Goal: Task Accomplishment & Management: Manage account settings

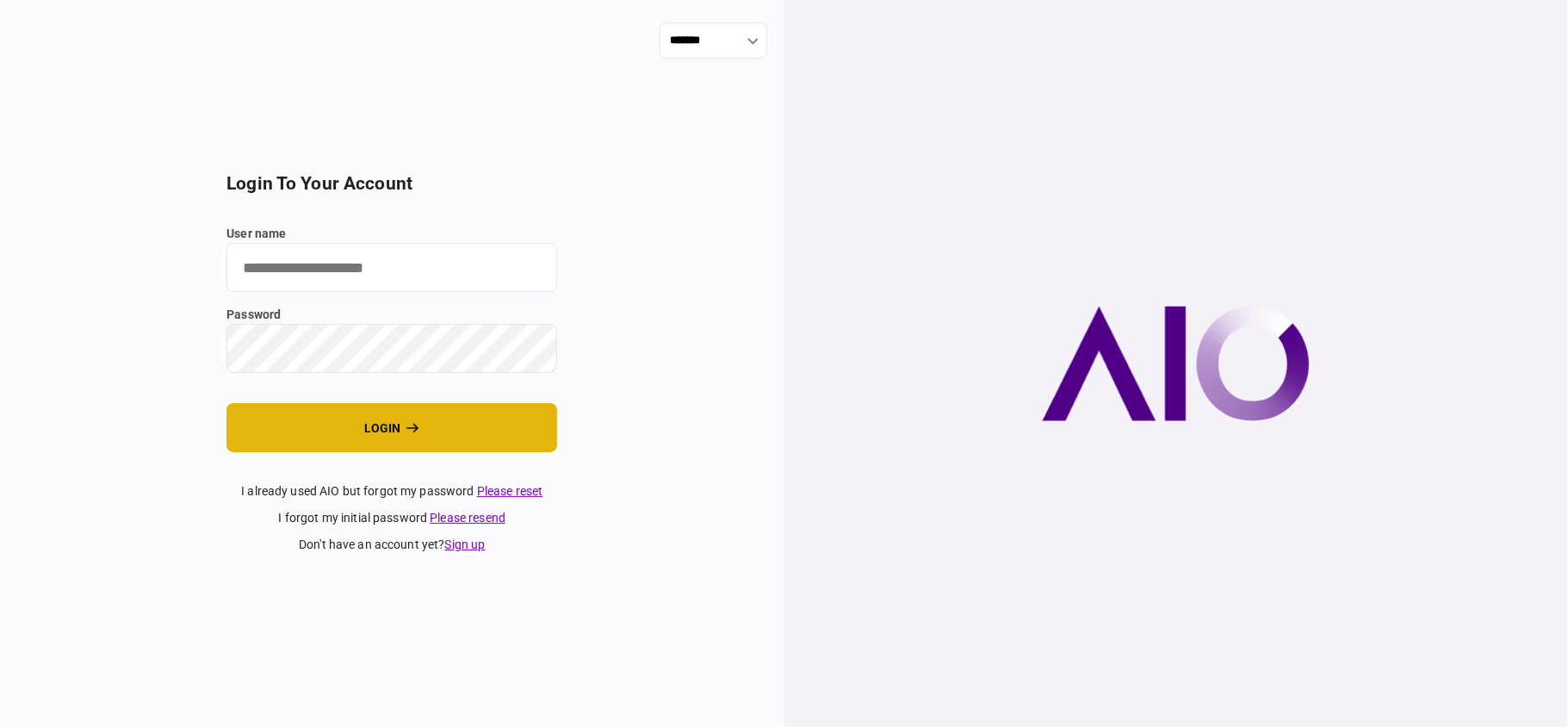
type input "**"
click at [390, 426] on button "login" at bounding box center [392, 427] width 330 height 49
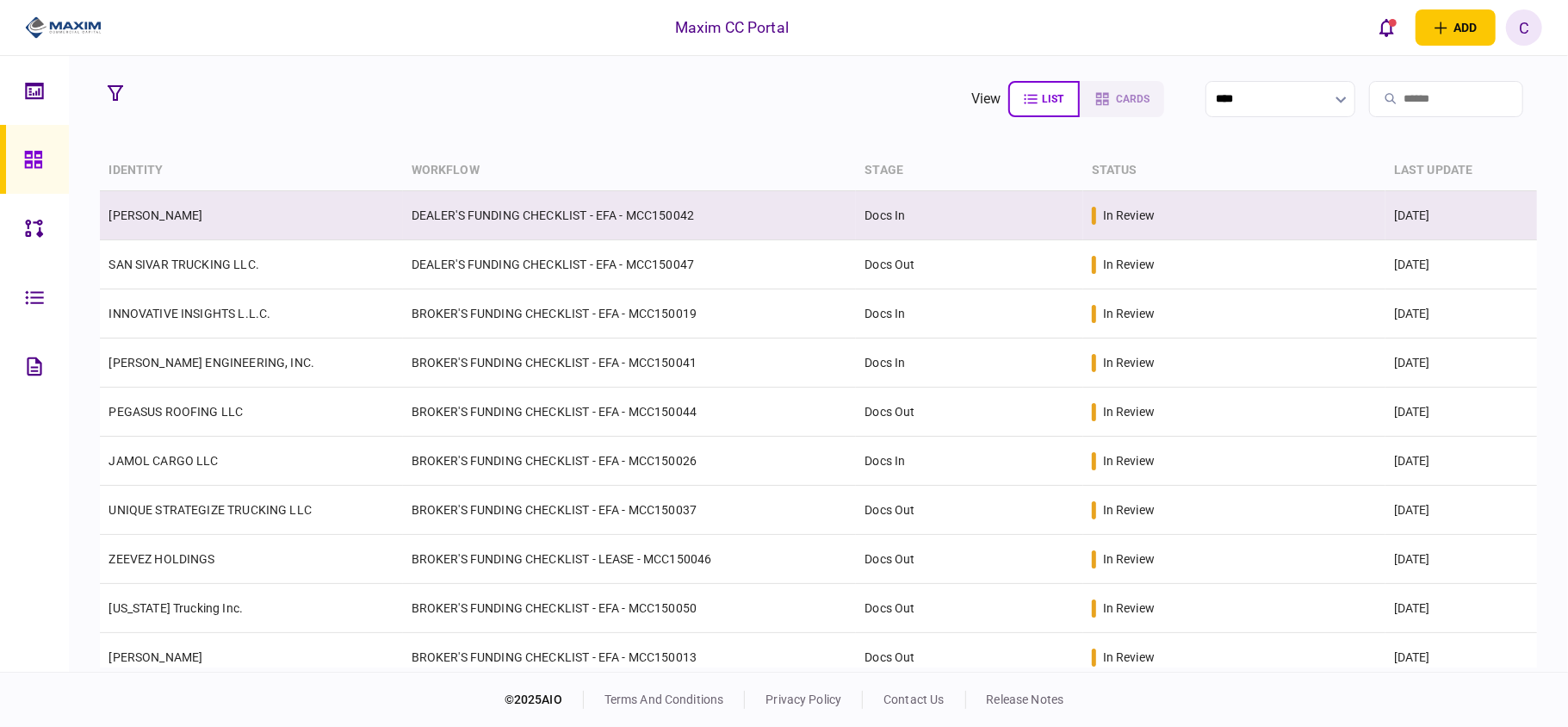
click at [182, 208] on link "[PERSON_NAME]" at bounding box center [155, 215] width 94 height 14
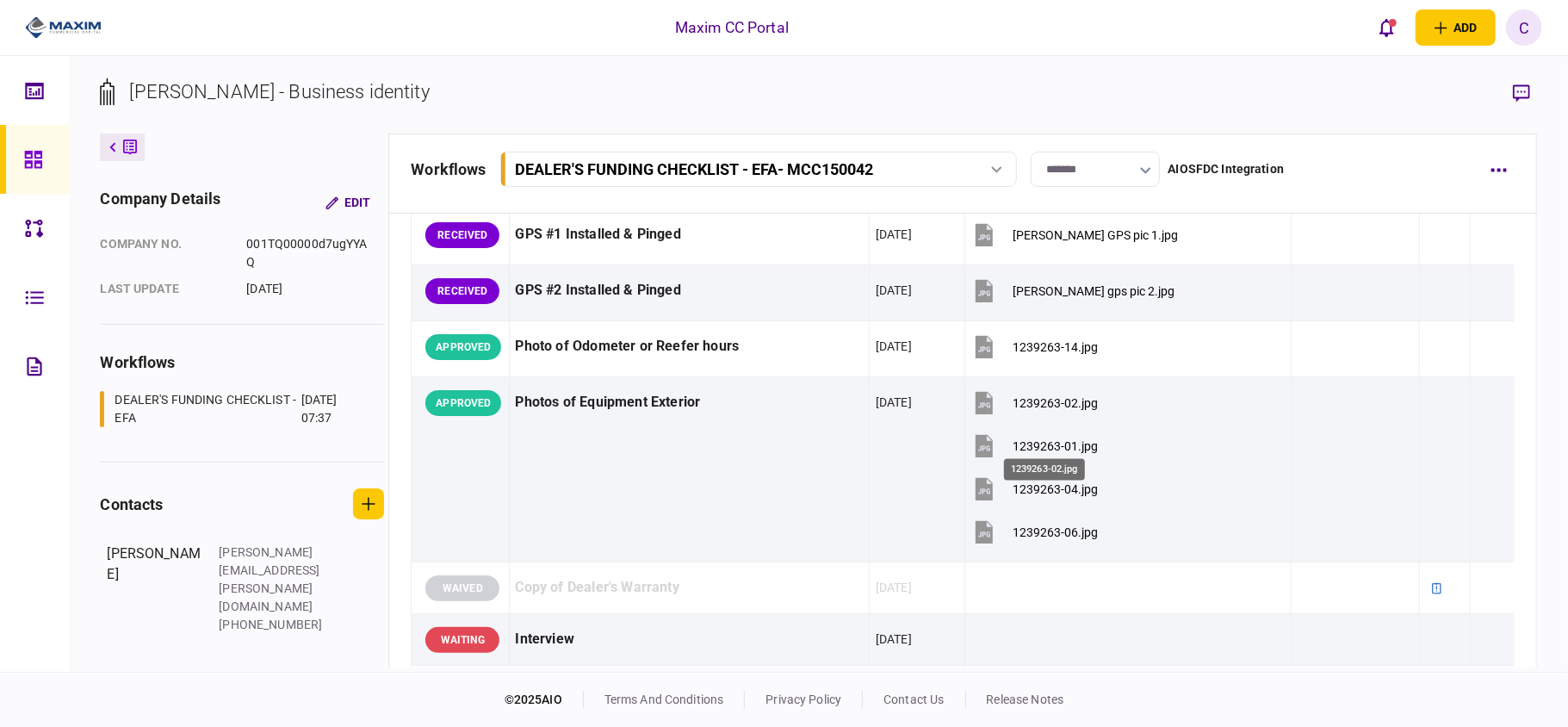
scroll to position [1377, 0]
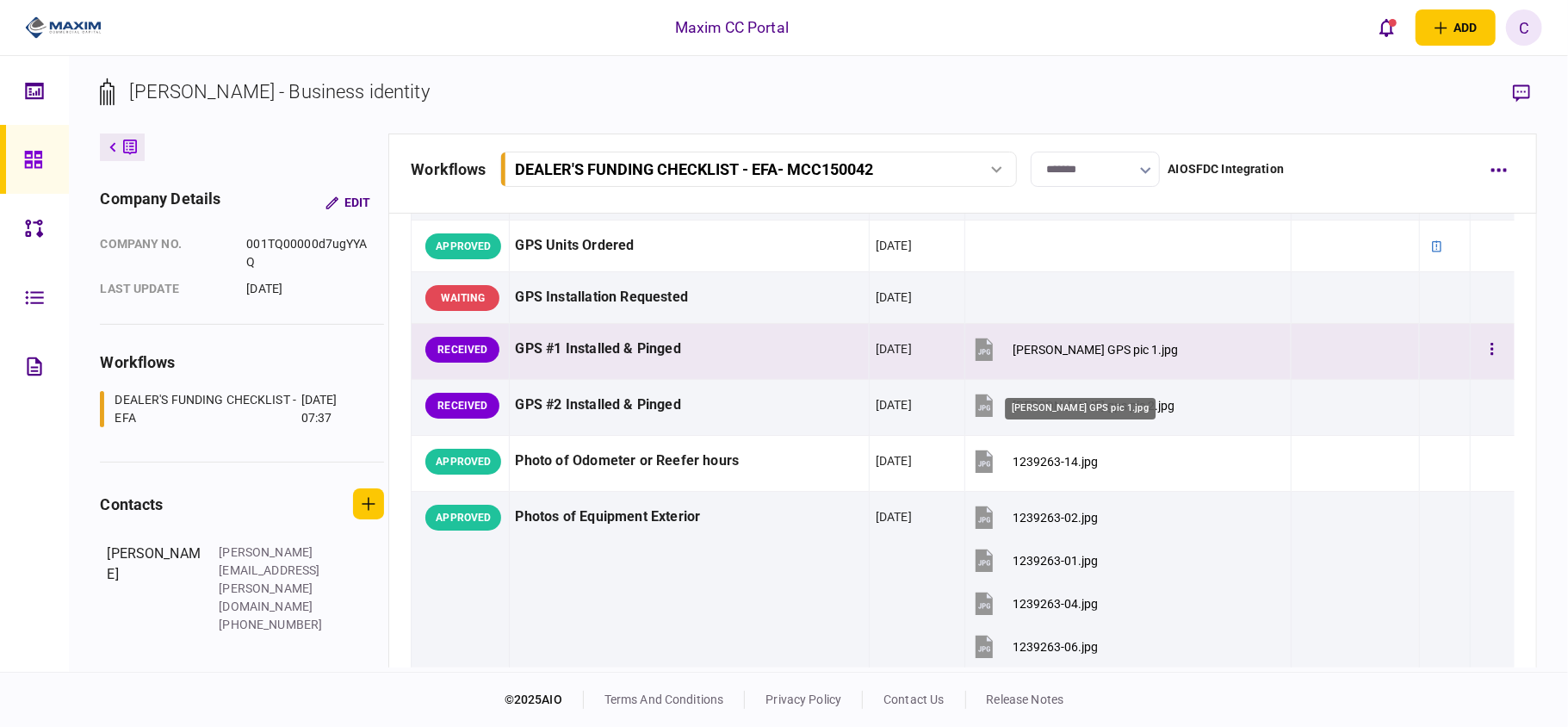
click at [1047, 357] on div "[PERSON_NAME] GPS pic 1.jpg" at bounding box center [1095, 350] width 166 height 14
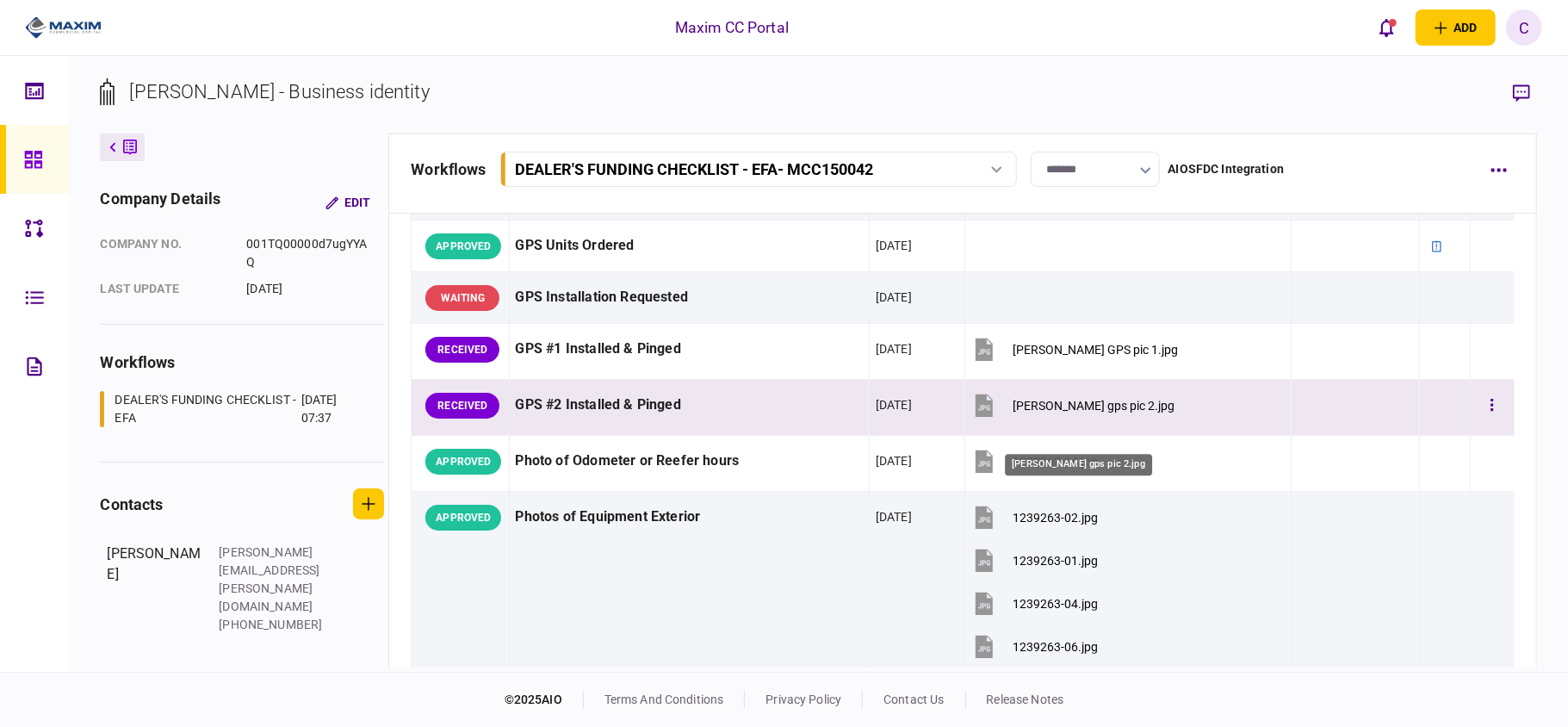
click at [1051, 413] on div "[PERSON_NAME] gps pic 2.jpg" at bounding box center [1093, 405] width 162 height 14
click at [1072, 413] on div "[PERSON_NAME] gps pic 2.jpg" at bounding box center [1093, 405] width 162 height 14
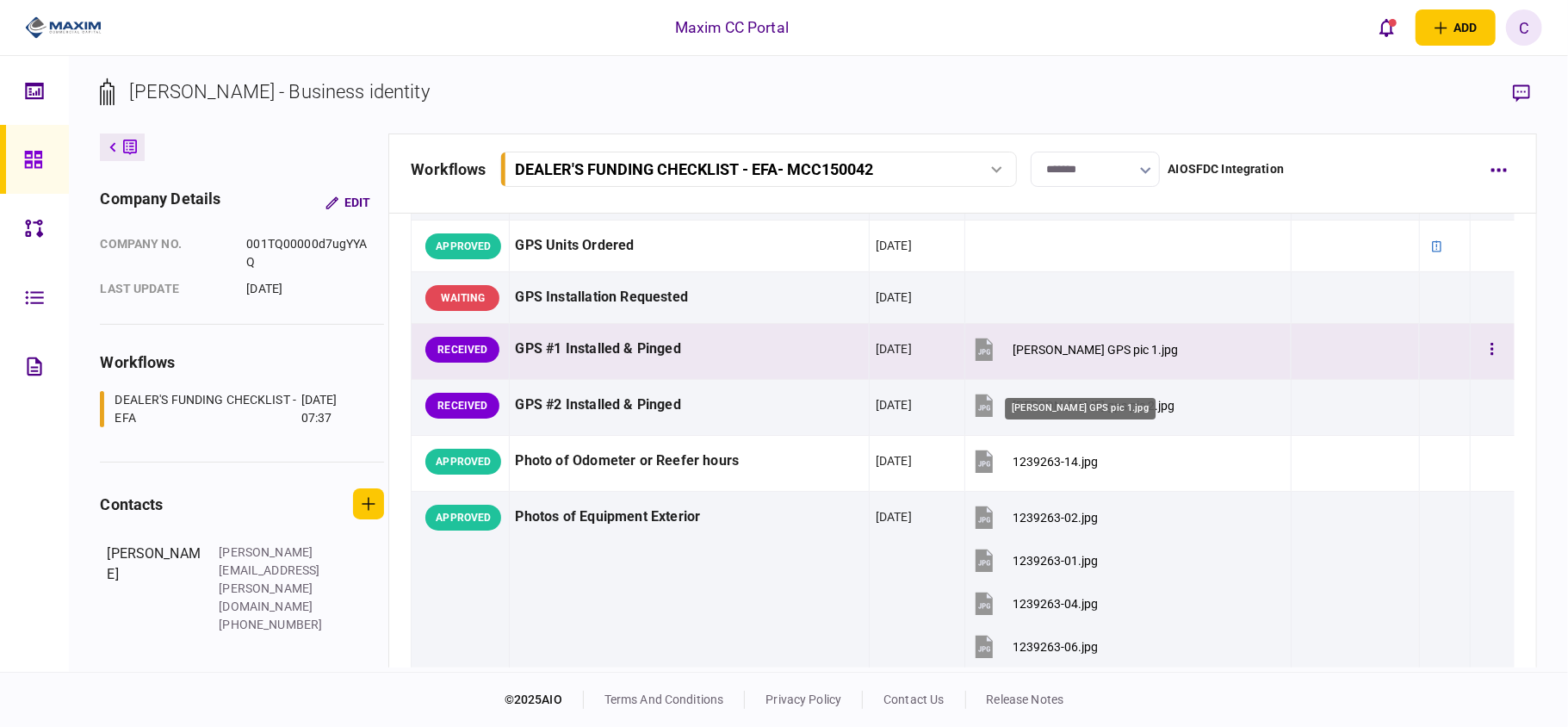
click at [1093, 357] on div "[PERSON_NAME] GPS pic 1.jpg" at bounding box center [1095, 350] width 166 height 14
click at [1482, 365] on button "button" at bounding box center [1491, 350] width 31 height 31
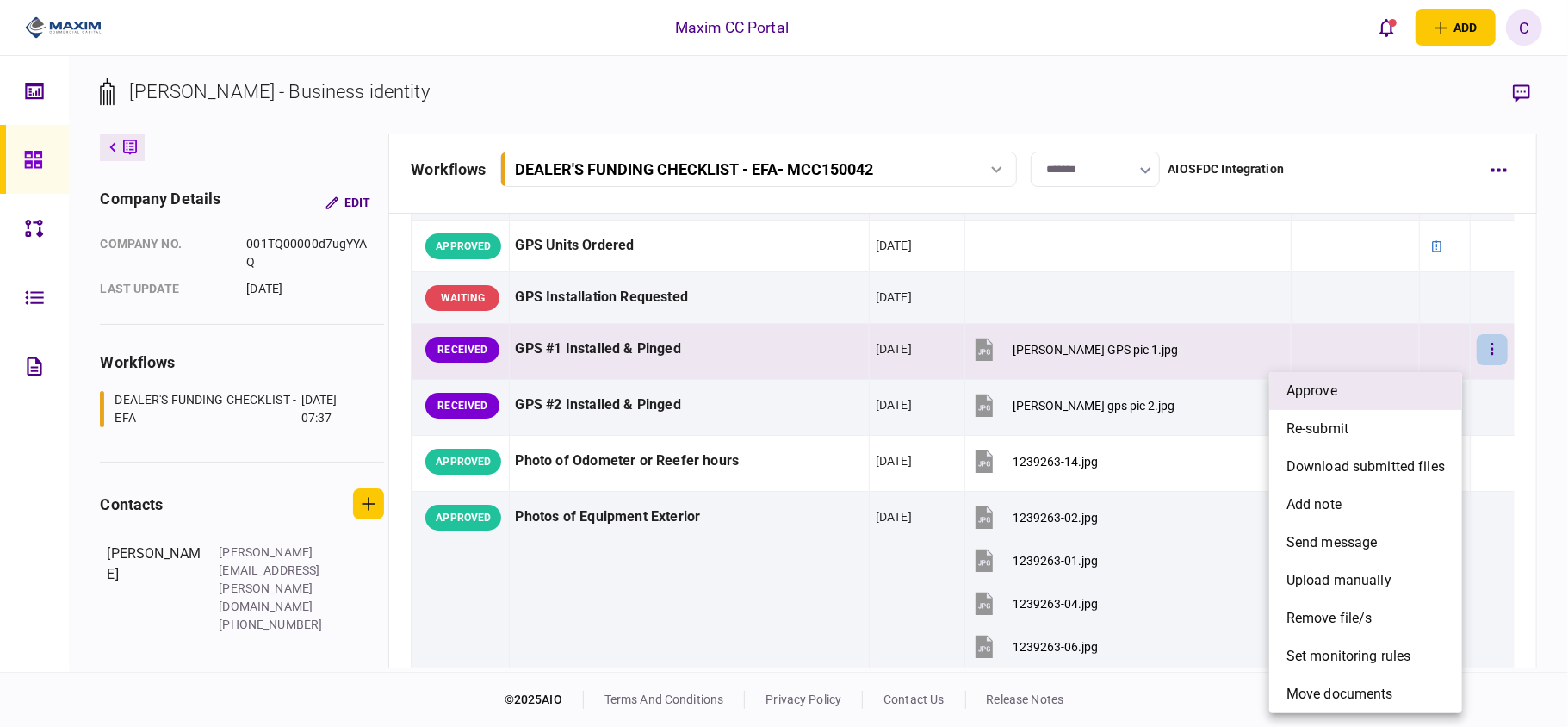
click at [1372, 404] on li "approve" at bounding box center [1364, 391] width 193 height 38
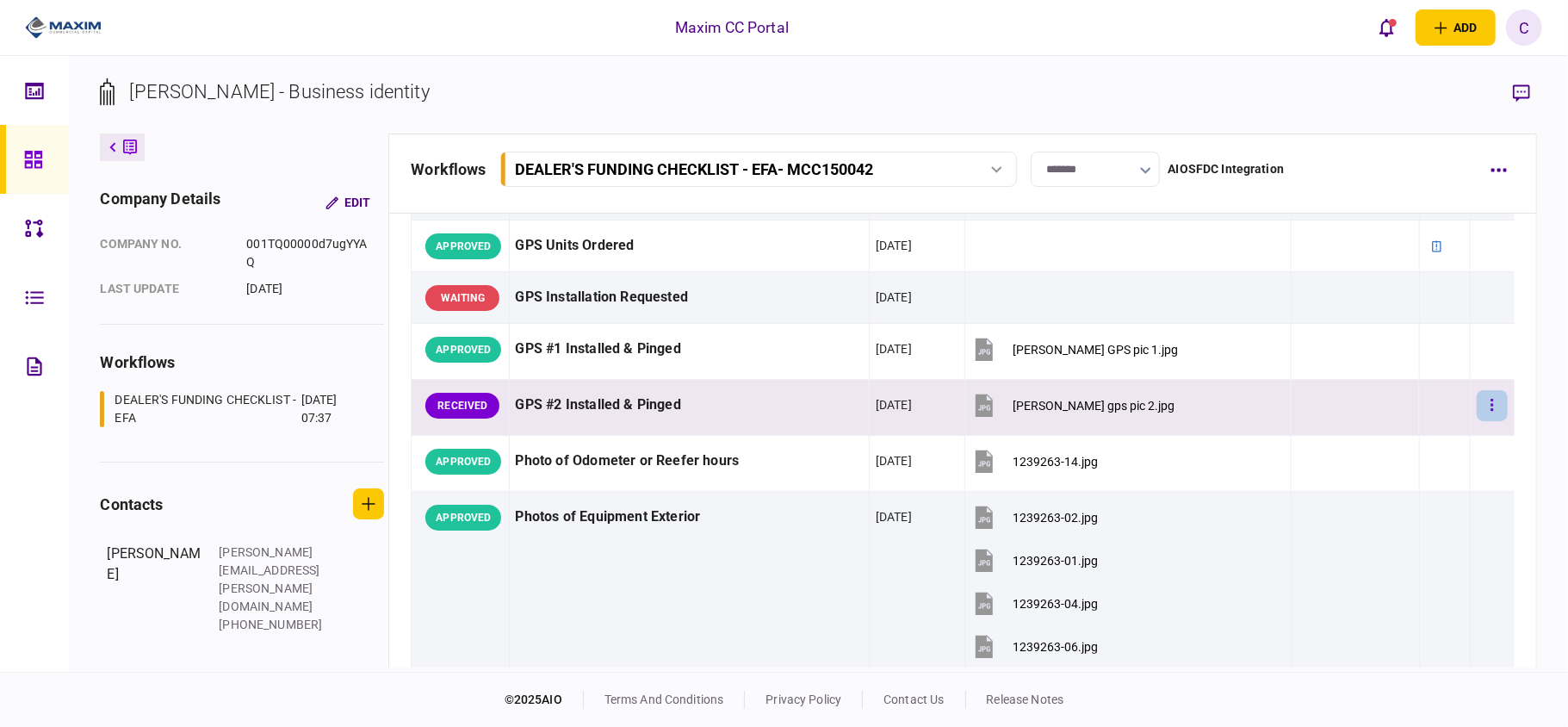
click at [1490, 411] on icon "button" at bounding box center [1491, 404] width 3 height 12
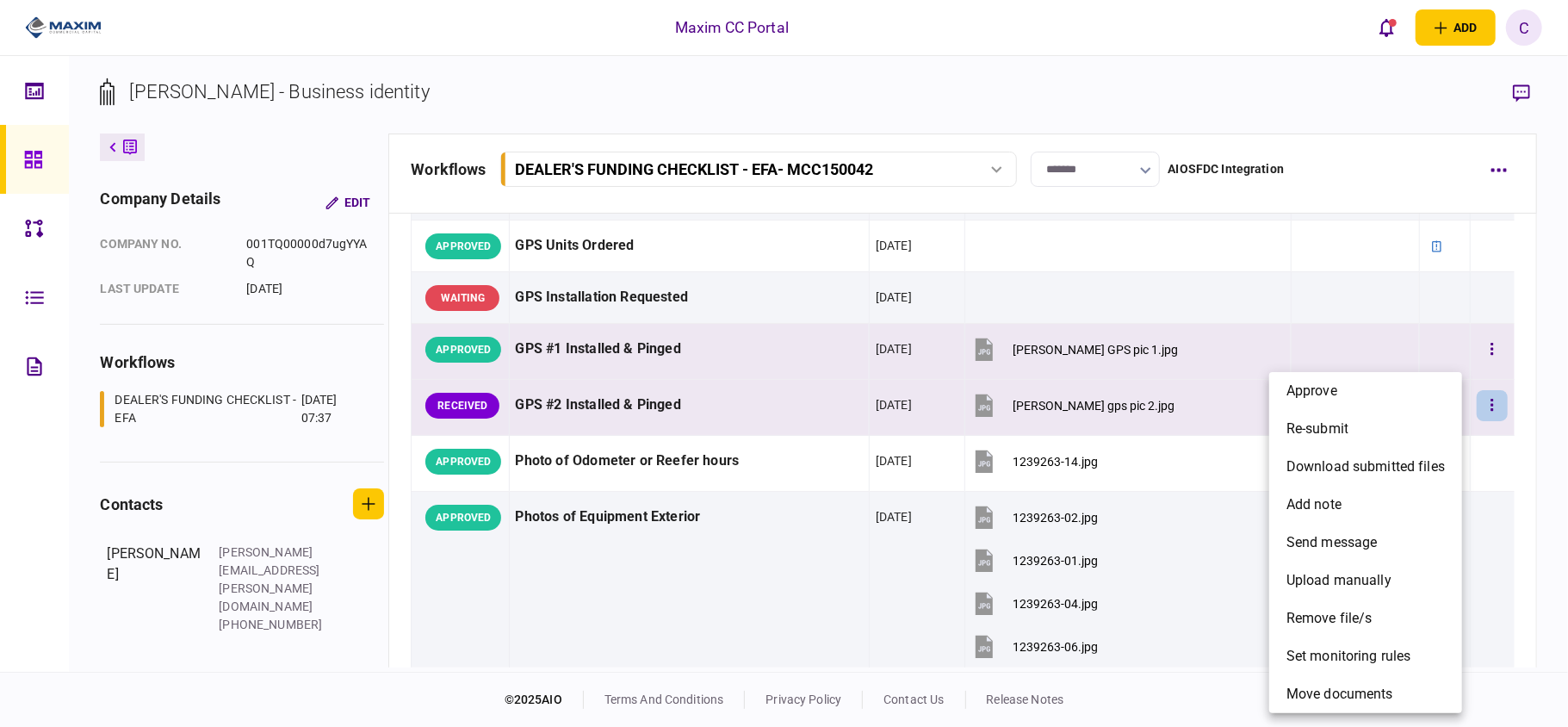
click at [1339, 395] on li "approve" at bounding box center [1364, 391] width 193 height 38
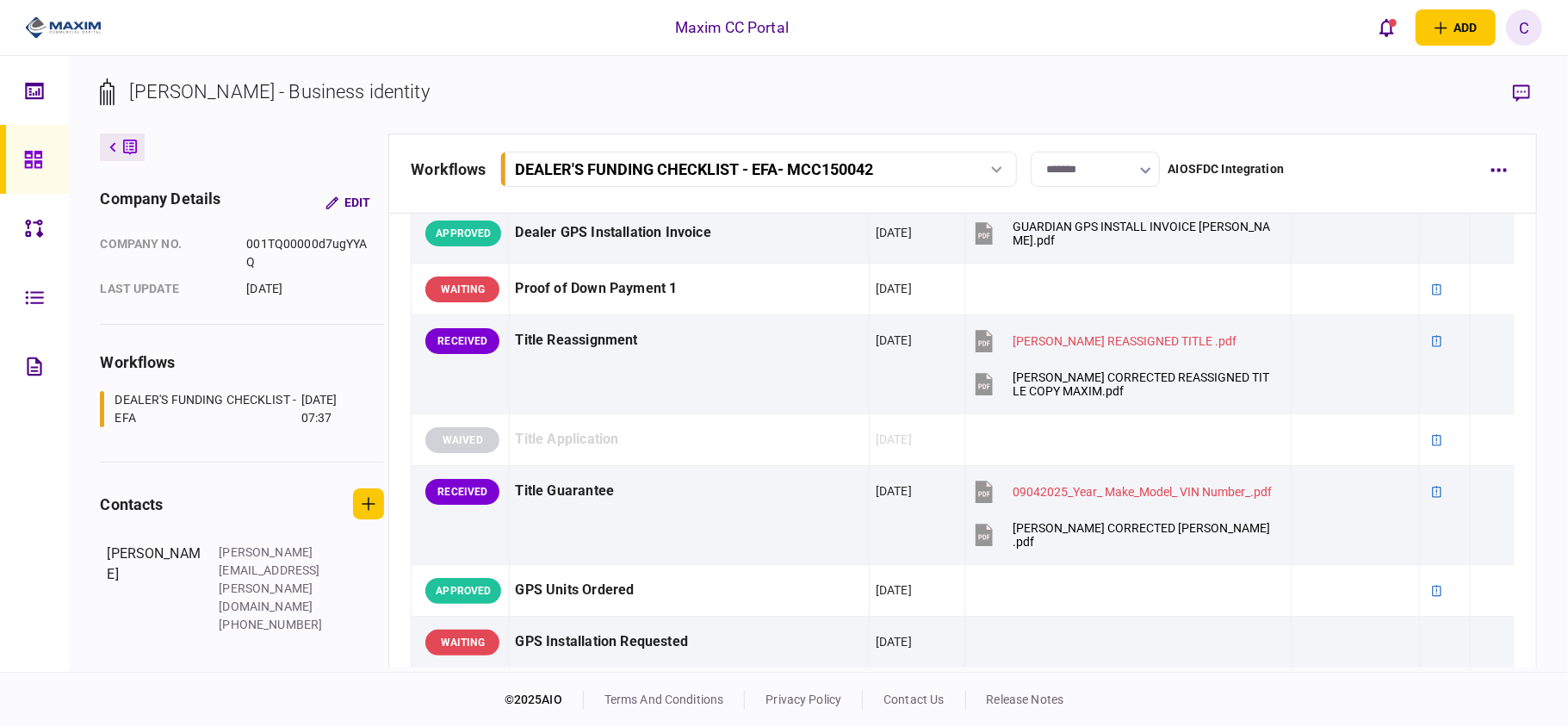
scroll to position [1148, 0]
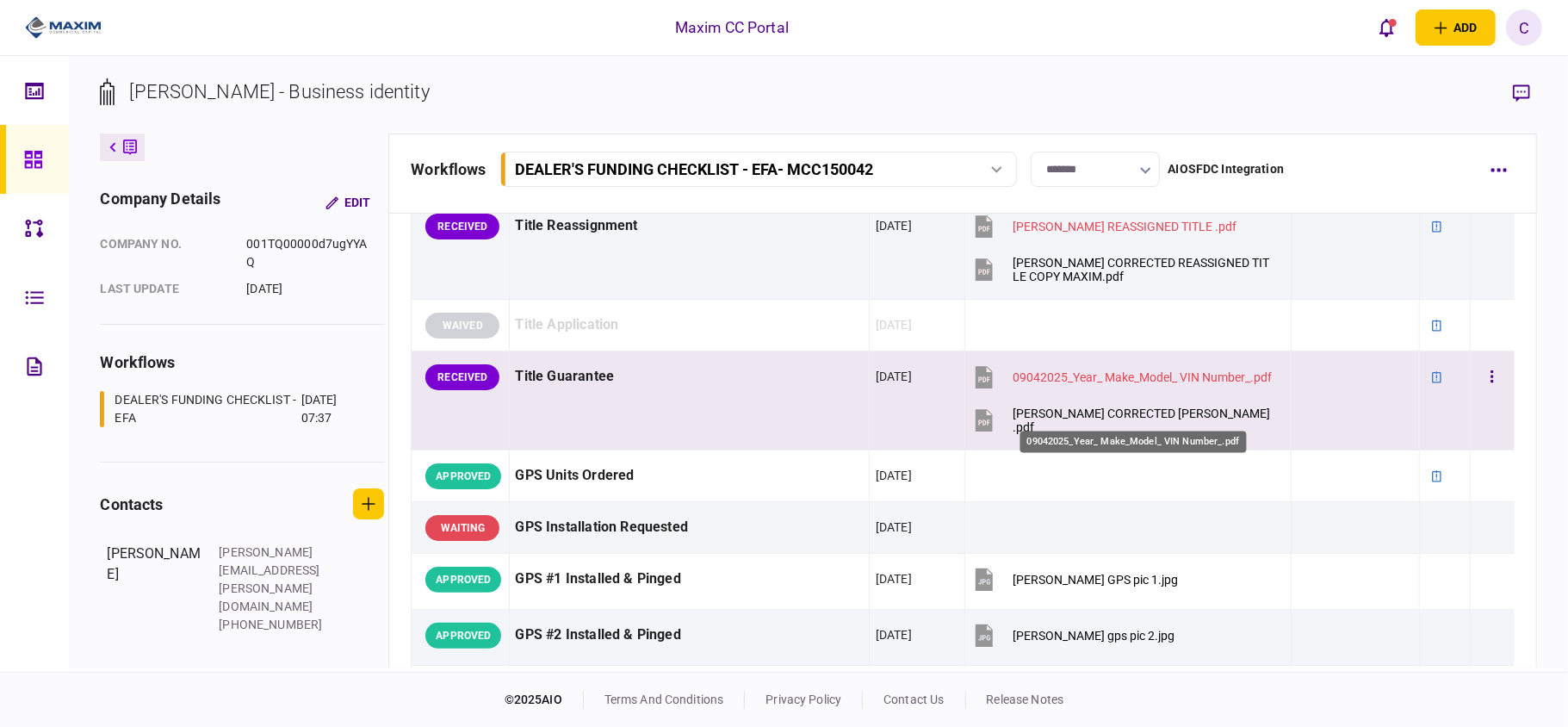
click at [1041, 384] on div "09042025_Year_ Make_Model_ VIN Number_.pdf" at bounding box center [1142, 377] width 259 height 14
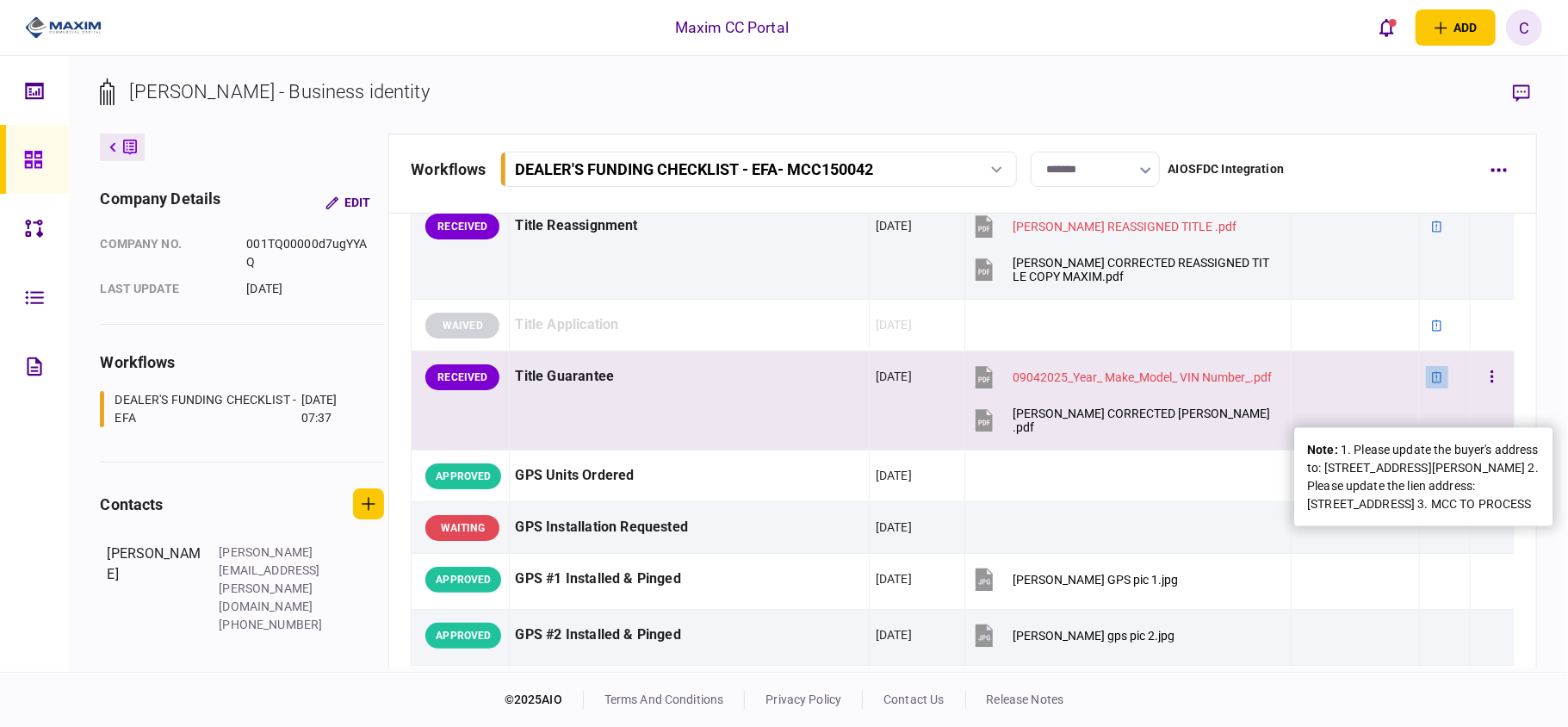
click at [1430, 383] on icon at bounding box center [1436, 377] width 12 height 12
click at [1393, 492] on div "note : 1. Please update the buyer's address to: [STREET_ADDRESS][PERSON_NAME] 2…" at bounding box center [1423, 477] width 233 height 73
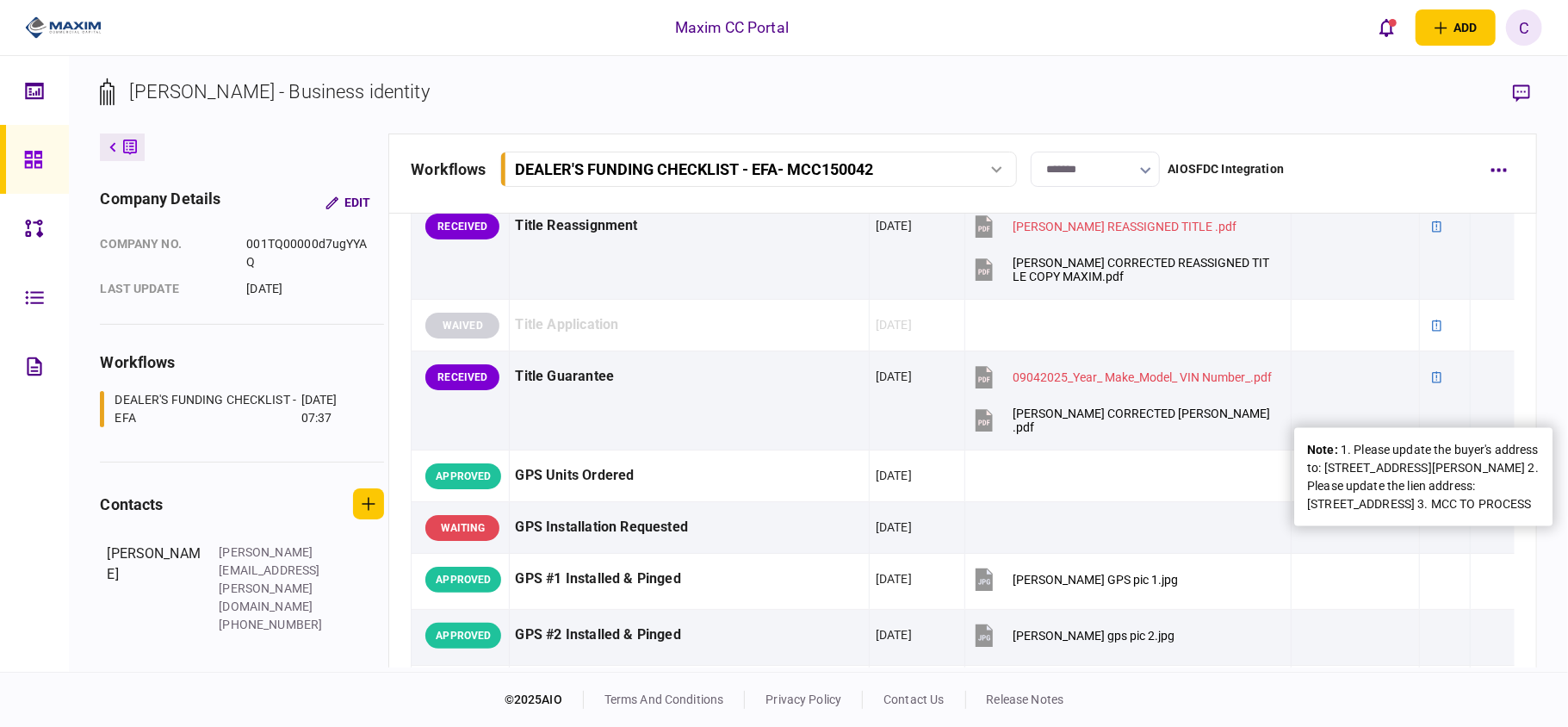
drag, startPoint x: 1339, startPoint y: 452, endPoint x: 1494, endPoint y: 543, distance: 179.7
click at [1494, 513] on div "note : 1. Please update the buyer's address to: [STREET_ADDRESS][PERSON_NAME] 2…" at bounding box center [1423, 477] width 233 height 73
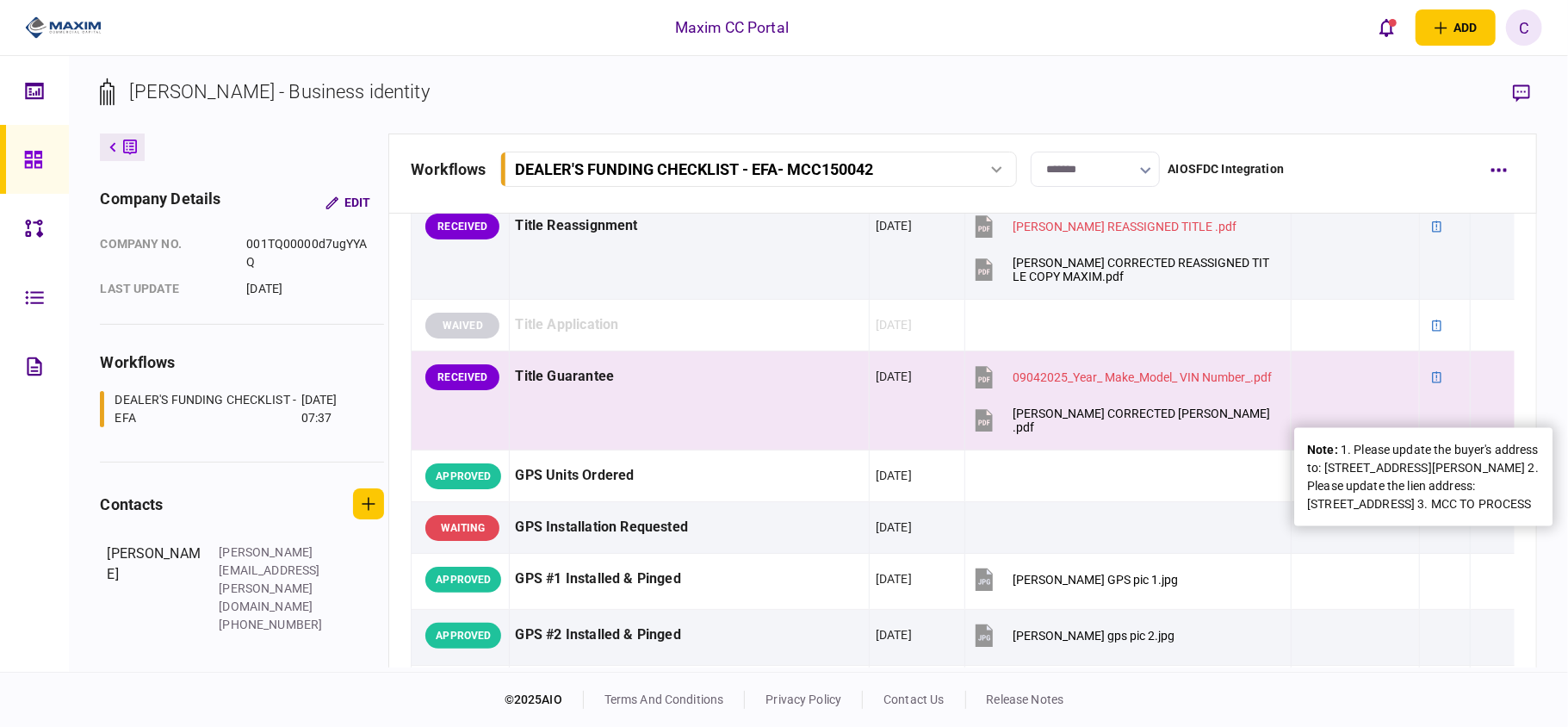
copy div "1. Please update the buyer's address to: [STREET_ADDRESS][PERSON_NAME]. Please …"
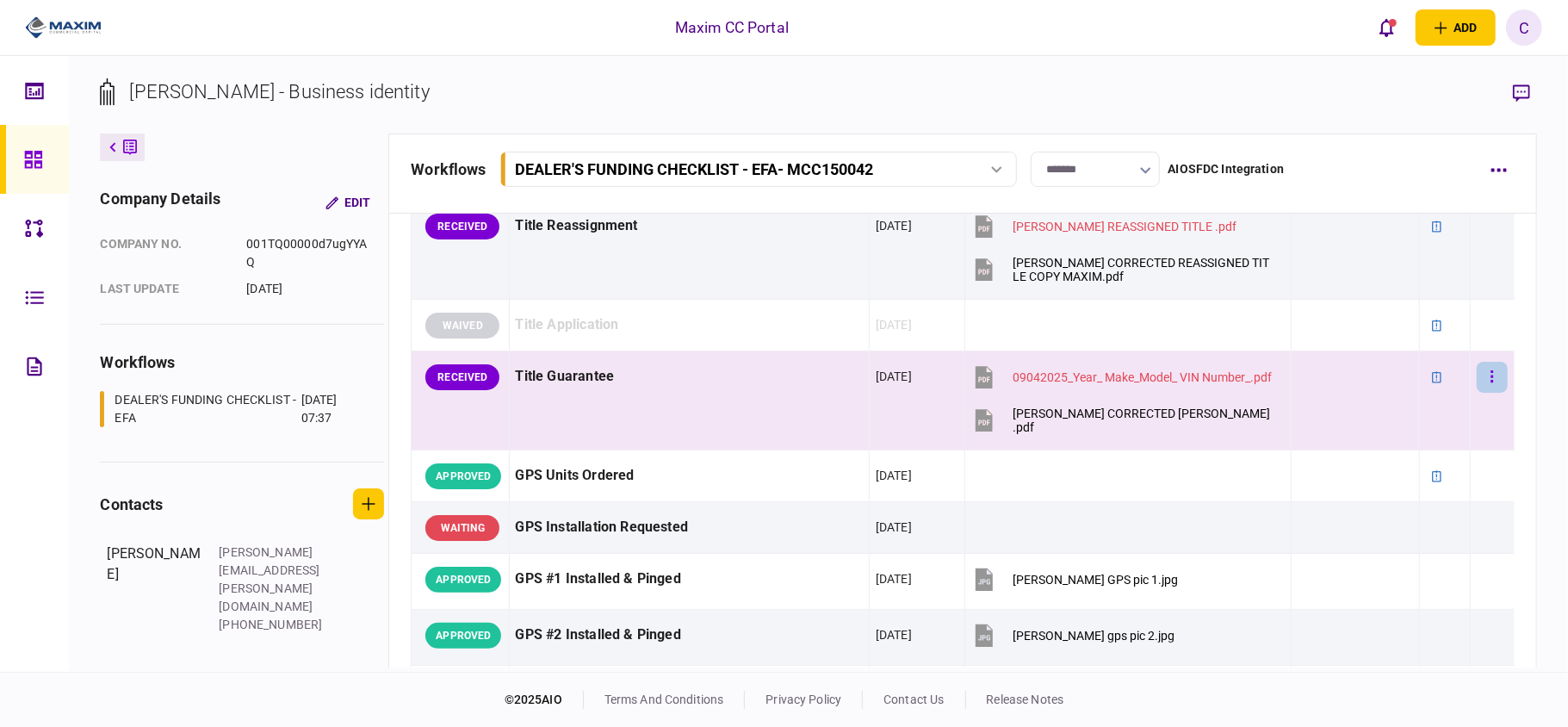
click at [1481, 393] on button "button" at bounding box center [1491, 377] width 31 height 31
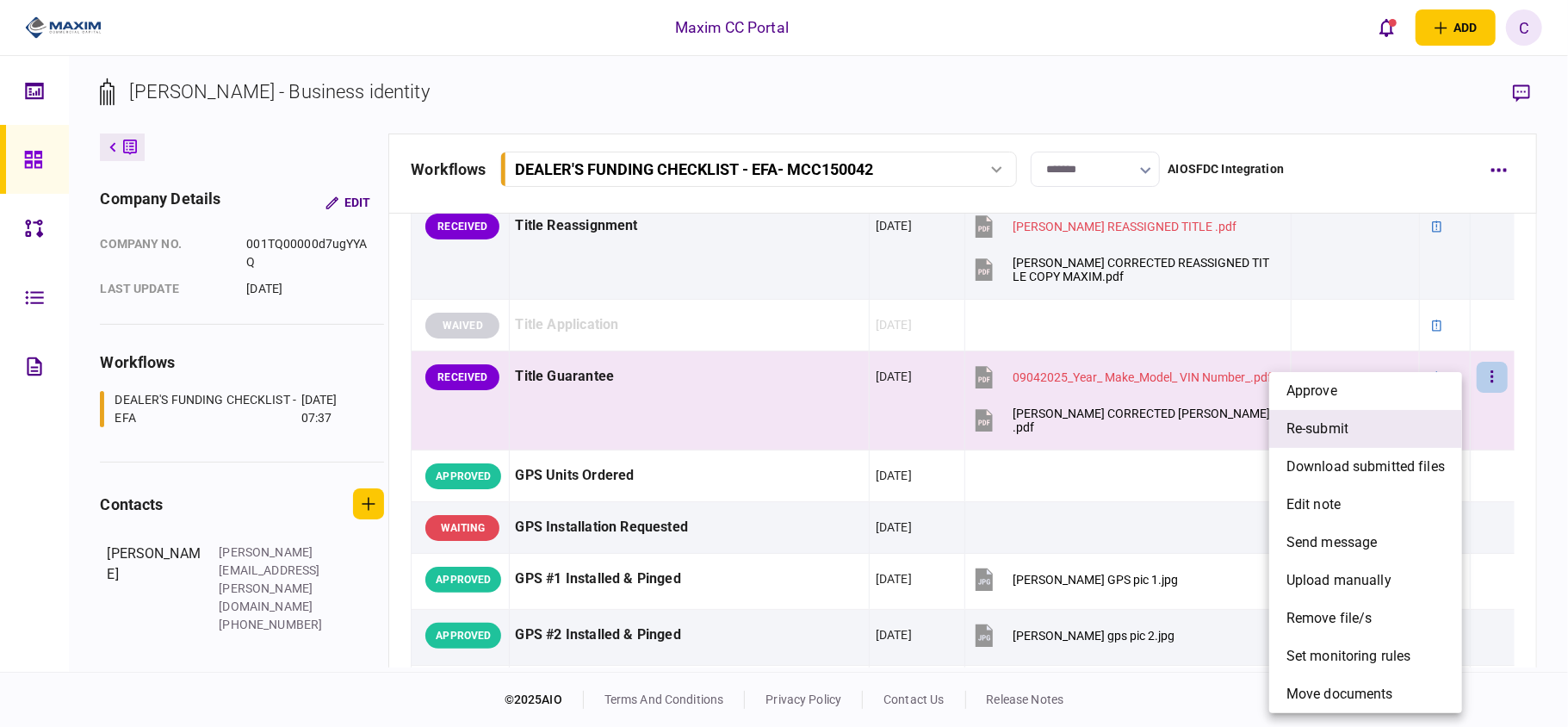
click at [1336, 427] on span "re-submit" at bounding box center [1317, 428] width 62 height 20
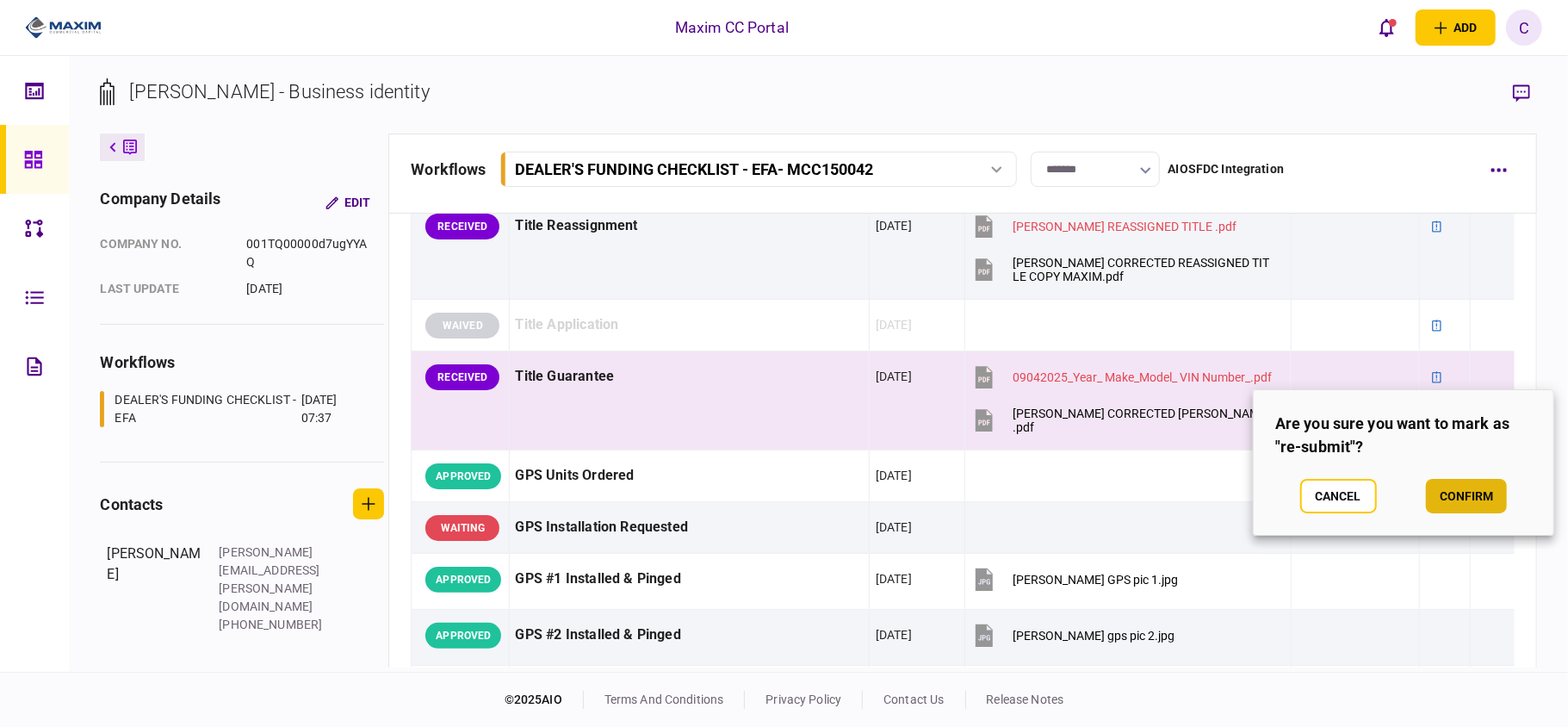
click at [1465, 496] on button "confirm" at bounding box center [1466, 496] width 81 height 35
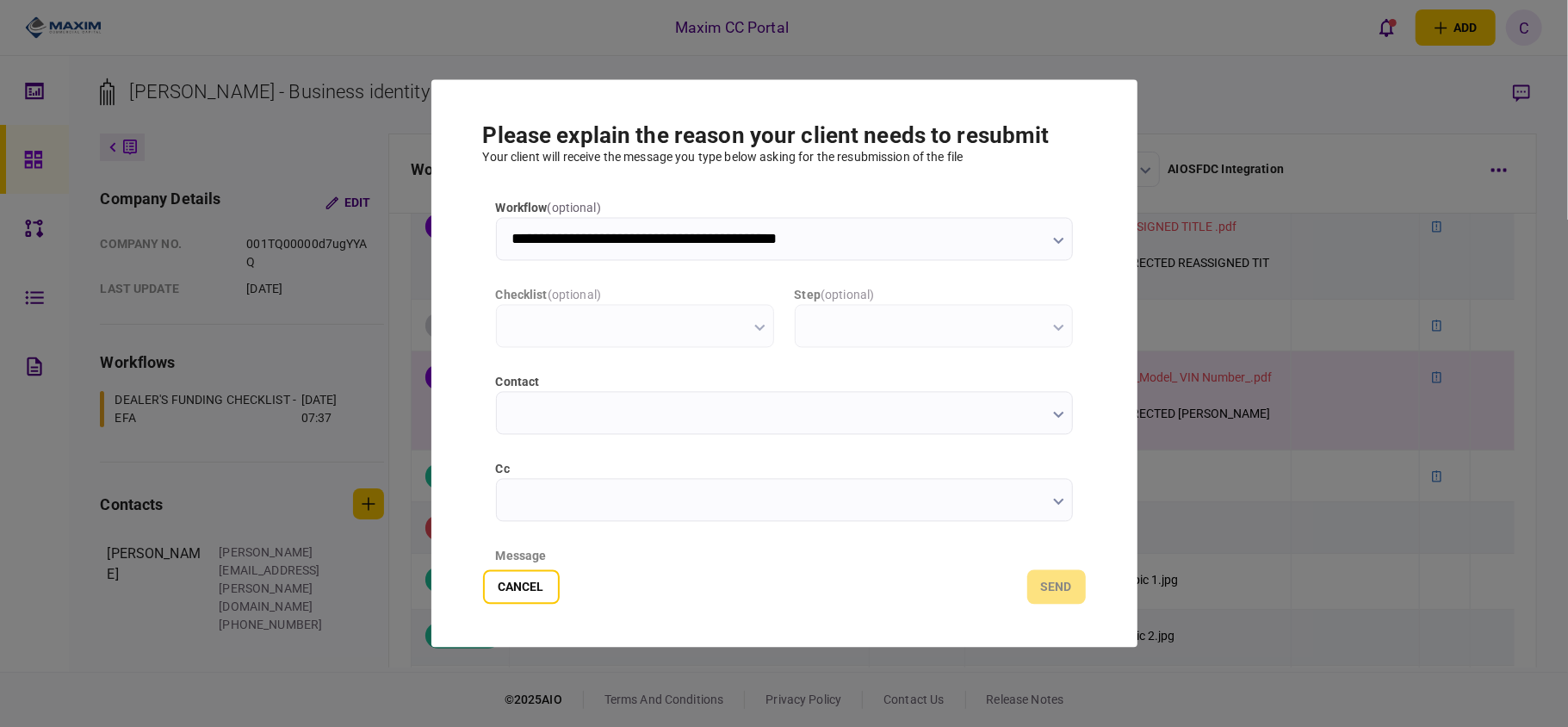
scroll to position [0, 0]
type input "**********"
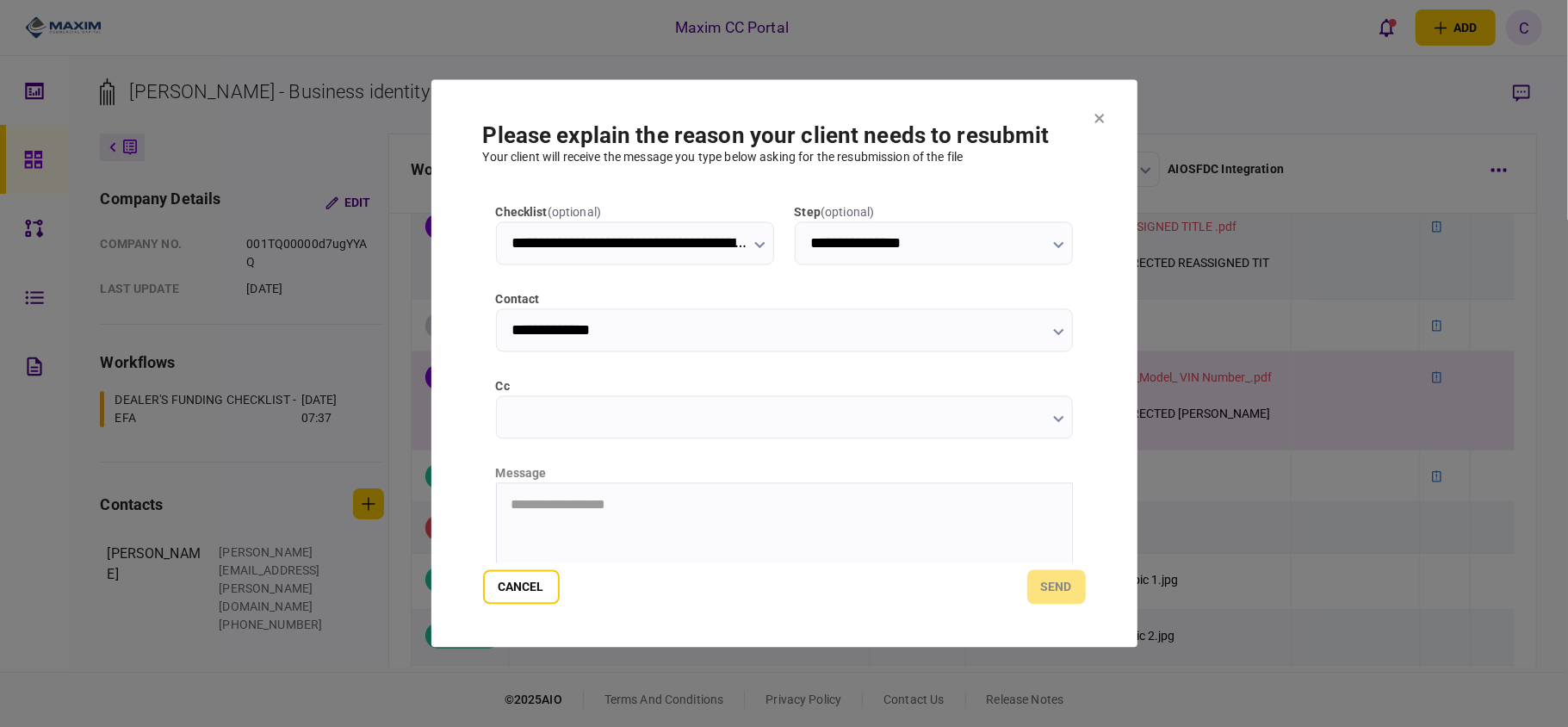
scroll to position [217, 0]
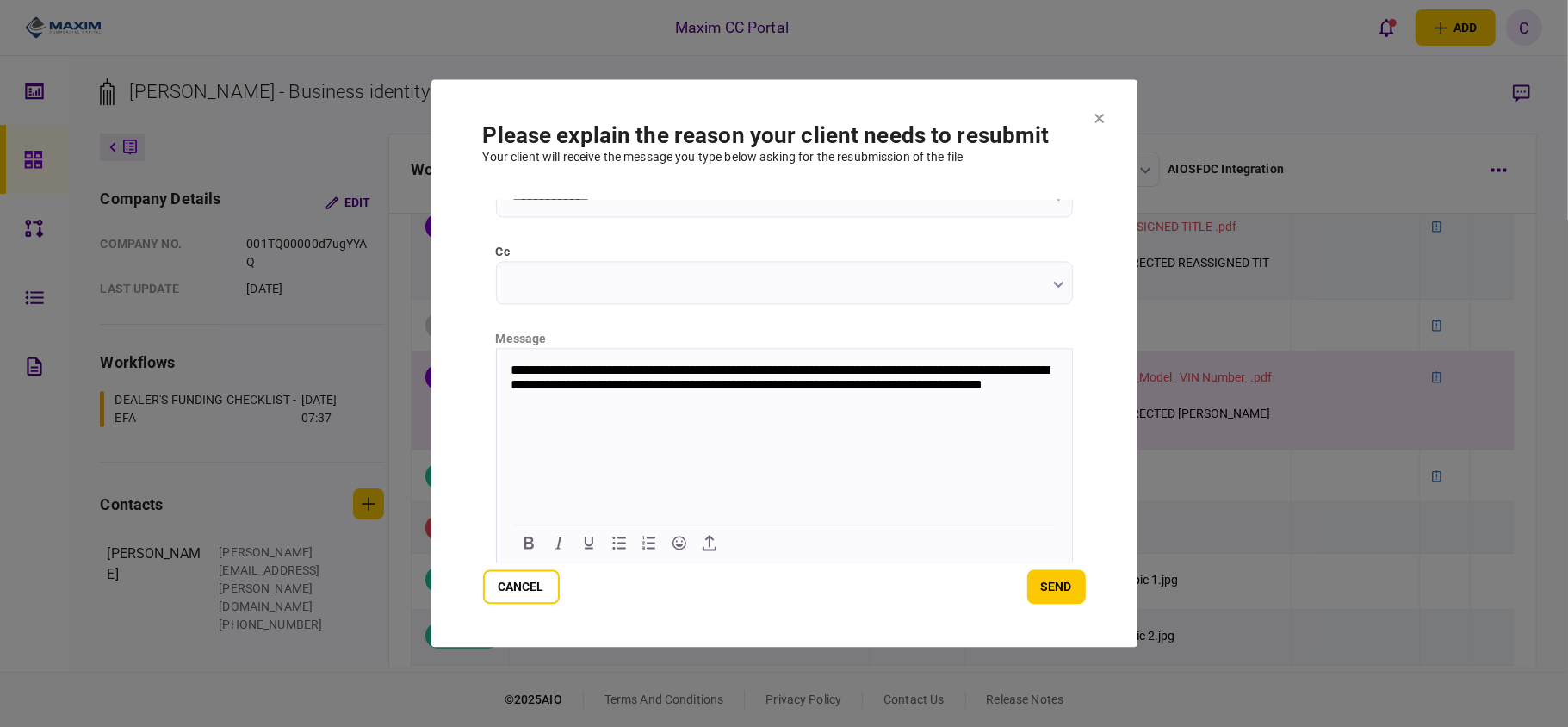
click at [644, 382] on p "**********" at bounding box center [781, 387] width 544 height 48
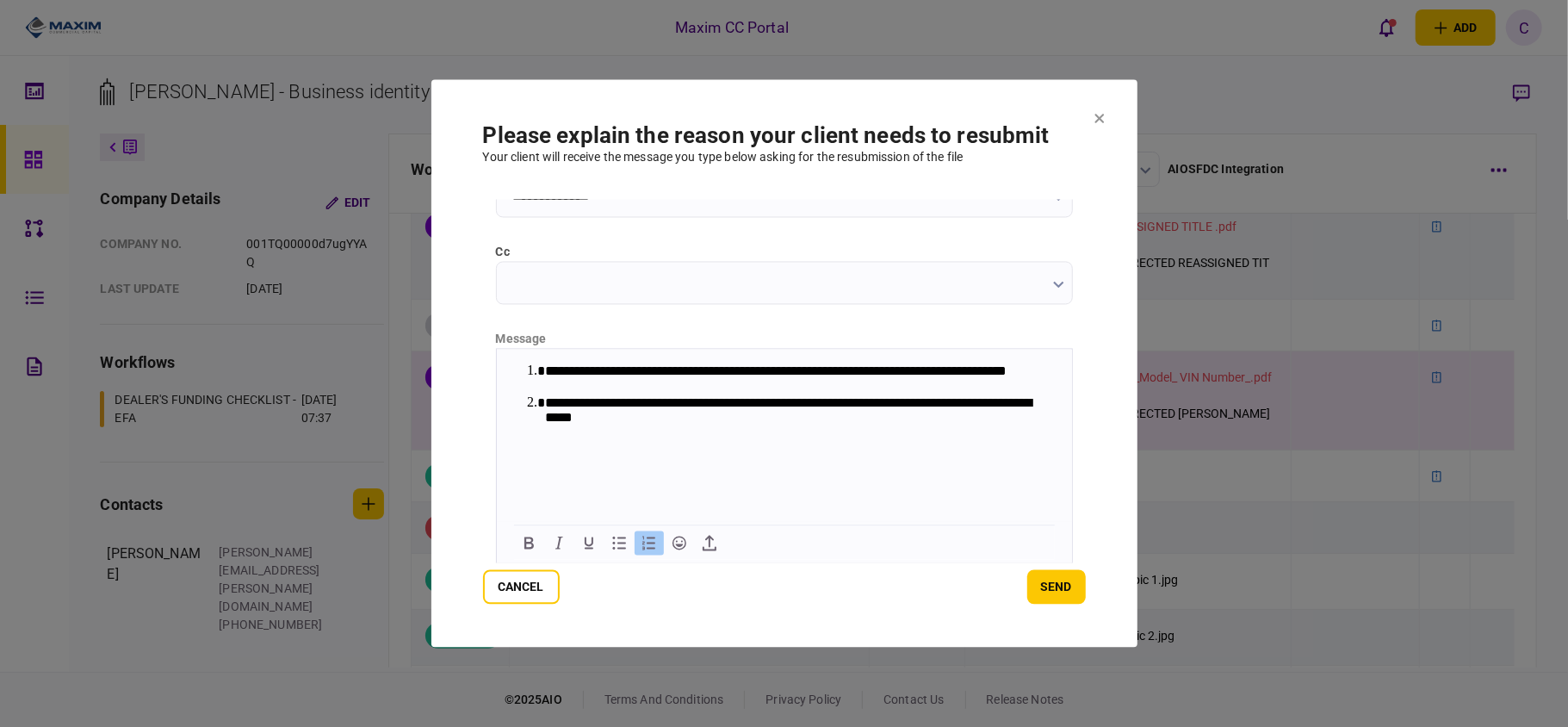
click at [754, 382] on li "**********" at bounding box center [799, 378] width 510 height 32
click at [707, 536] on icon "button" at bounding box center [709, 544] width 14 height 16
click at [1053, 579] on button "send" at bounding box center [1056, 587] width 58 height 35
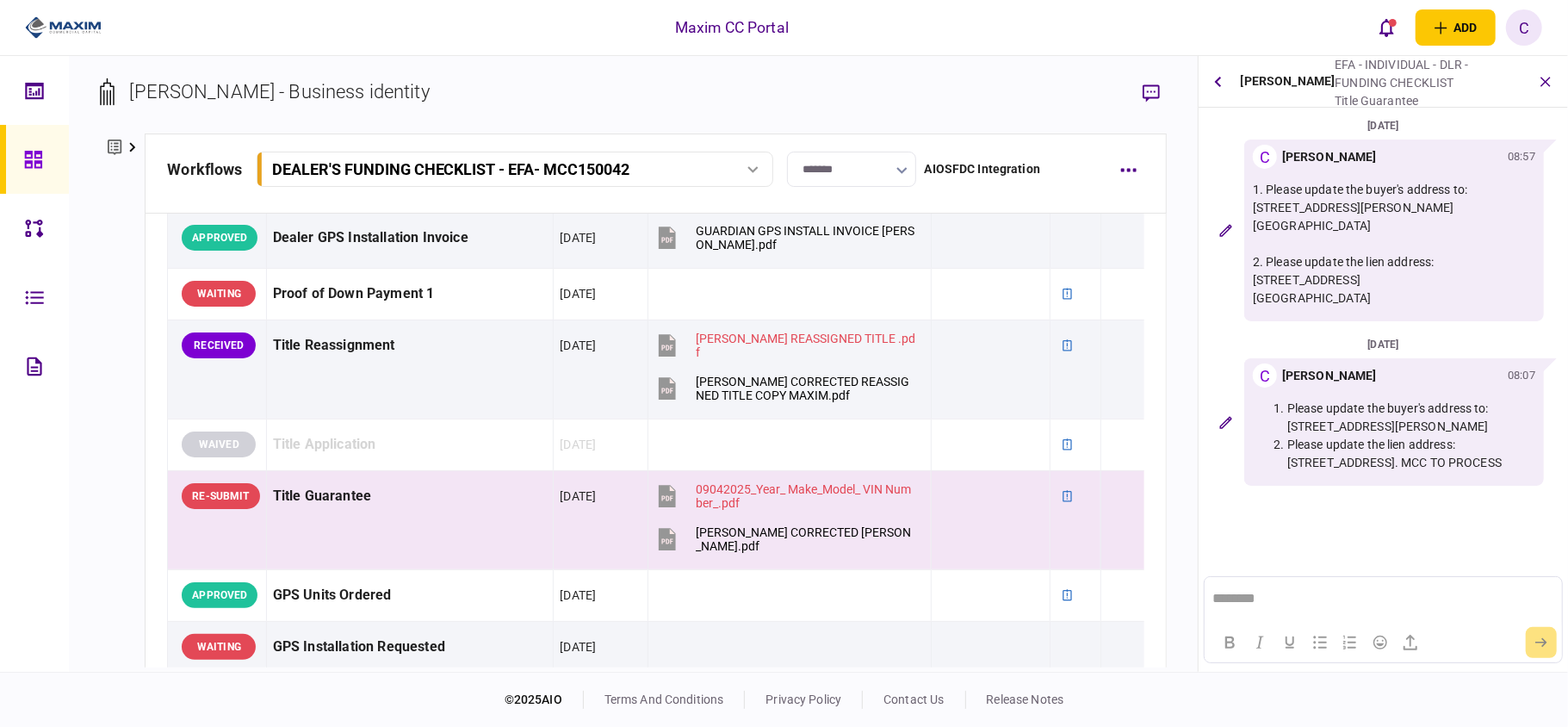
scroll to position [1033, 0]
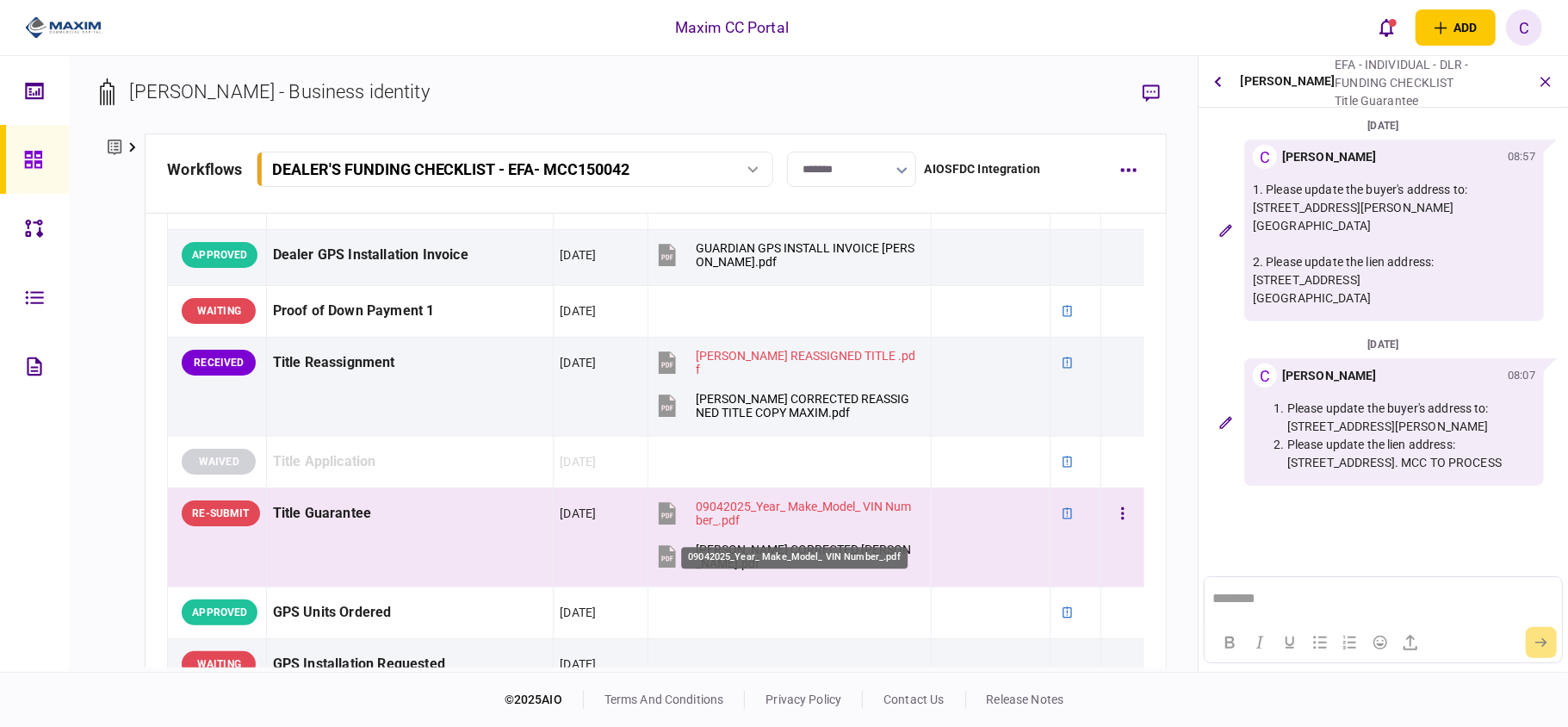
click at [729, 518] on div "09042025_Year_ Make_Model_ VIN Number_.pdf" at bounding box center [805, 513] width 220 height 27
click at [744, 563] on div "[PERSON_NAME] CORRECTED [PERSON_NAME].pdf" at bounding box center [805, 556] width 220 height 27
click at [1107, 528] on button "button" at bounding box center [1122, 513] width 31 height 31
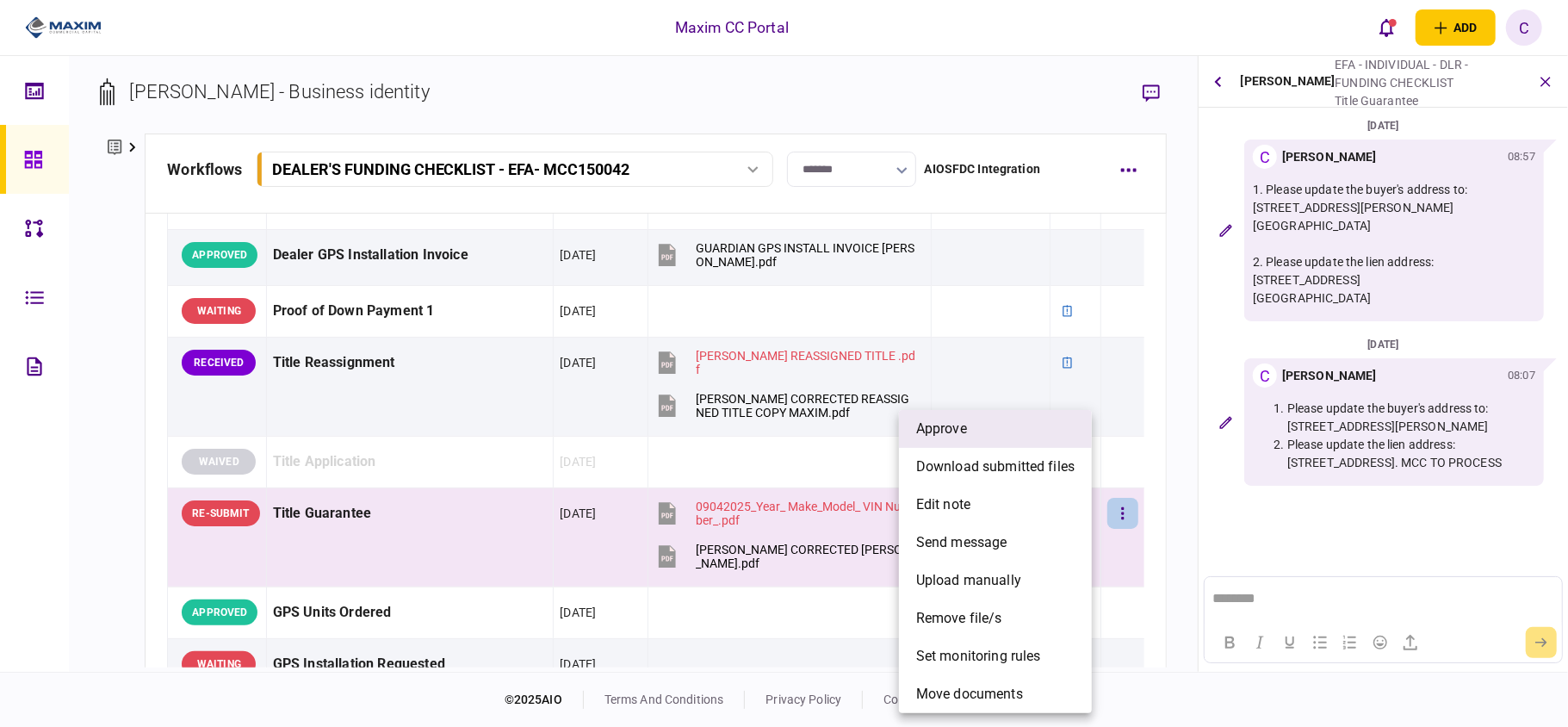
click at [948, 435] on span "approve" at bounding box center [941, 428] width 50 height 20
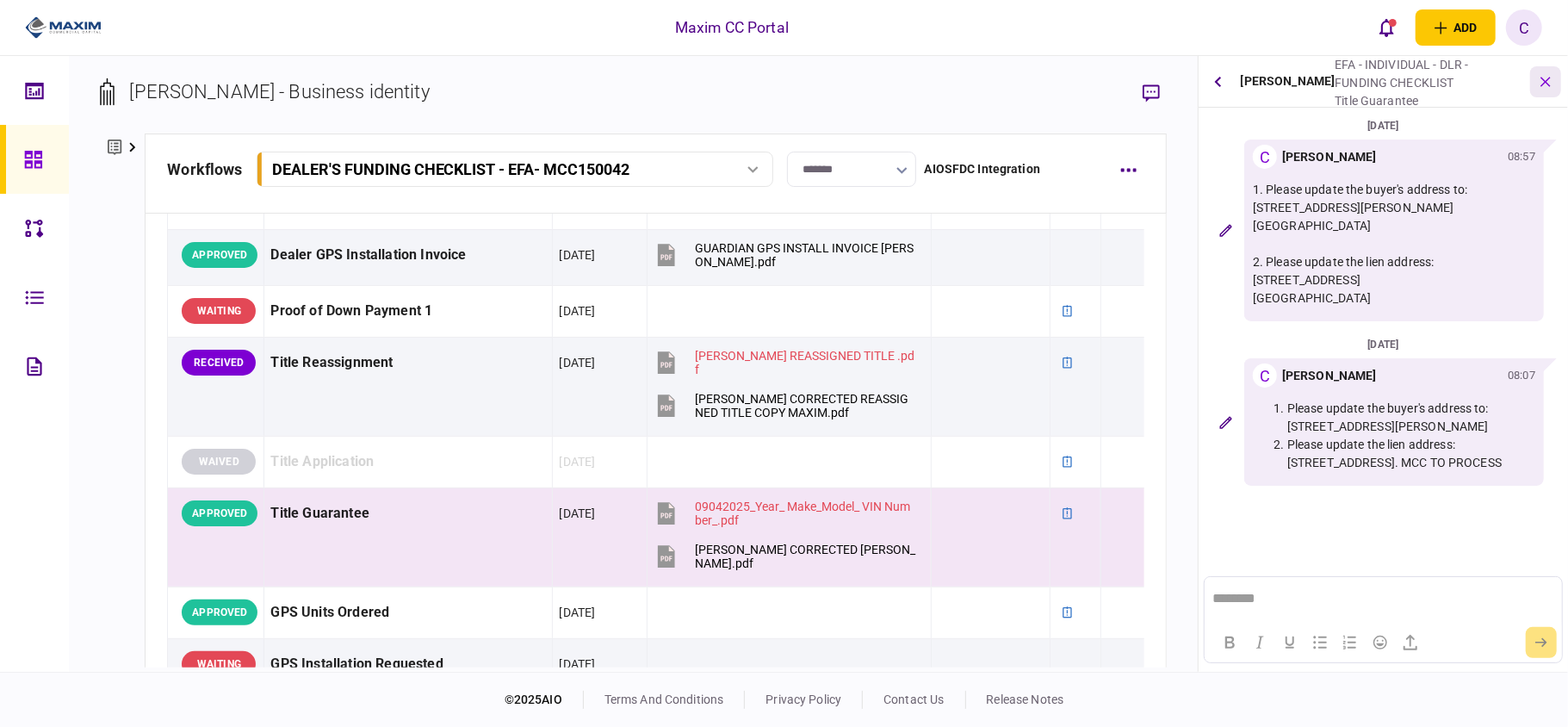
click at [1548, 78] on icon "button" at bounding box center [1545, 81] width 18 height 18
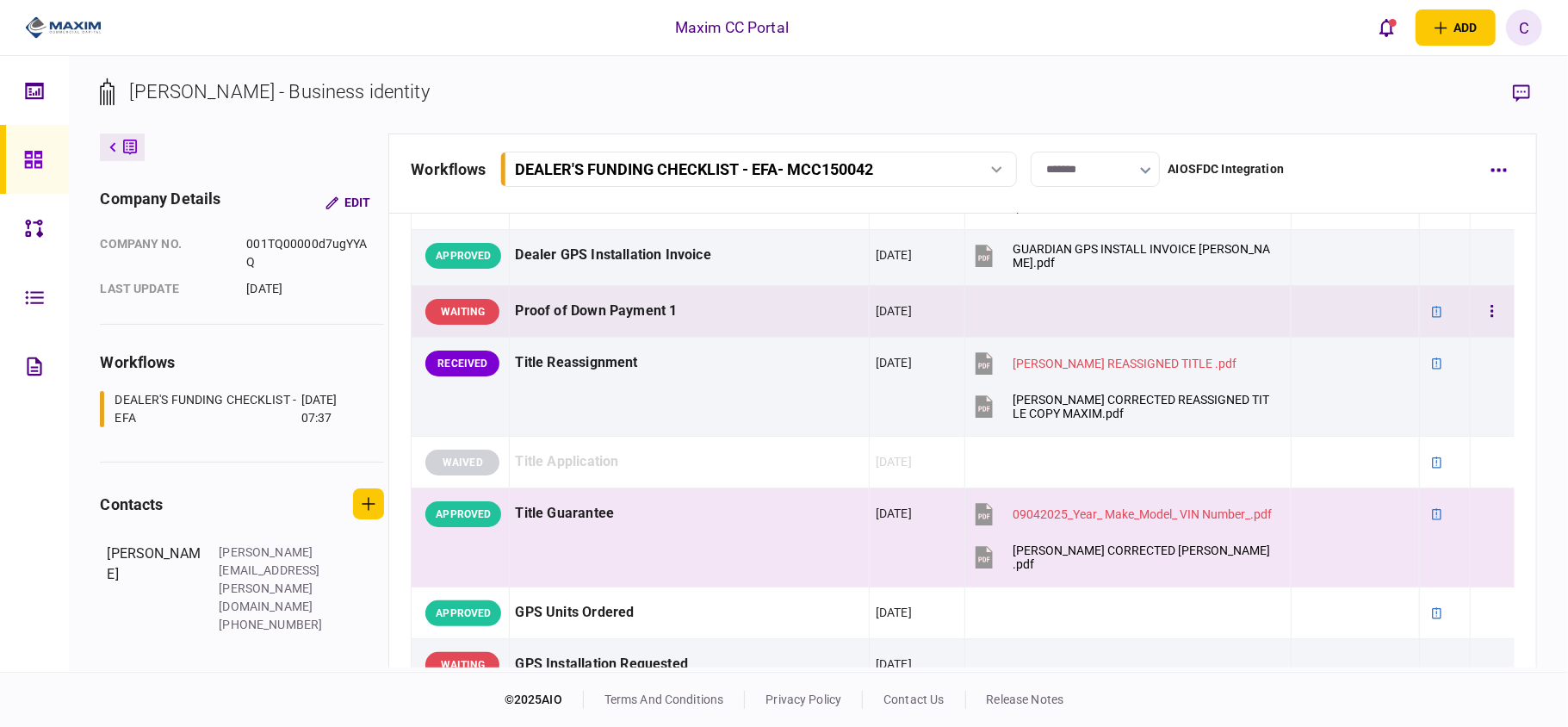
scroll to position [1031, 0]
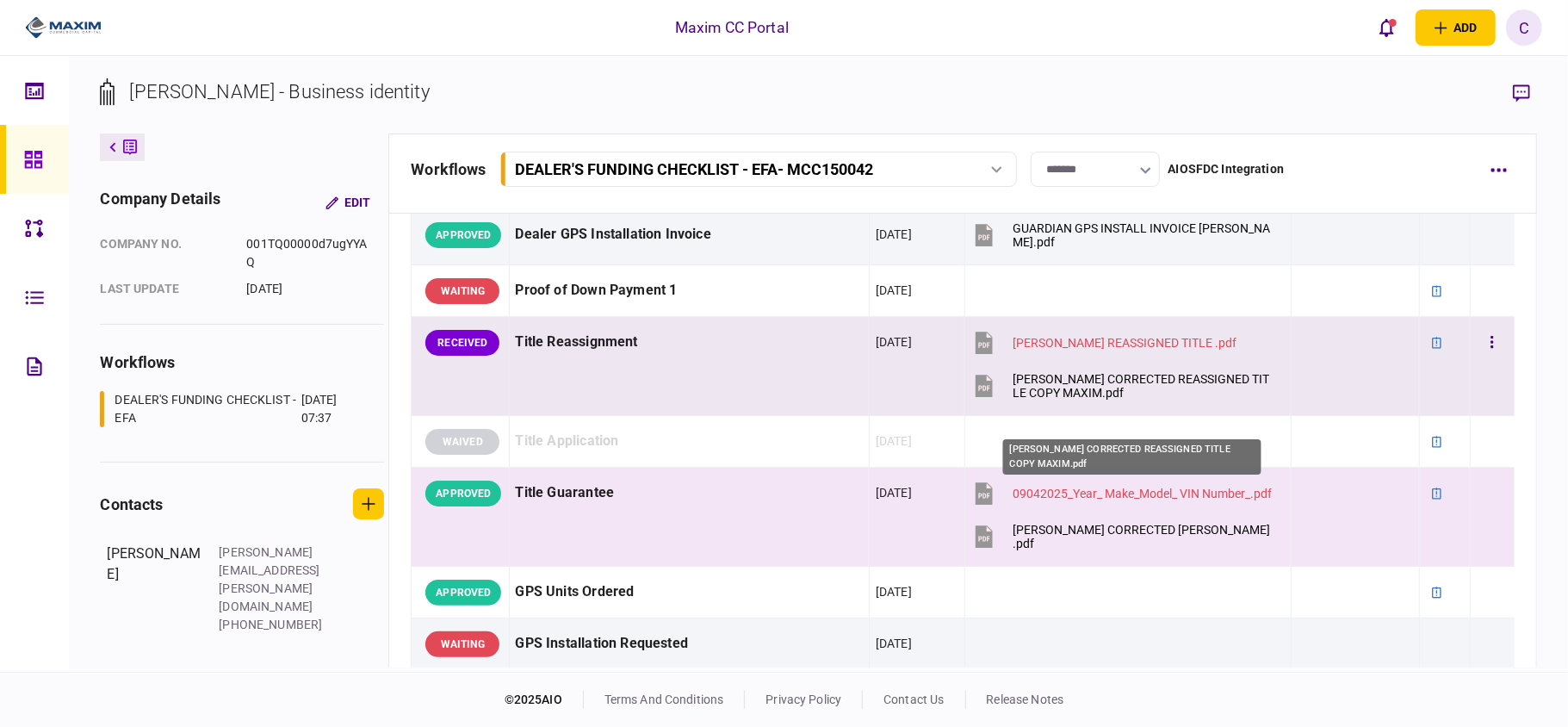
click at [1024, 399] on div "[PERSON_NAME] CORRECTED REASSIGNED TITLE COPY MAXIM.pdf" at bounding box center [1143, 386] width 260 height 27
click at [1481, 359] on button "button" at bounding box center [1491, 343] width 31 height 31
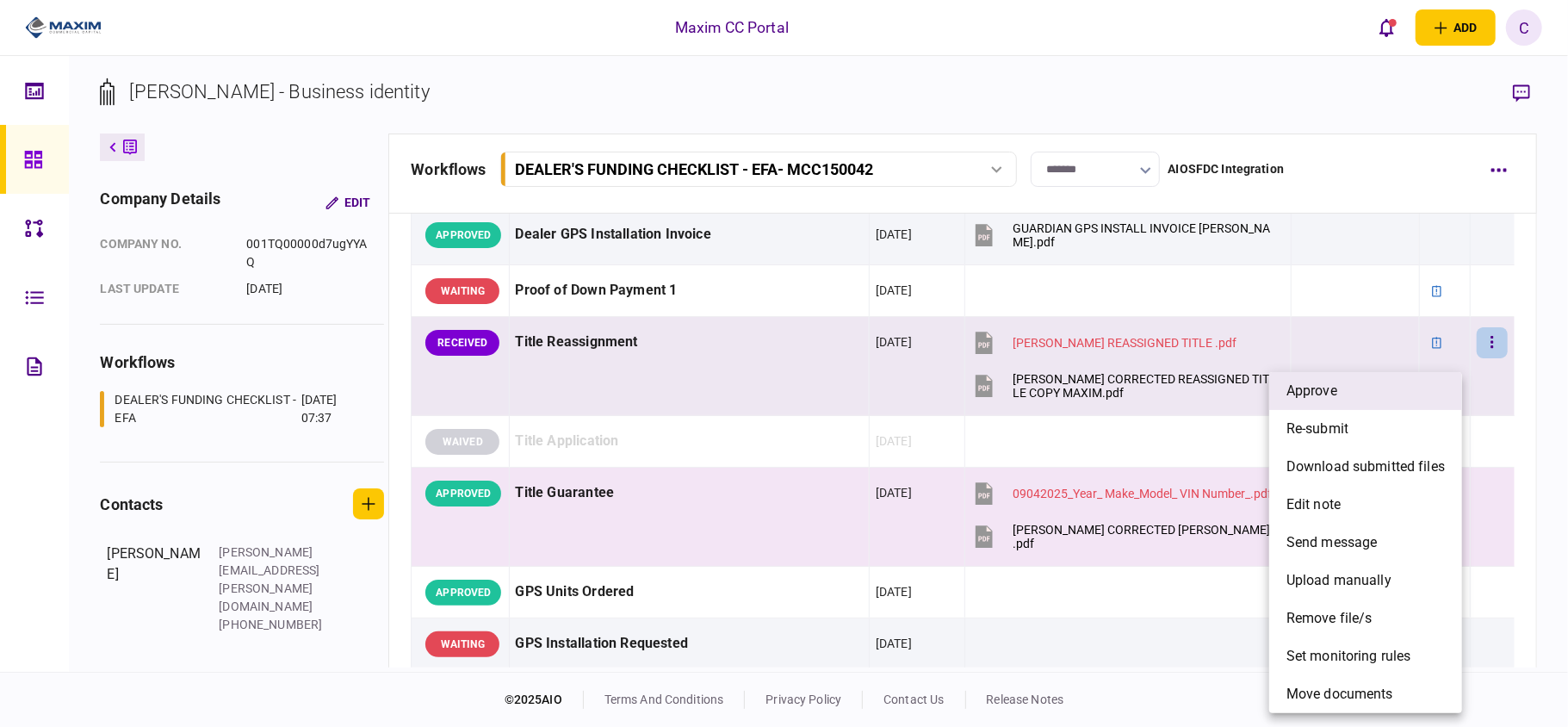
click at [1362, 387] on li "approve" at bounding box center [1364, 391] width 193 height 38
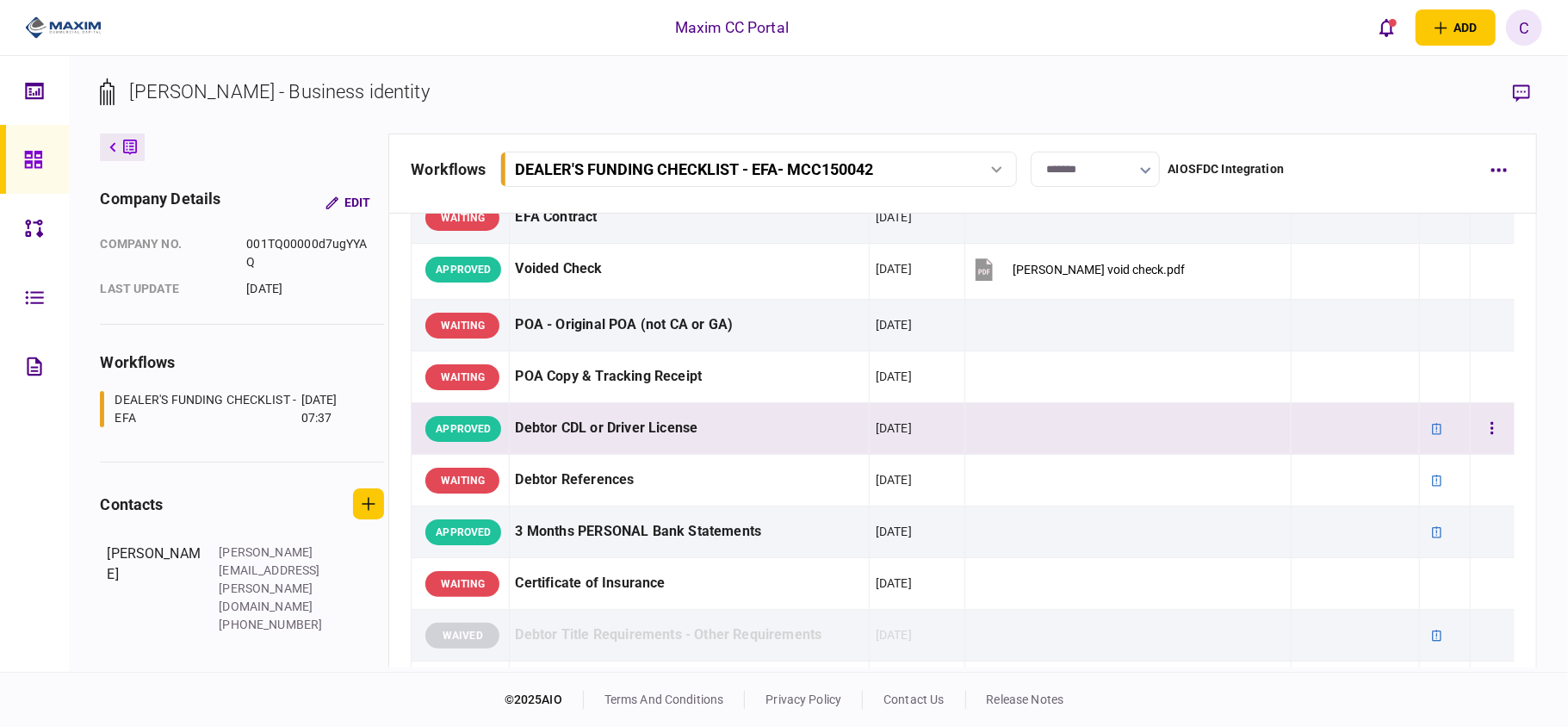
scroll to position [0, 0]
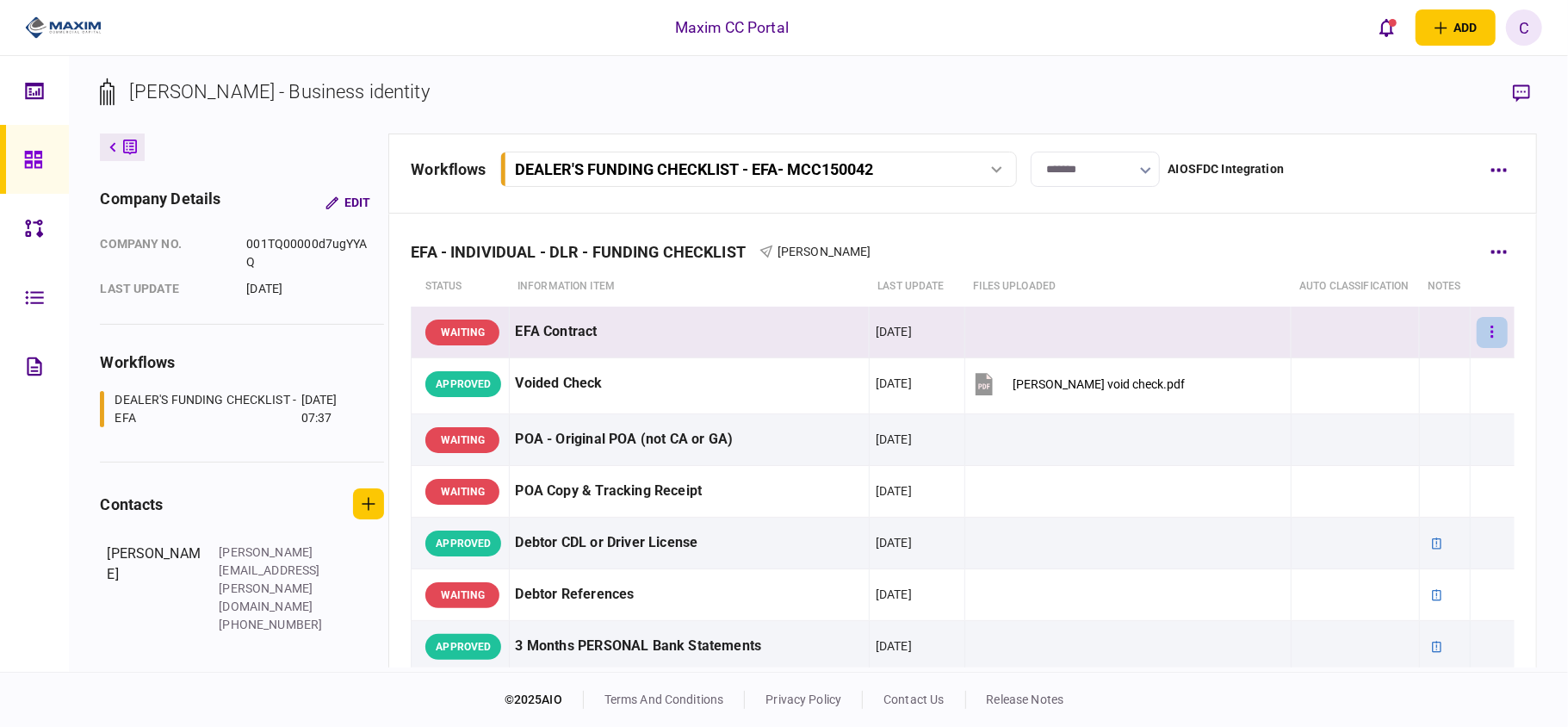
click at [1488, 348] on button "button" at bounding box center [1491, 332] width 31 height 31
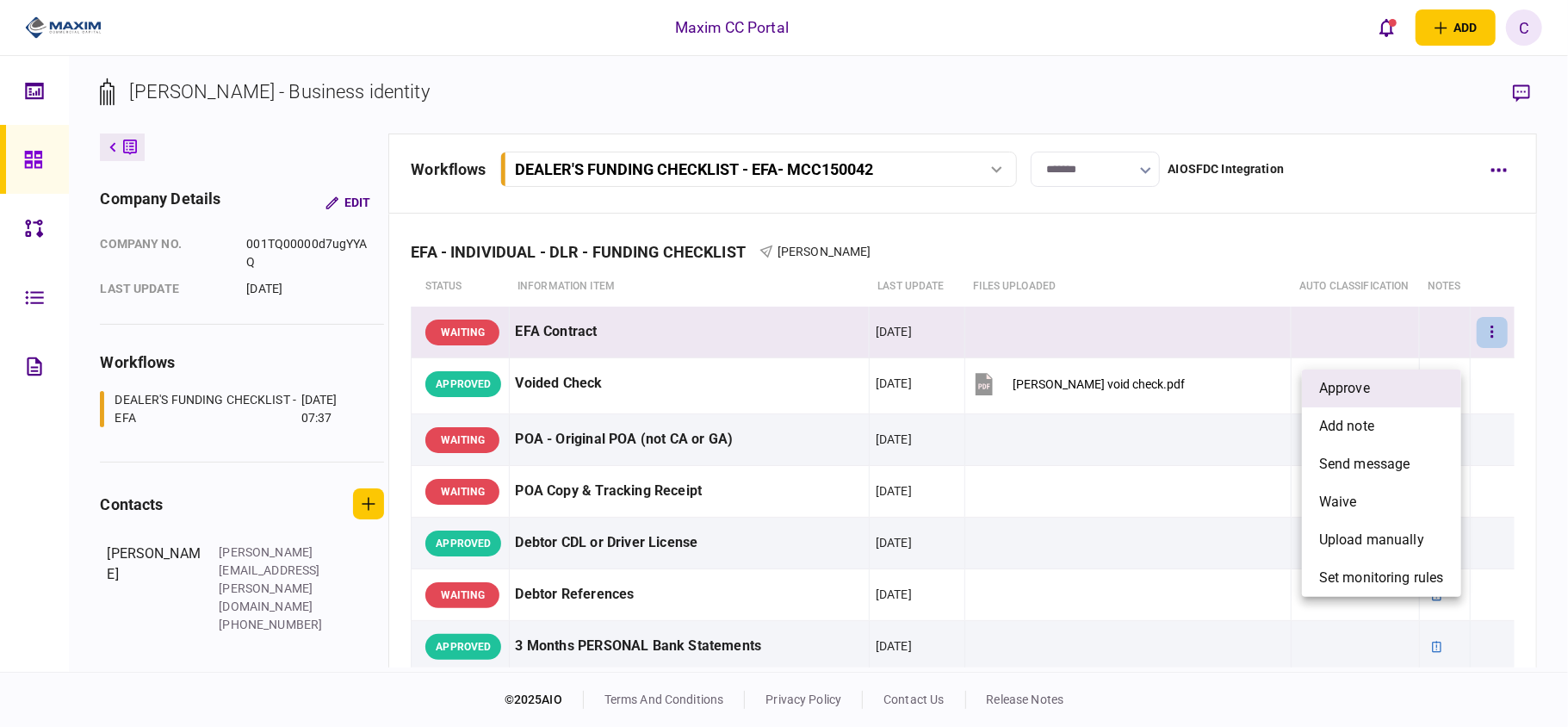
click at [1372, 380] on li "approve" at bounding box center [1381, 388] width 159 height 38
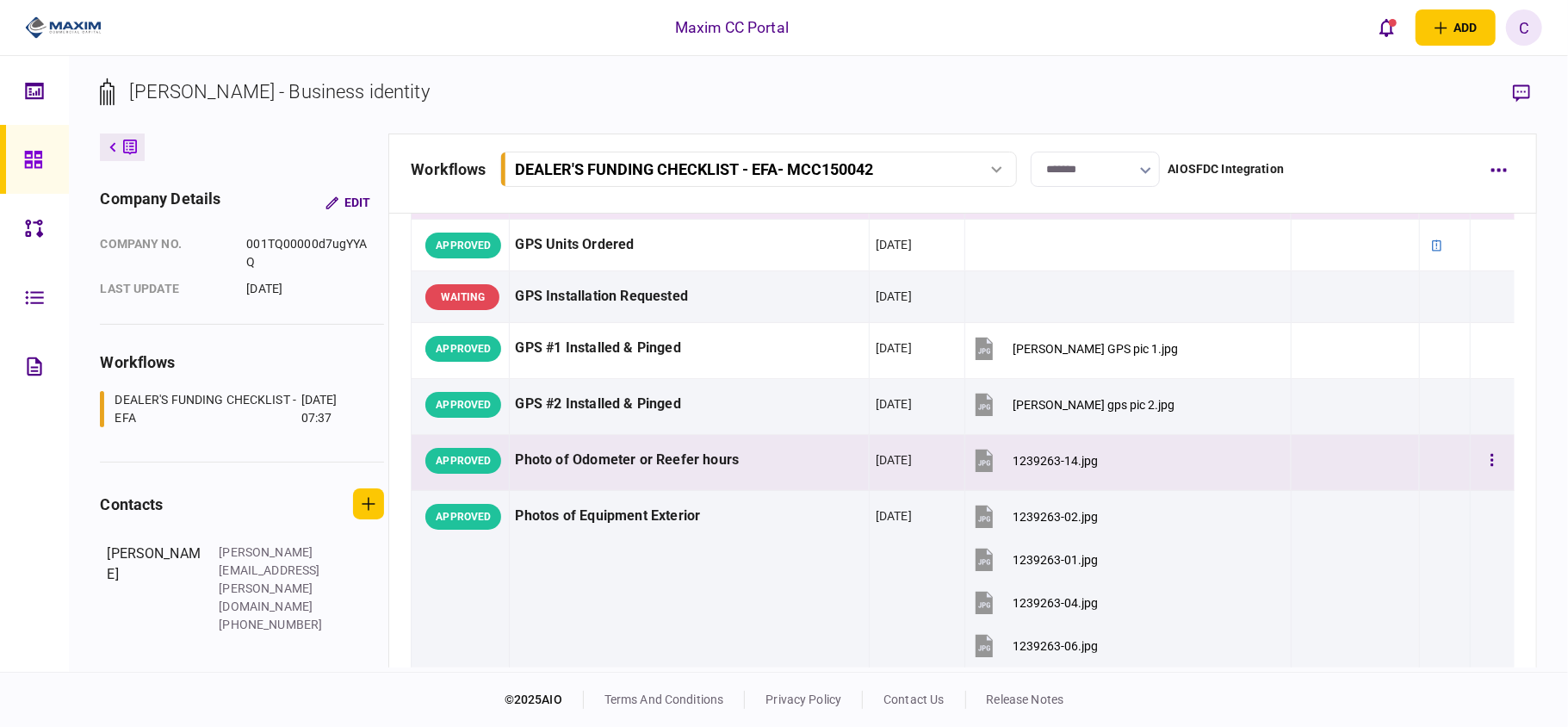
scroll to position [1377, 0]
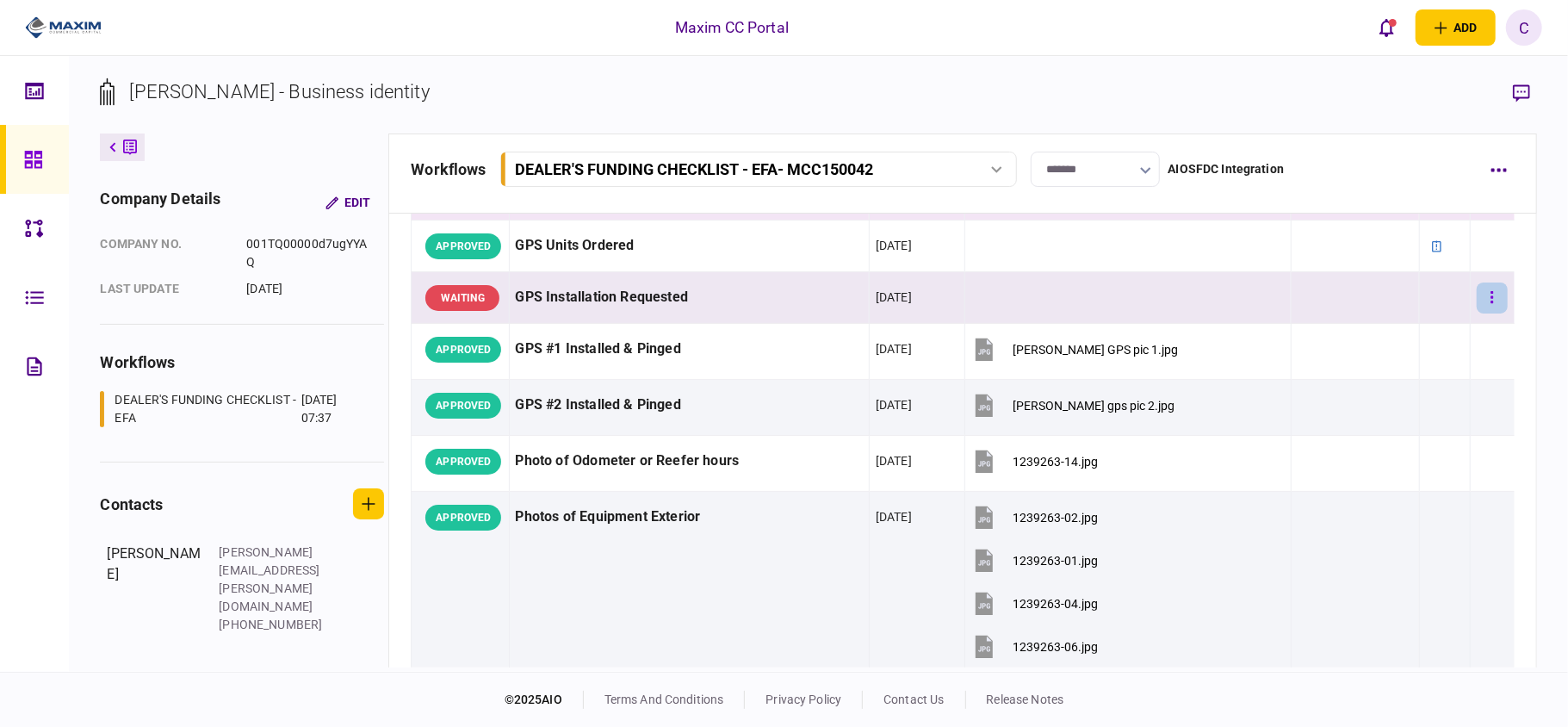
click at [1490, 305] on icon "button" at bounding box center [1492, 297] width 4 height 16
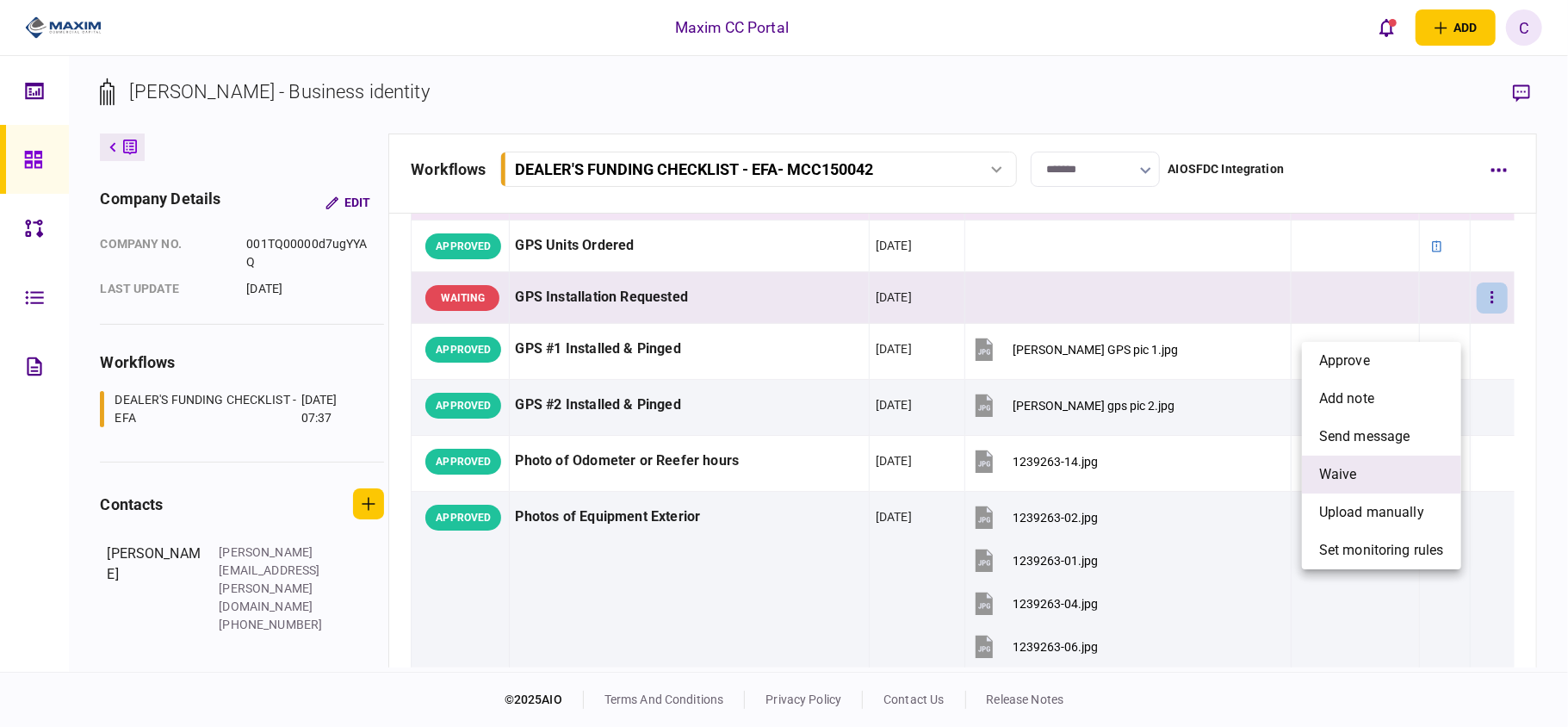
click at [1317, 466] on li "waive" at bounding box center [1381, 474] width 159 height 38
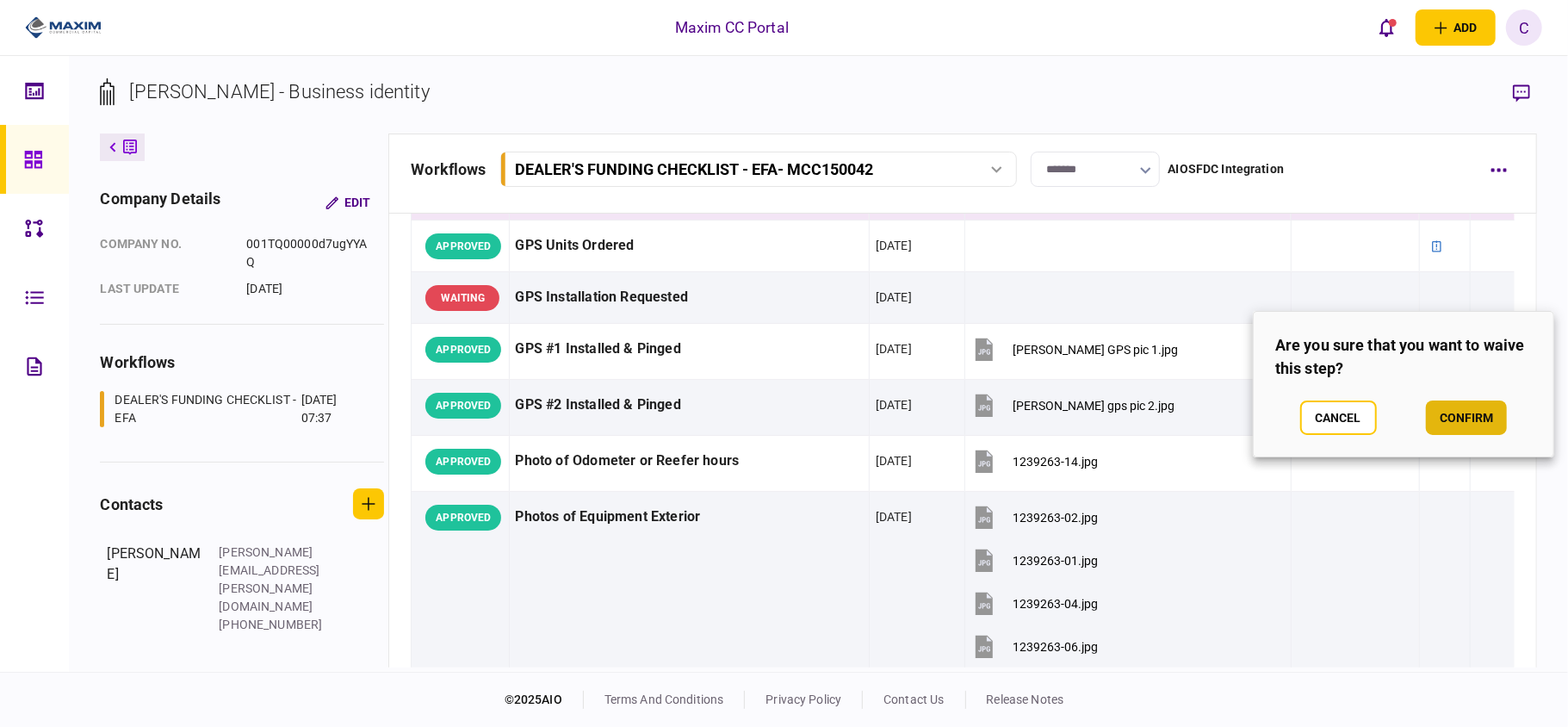
click at [1471, 407] on button "confirm" at bounding box center [1466, 418] width 81 height 35
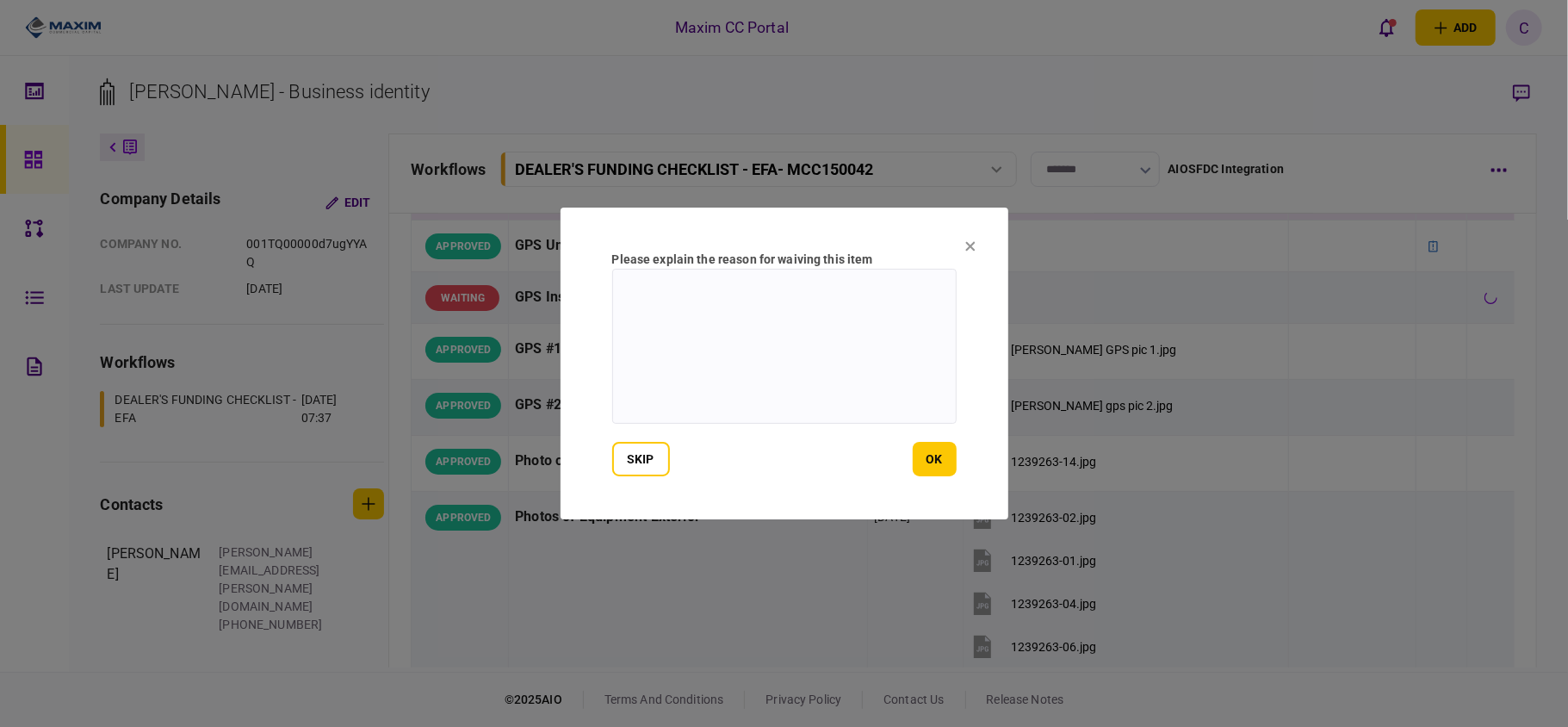
click at [873, 280] on textarea at bounding box center [784, 346] width 344 height 155
type textarea "*"
type textarea "**********"
click at [924, 461] on button "ok" at bounding box center [934, 459] width 44 height 35
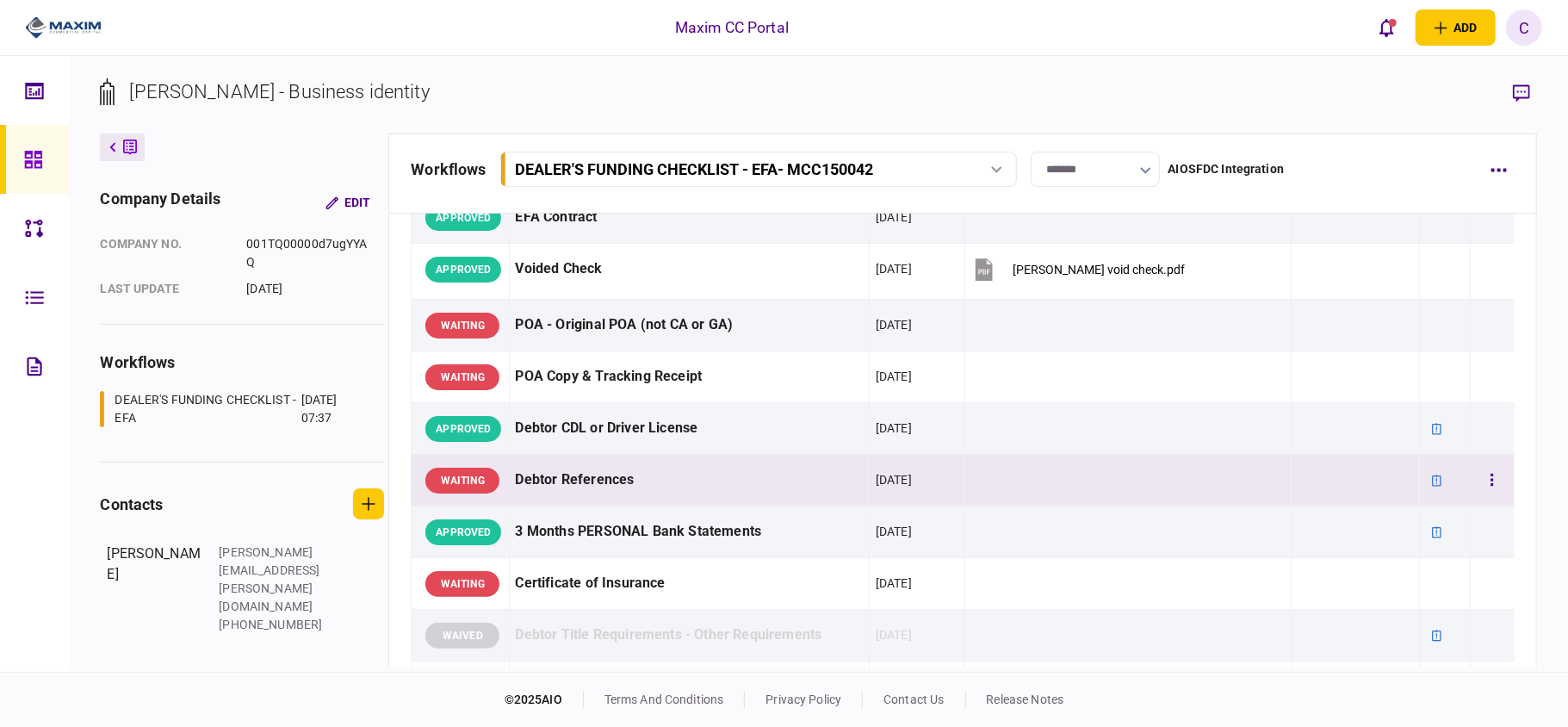
scroll to position [0, 0]
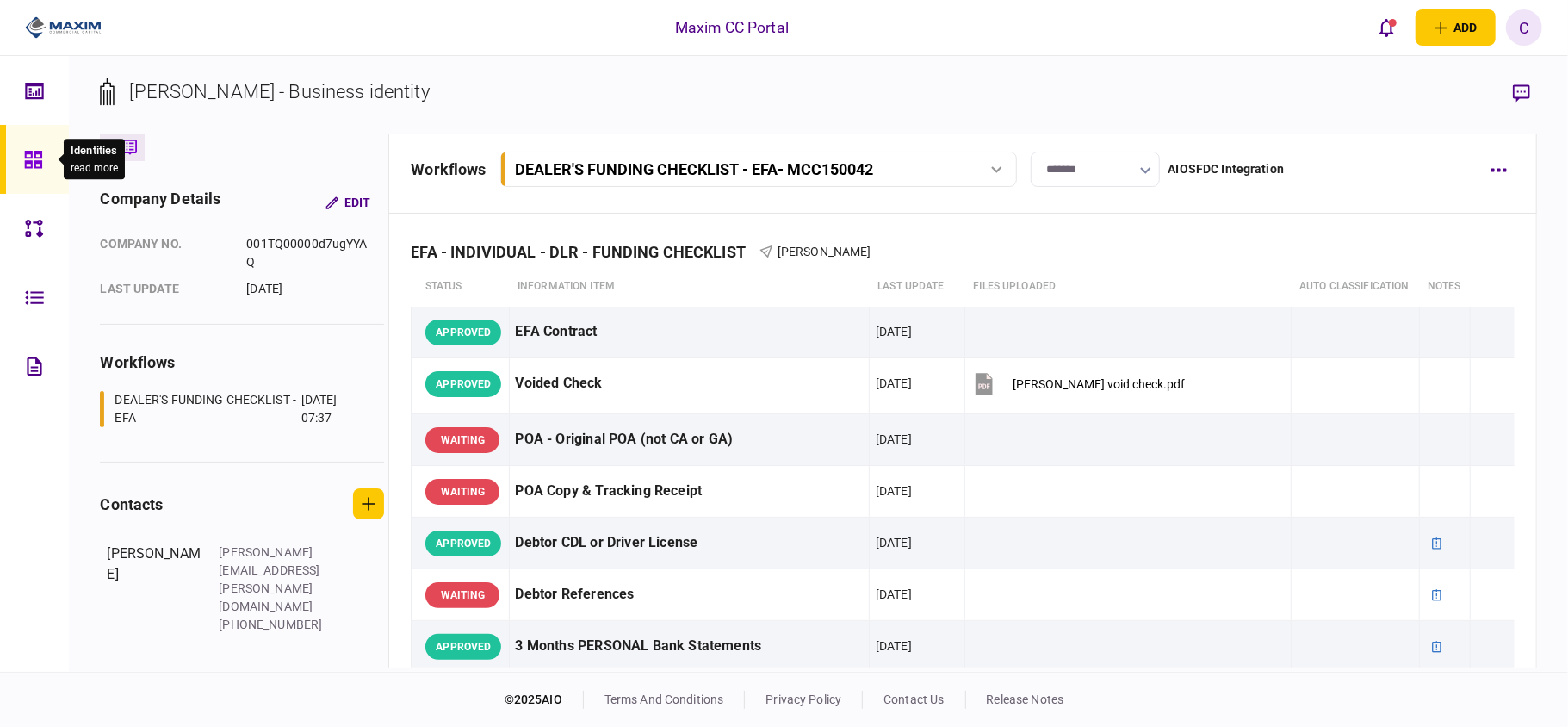
click at [25, 153] on icon at bounding box center [33, 159] width 17 height 17
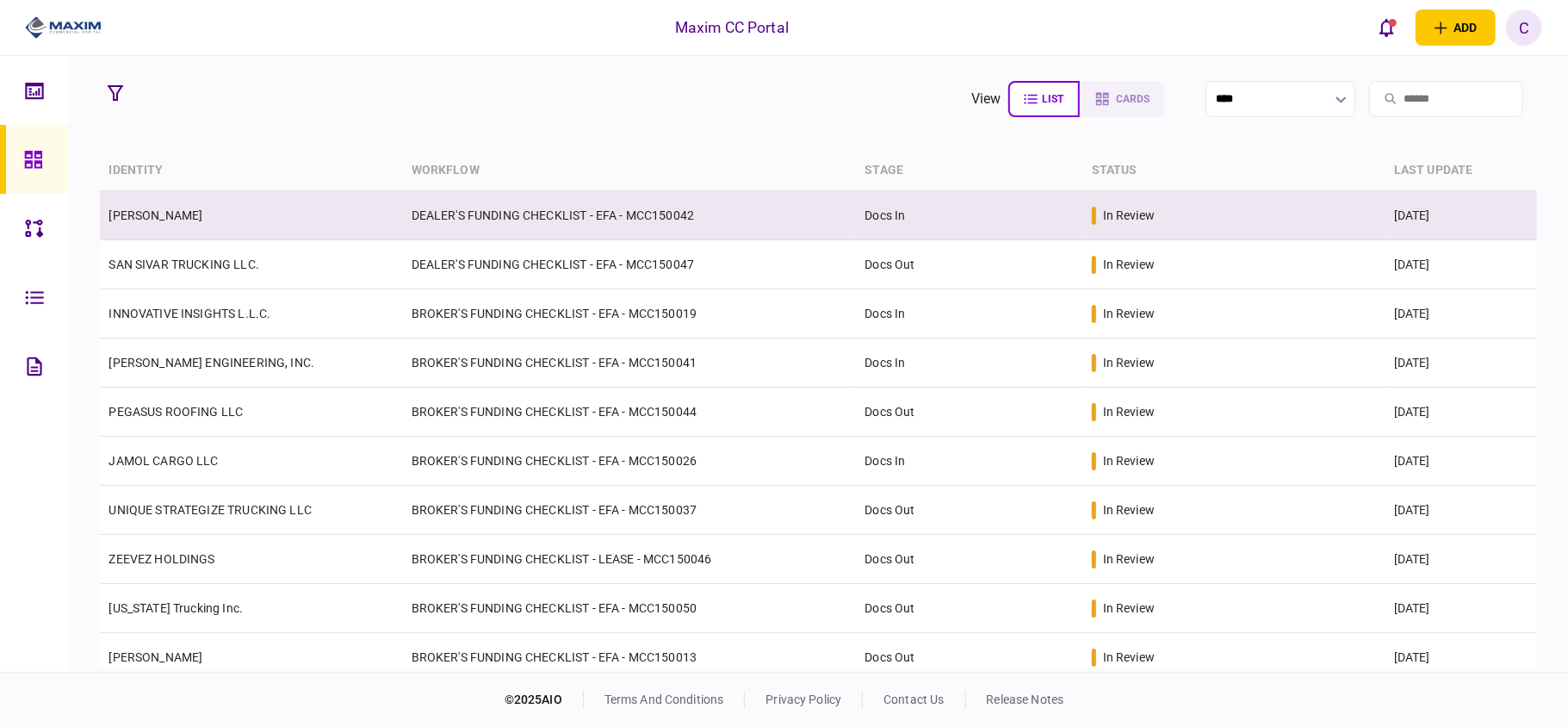
click at [195, 217] on link "[PERSON_NAME]" at bounding box center [155, 215] width 94 height 14
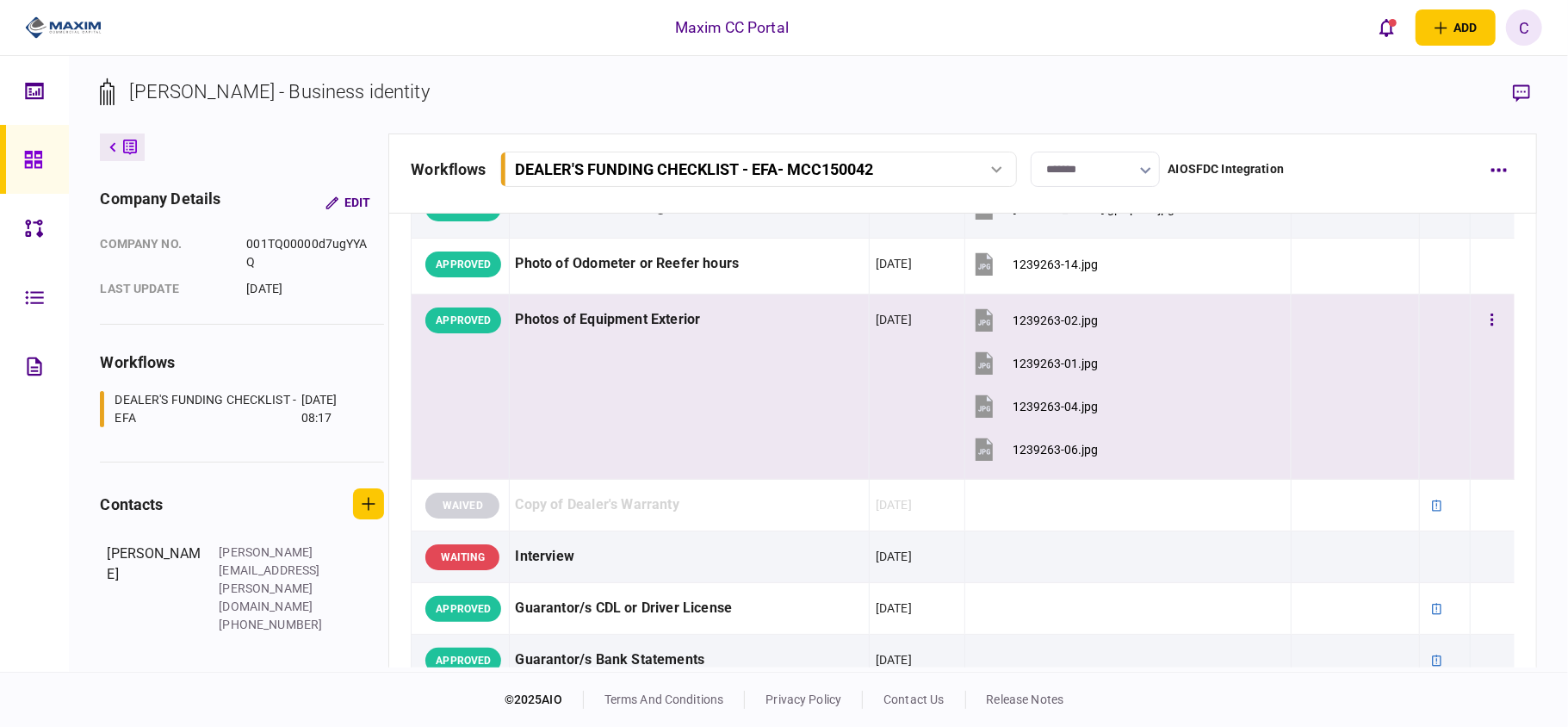
scroll to position [1377, 0]
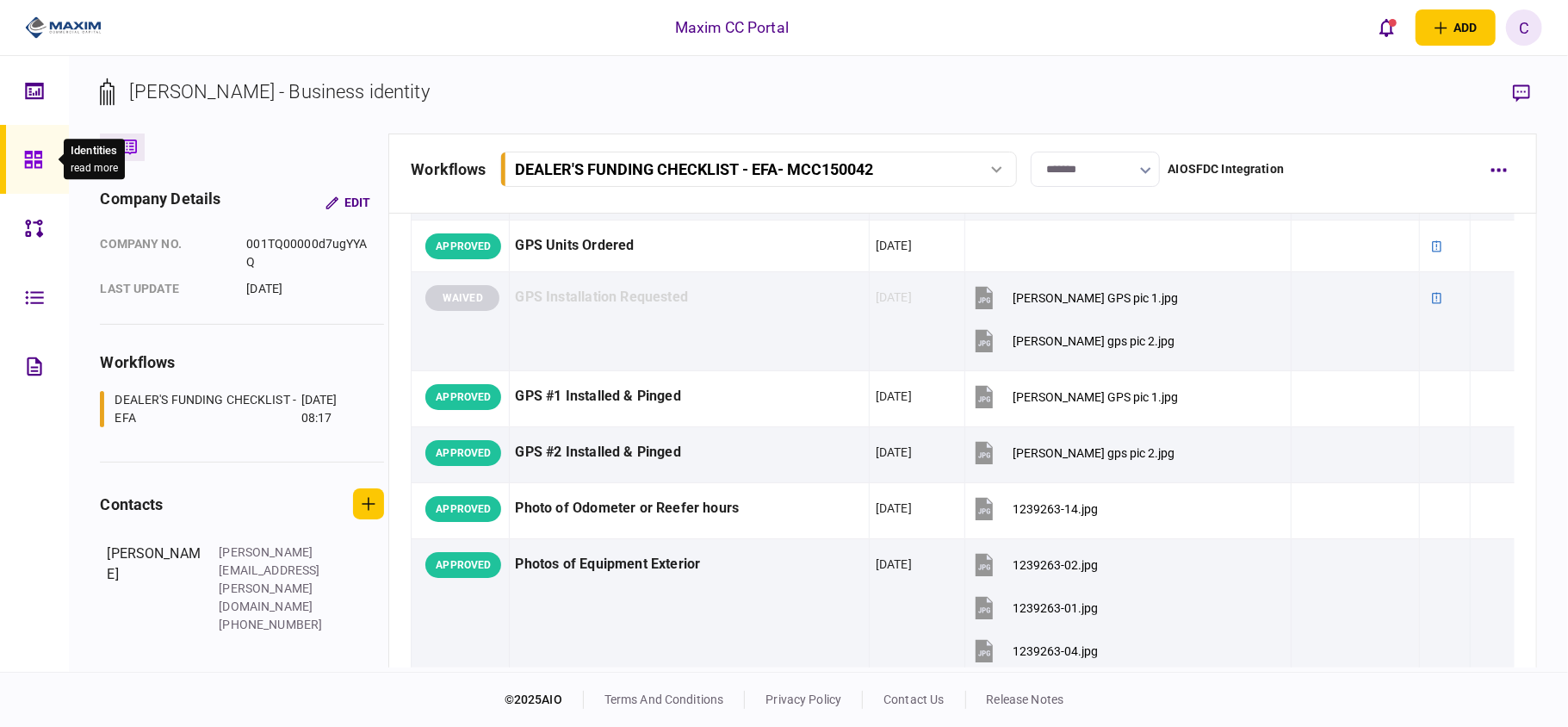
click at [35, 156] on icon at bounding box center [34, 160] width 19 height 19
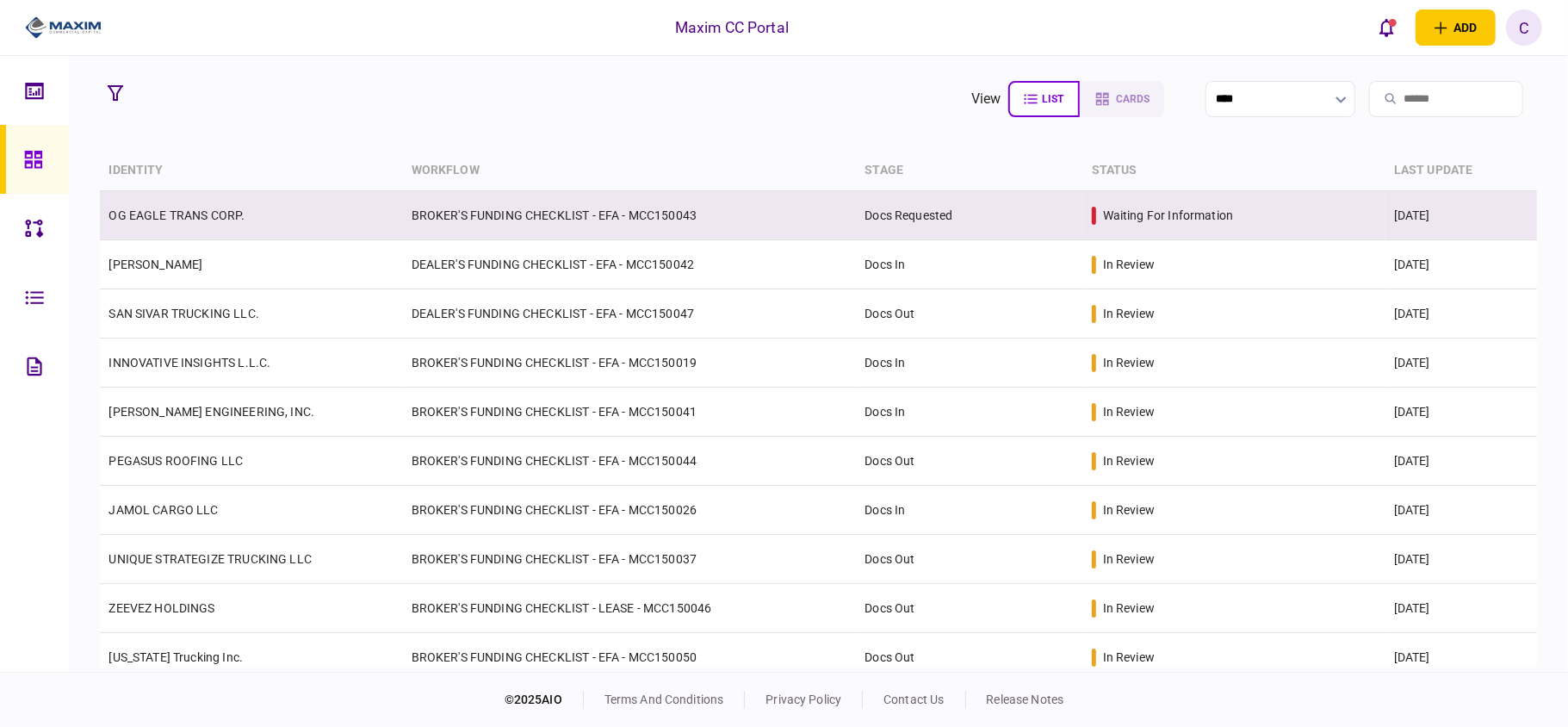
click at [136, 217] on link "OG EAGLE TRANS CORP." at bounding box center [176, 215] width 136 height 14
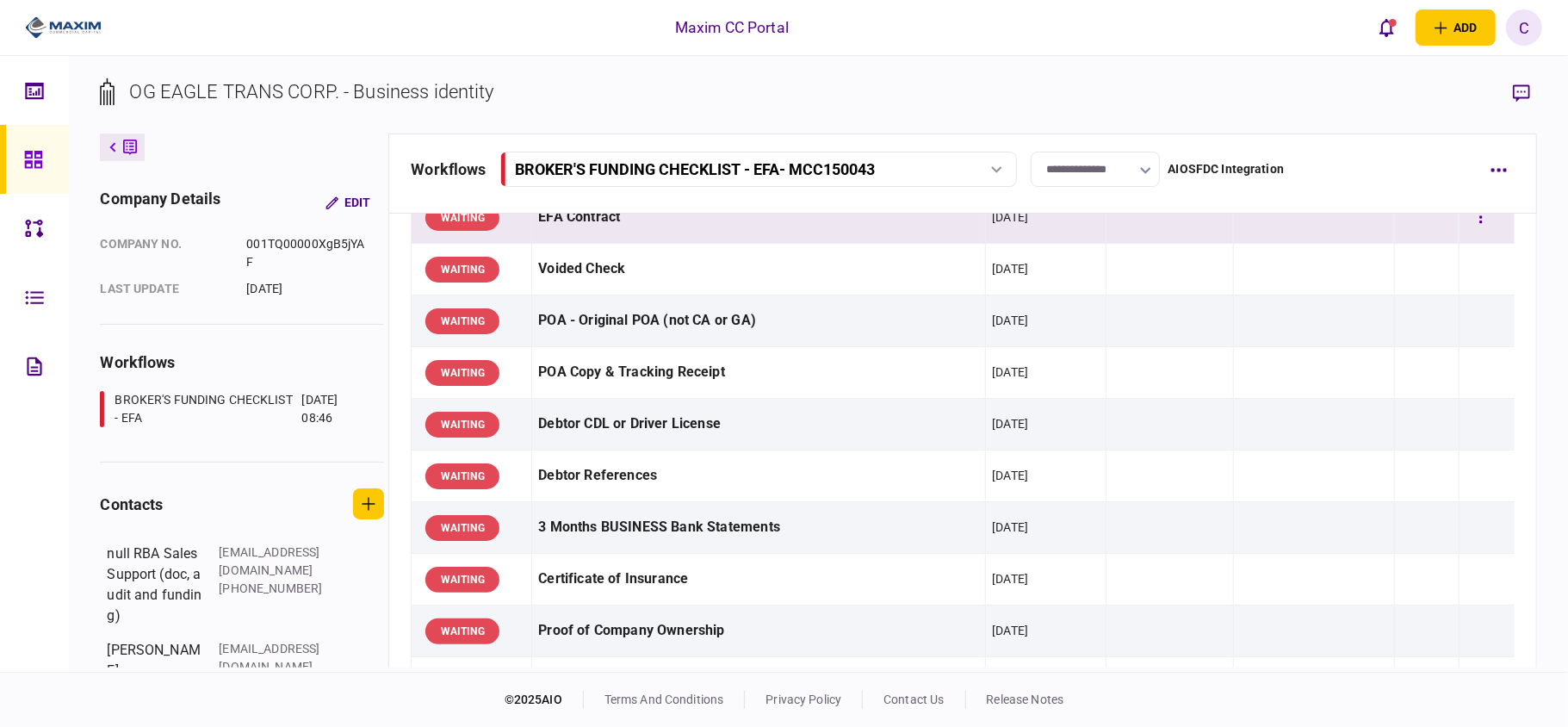
scroll to position [229, 0]
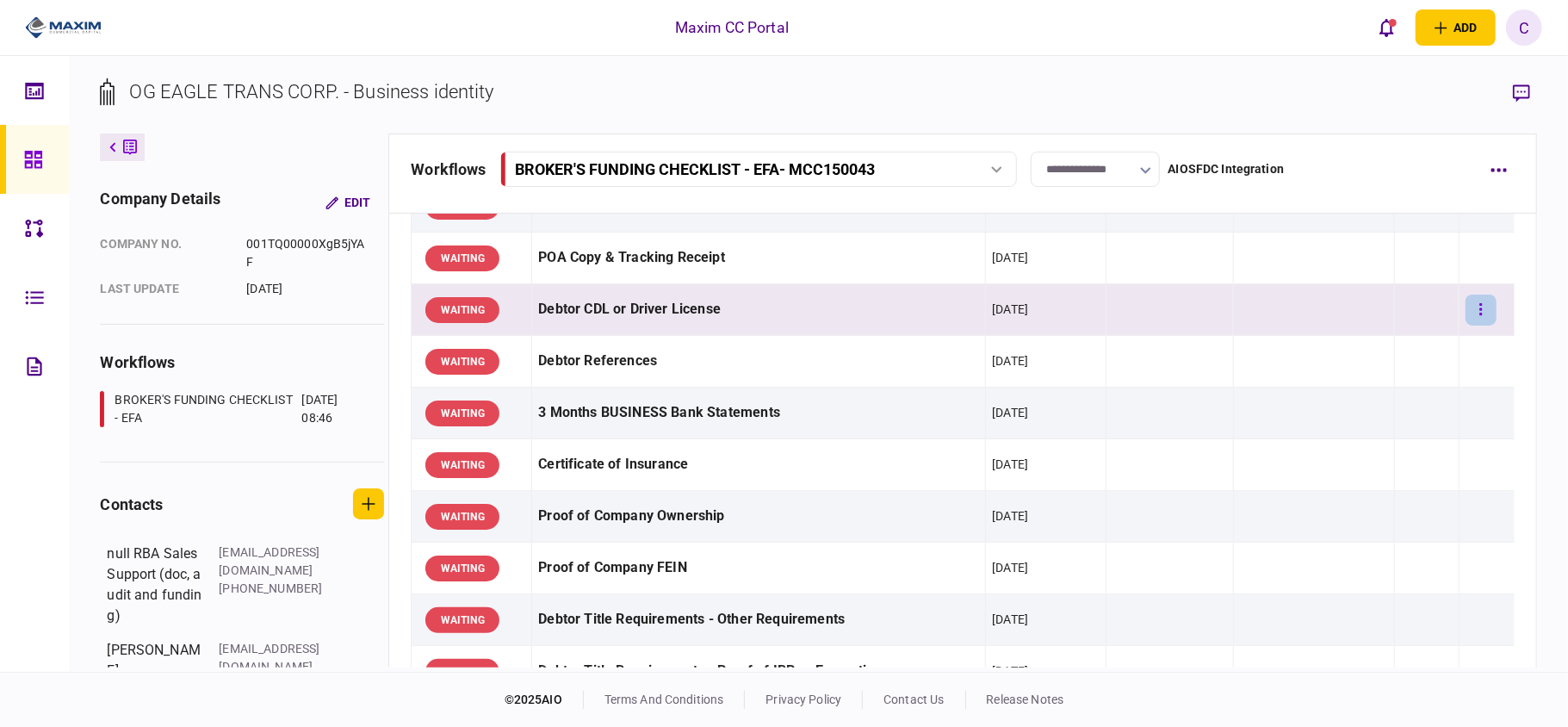
click at [1479, 310] on icon "button" at bounding box center [1481, 309] width 4 height 16
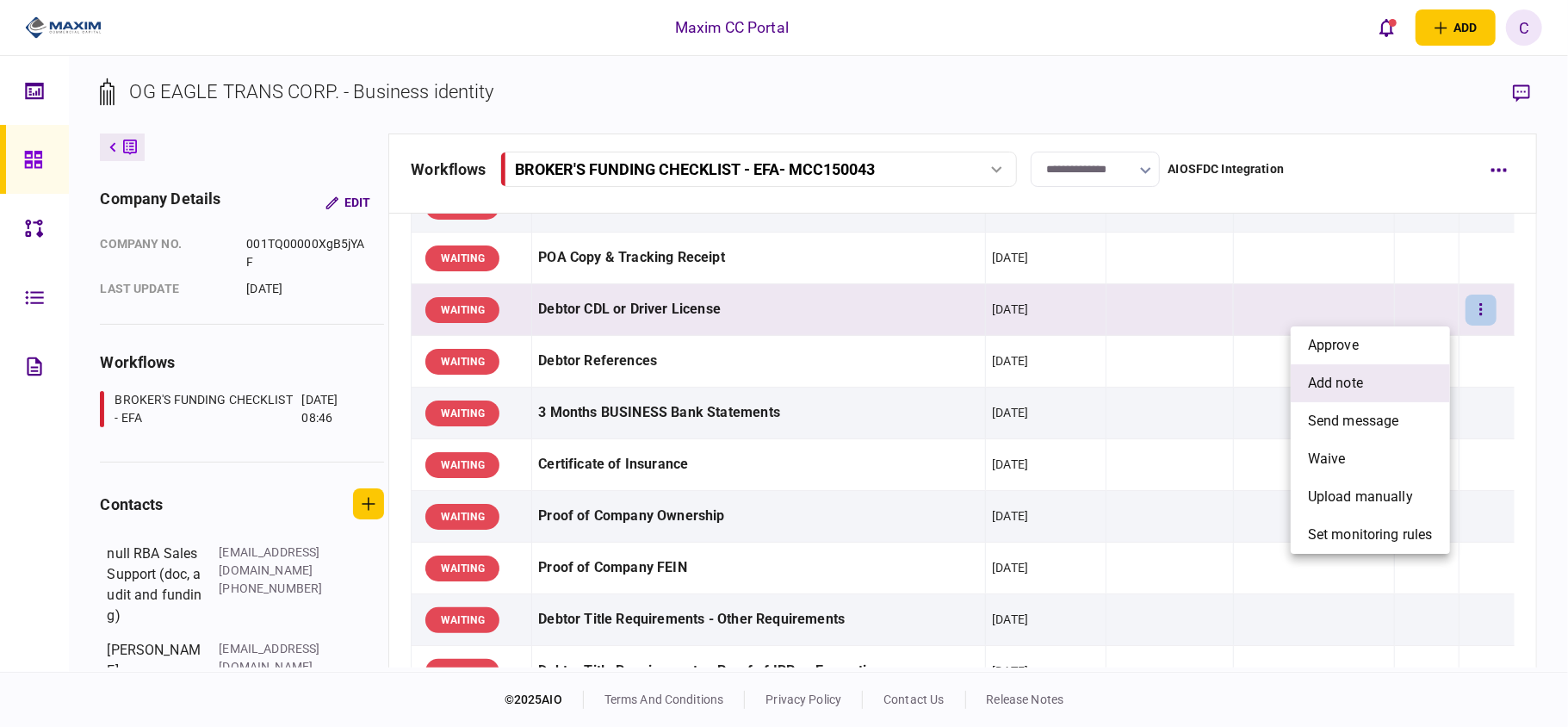
click at [1343, 376] on span "add note" at bounding box center [1334, 383] width 55 height 20
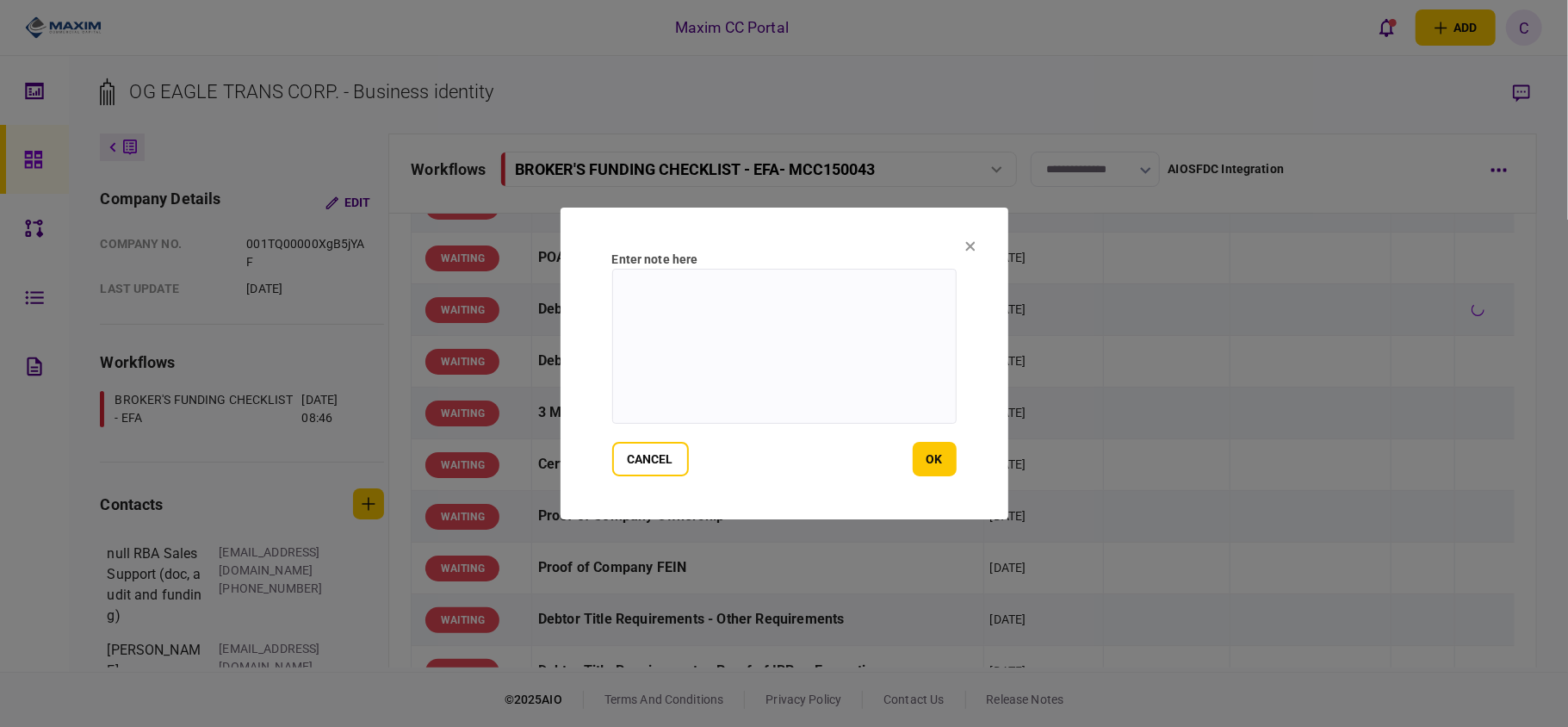
click at [800, 306] on textarea at bounding box center [784, 346] width 344 height 155
paste textarea "**********"
type textarea "**********"
click at [949, 463] on button "ok" at bounding box center [934, 459] width 44 height 35
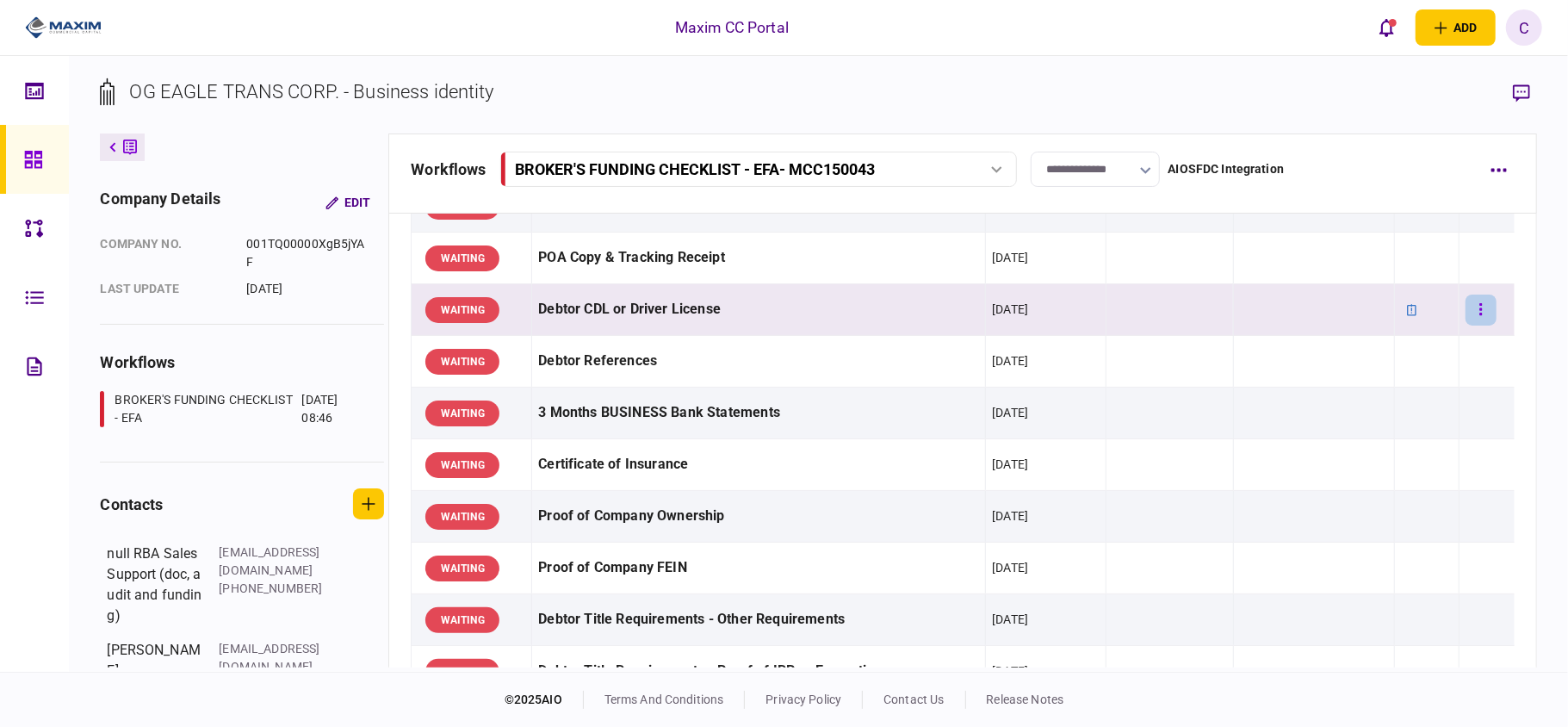
click at [1470, 301] on button "button" at bounding box center [1481, 310] width 31 height 31
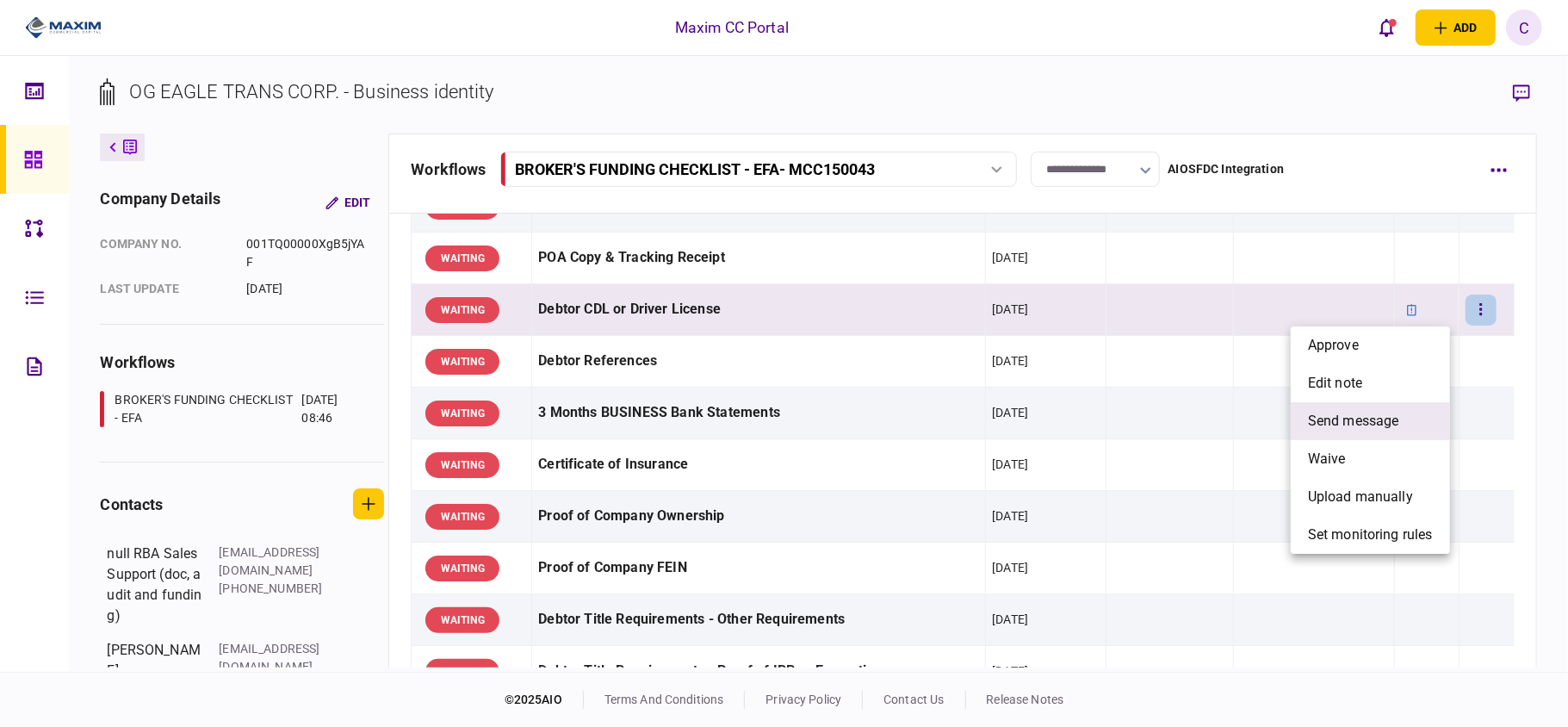
click at [1333, 425] on span "send message" at bounding box center [1353, 421] width 91 height 20
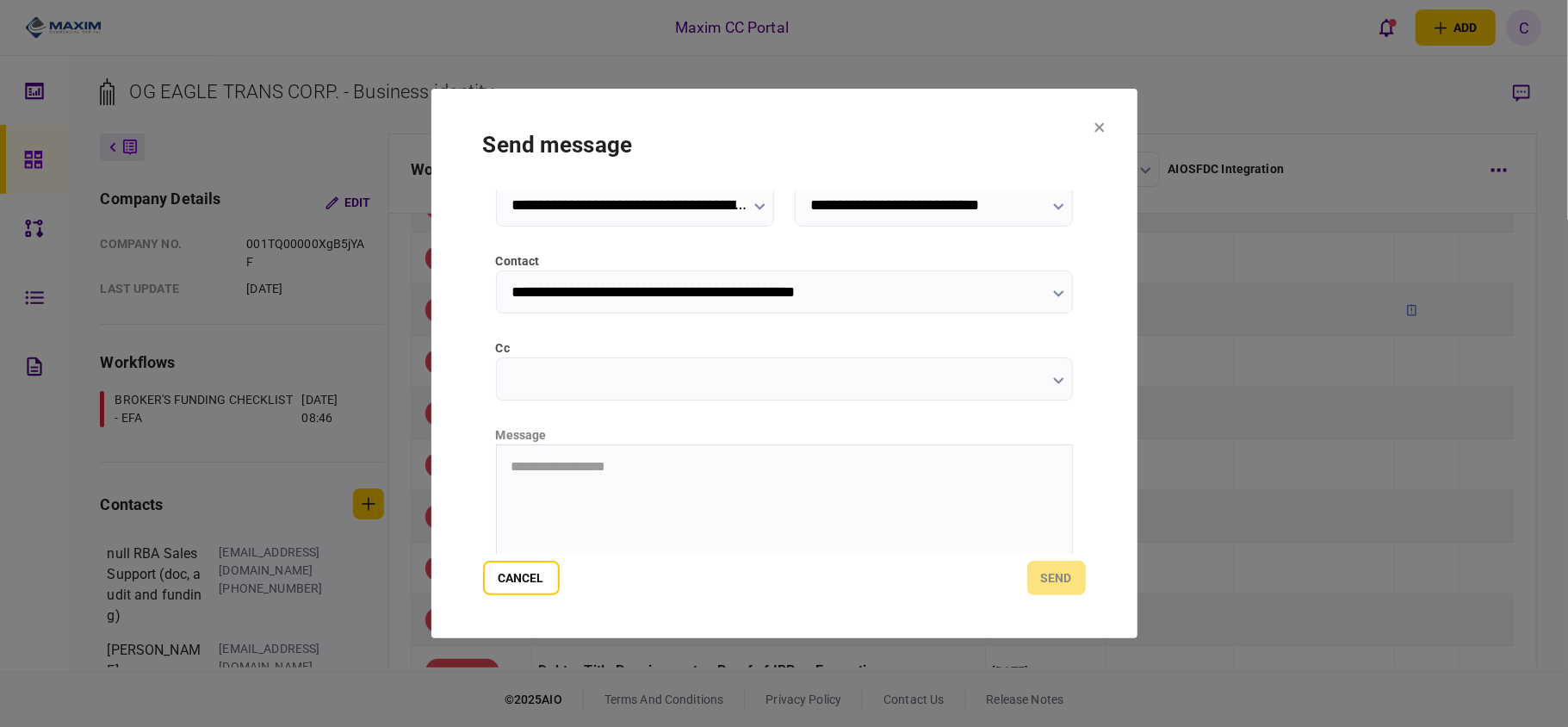
scroll to position [217, 0]
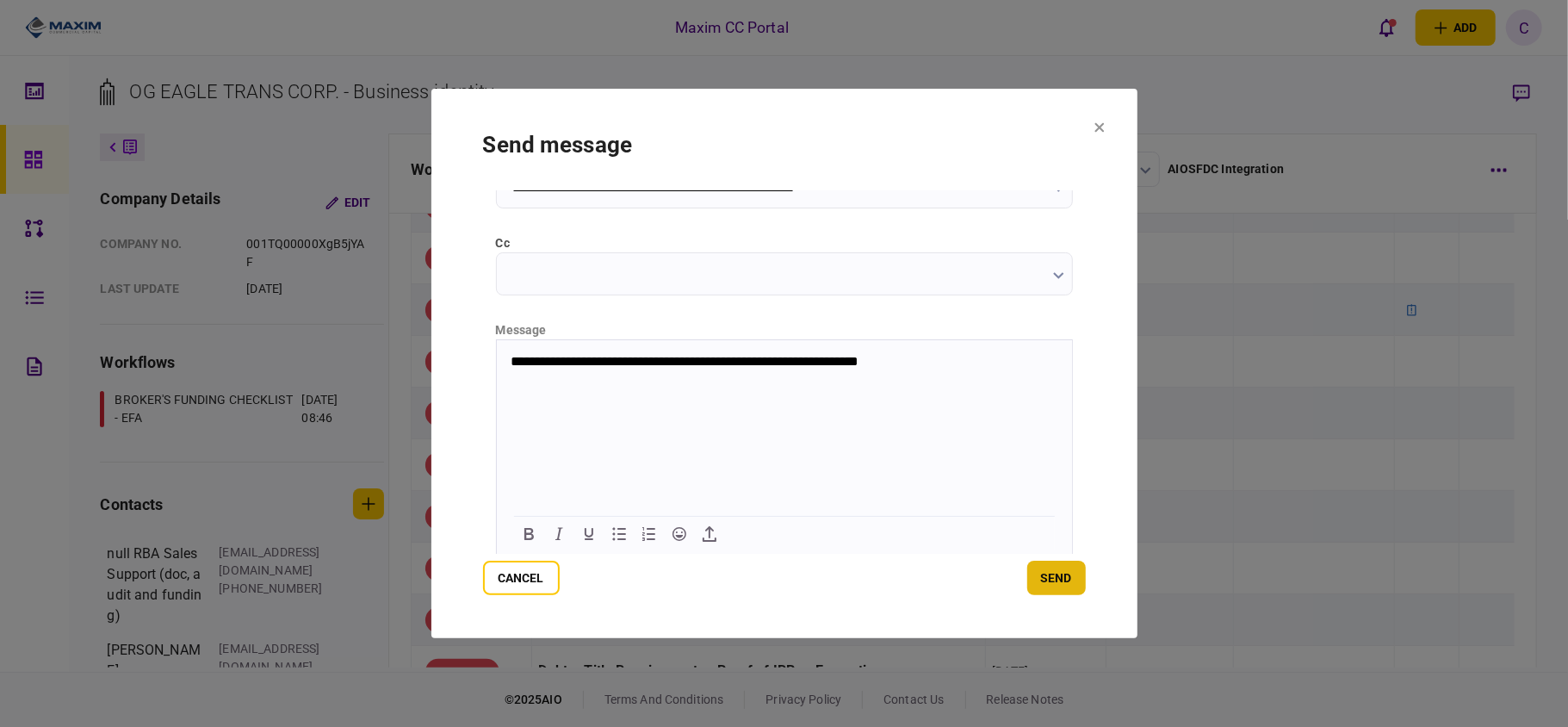
click at [1051, 561] on button "send" at bounding box center [1056, 578] width 58 height 35
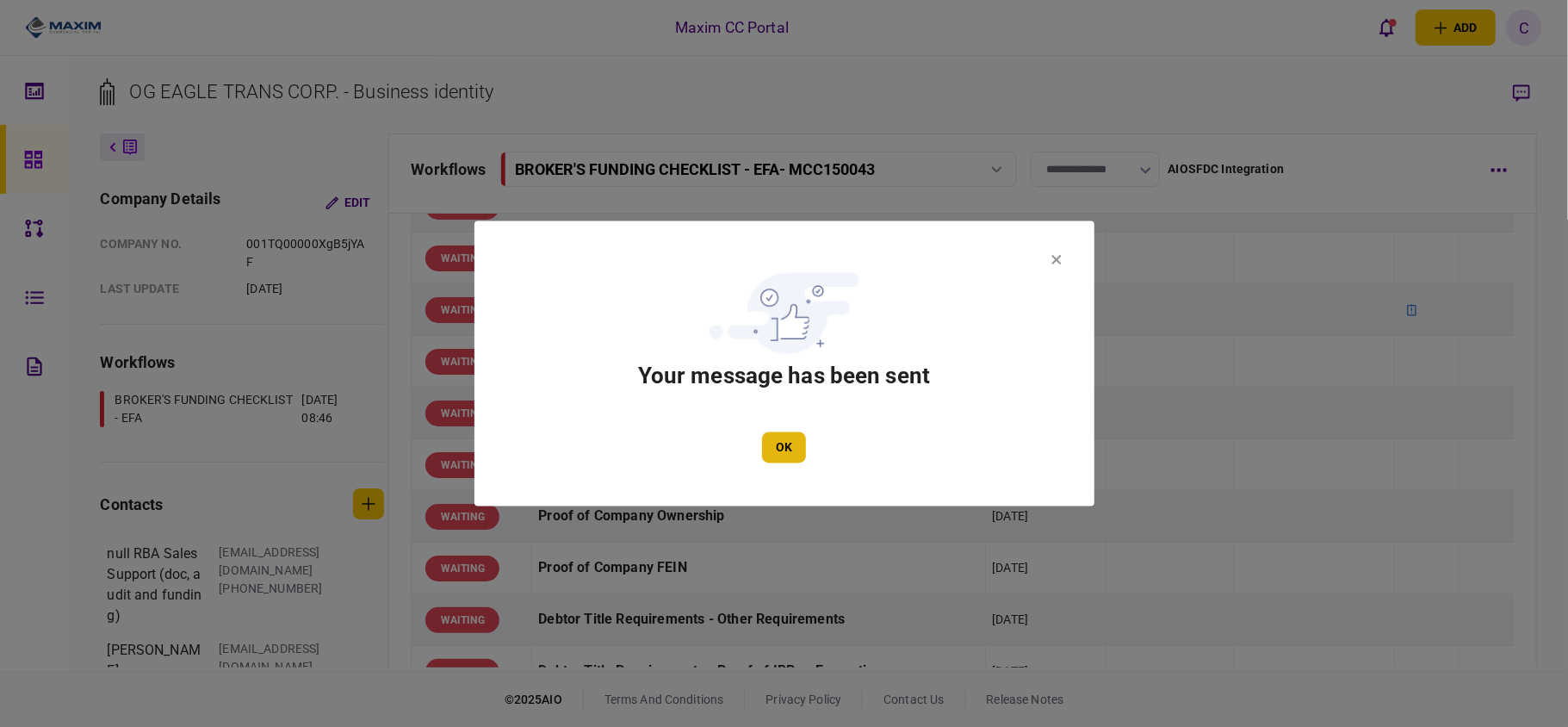
click at [762, 452] on button "OK" at bounding box center [783, 448] width 44 height 31
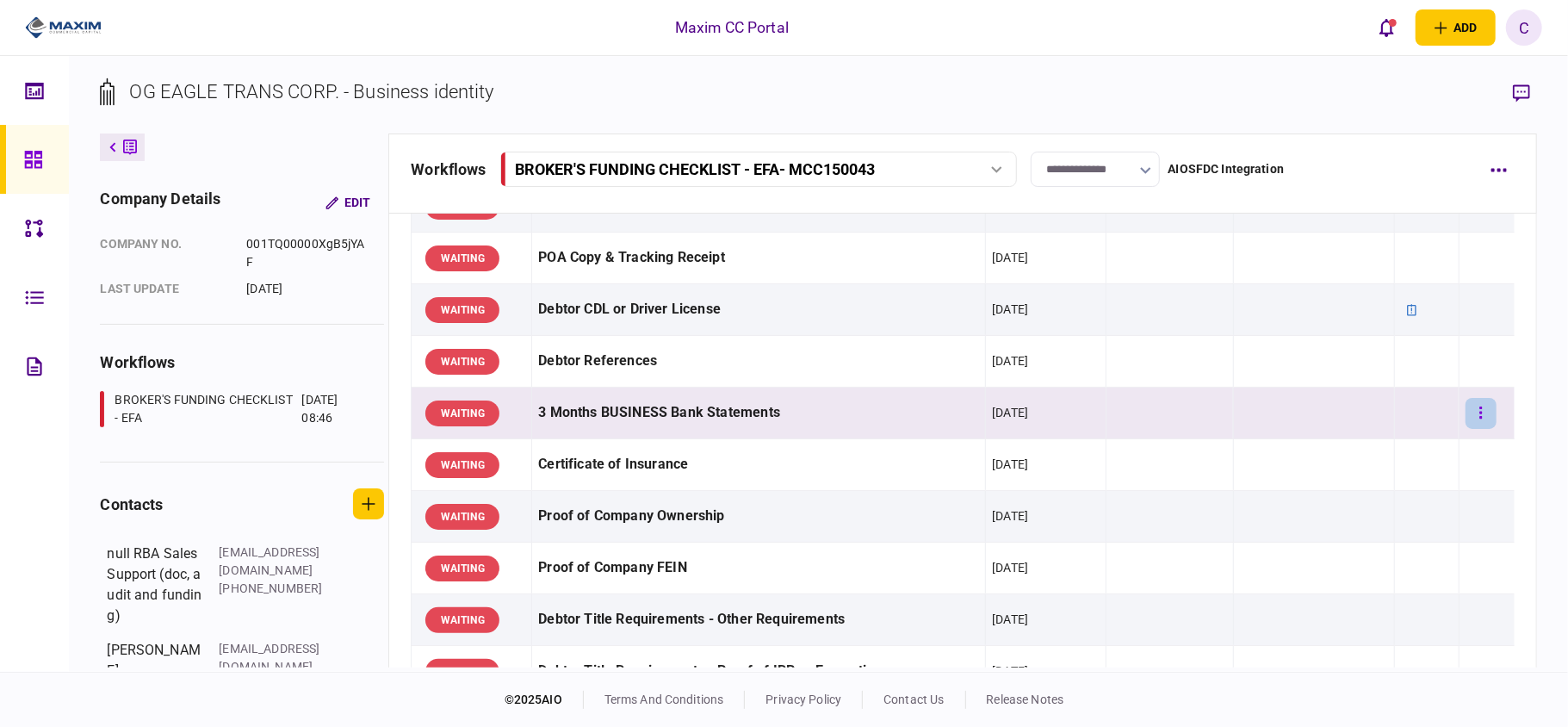
click at [1465, 405] on button "button" at bounding box center [1481, 413] width 31 height 31
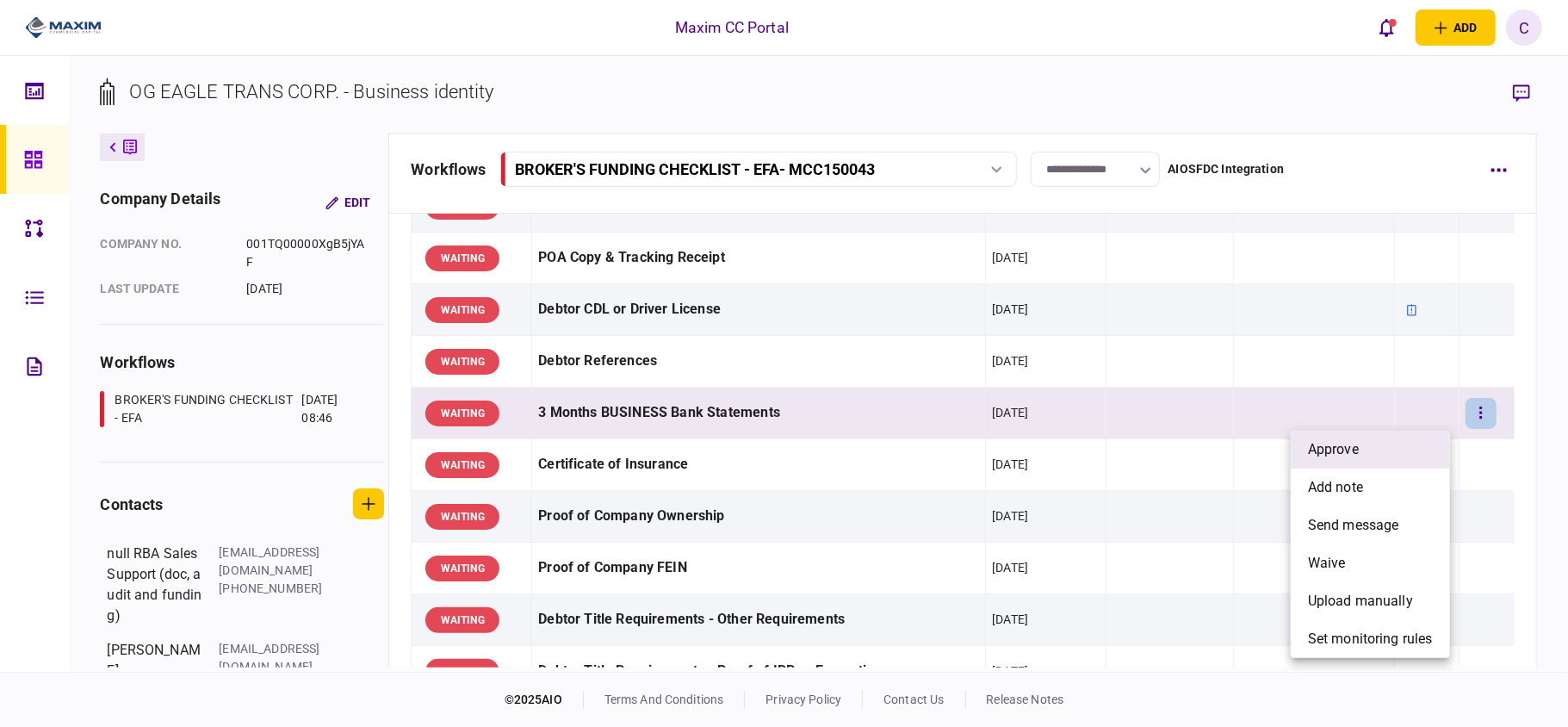
click at [1337, 445] on span "approve" at bounding box center [1333, 449] width 50 height 20
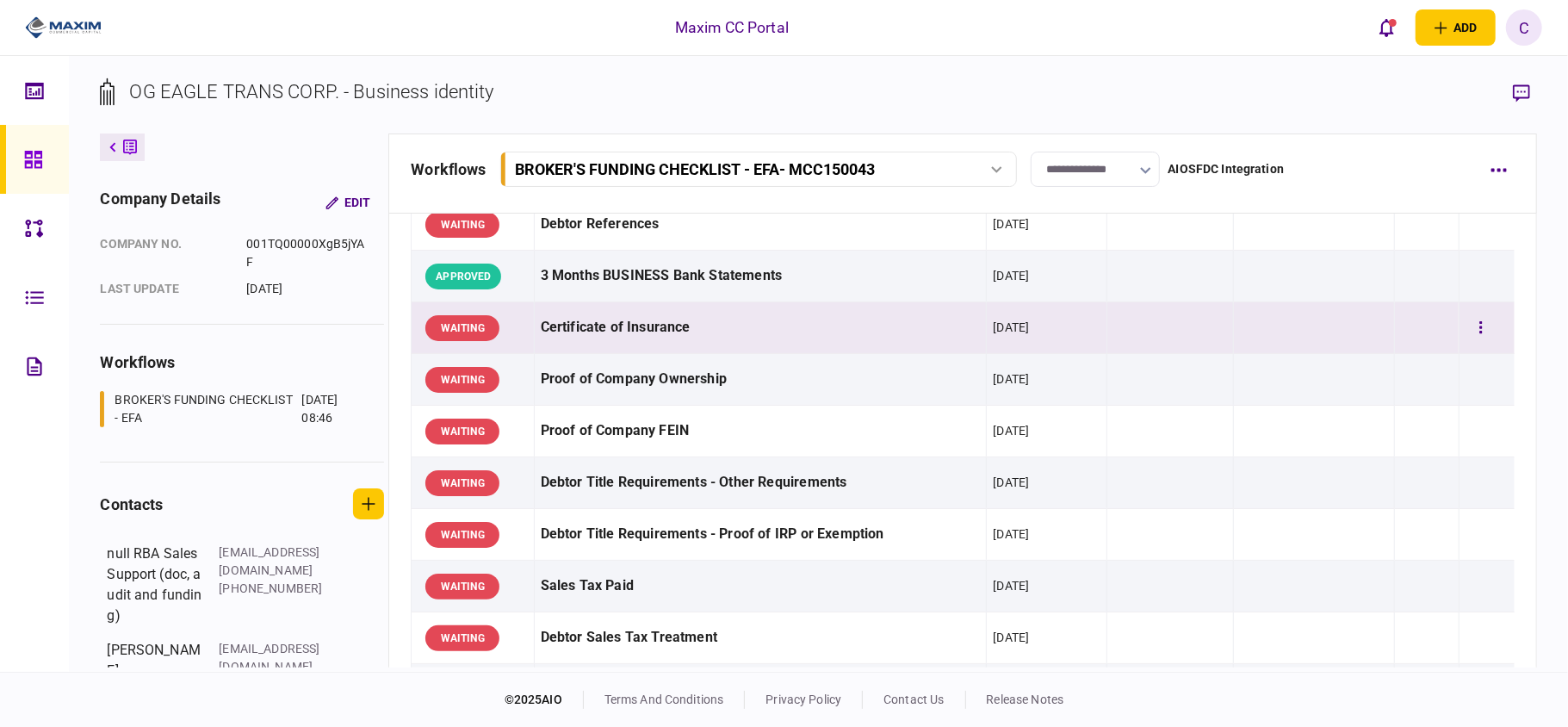
scroll to position [0, 0]
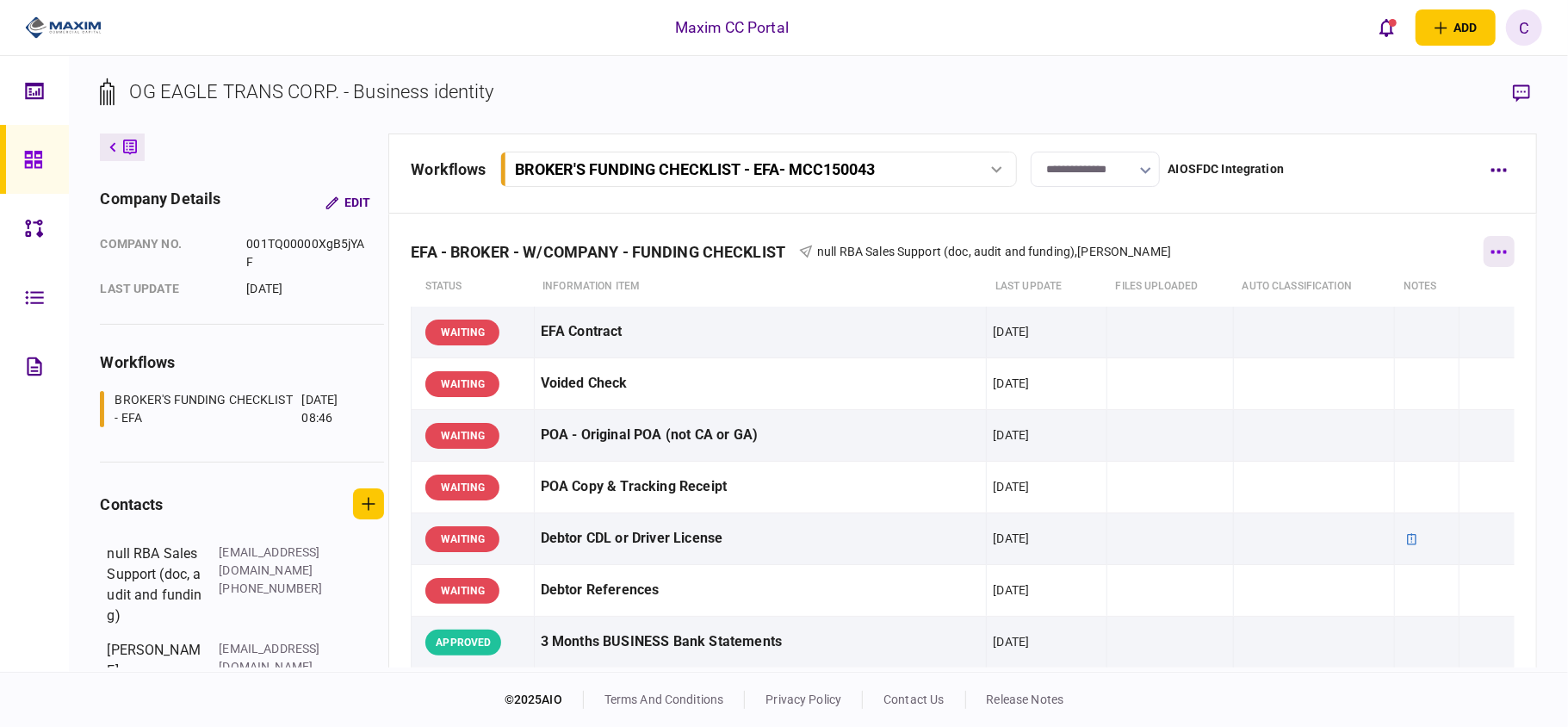
click at [1491, 252] on icon "button" at bounding box center [1499, 252] width 16 height 4
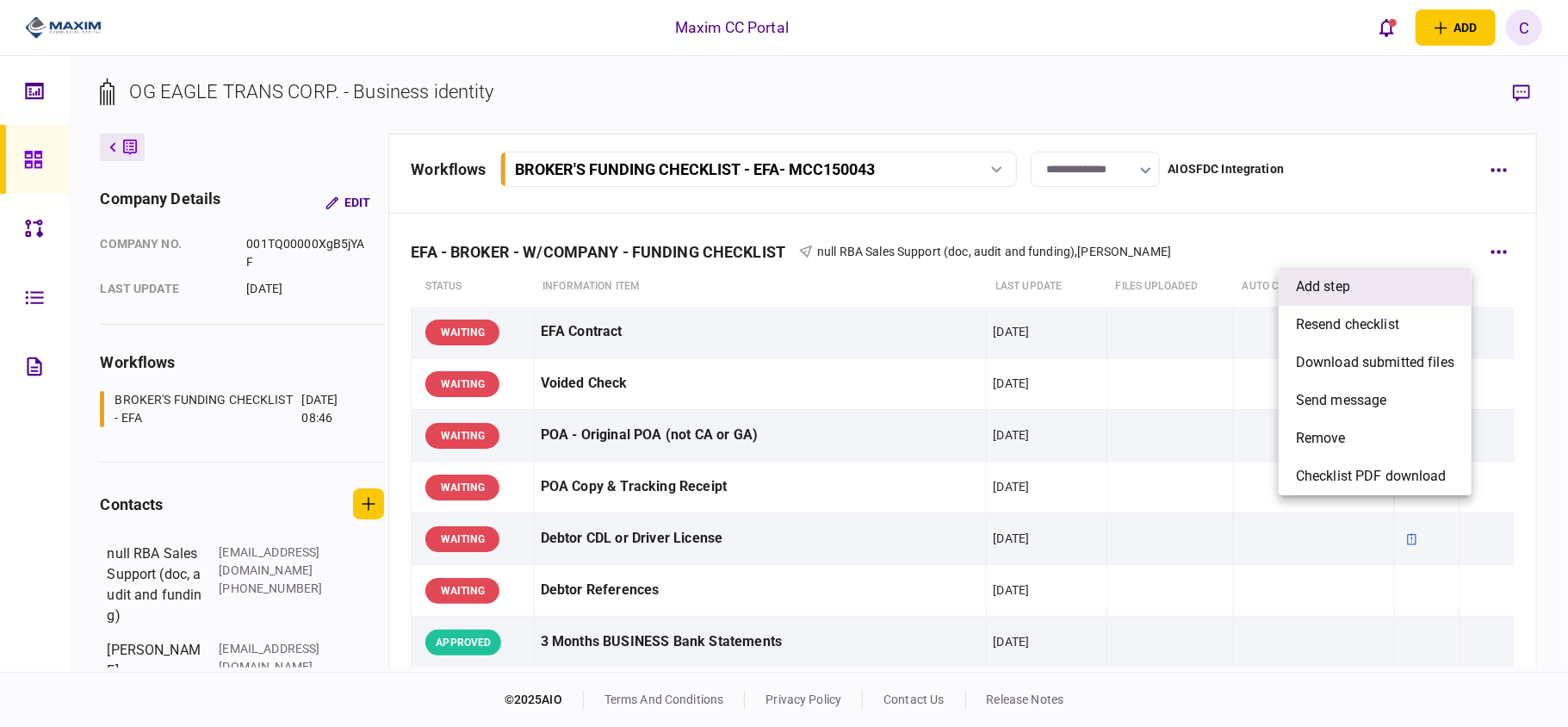
click at [1336, 284] on span "add step" at bounding box center [1323, 286] width 54 height 20
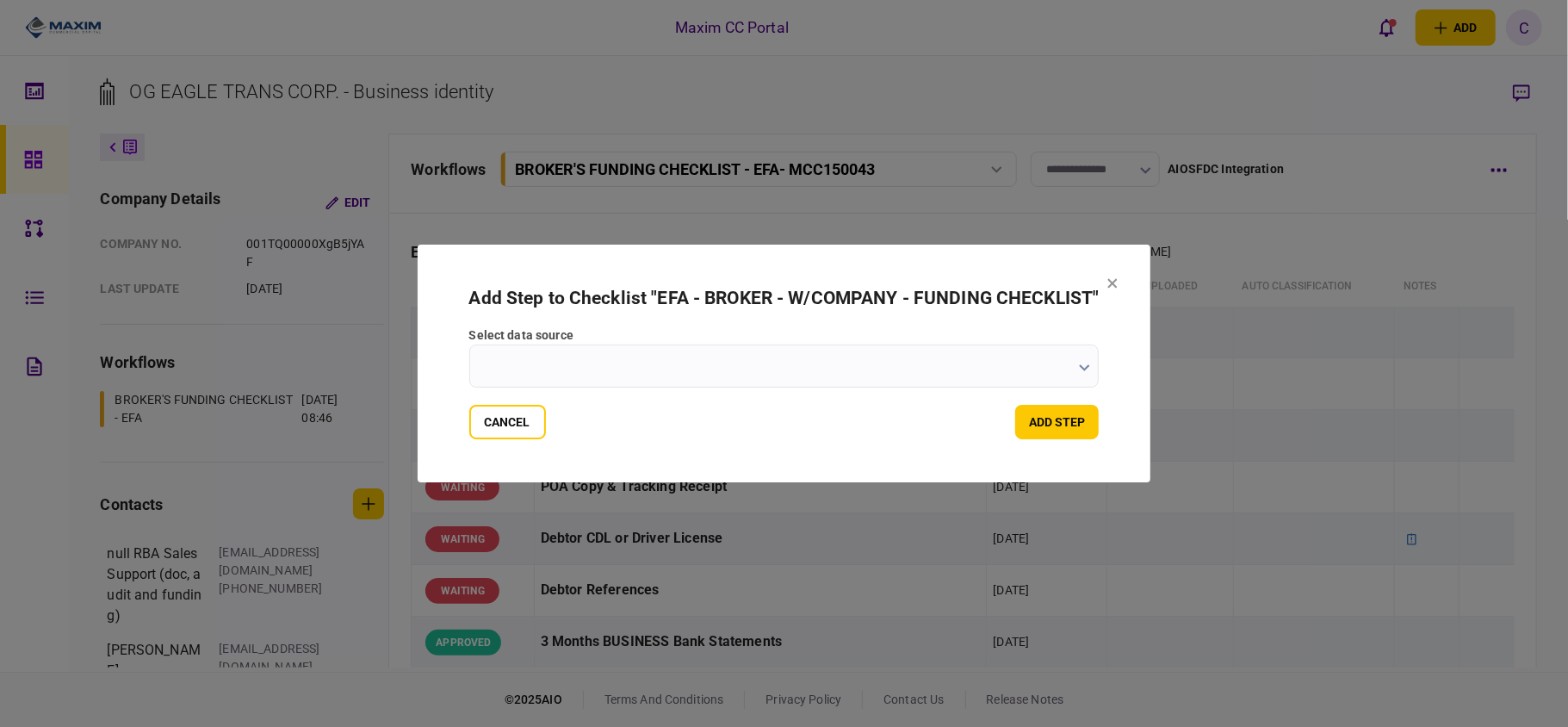
click at [1088, 366] on icon "button" at bounding box center [1084, 367] width 11 height 7
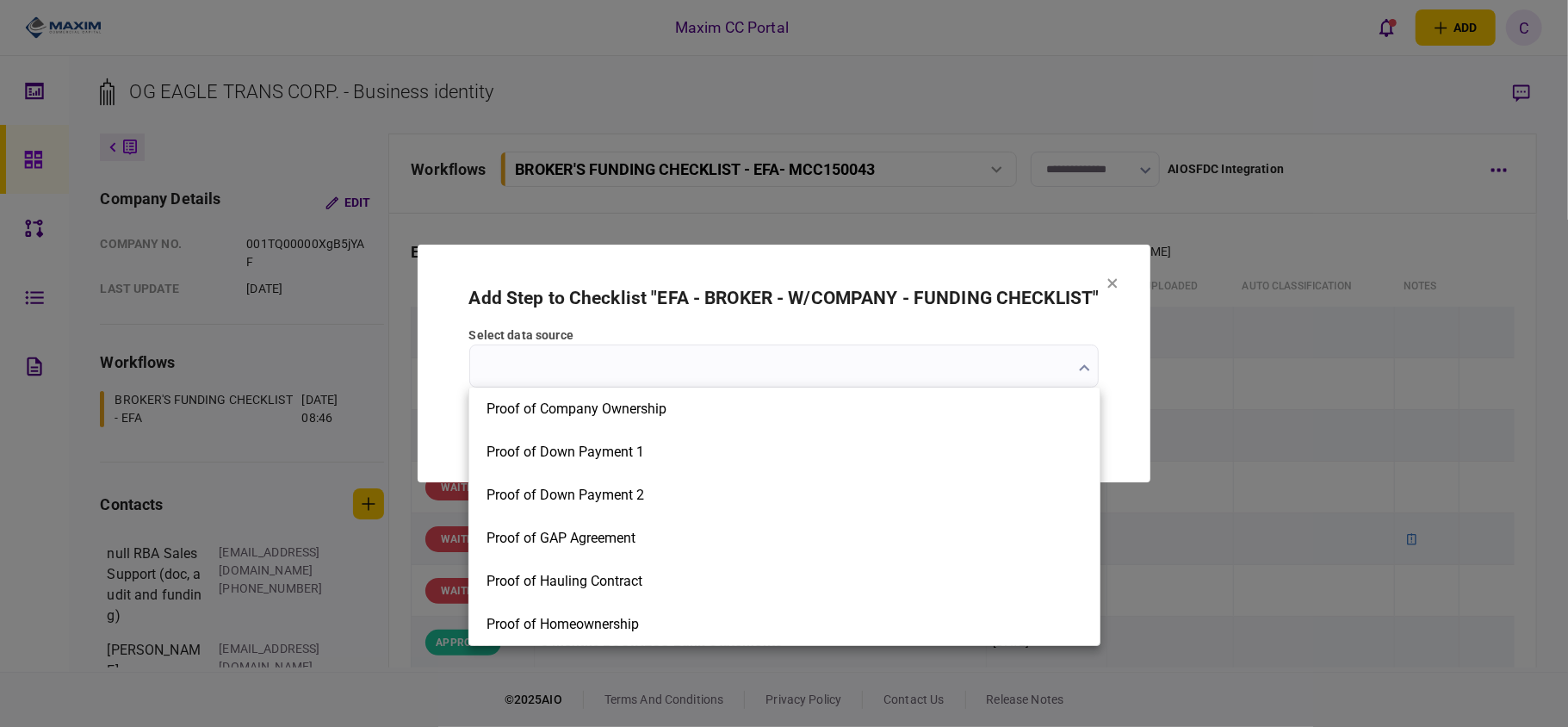
scroll to position [2642, 0]
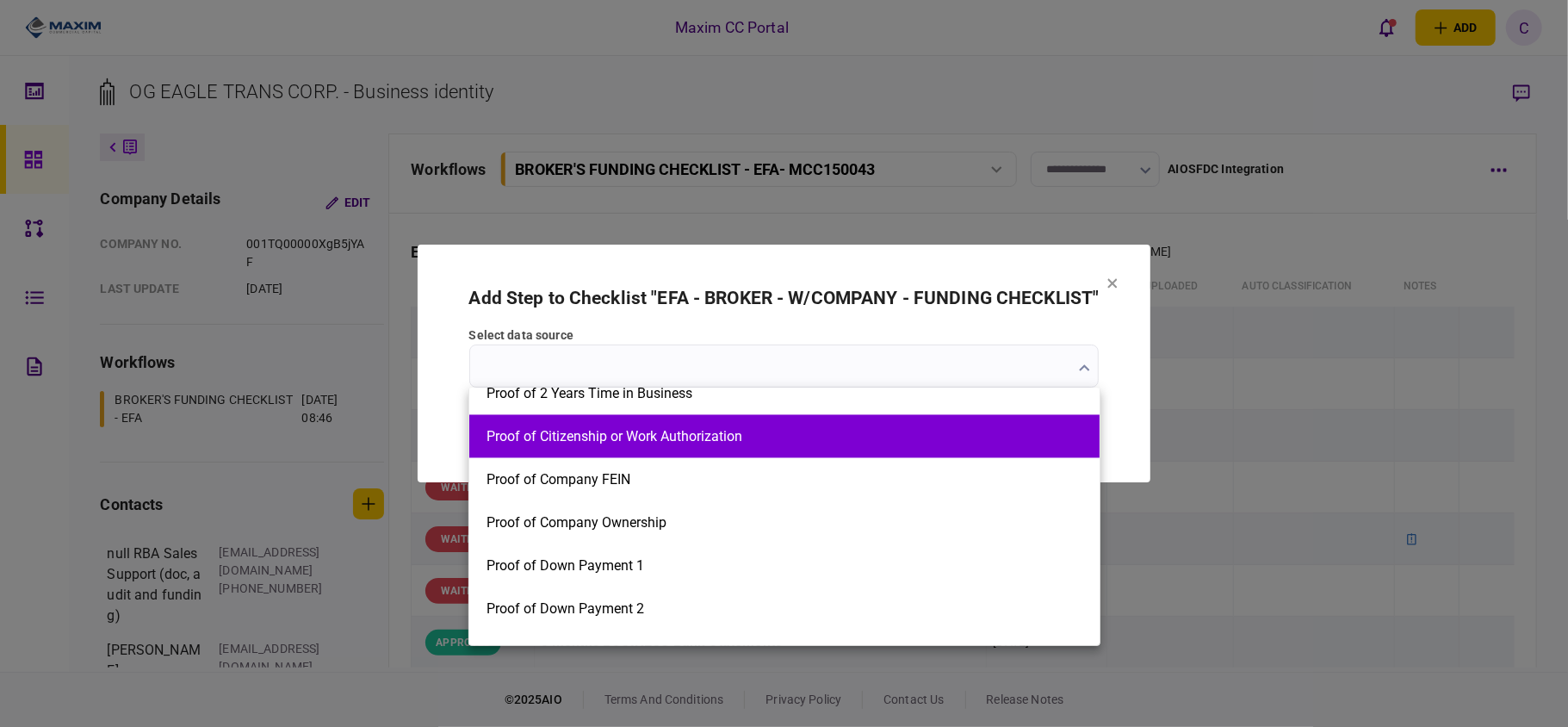
click at [682, 439] on button "Proof of Citizenship or Work Authorization" at bounding box center [784, 436] width 596 height 16
type input "**********"
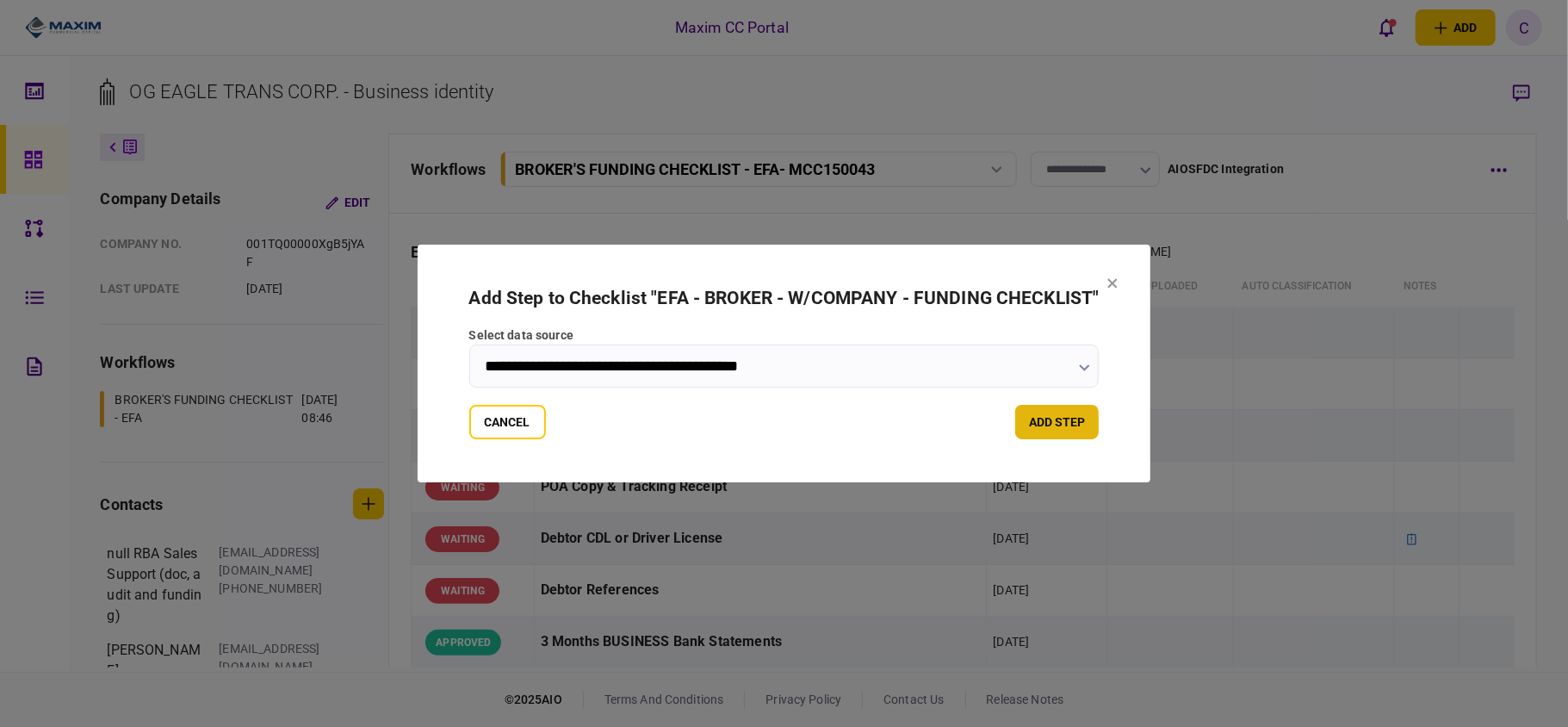
click at [1066, 421] on button "add step" at bounding box center [1056, 423] width 83 height 35
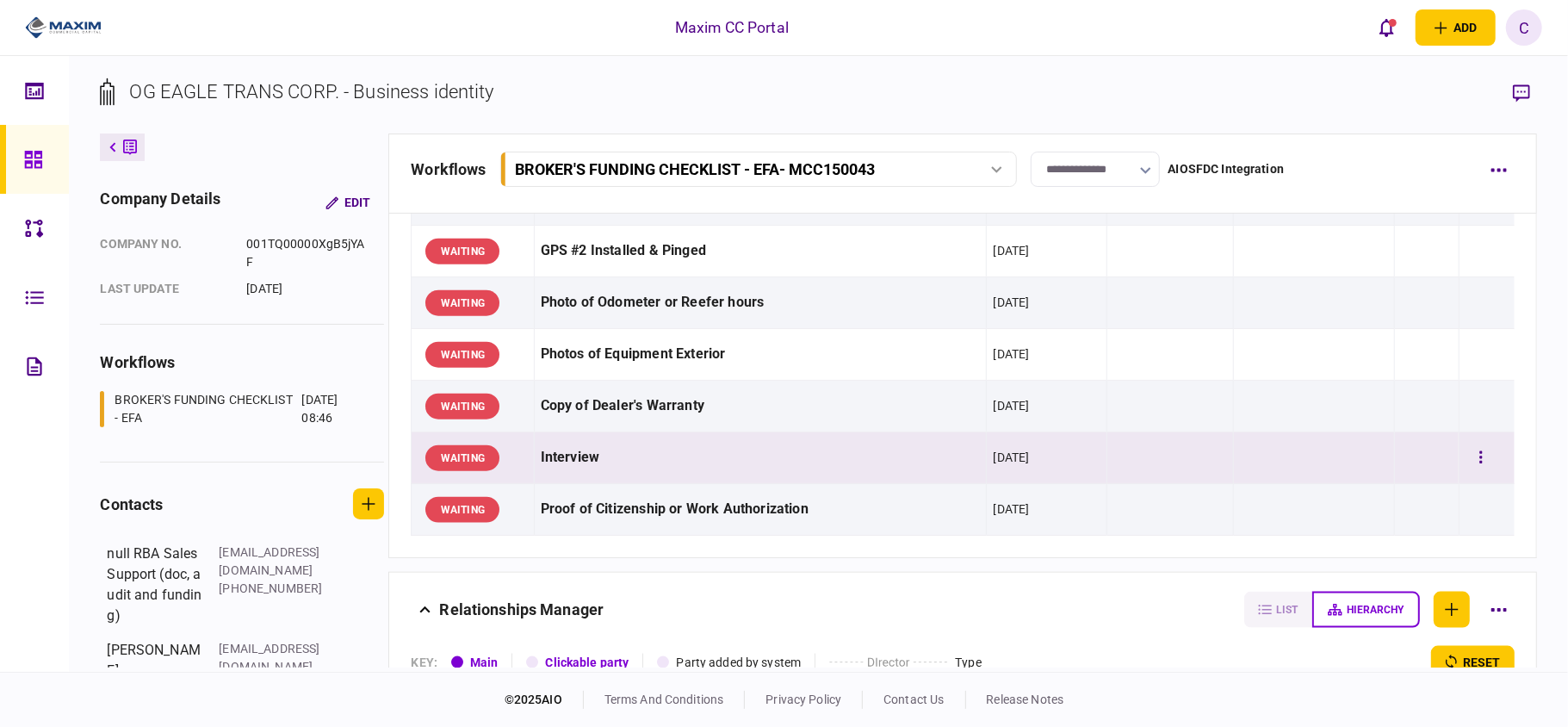
scroll to position [1492, 0]
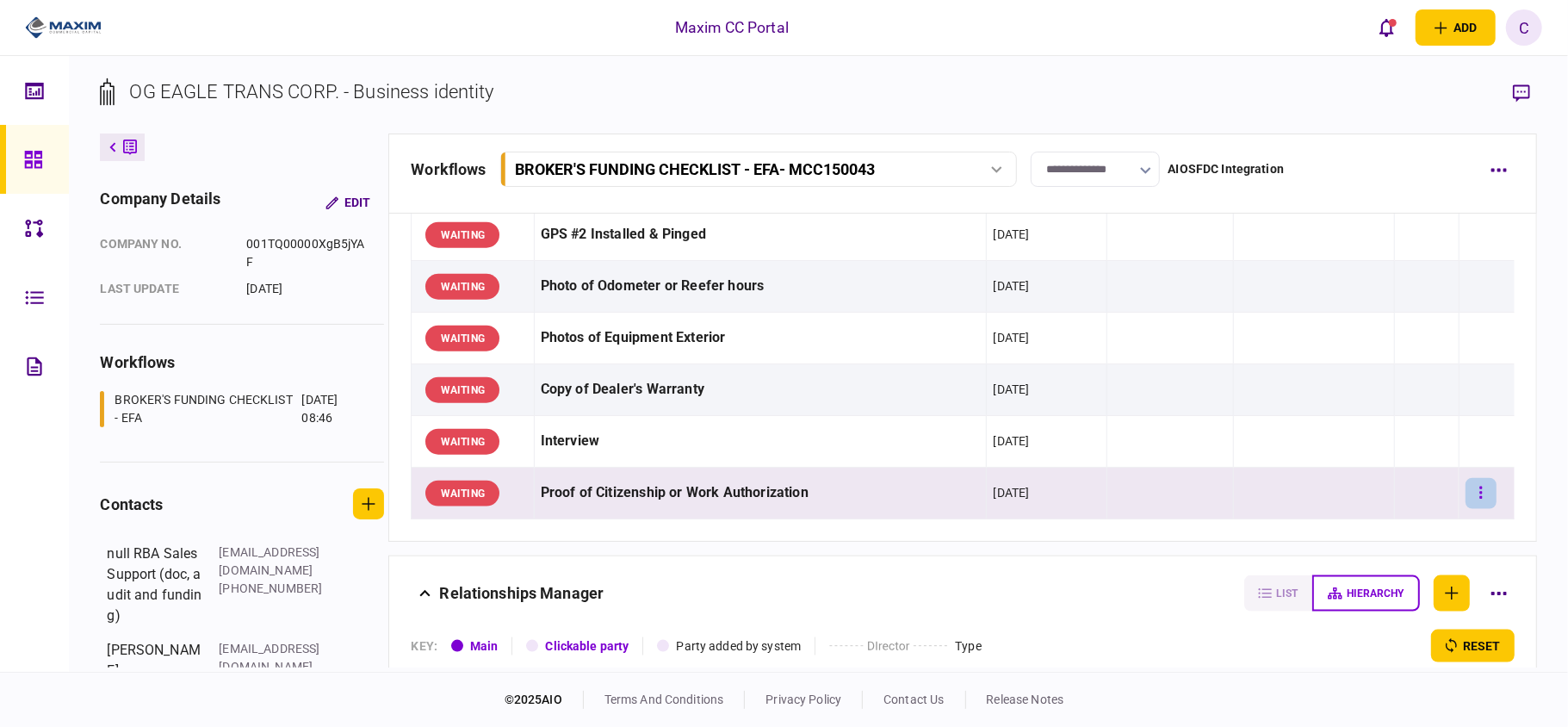
click at [1468, 504] on button "button" at bounding box center [1481, 493] width 31 height 31
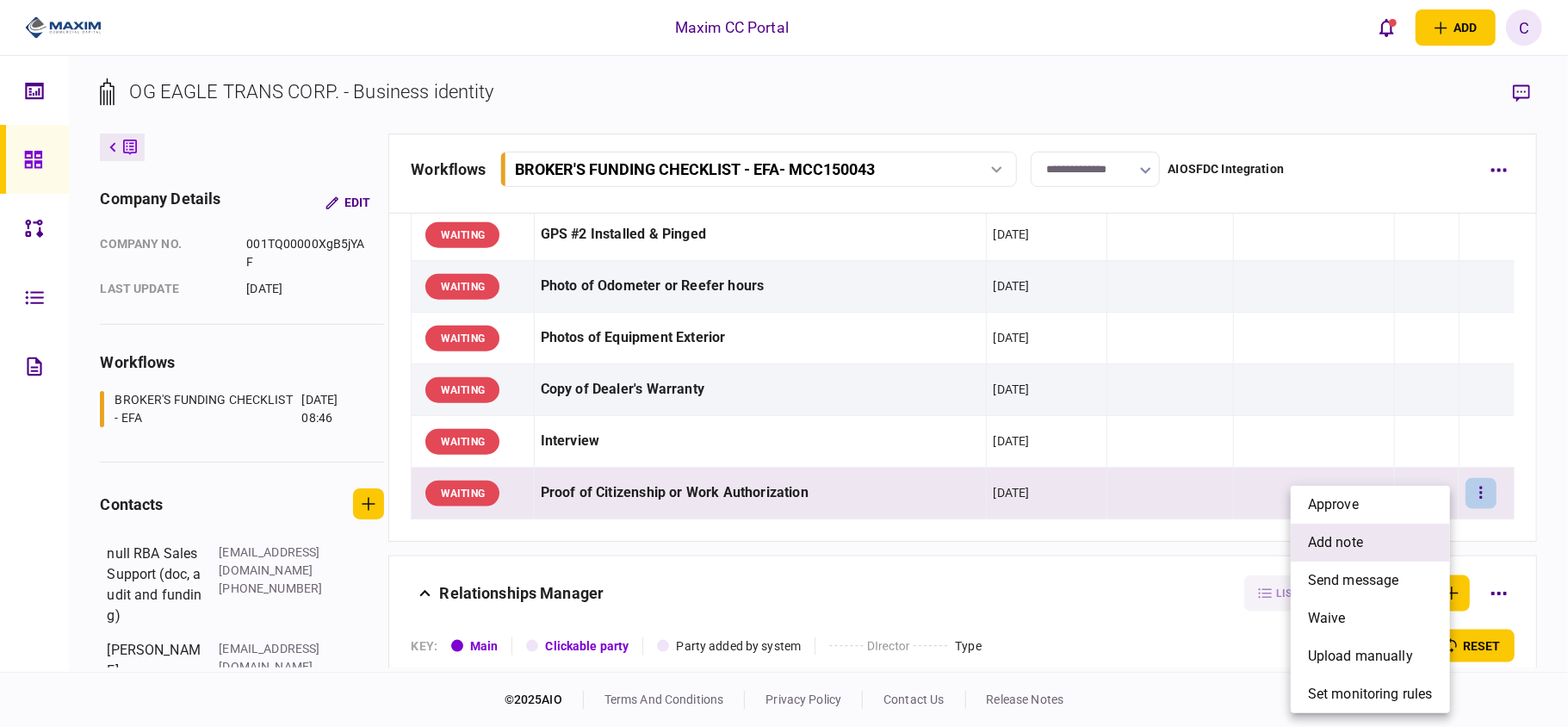
click at [1351, 541] on span "add note" at bounding box center [1334, 542] width 55 height 20
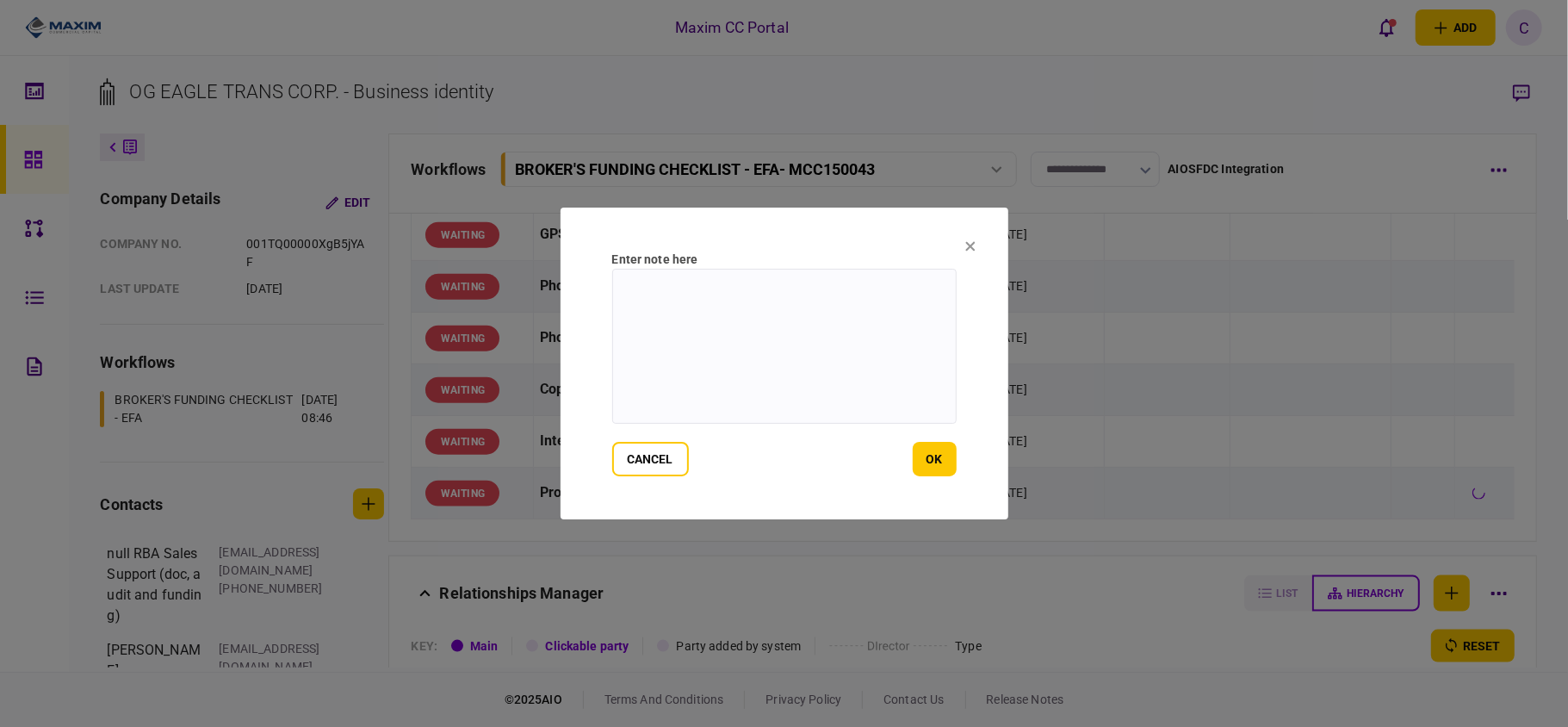
click at [763, 308] on textarea at bounding box center [784, 346] width 344 height 155
paste textarea "**********"
type textarea "**********"
click at [947, 450] on button "ok" at bounding box center [934, 459] width 44 height 35
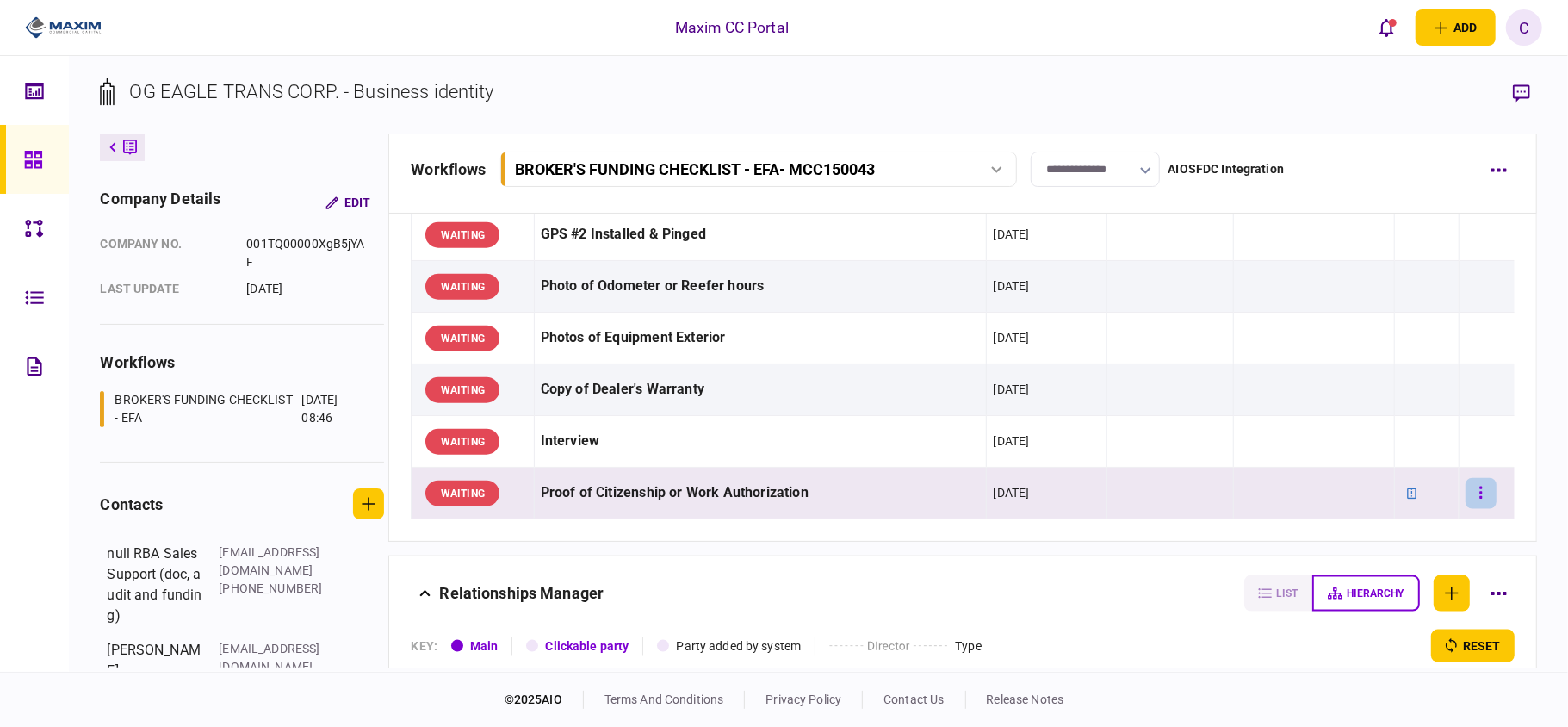
click at [1468, 503] on button "button" at bounding box center [1481, 493] width 31 height 31
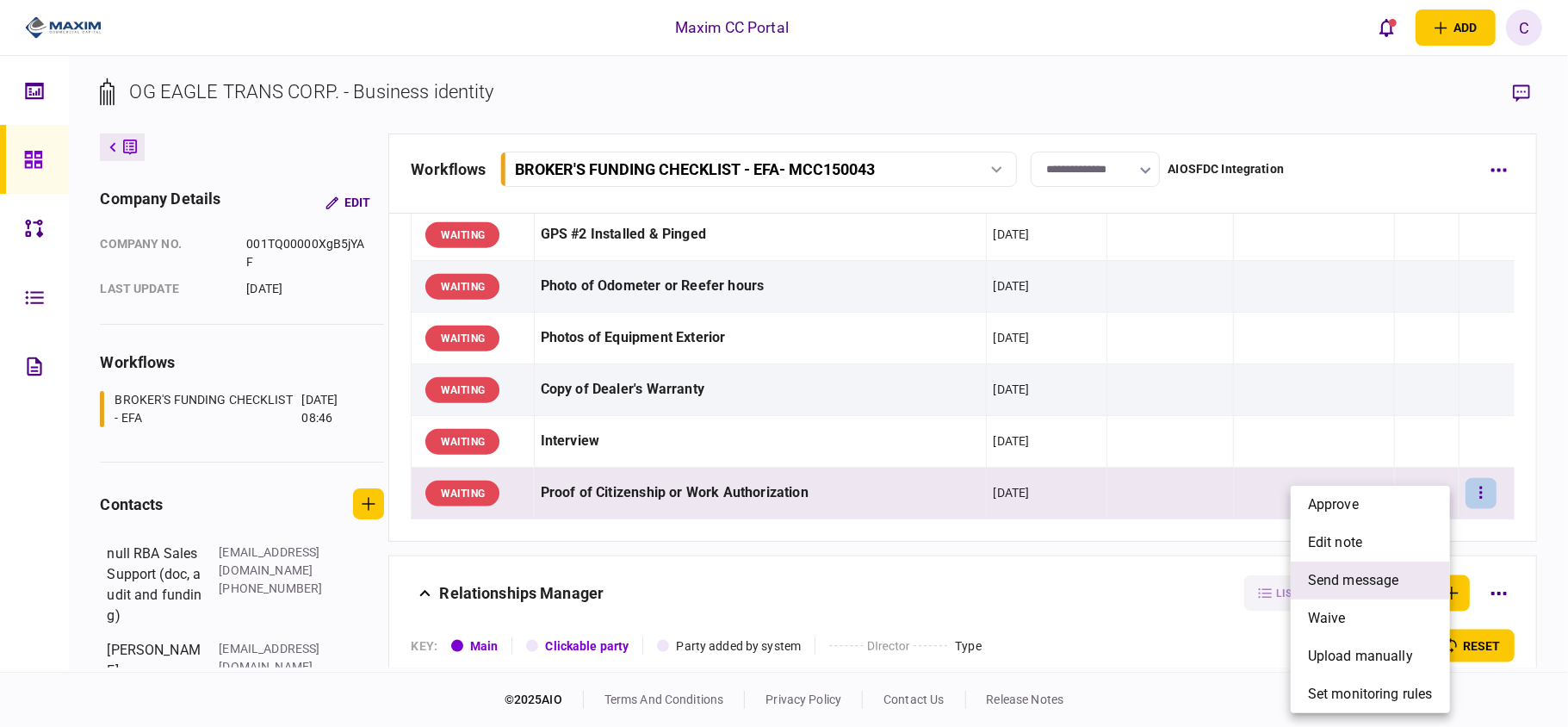
click at [1341, 567] on li "send message" at bounding box center [1370, 580] width 159 height 38
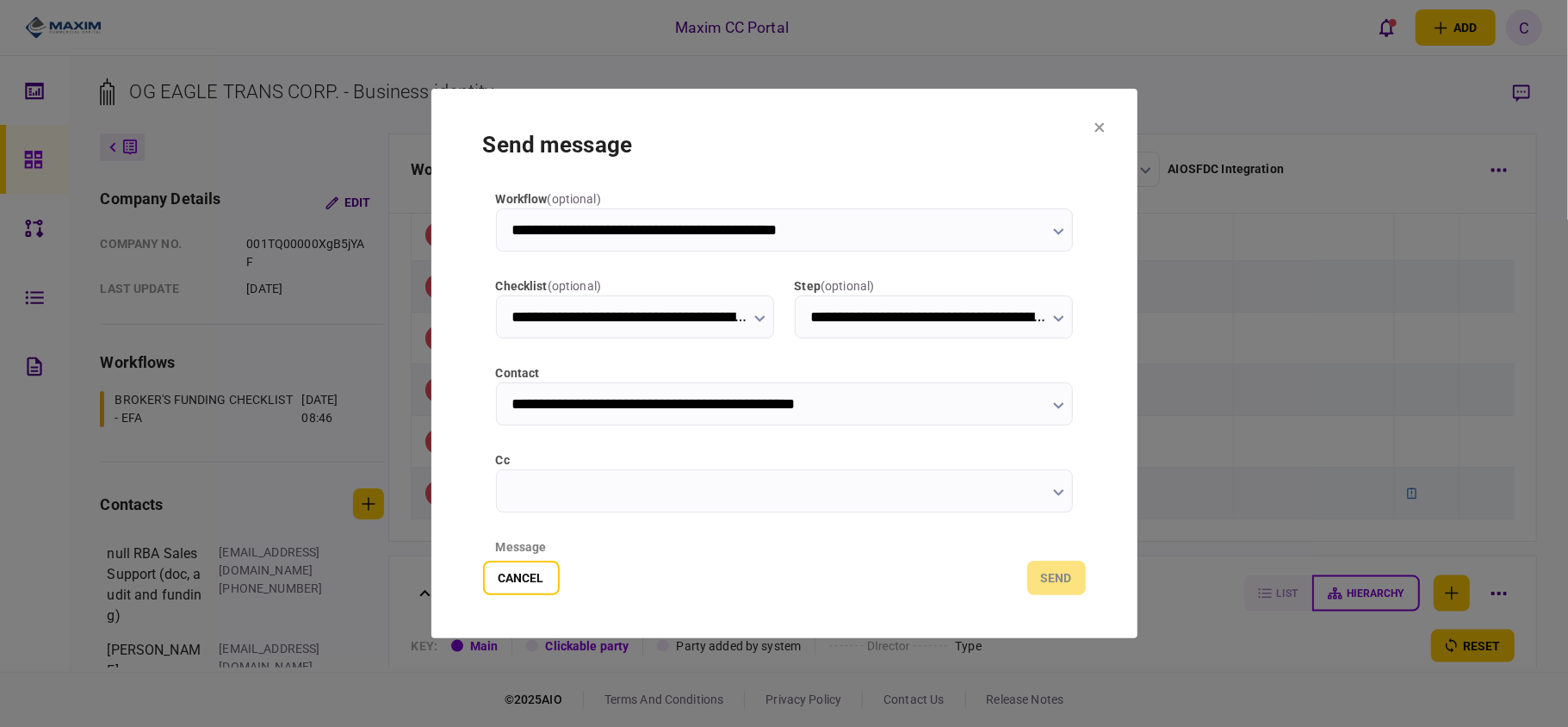
scroll to position [217, 0]
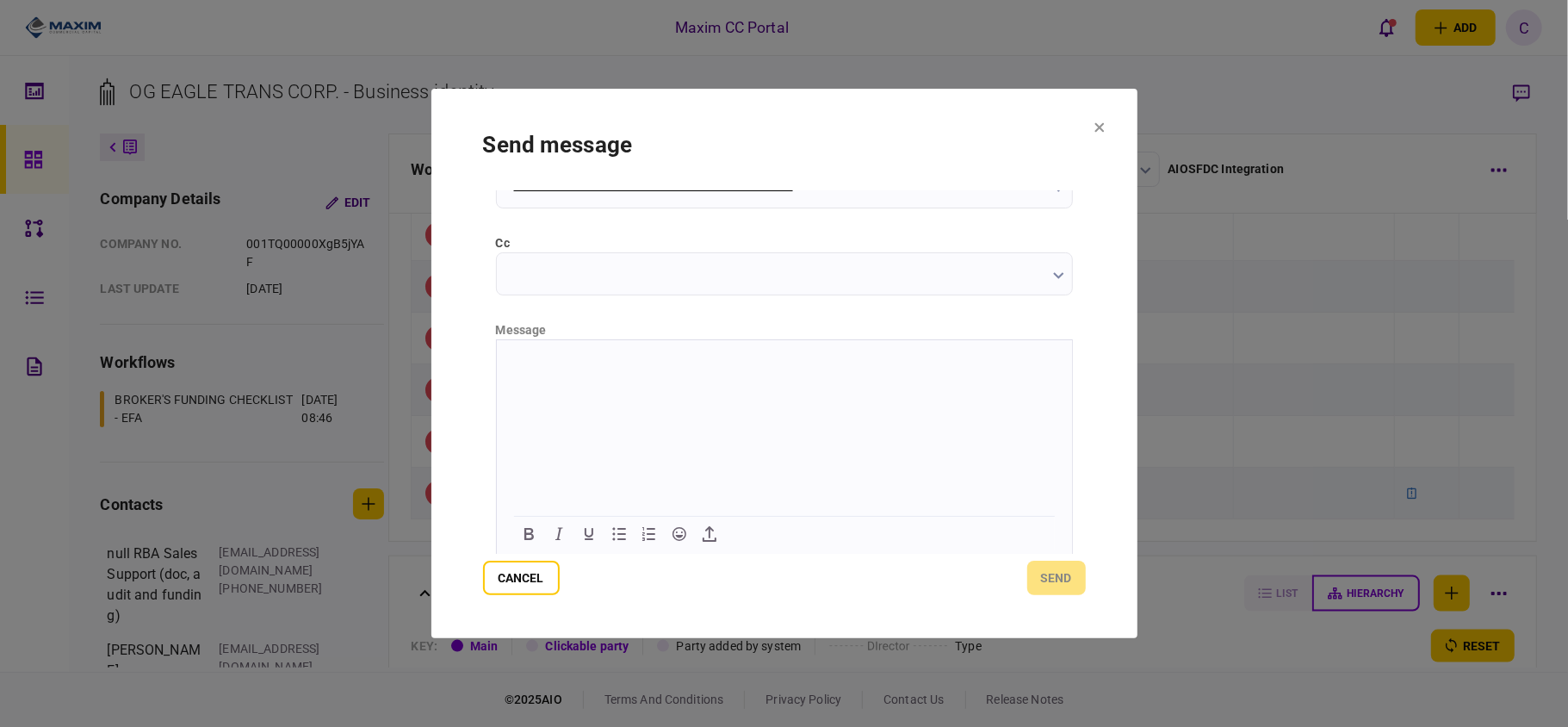
click at [744, 352] on html at bounding box center [783, 361] width 575 height 43
click at [1066, 576] on button "send" at bounding box center [1056, 578] width 58 height 35
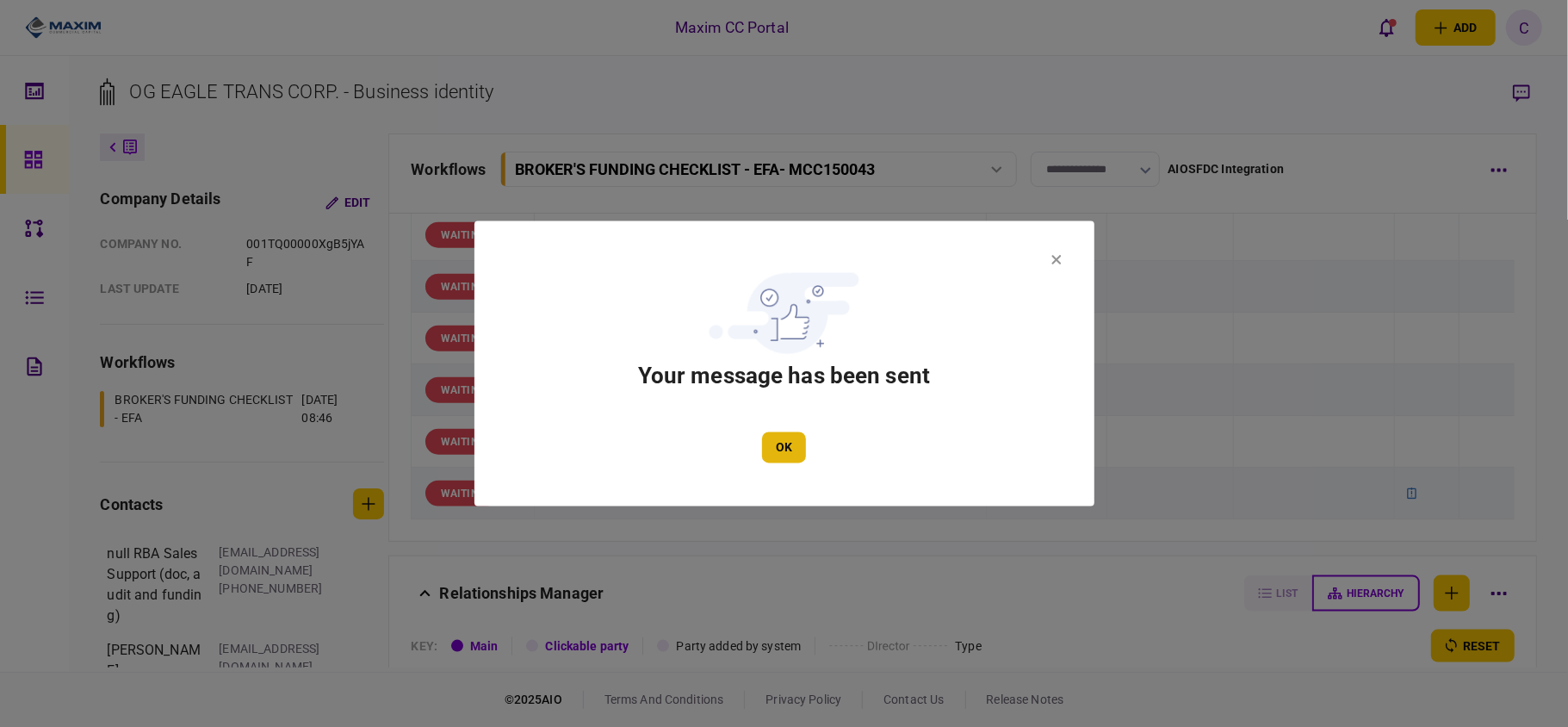
click at [790, 455] on button "OK" at bounding box center [783, 448] width 44 height 31
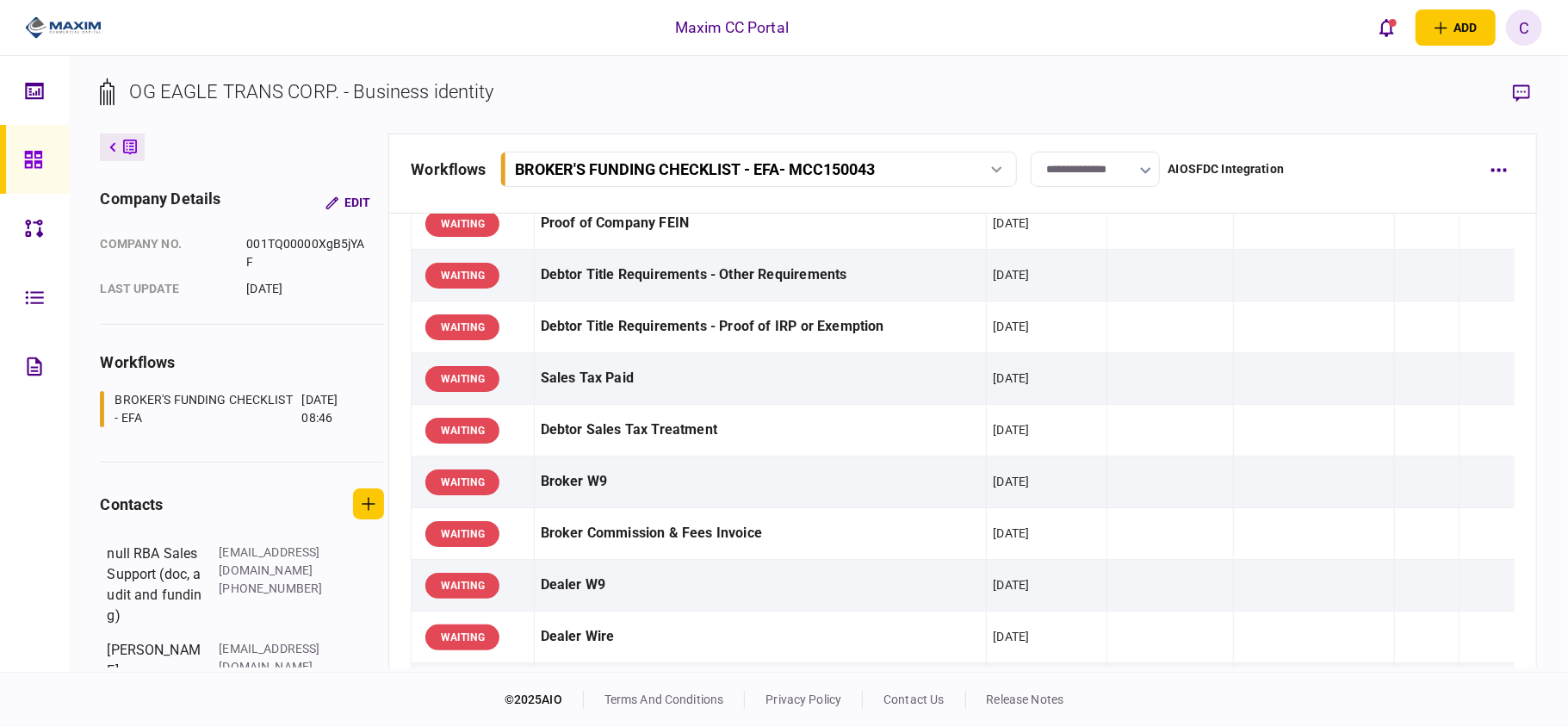
scroll to position [458, 0]
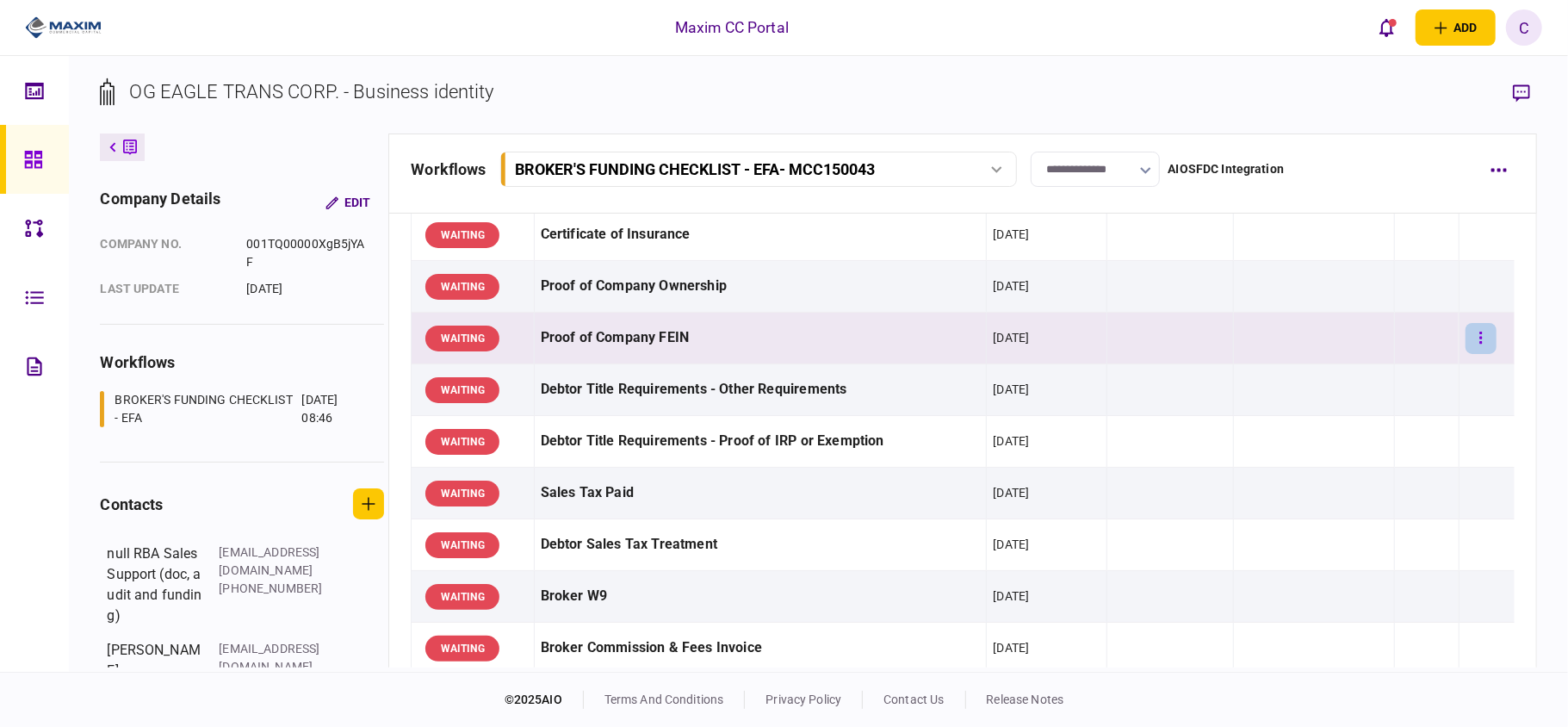
click at [1465, 342] on button "button" at bounding box center [1481, 338] width 31 height 31
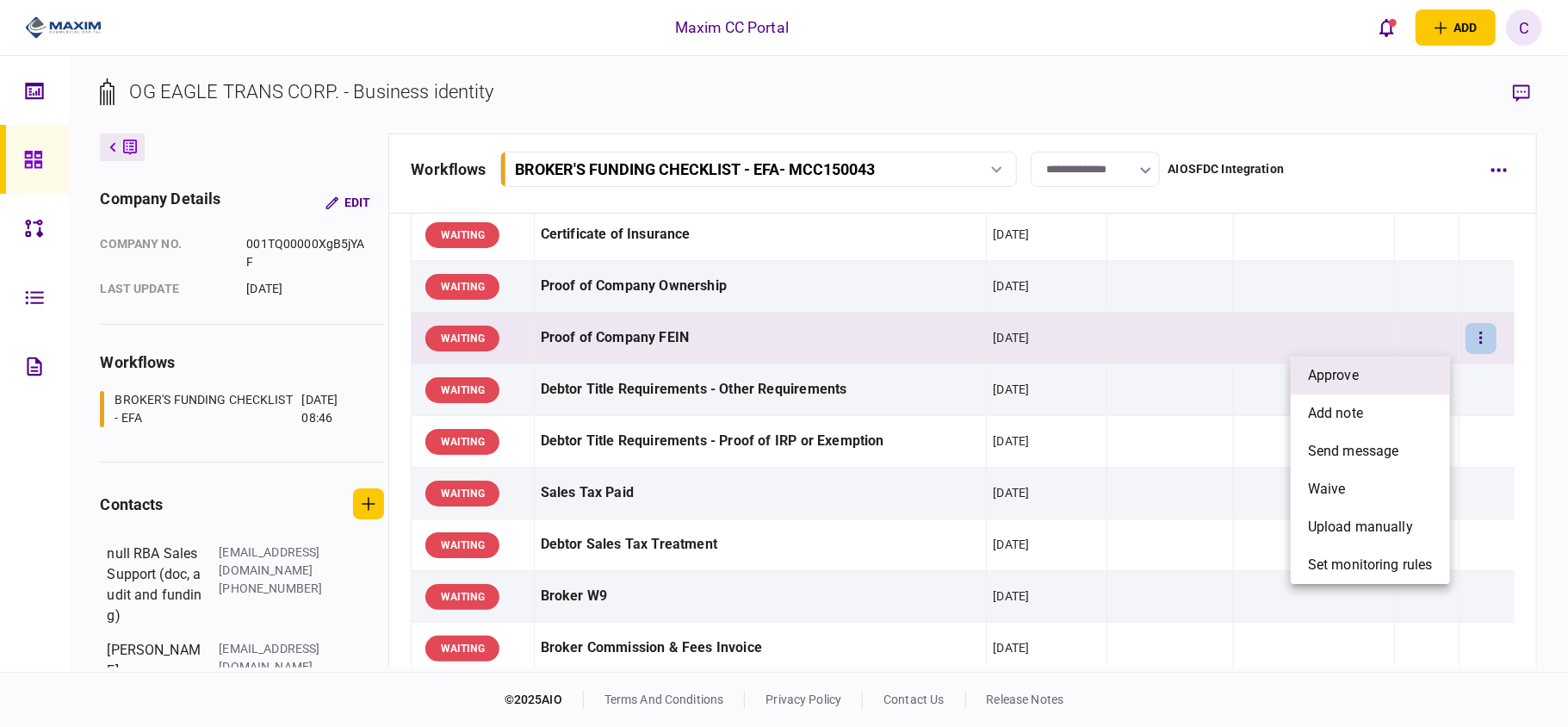
click at [1367, 384] on li "approve" at bounding box center [1370, 375] width 159 height 38
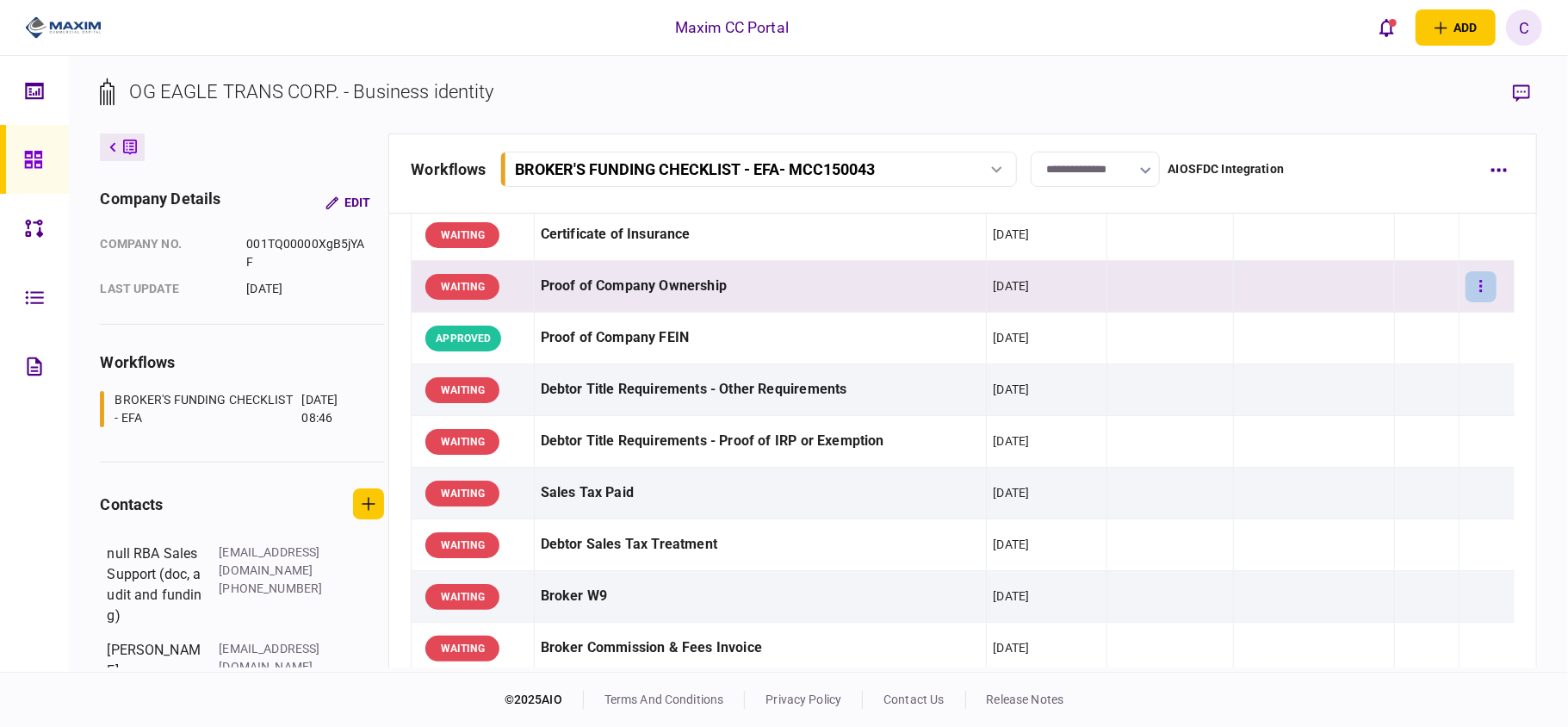
click at [1470, 289] on button "button" at bounding box center [1481, 287] width 31 height 31
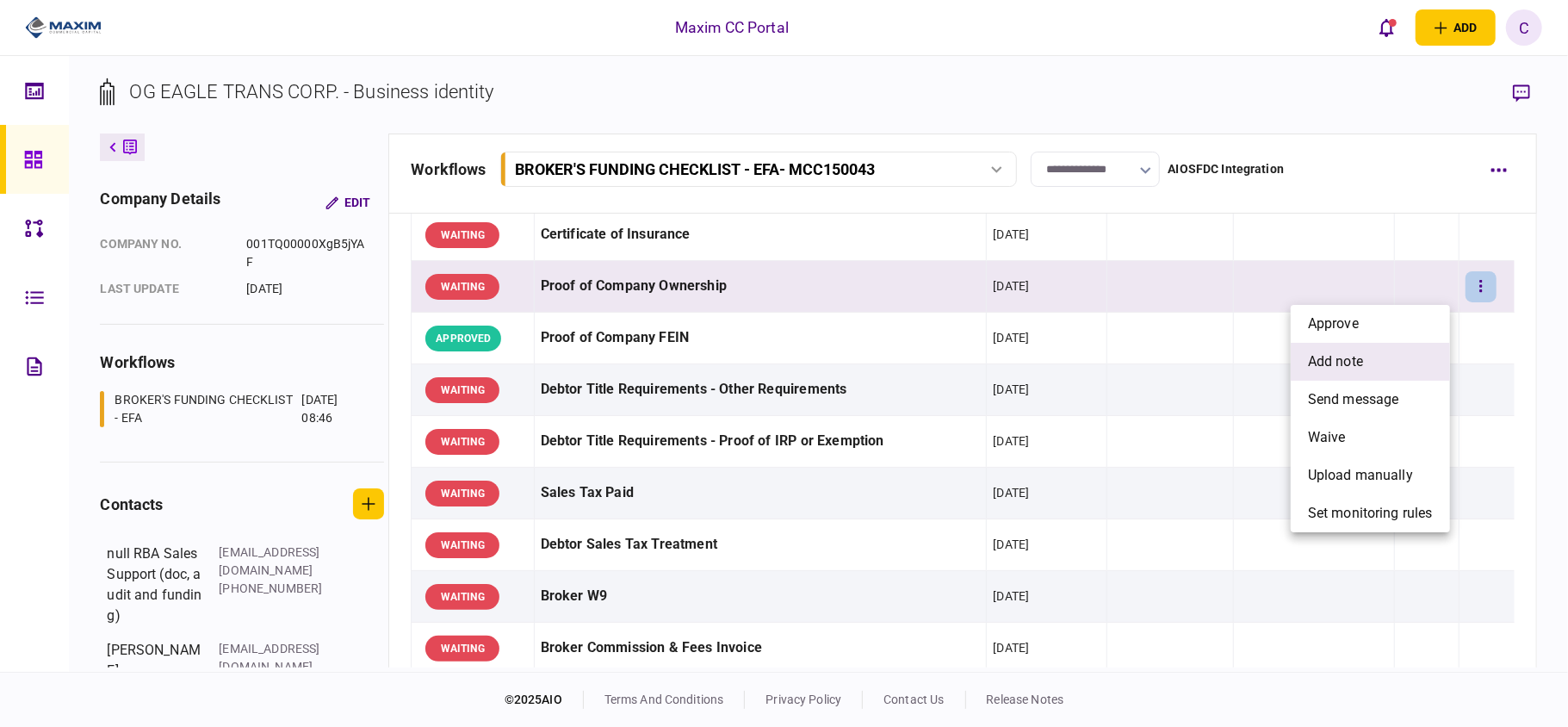
click at [1346, 372] on li "add note" at bounding box center [1370, 362] width 159 height 38
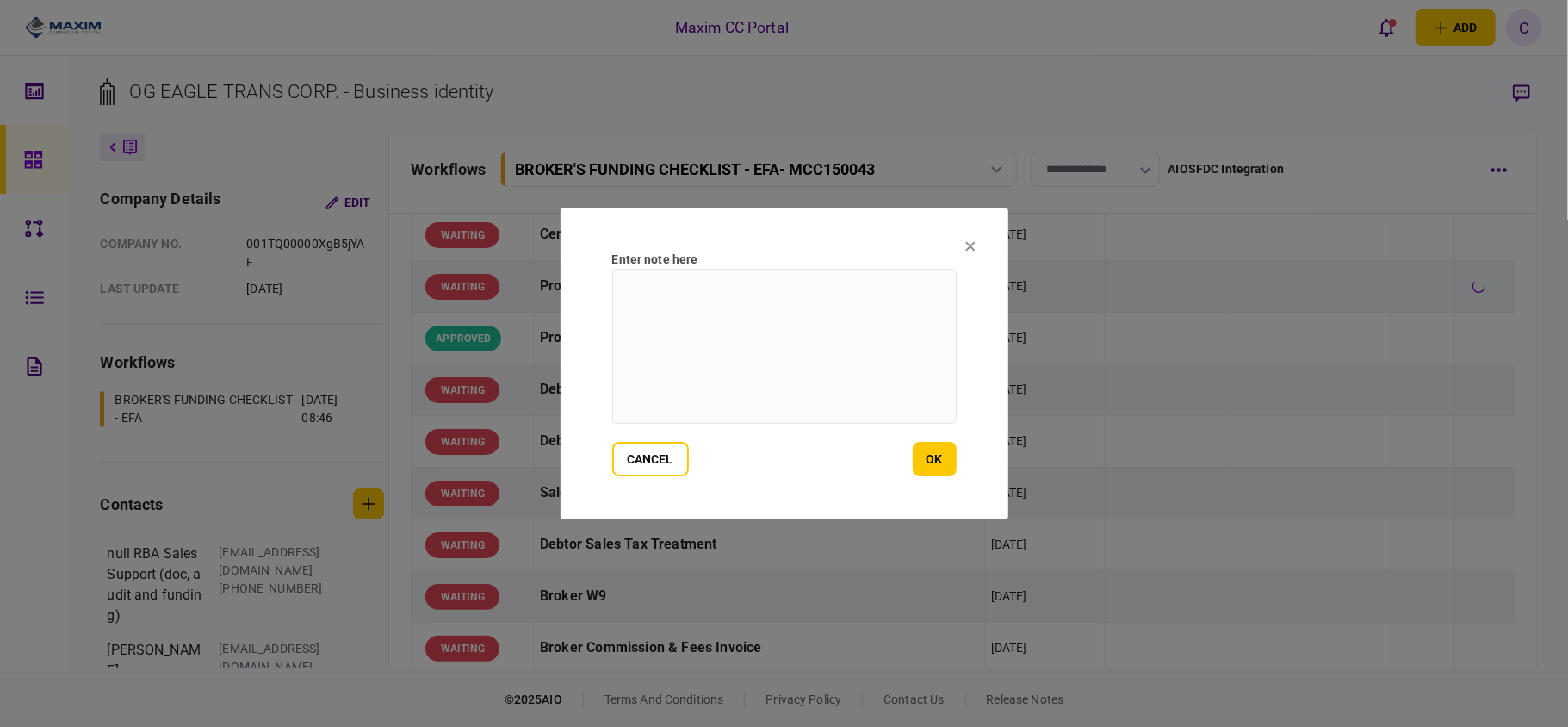
click at [830, 310] on textarea at bounding box center [784, 346] width 344 height 155
paste textarea "**********"
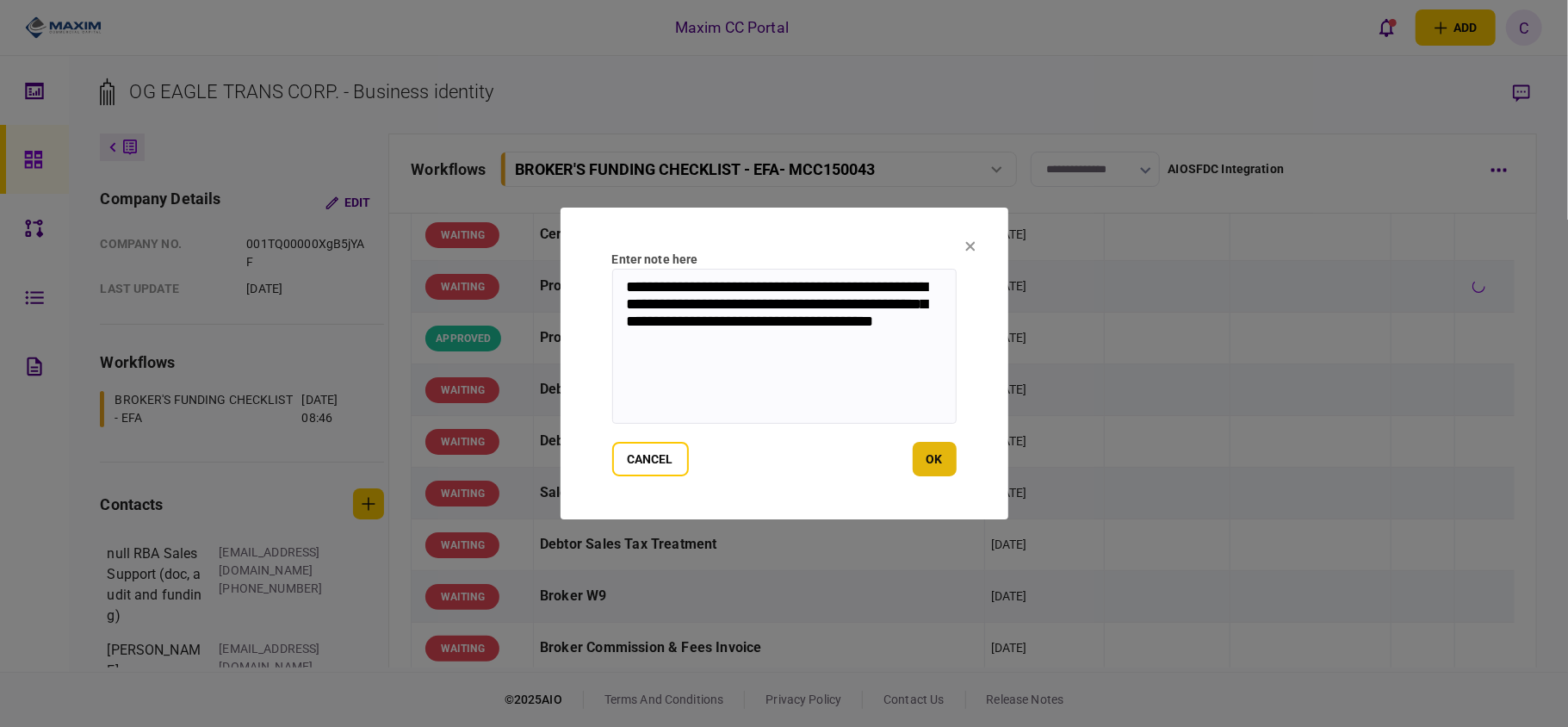
type textarea "**********"
click at [931, 451] on button "ok" at bounding box center [934, 459] width 44 height 35
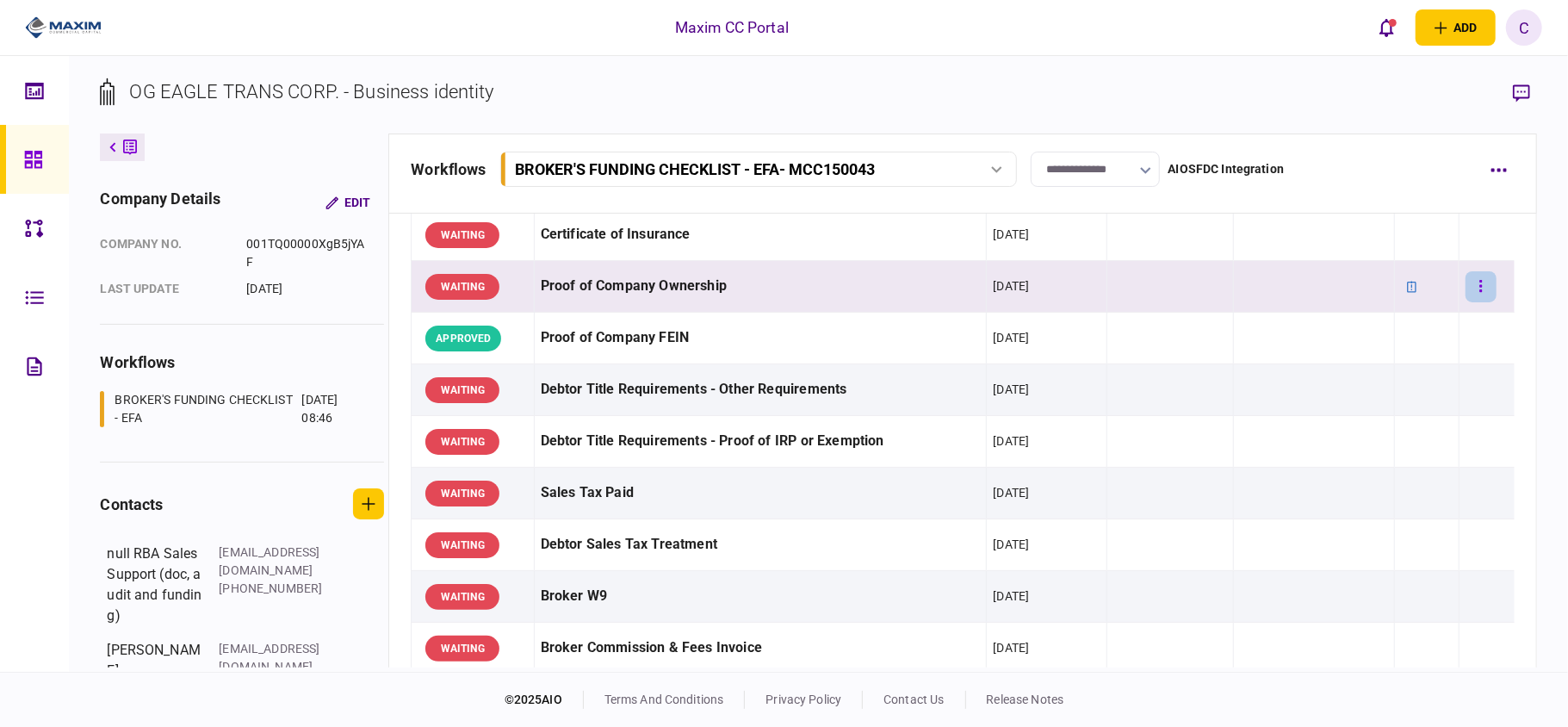
click at [1468, 276] on button "button" at bounding box center [1481, 287] width 31 height 31
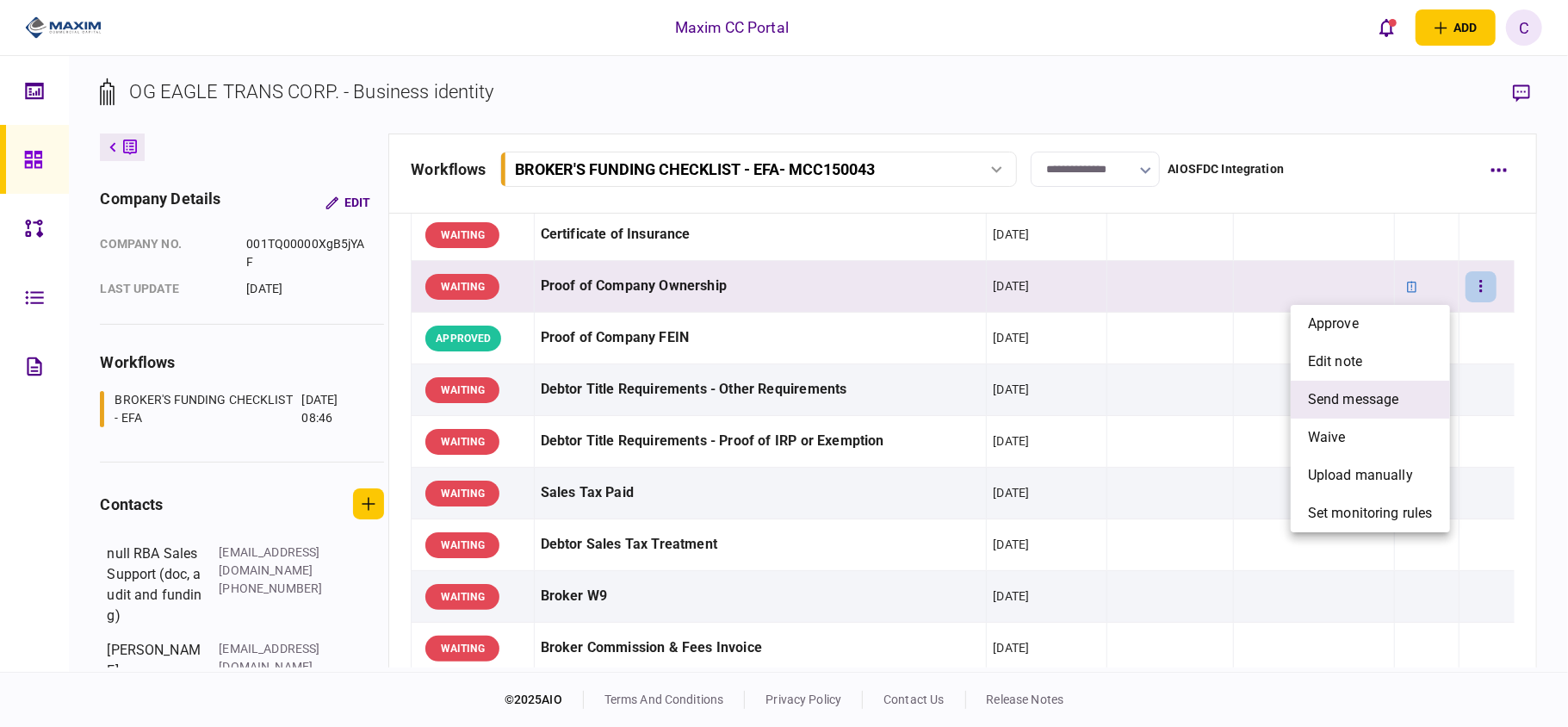
click at [1355, 407] on span "send message" at bounding box center [1353, 399] width 91 height 20
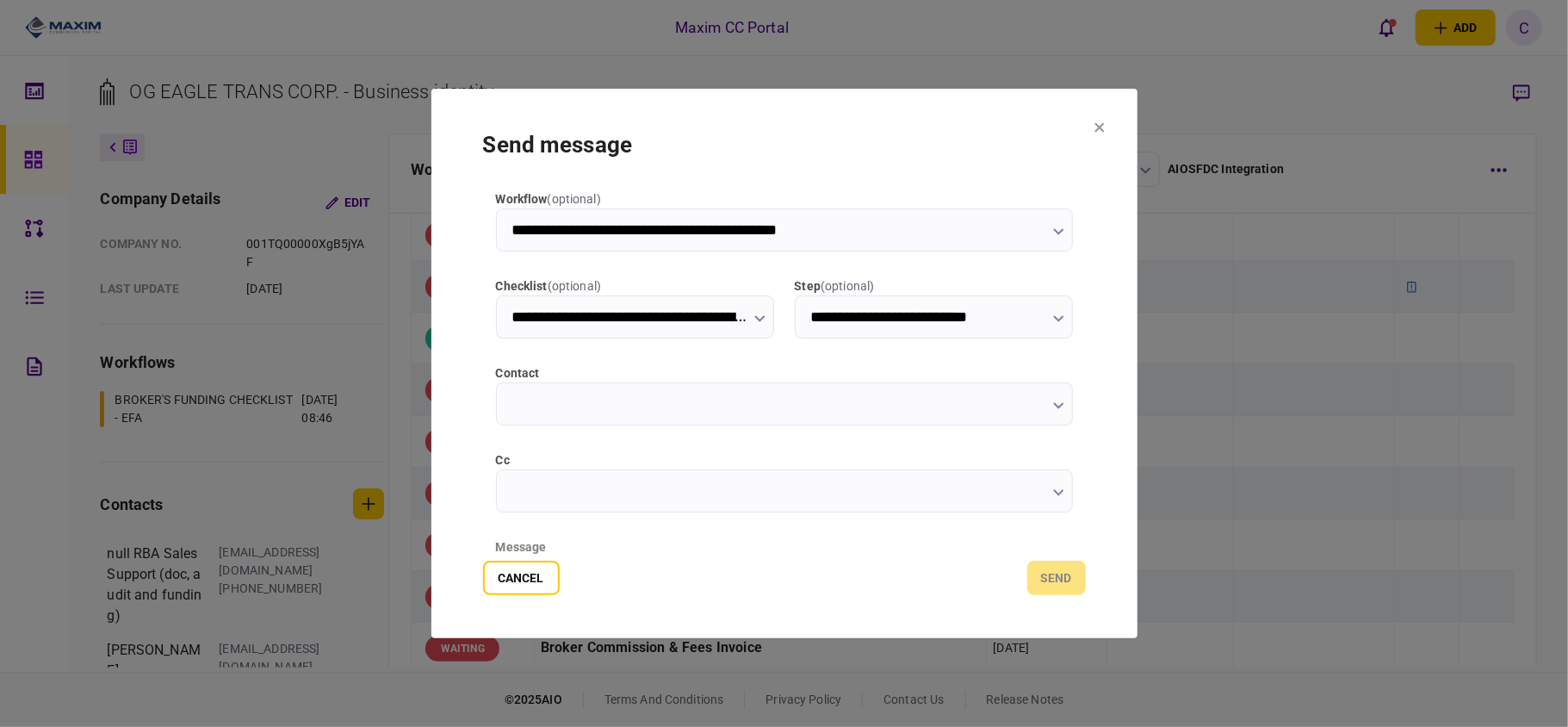
type input "**********"
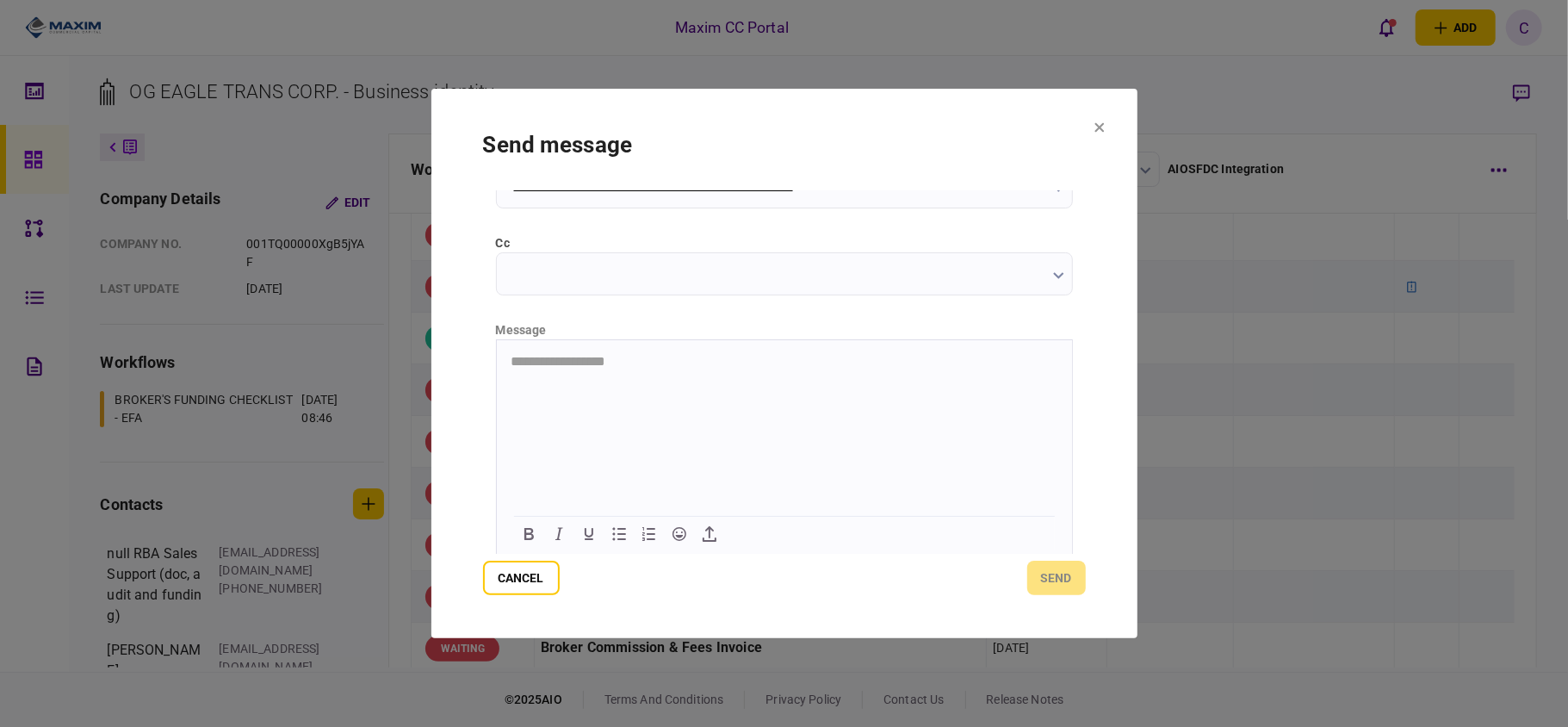
scroll to position [102, 0]
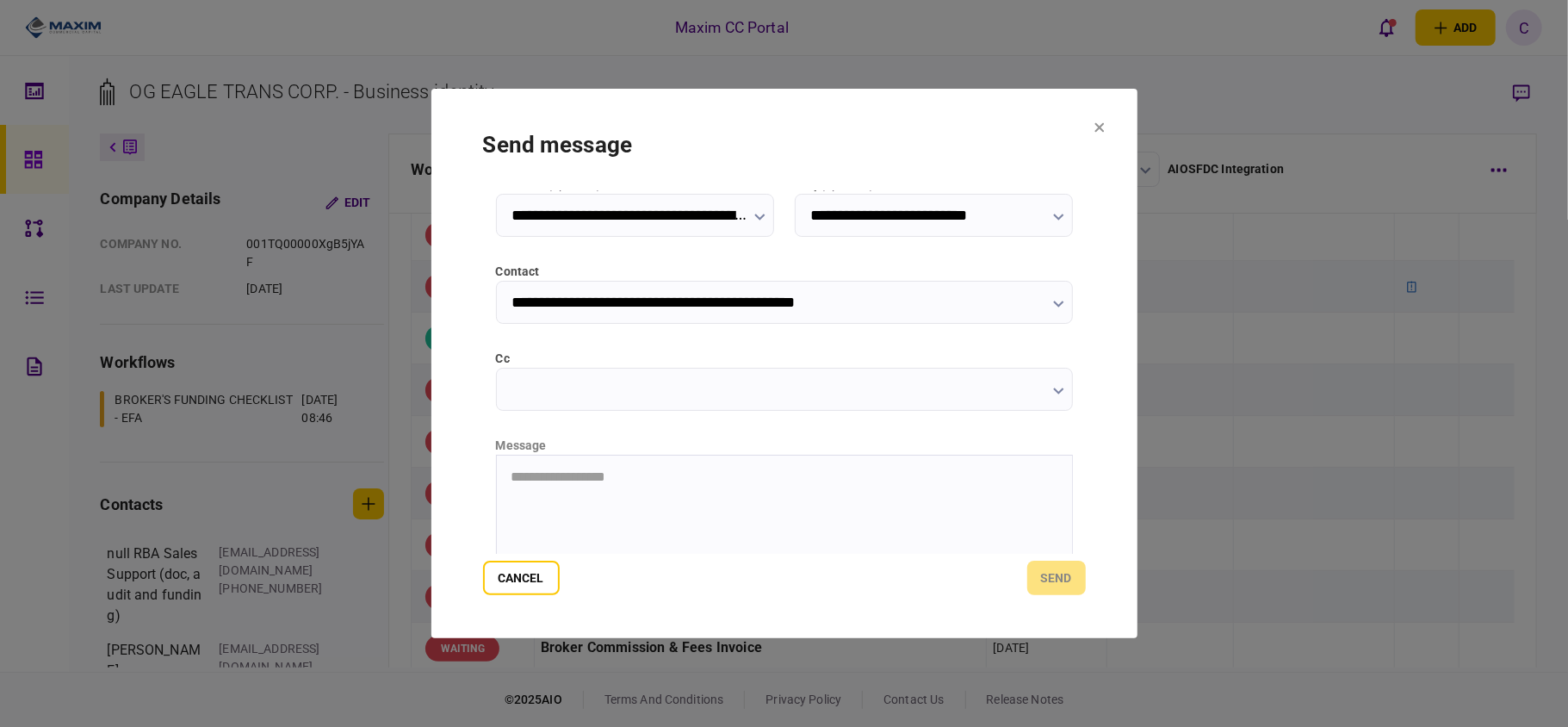
click at [543, 301] on input "**********" at bounding box center [784, 302] width 577 height 43
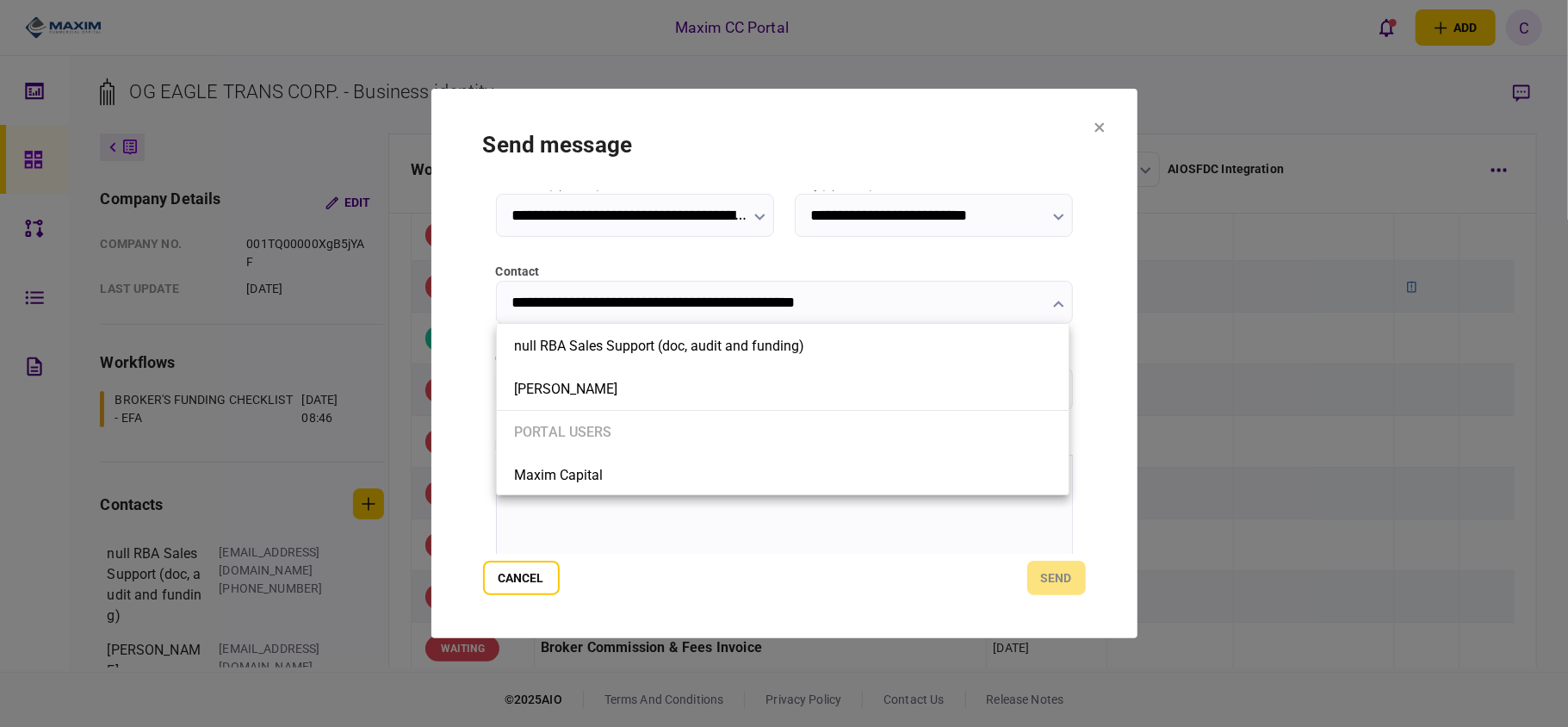
click at [536, 300] on div at bounding box center [784, 364] width 1568 height 727
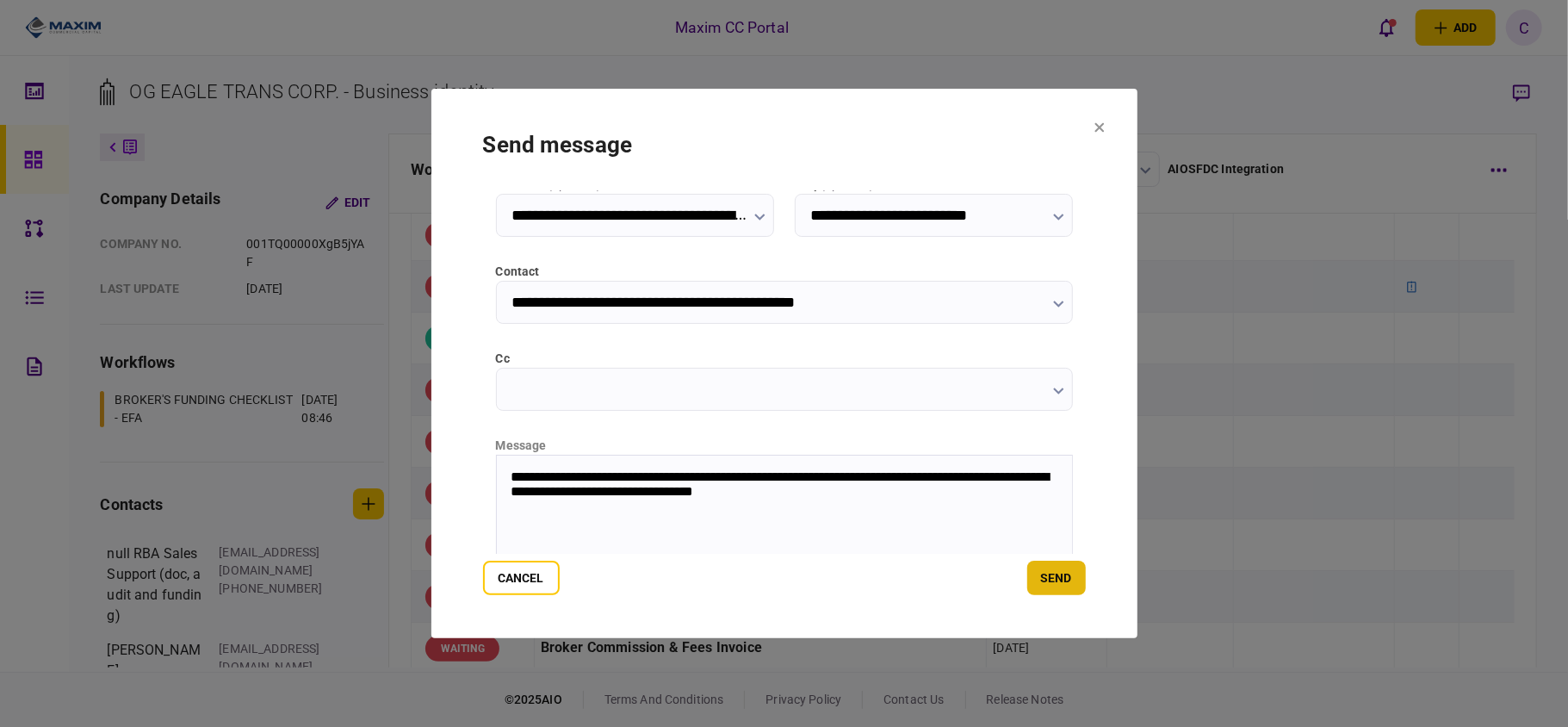
click at [1048, 579] on button "send" at bounding box center [1056, 578] width 58 height 35
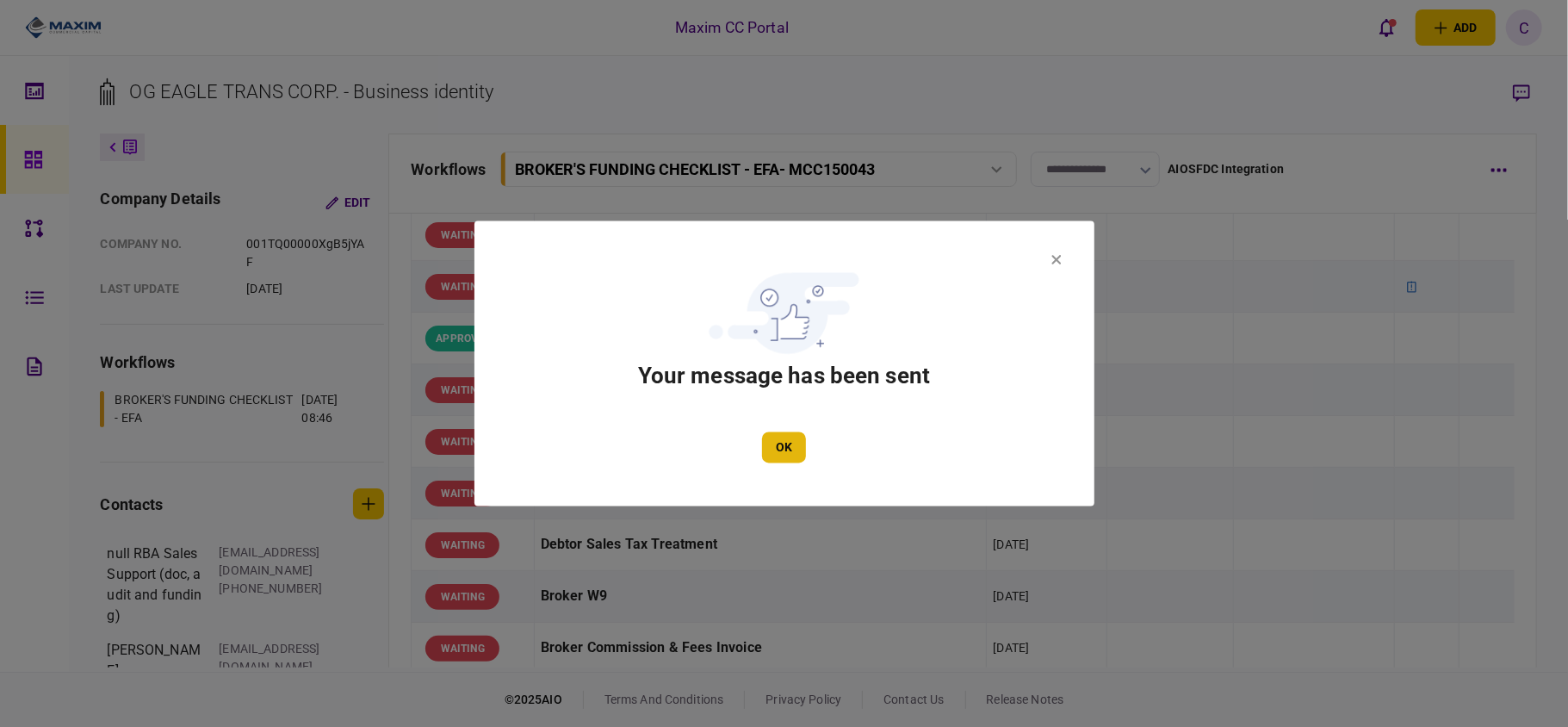
click at [775, 448] on button "OK" at bounding box center [783, 448] width 44 height 31
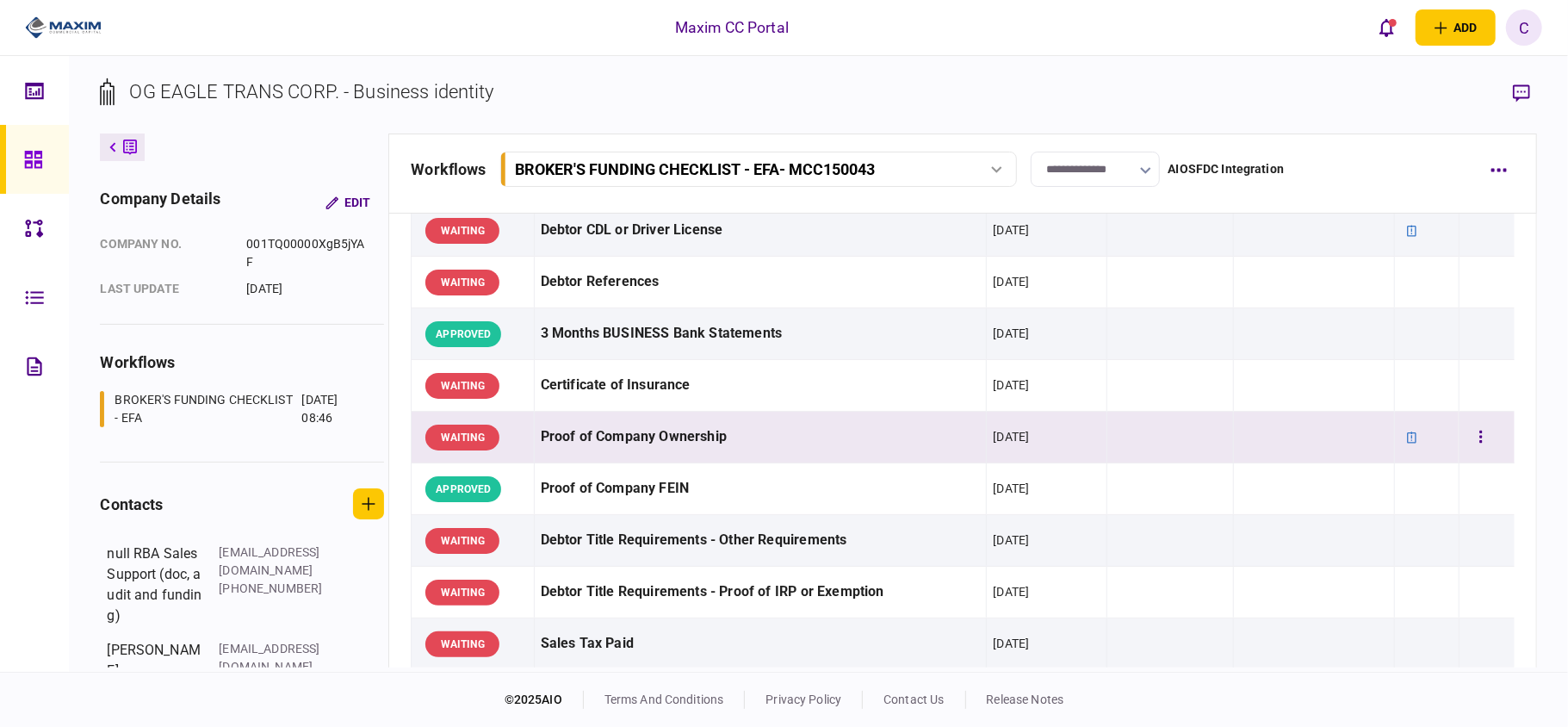
scroll to position [344, 0]
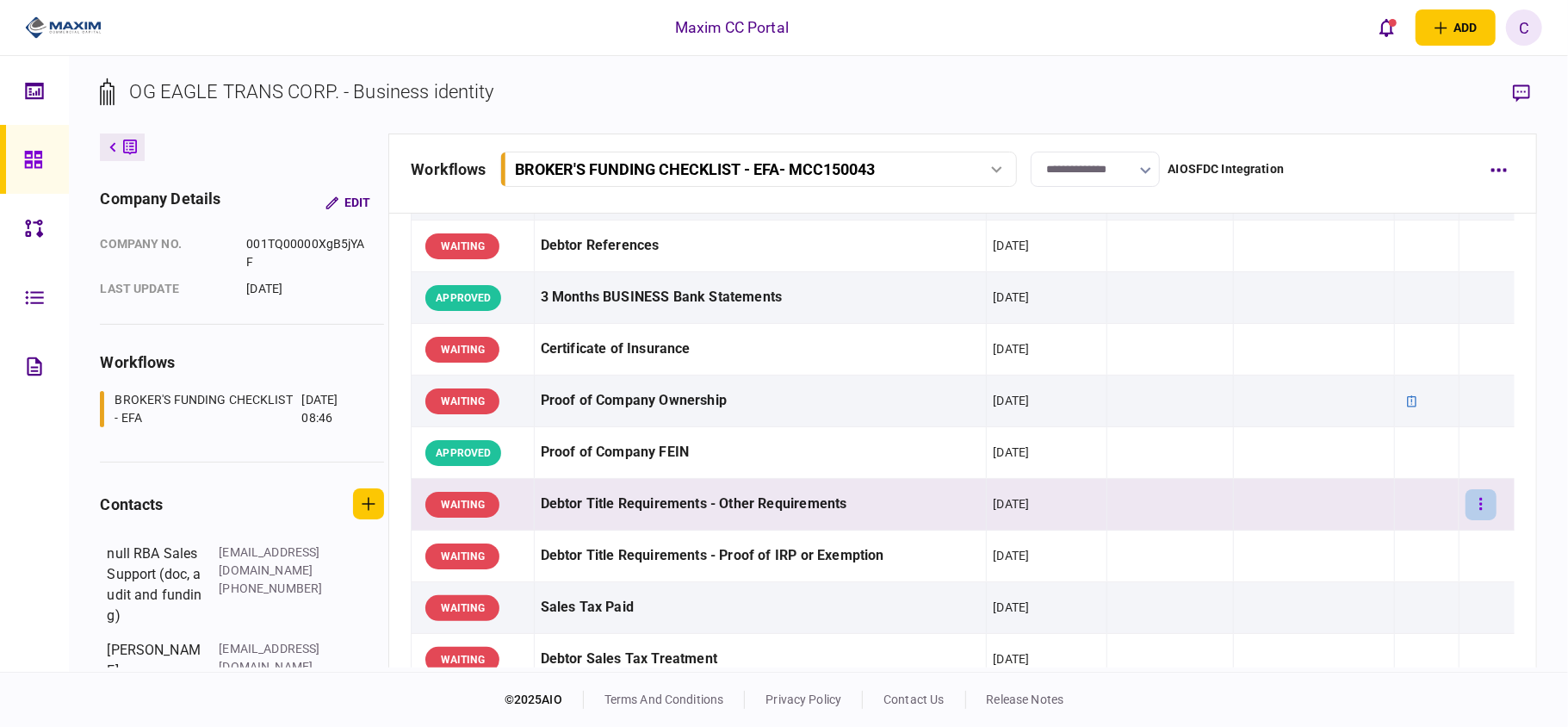
click at [1470, 506] on button "button" at bounding box center [1481, 505] width 31 height 31
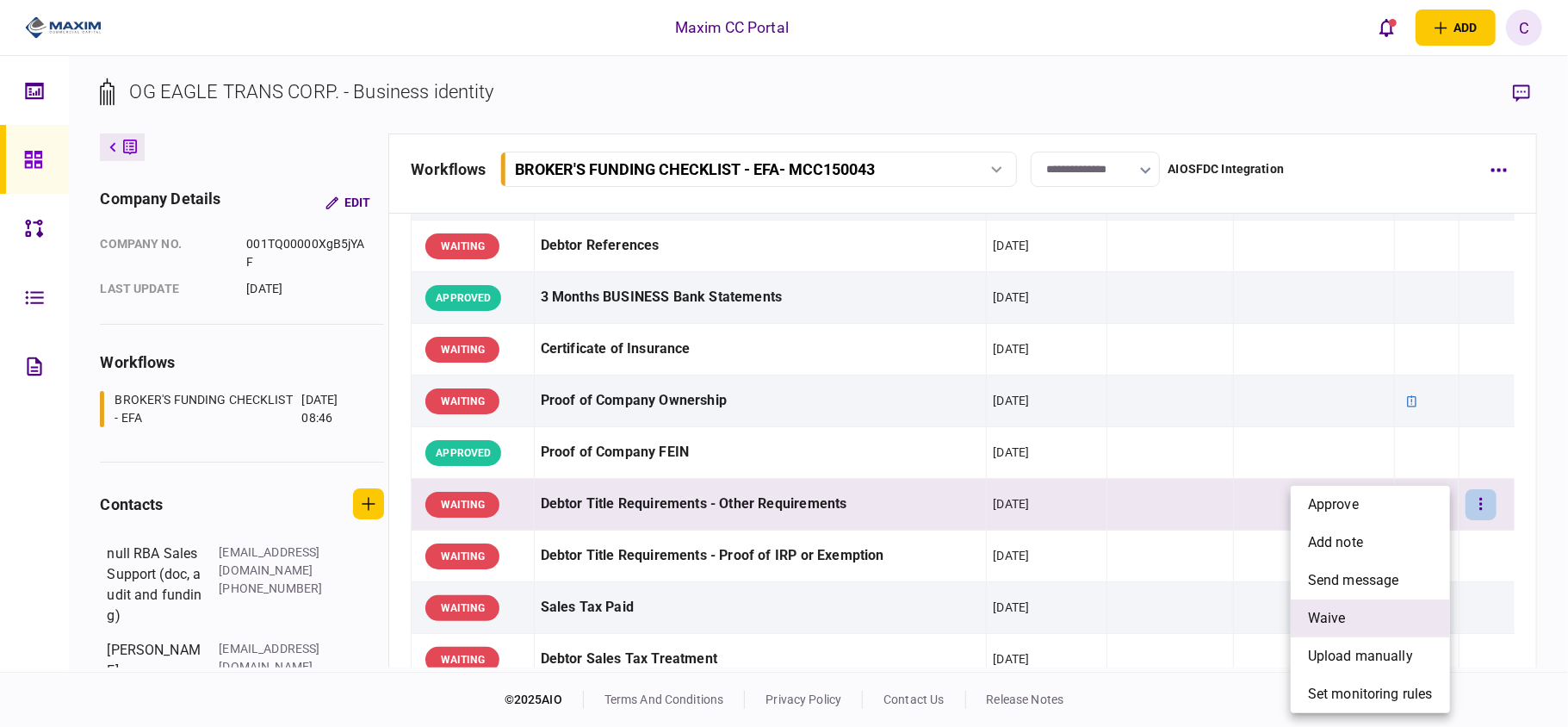
click at [1350, 610] on li "waive" at bounding box center [1370, 617] width 159 height 38
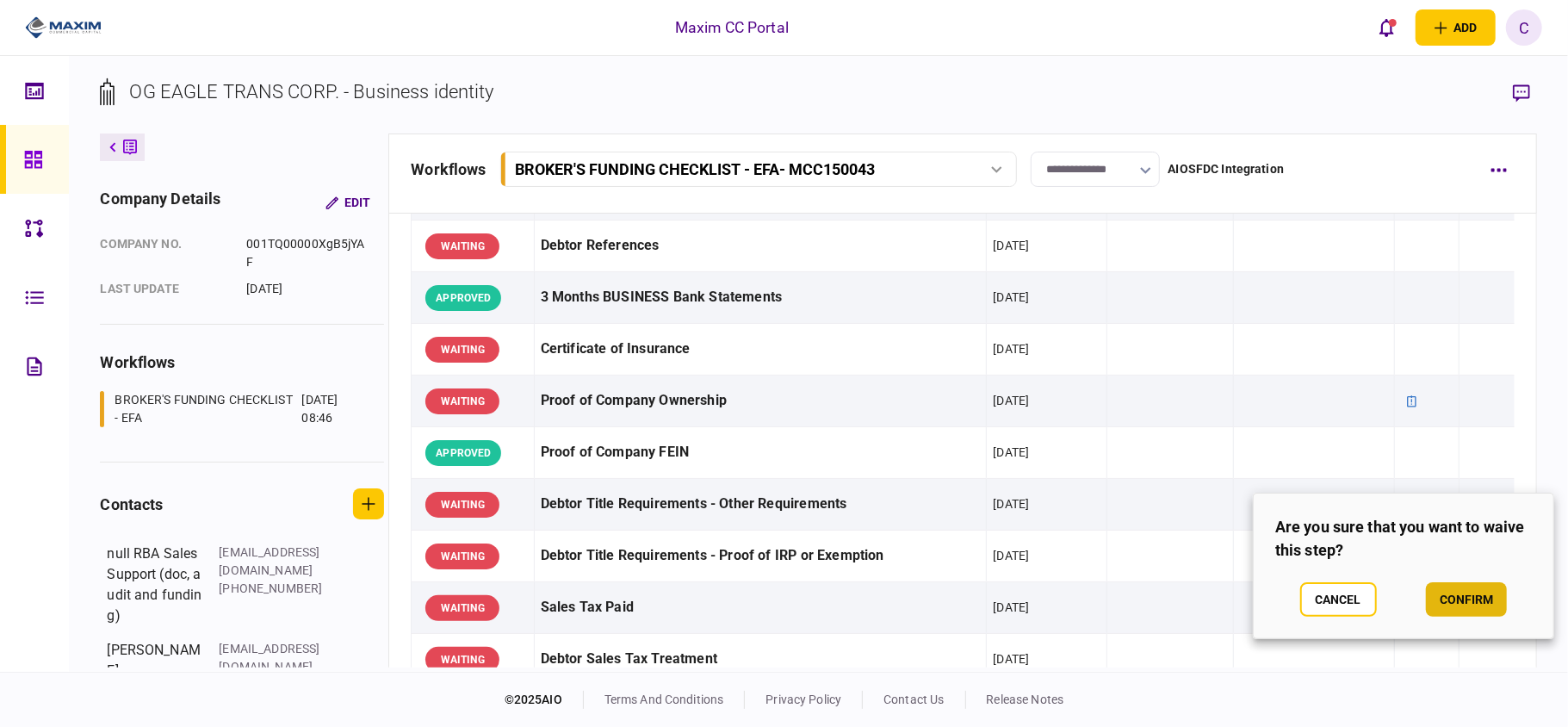
click at [1453, 589] on button "confirm" at bounding box center [1466, 600] width 81 height 35
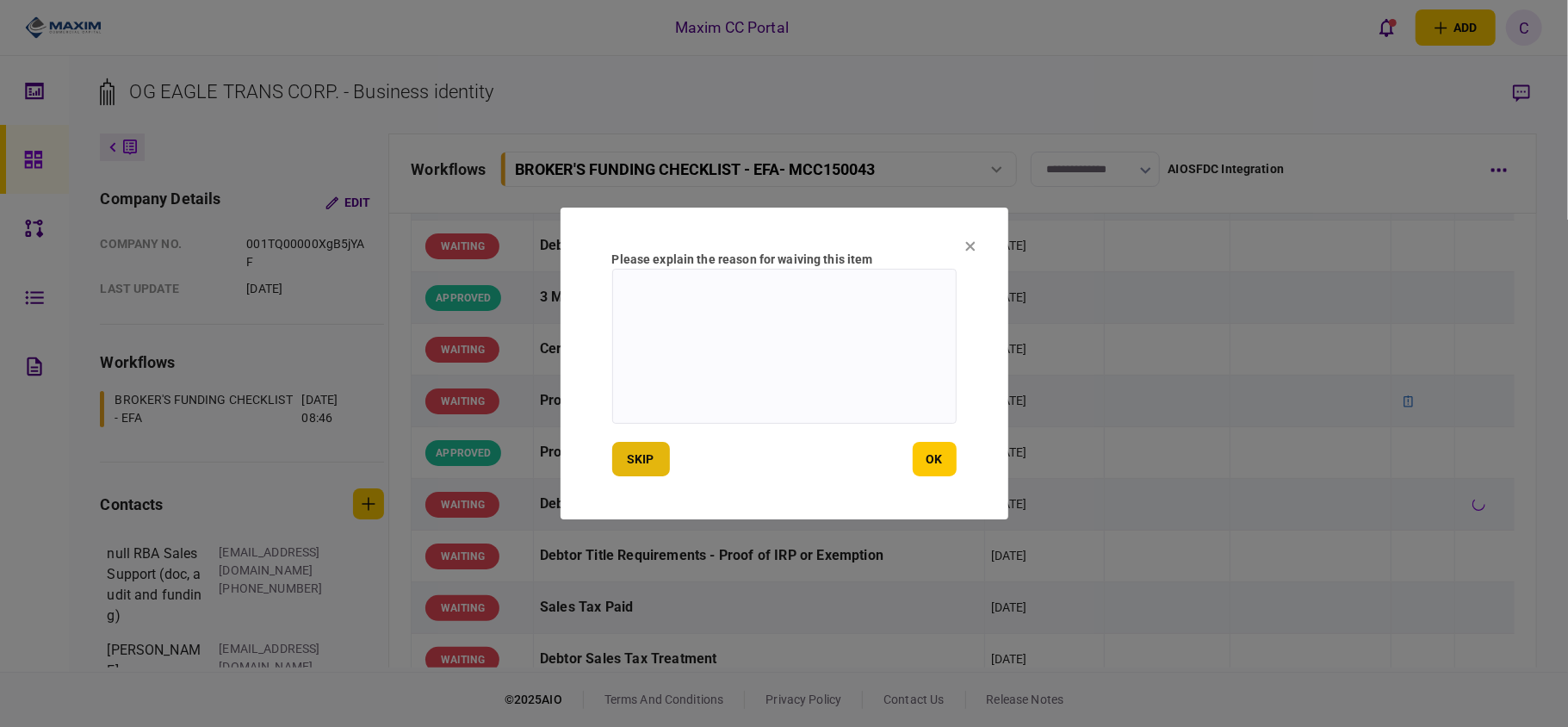
click at [651, 458] on button "skip" at bounding box center [642, 459] width 58 height 35
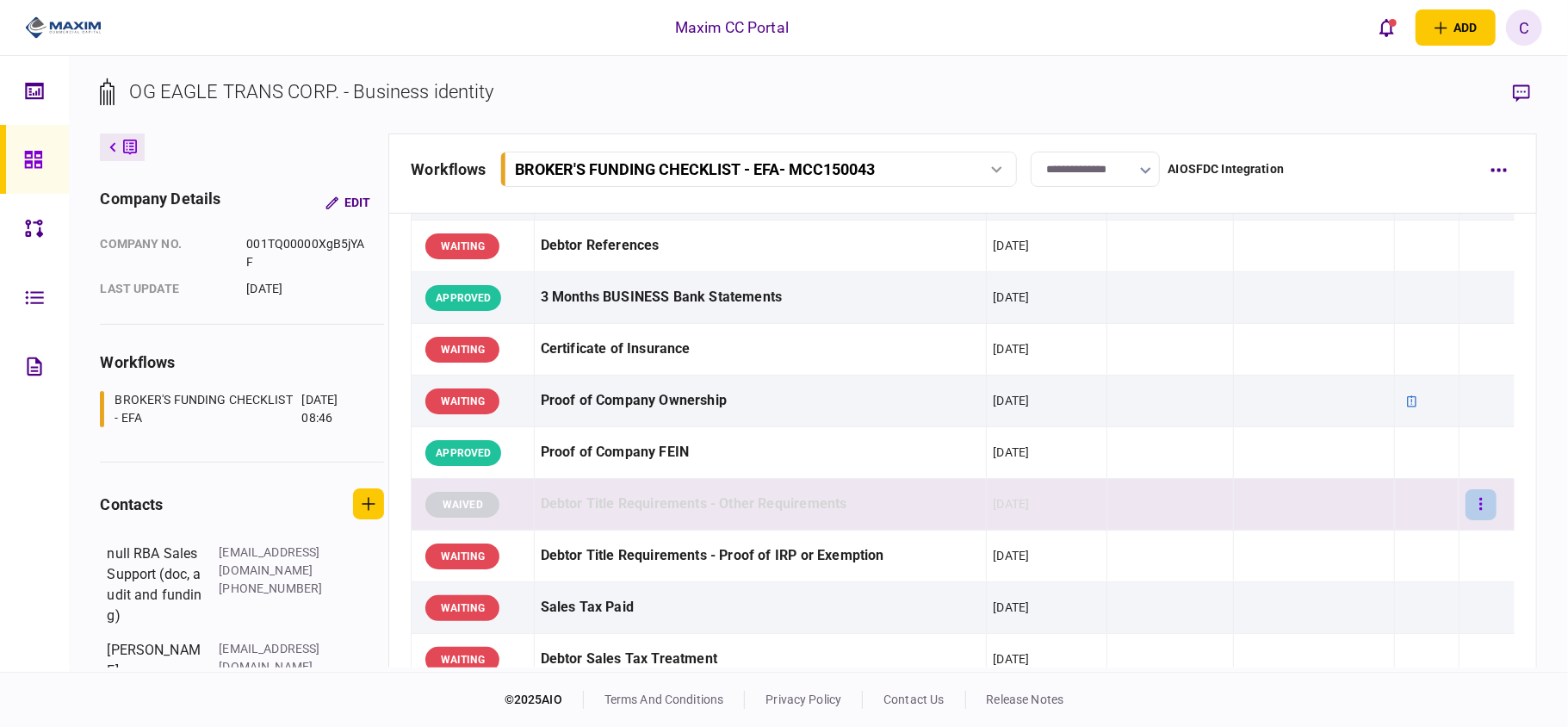
click at [1468, 510] on button "button" at bounding box center [1481, 505] width 31 height 31
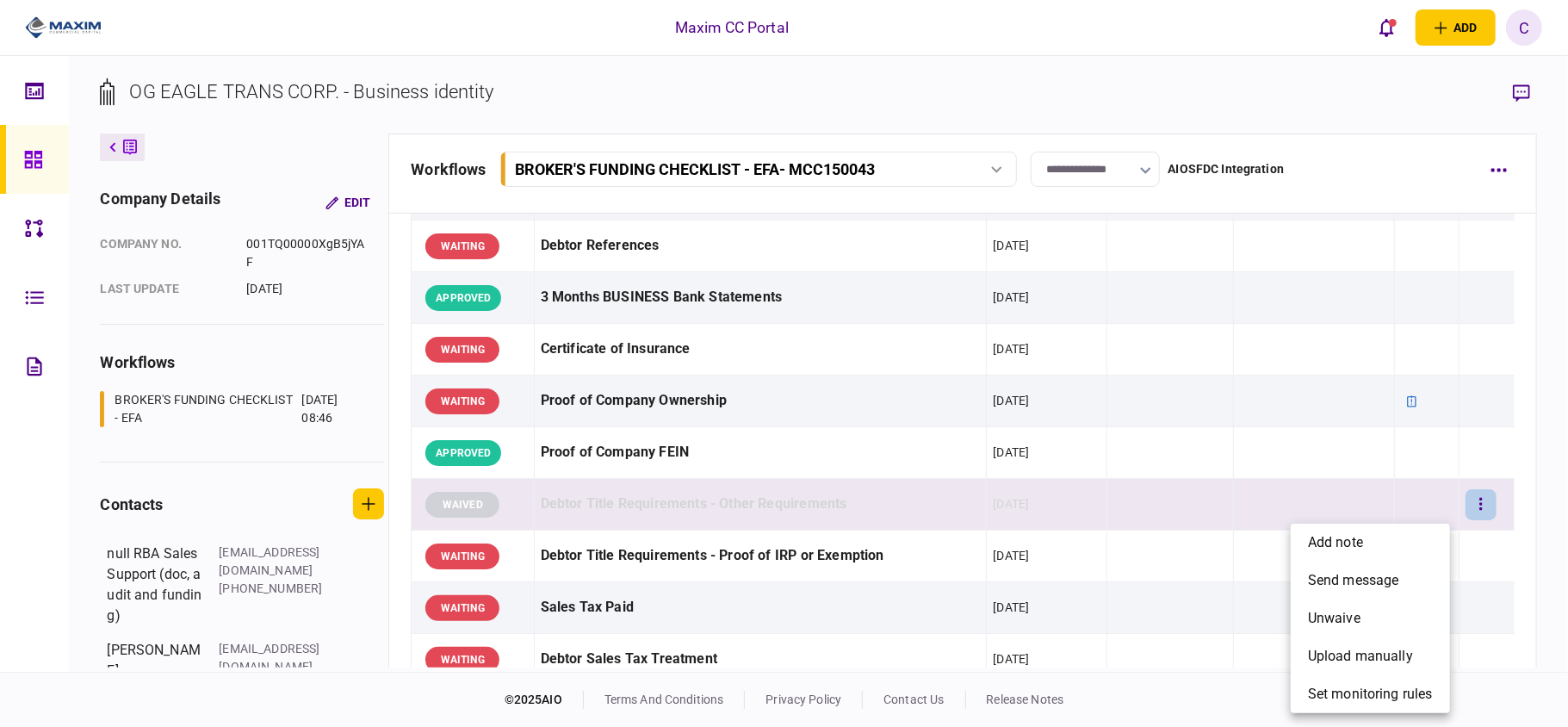
click at [825, 538] on div at bounding box center [784, 364] width 1568 height 727
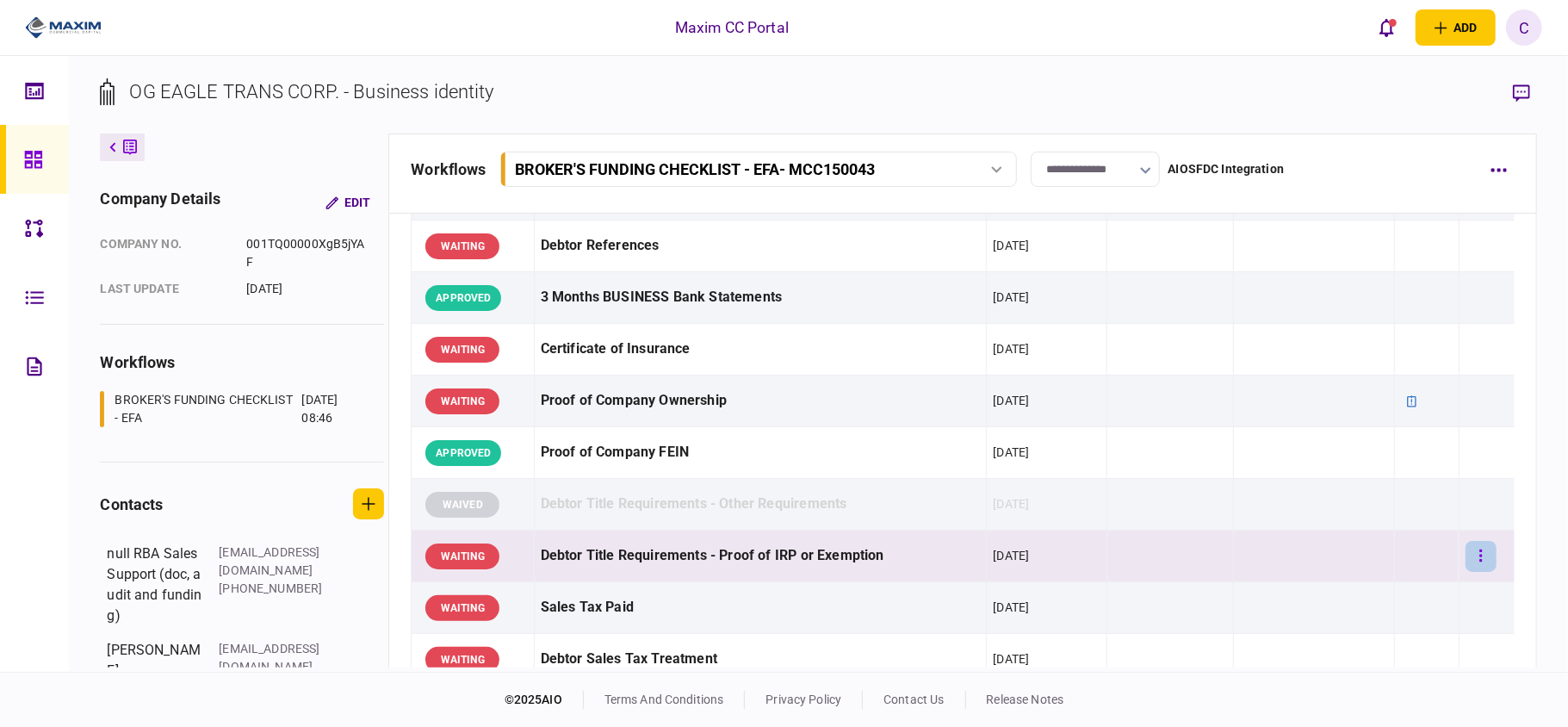
click at [1479, 559] on icon "button" at bounding box center [1480, 555] width 3 height 12
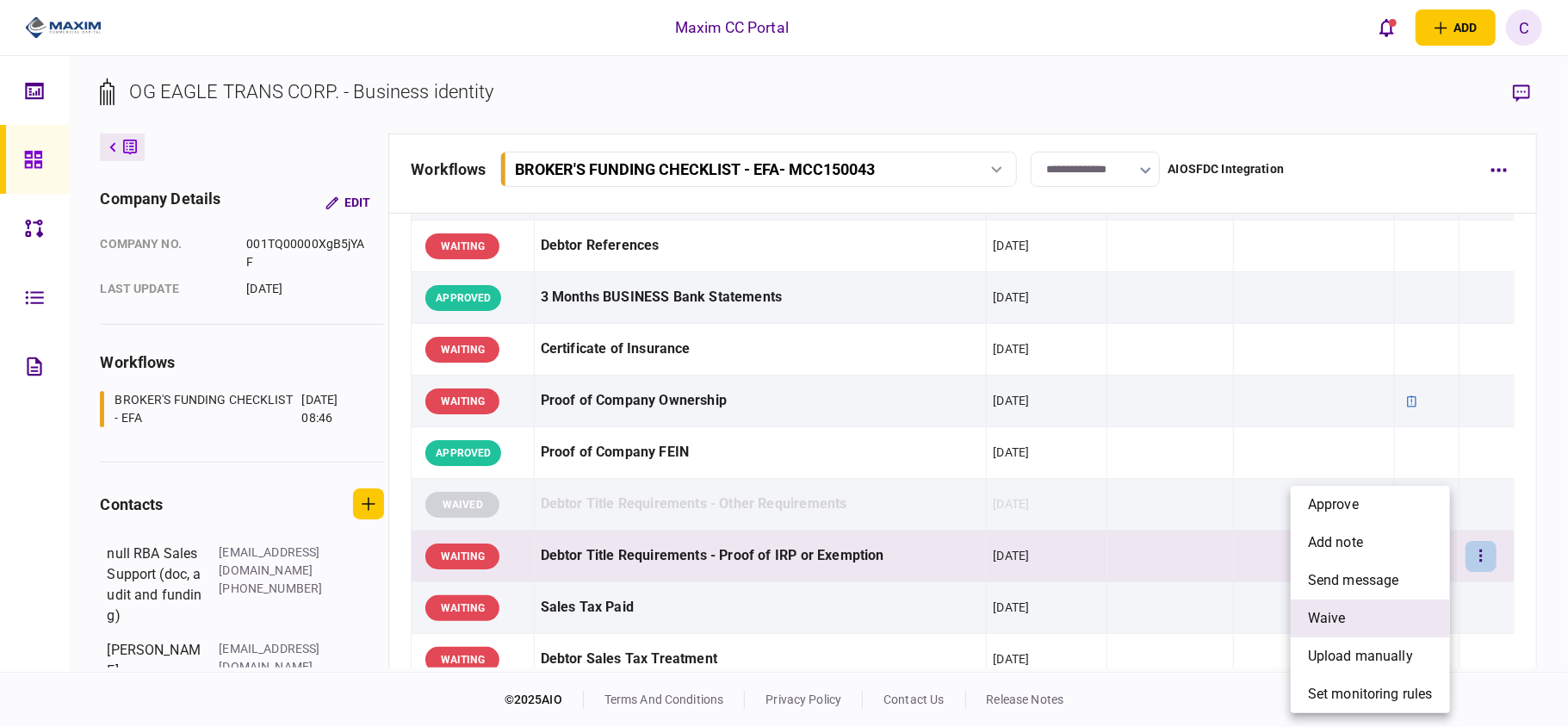
click at [1320, 618] on span "waive" at bounding box center [1326, 617] width 38 height 20
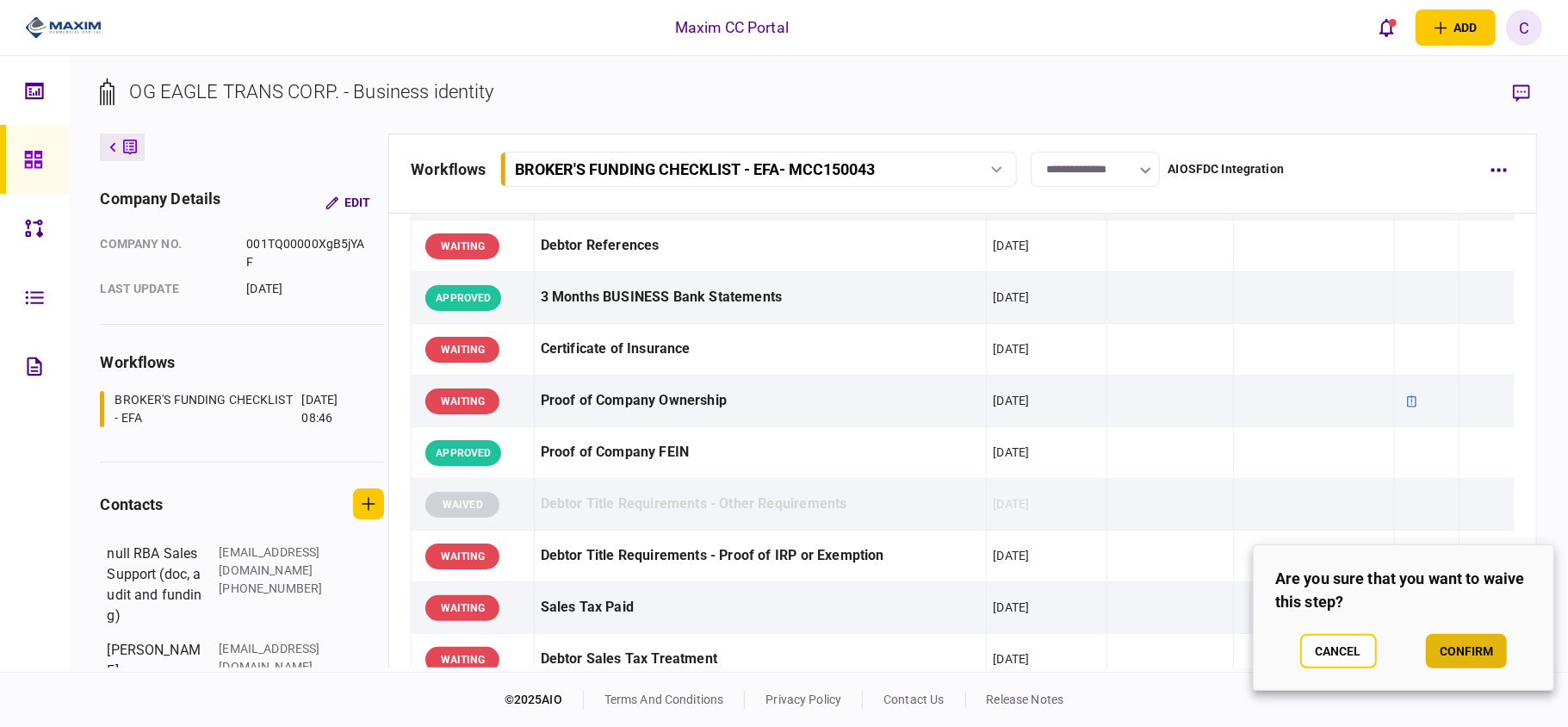
click at [1458, 638] on button "confirm" at bounding box center [1466, 651] width 81 height 35
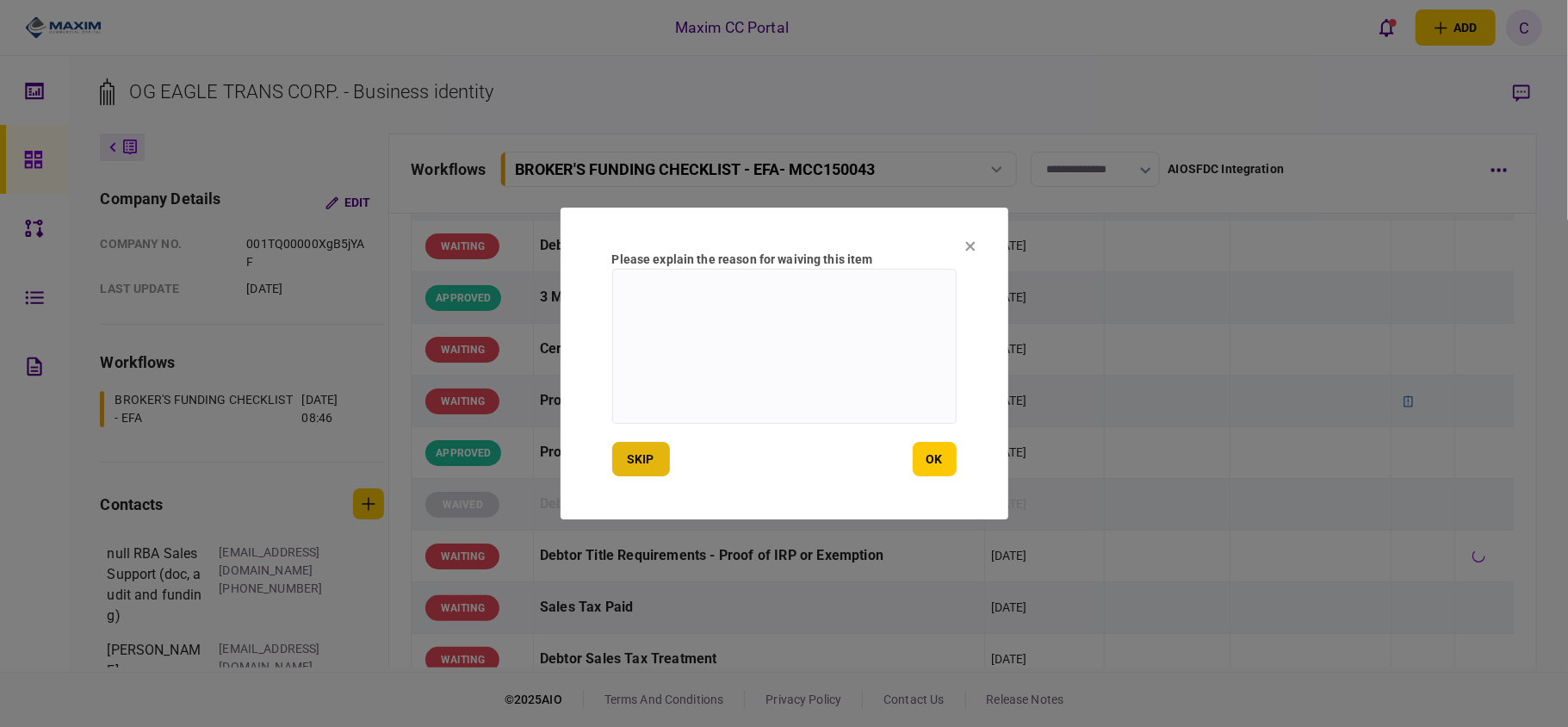
click at [631, 466] on button "skip" at bounding box center [642, 459] width 58 height 35
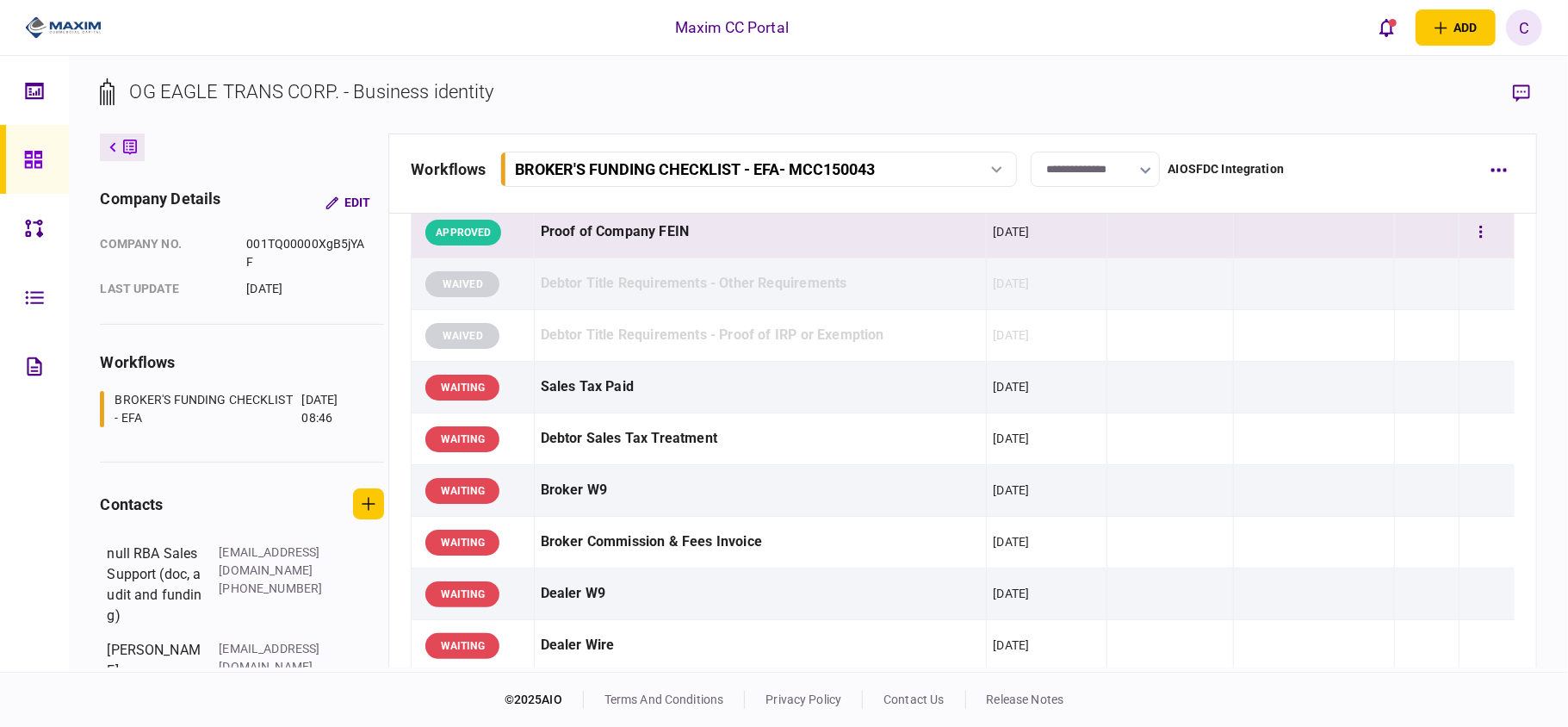
scroll to position [574, 0]
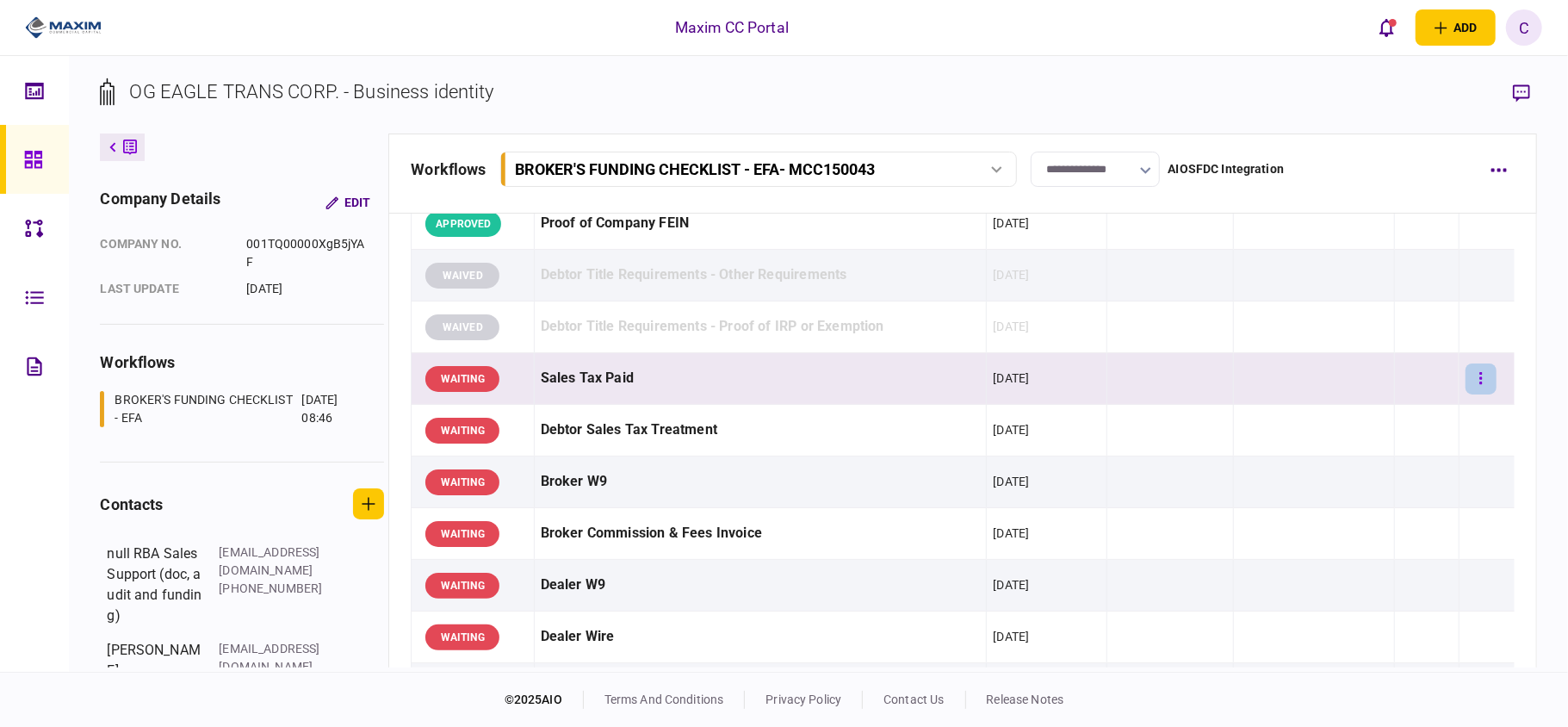
click at [1465, 372] on button "button" at bounding box center [1481, 379] width 31 height 31
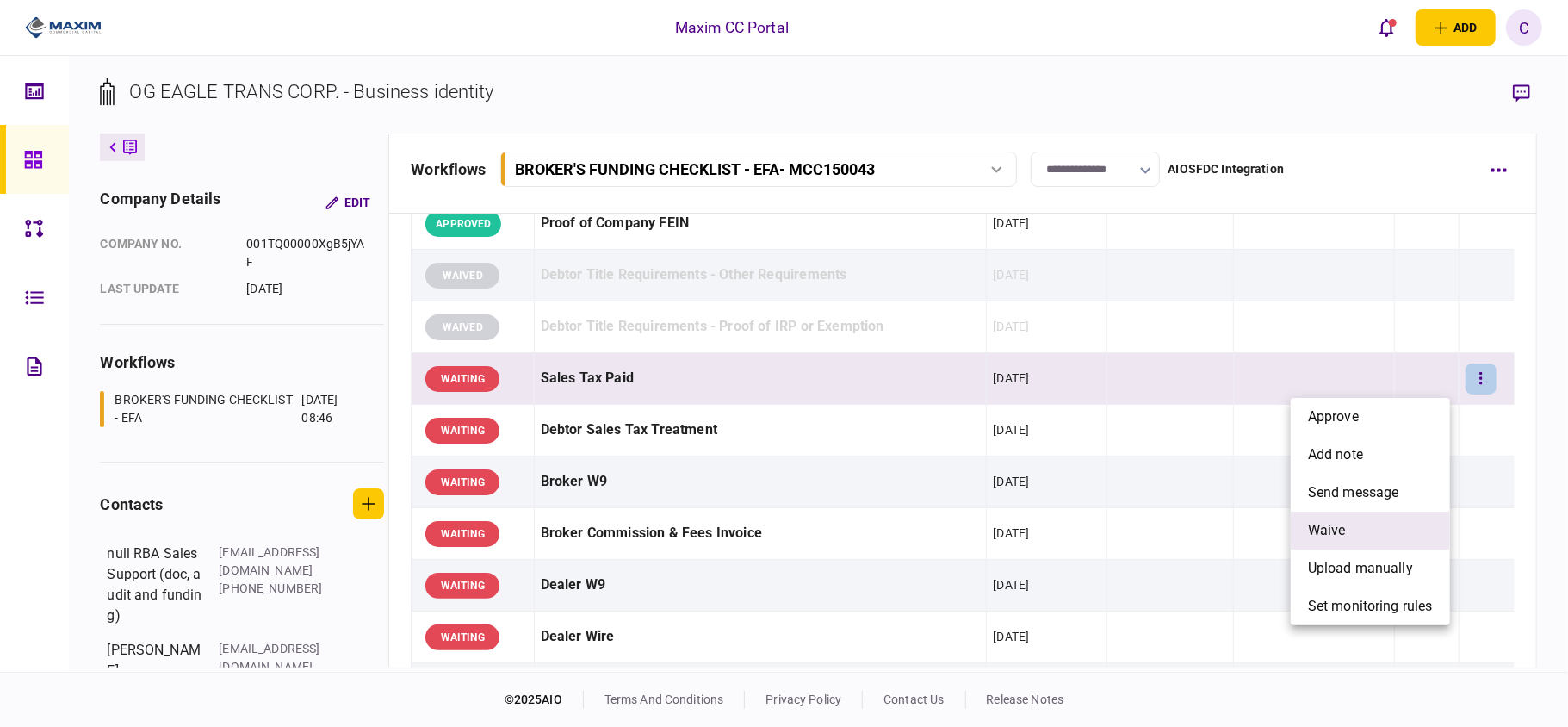
click at [1328, 528] on span "waive" at bounding box center [1326, 530] width 38 height 20
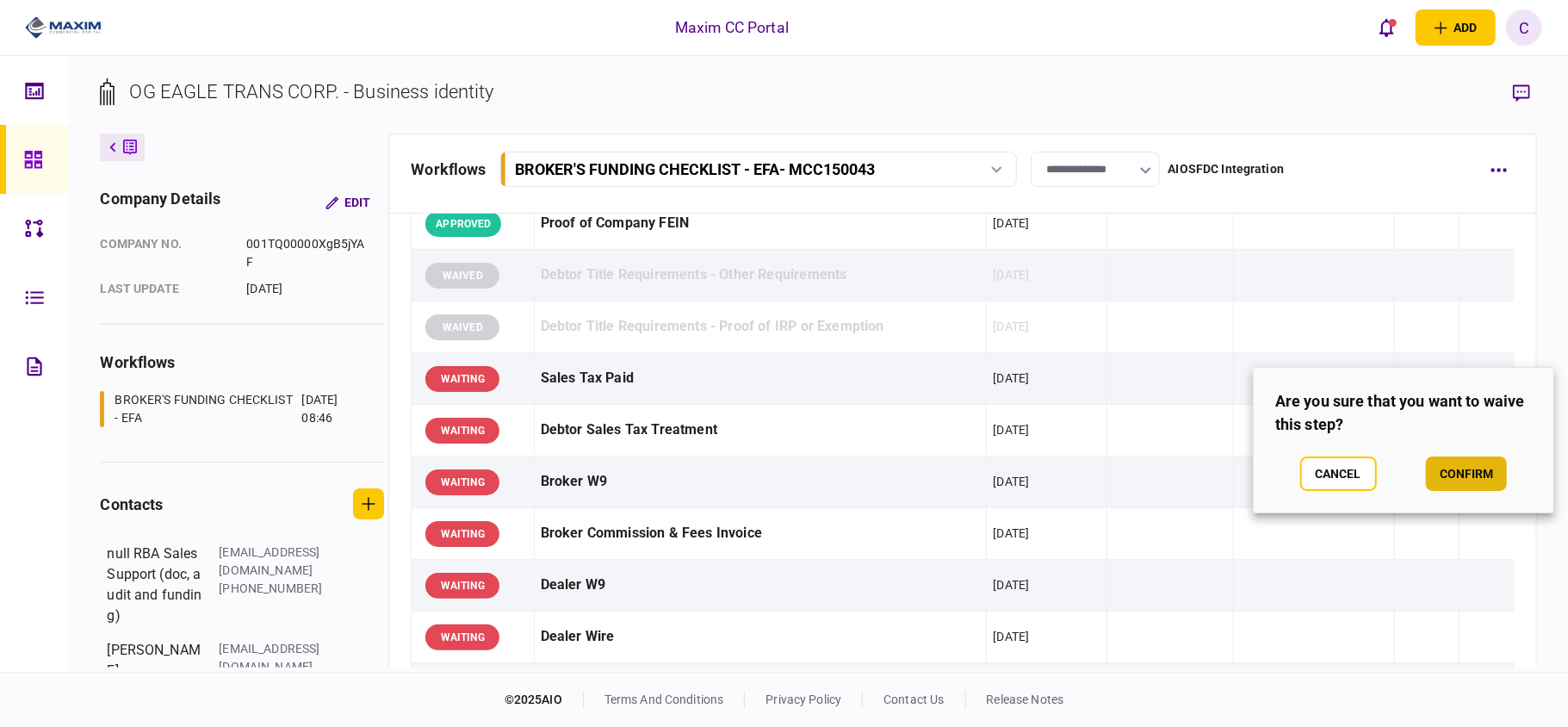
click at [1457, 480] on button "confirm" at bounding box center [1466, 474] width 81 height 35
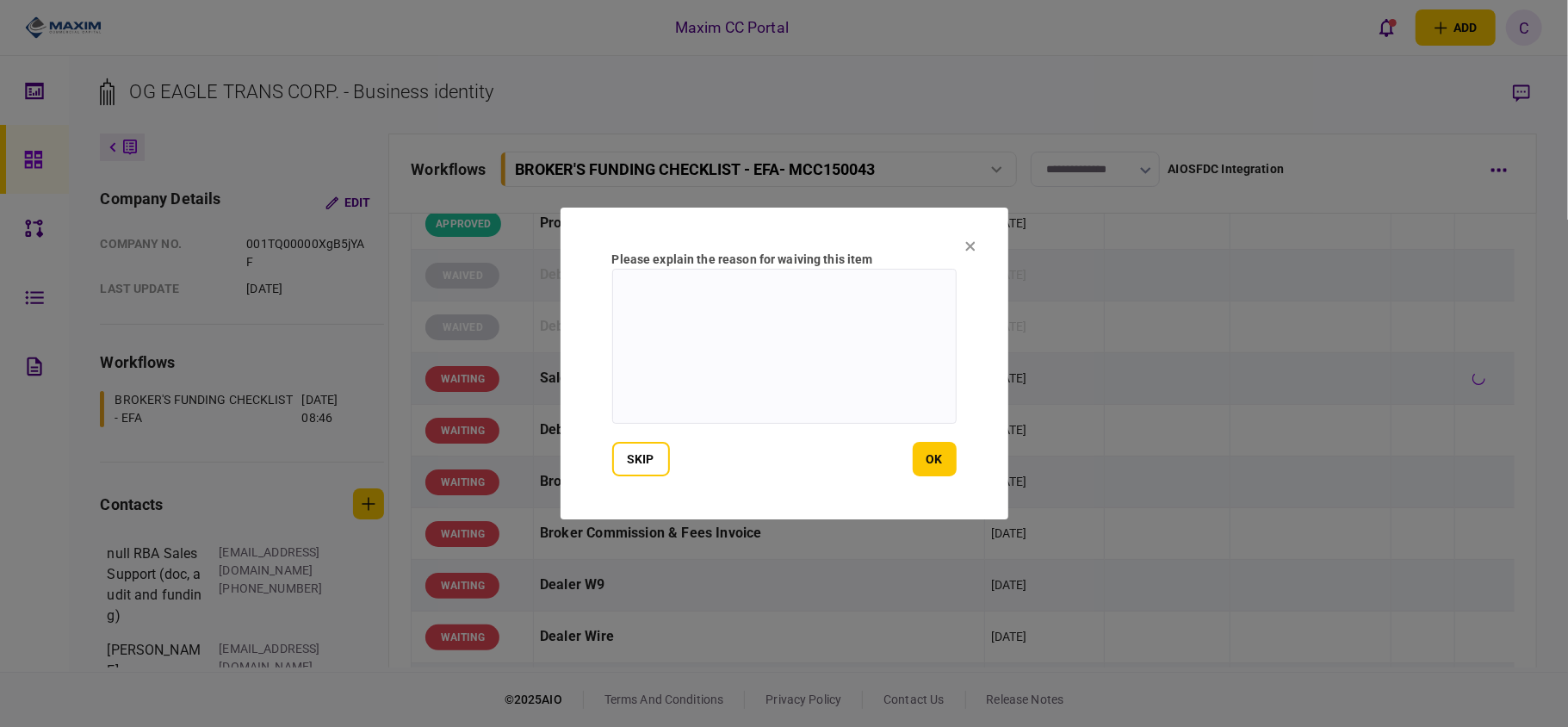
click at [834, 300] on textarea at bounding box center [784, 346] width 344 height 155
type textarea "*"
type textarea "**********"
click at [941, 462] on button "ok" at bounding box center [934, 459] width 44 height 35
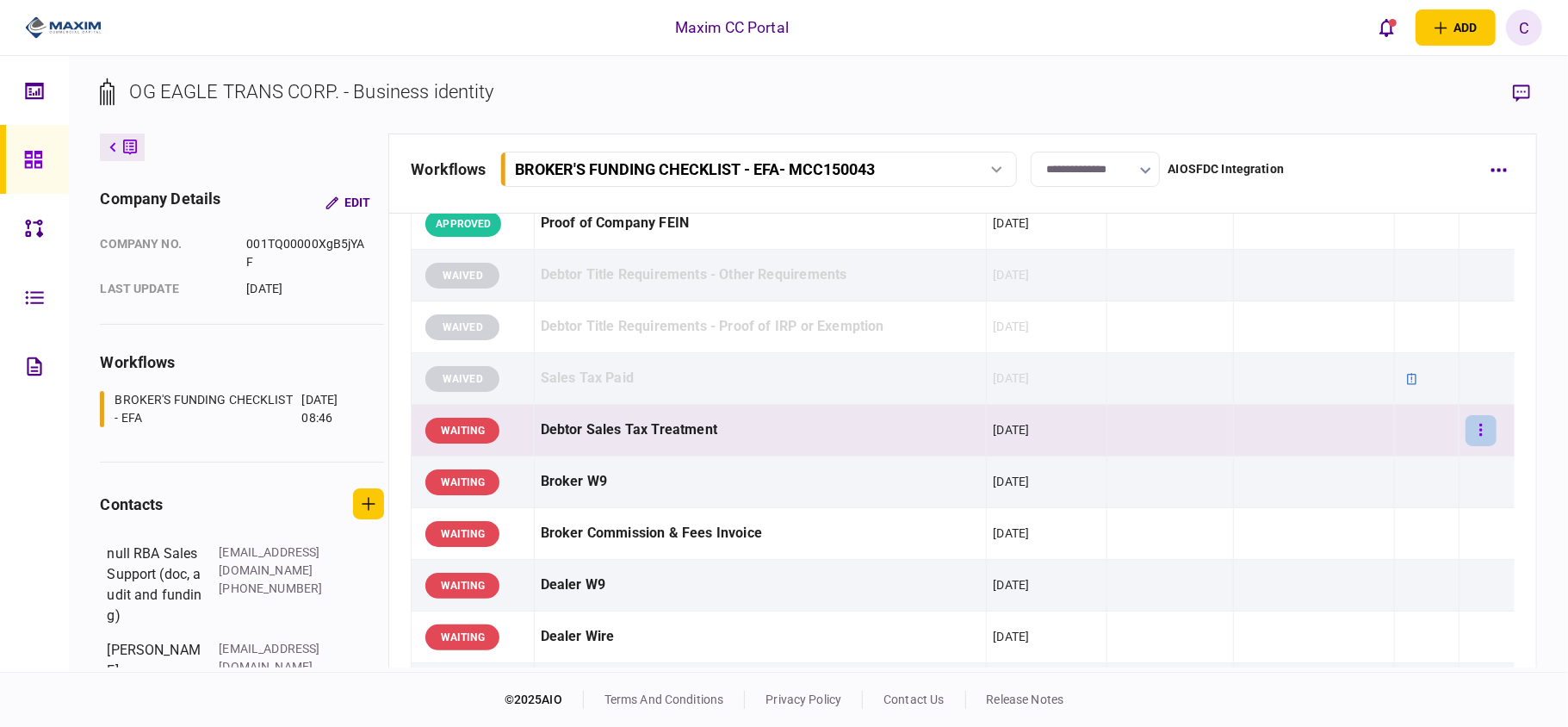
click at [1479, 435] on icon "button" at bounding box center [1480, 429] width 3 height 12
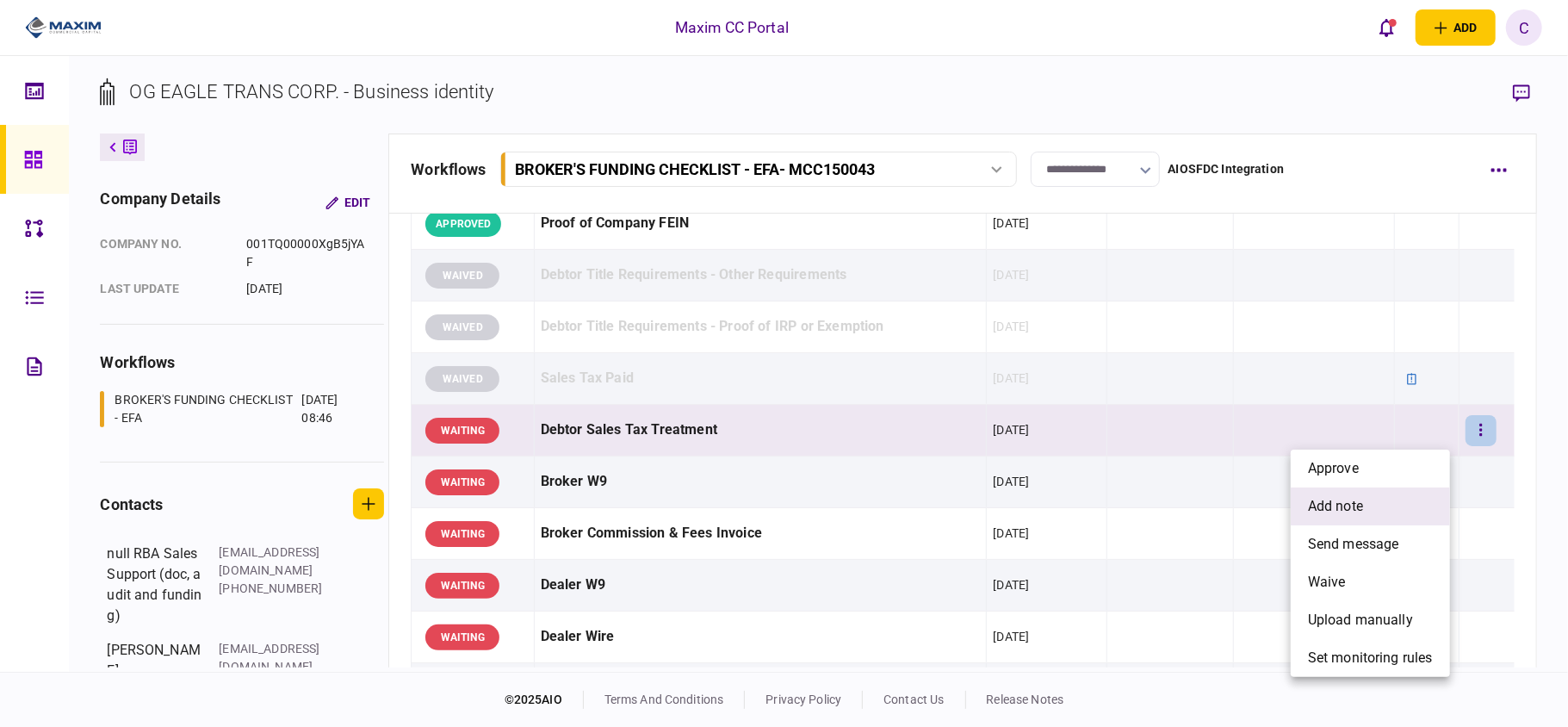
click at [1333, 506] on span "add note" at bounding box center [1334, 506] width 55 height 20
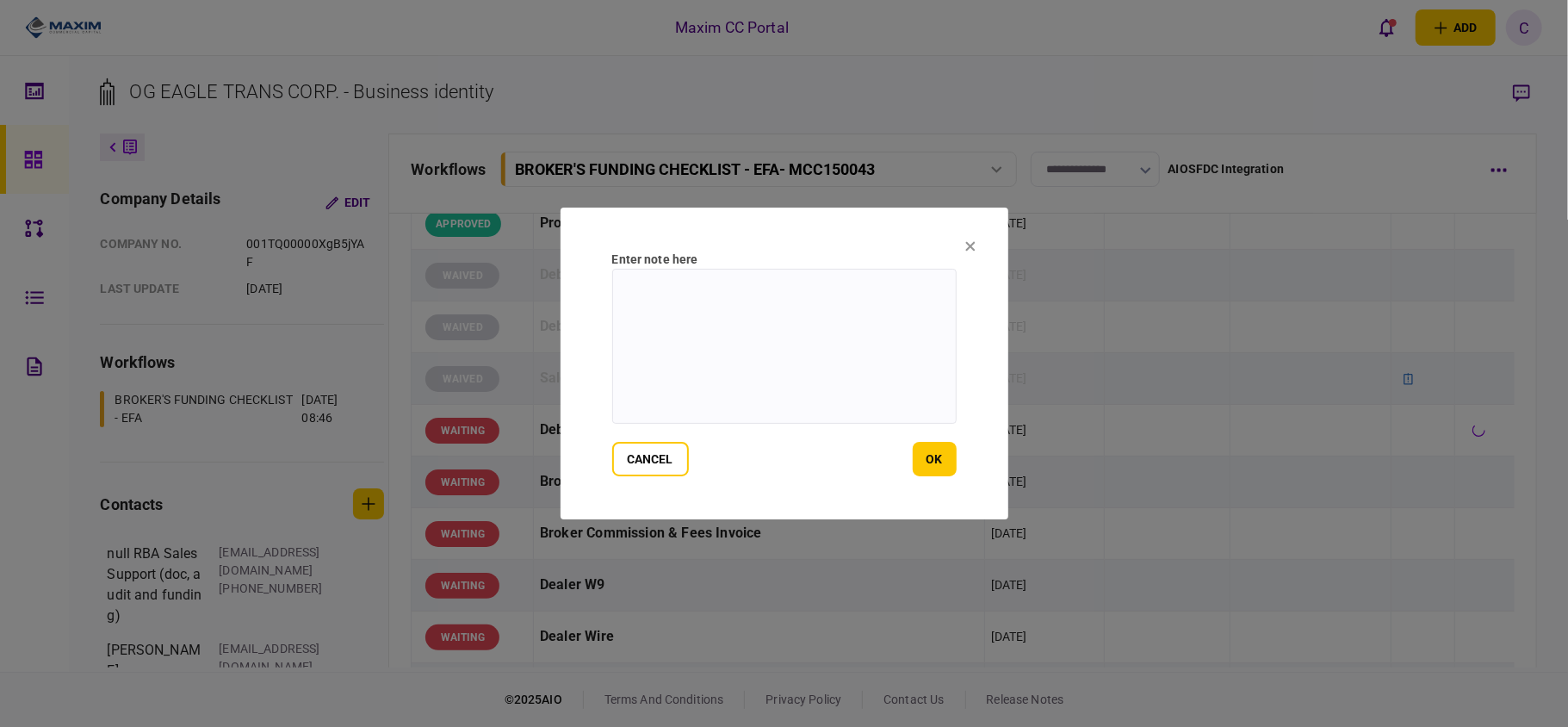
click at [779, 307] on textarea at bounding box center [784, 346] width 344 height 155
type textarea "**********"
click at [936, 465] on button "ok" at bounding box center [934, 459] width 44 height 35
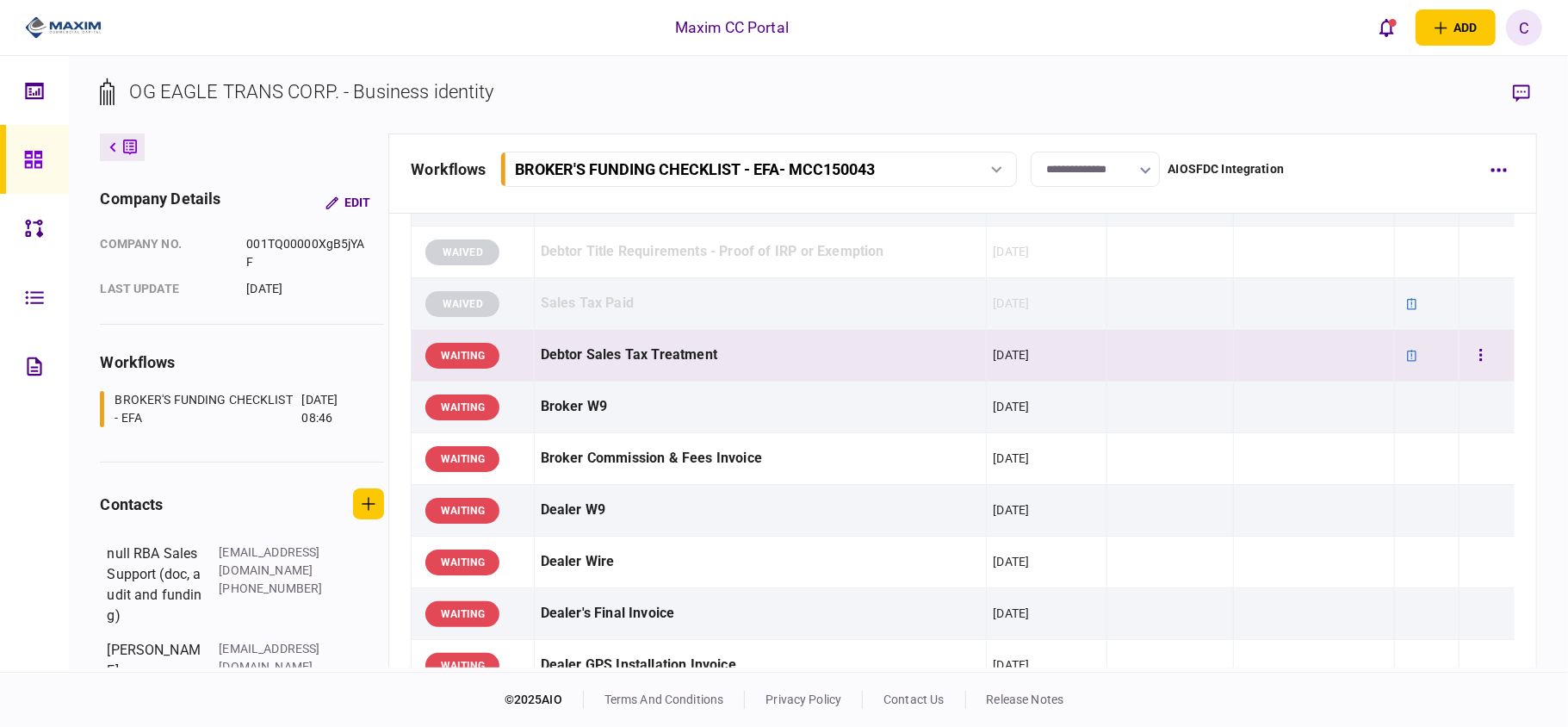
scroll to position [689, 0]
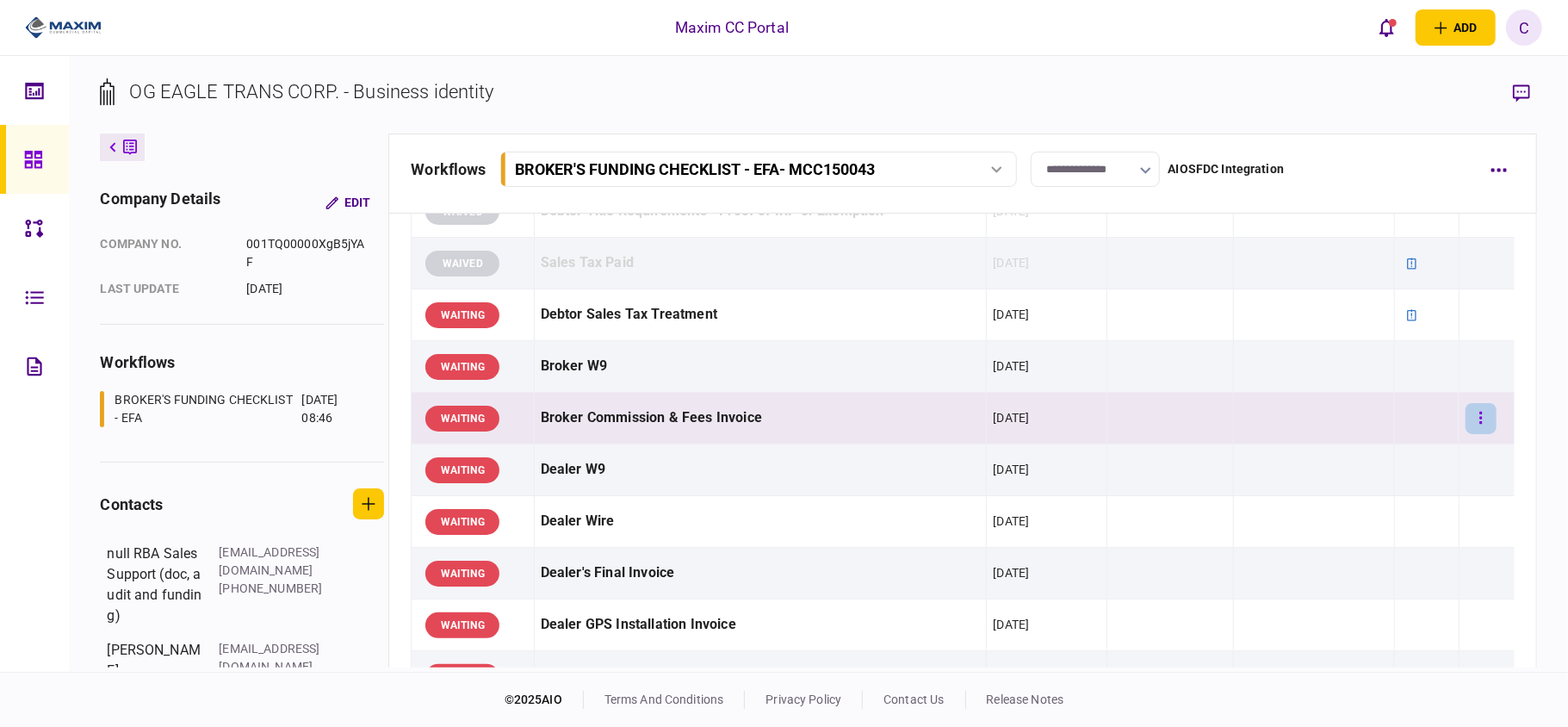
click at [1465, 421] on button "button" at bounding box center [1481, 419] width 31 height 31
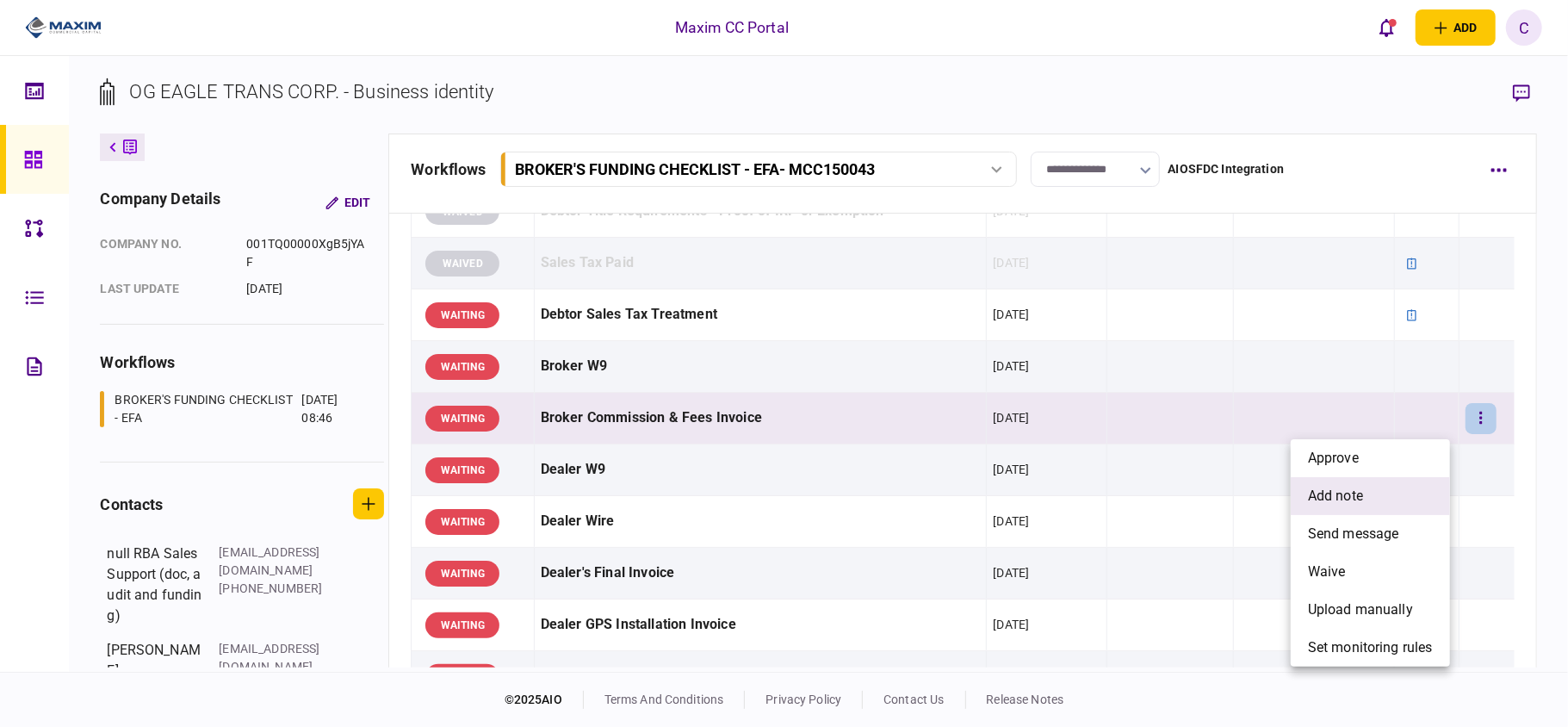
click at [1357, 488] on span "add note" at bounding box center [1334, 495] width 55 height 20
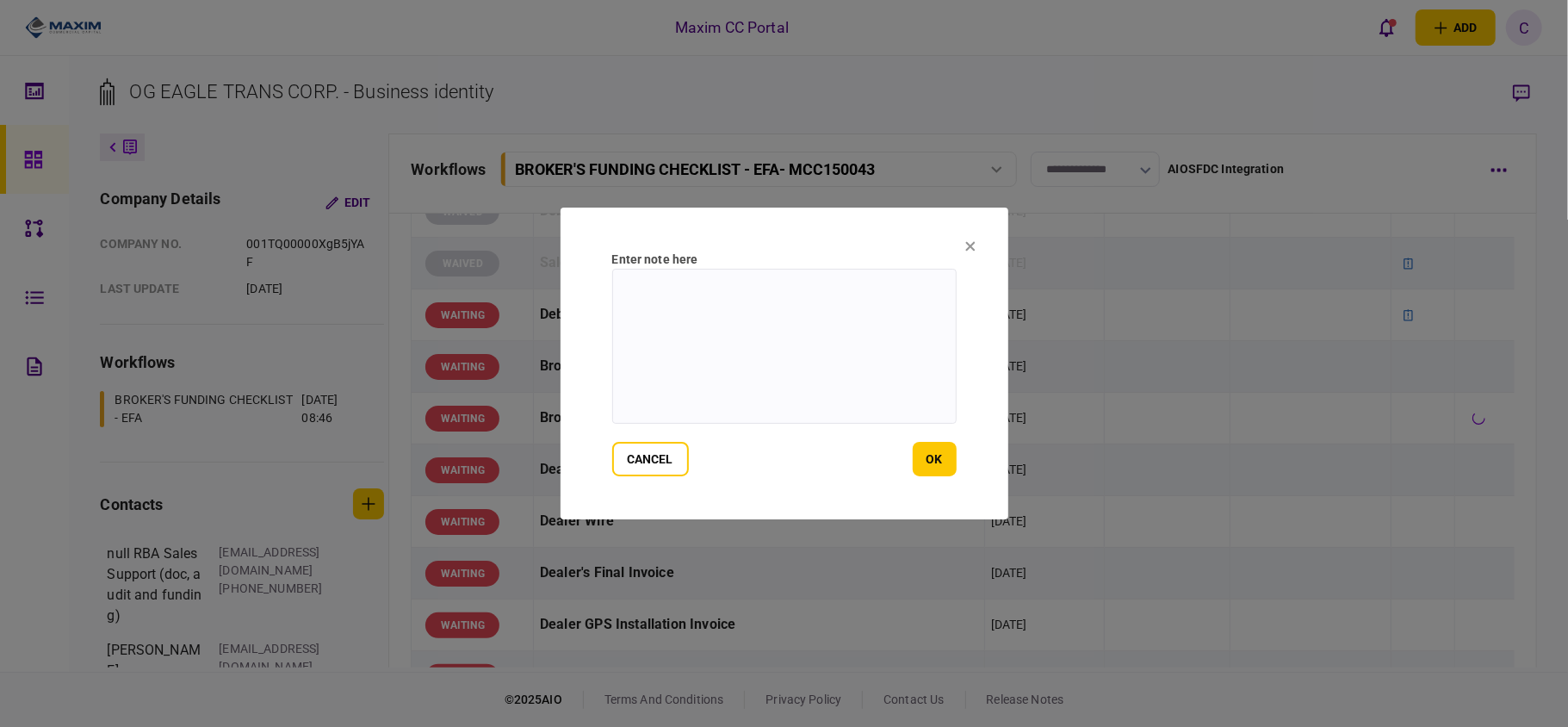
click at [790, 295] on textarea at bounding box center [784, 346] width 344 height 155
type textarea "**********"
click at [927, 453] on button "ok" at bounding box center [934, 459] width 44 height 35
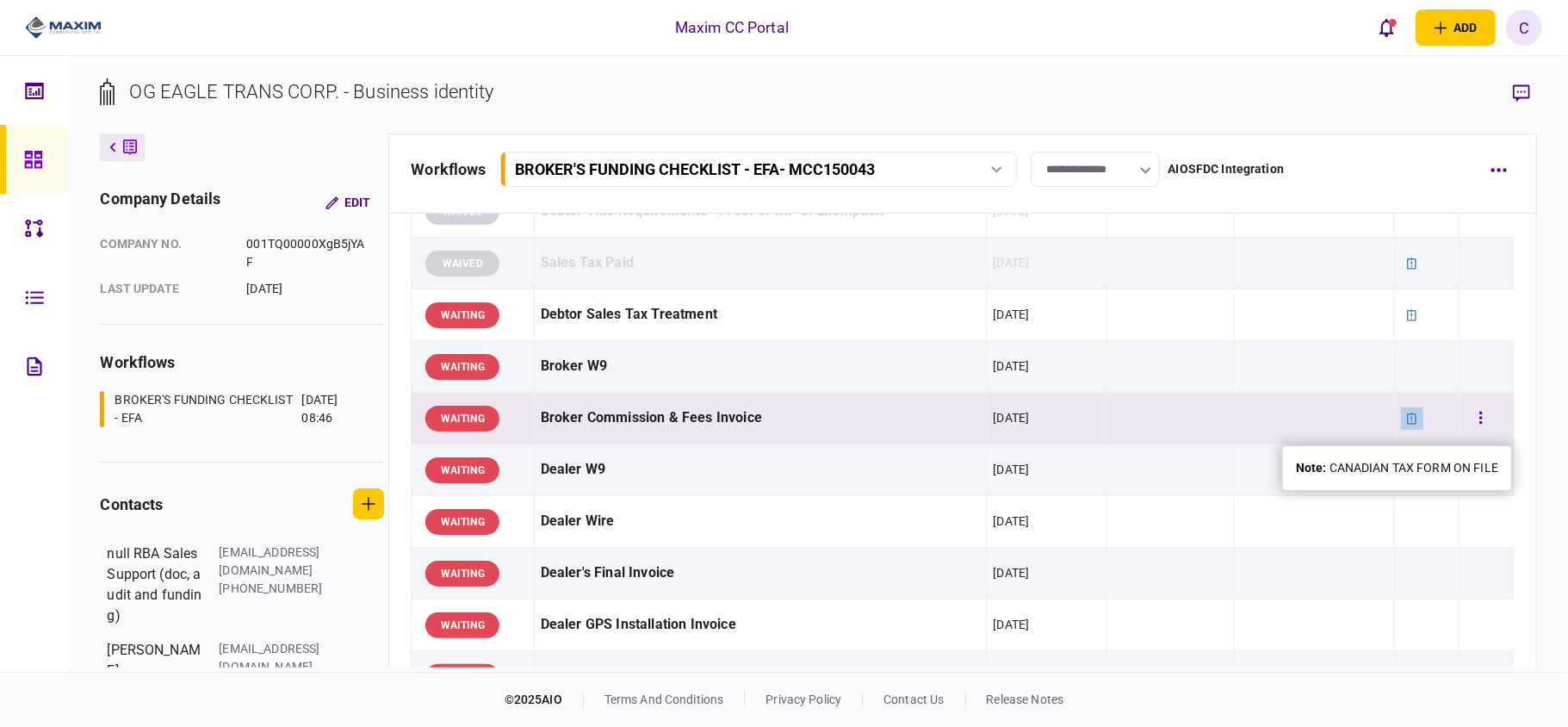
click at [1407, 424] on icon at bounding box center [1412, 419] width 10 height 12
click at [1465, 427] on button "button" at bounding box center [1481, 419] width 31 height 31
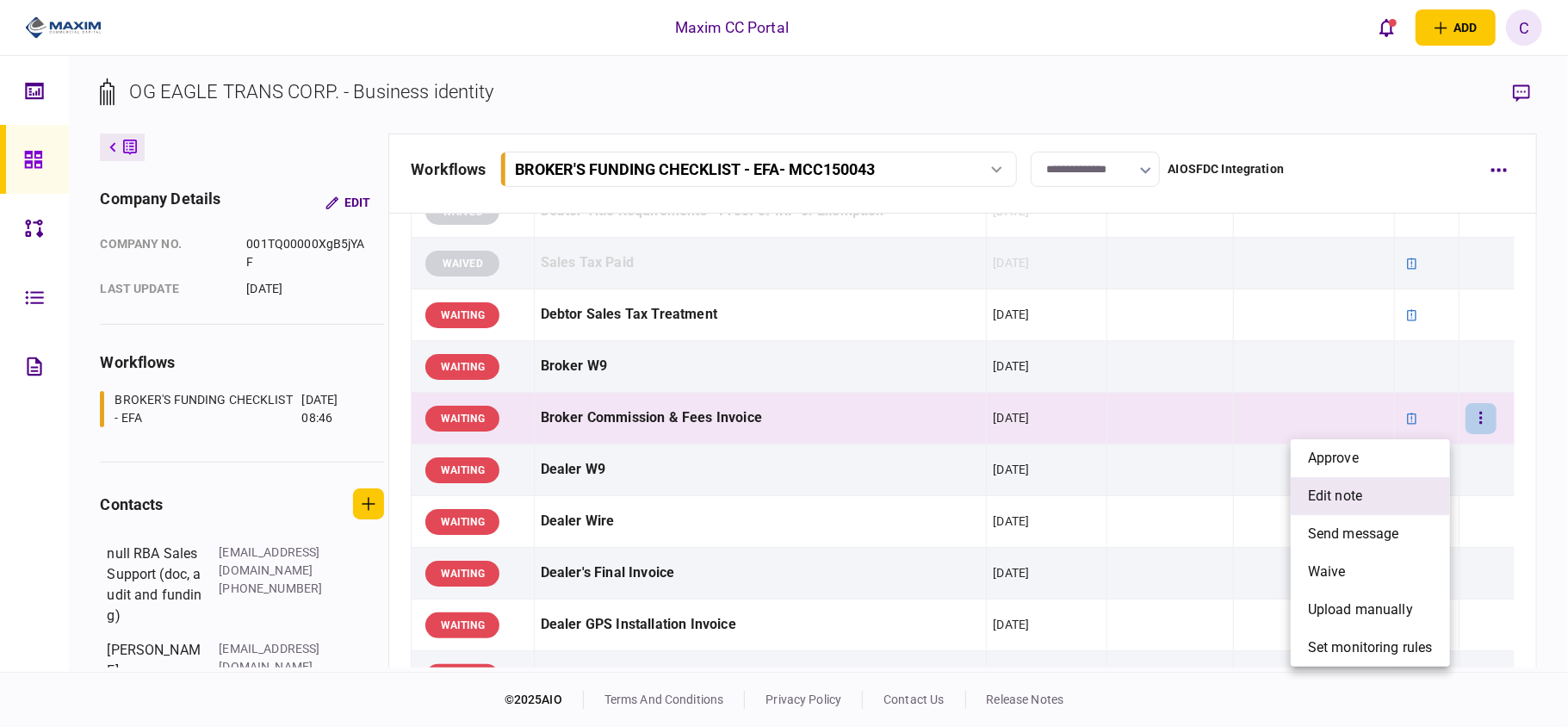
click at [1355, 500] on span "edit note" at bounding box center [1334, 495] width 54 height 20
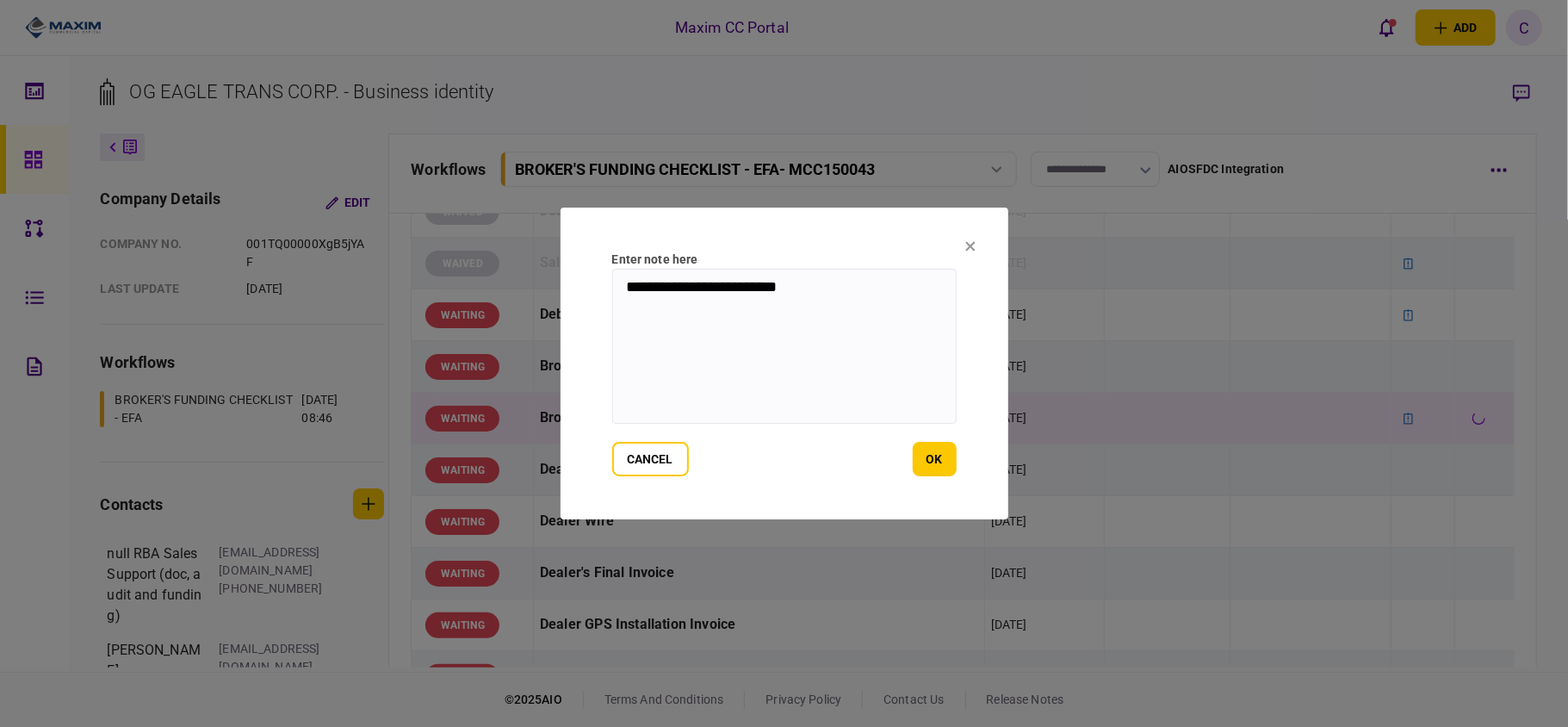
drag, startPoint x: 861, startPoint y: 284, endPoint x: 406, endPoint y: 279, distance: 455.0
click at [406, 279] on div "**********" at bounding box center [784, 364] width 1568 height 727
click at [645, 450] on button "cancel" at bounding box center [650, 459] width 77 height 35
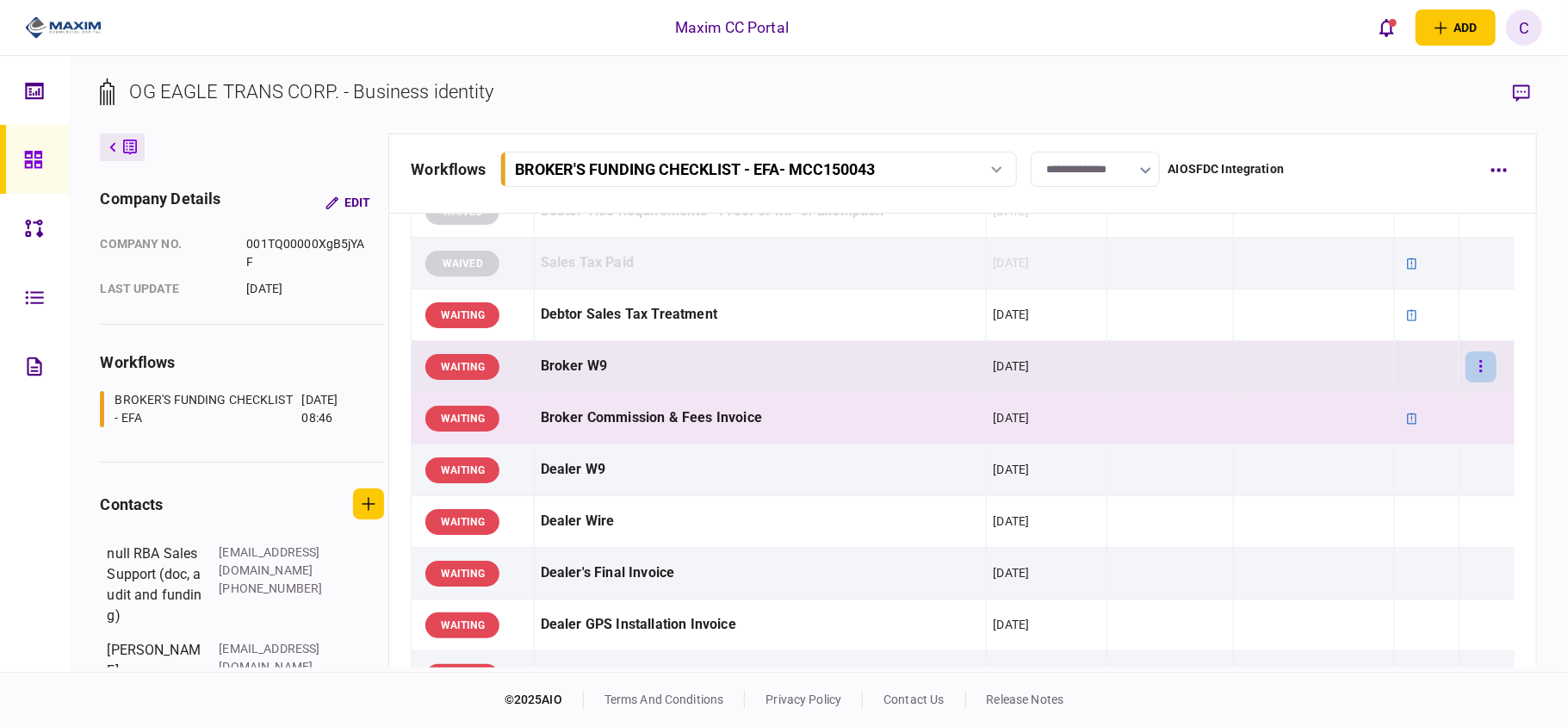
click at [1479, 374] on icon "button" at bounding box center [1481, 366] width 4 height 16
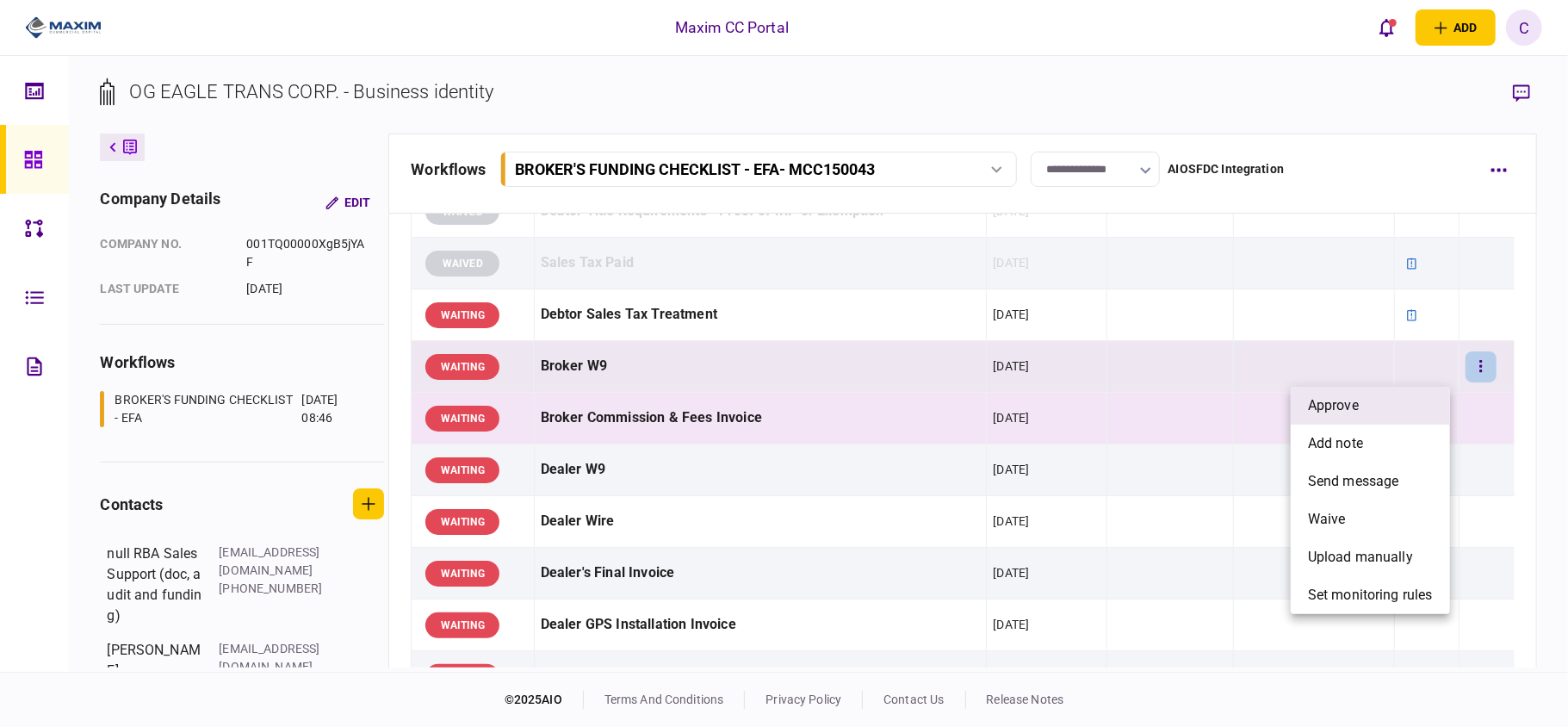
click at [1405, 397] on li "approve" at bounding box center [1370, 405] width 159 height 38
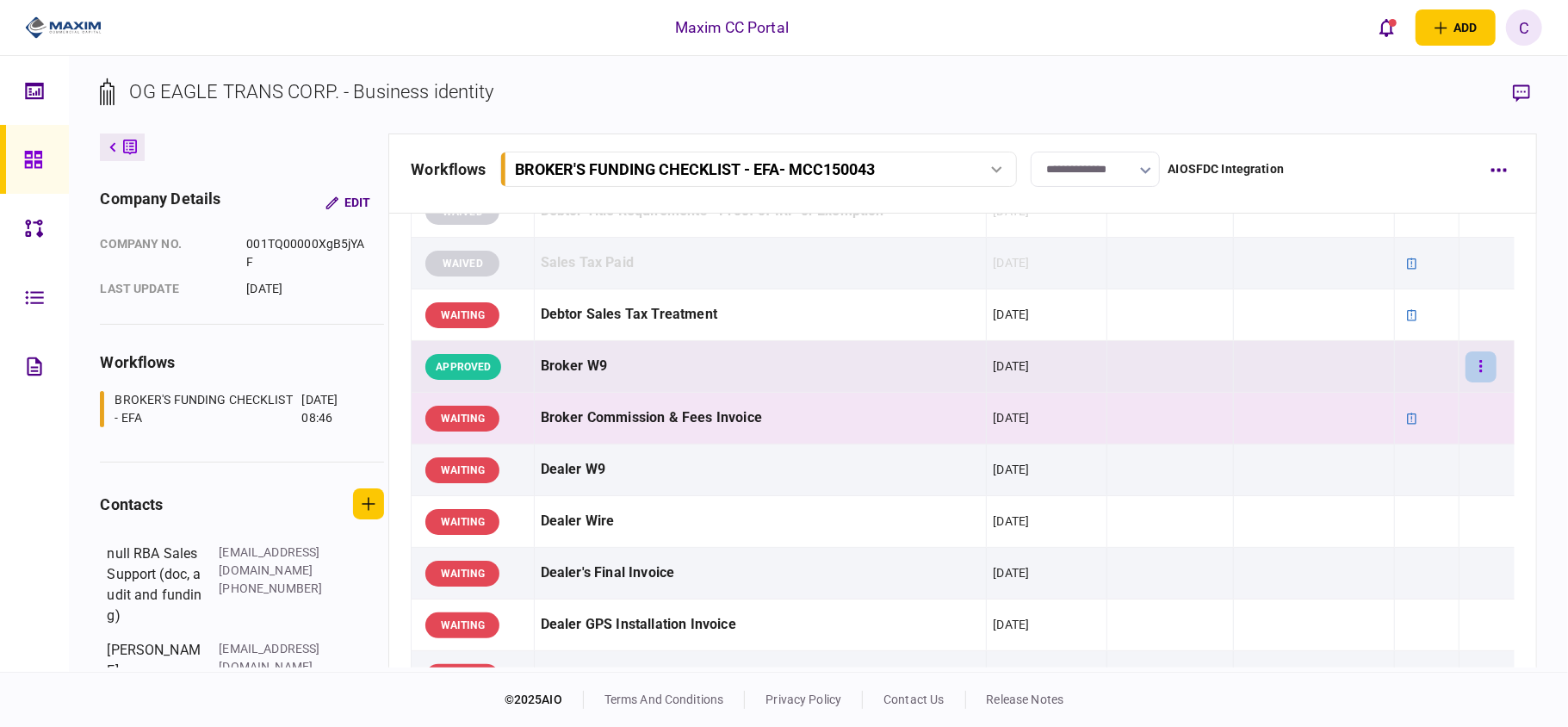
click at [1479, 374] on icon "button" at bounding box center [1481, 366] width 4 height 16
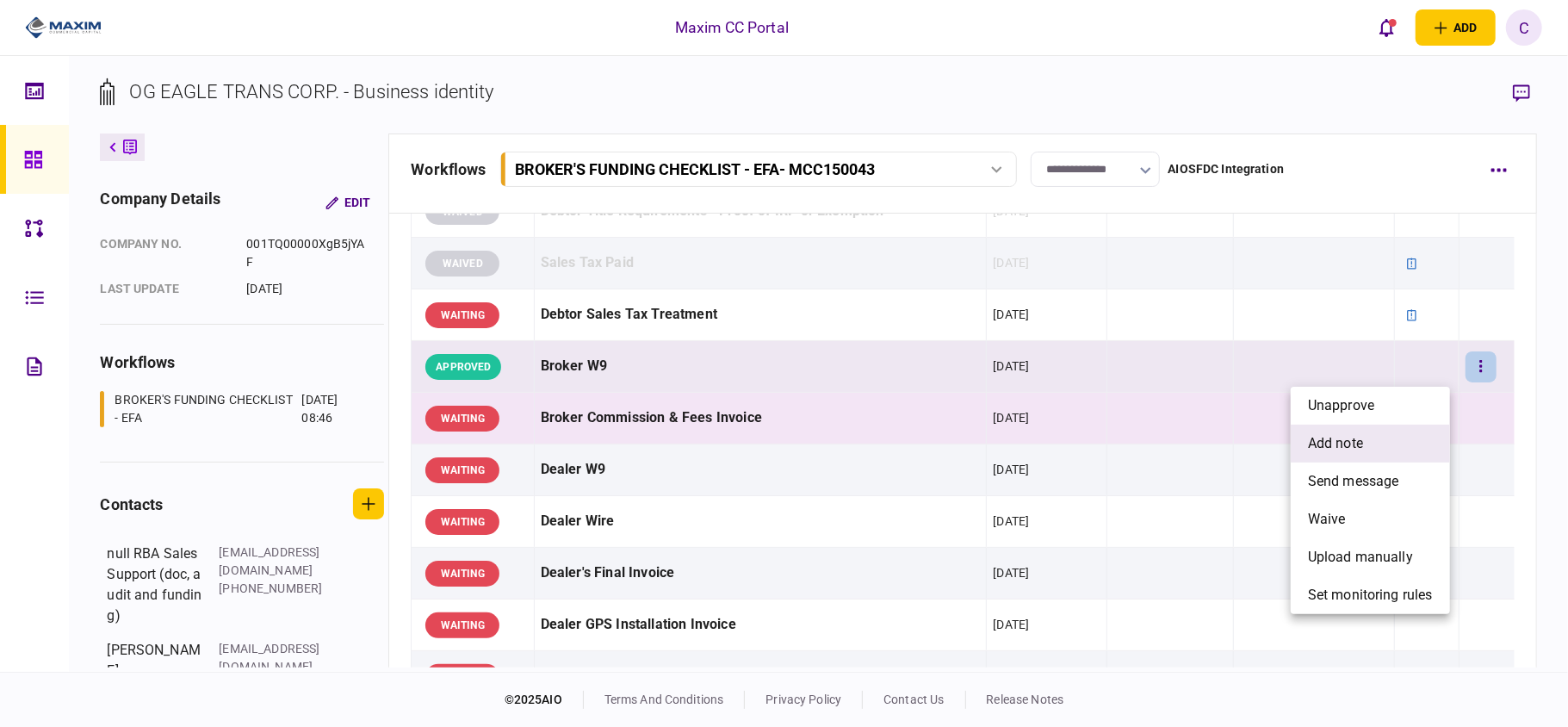
click at [1351, 433] on span "add note" at bounding box center [1334, 443] width 55 height 20
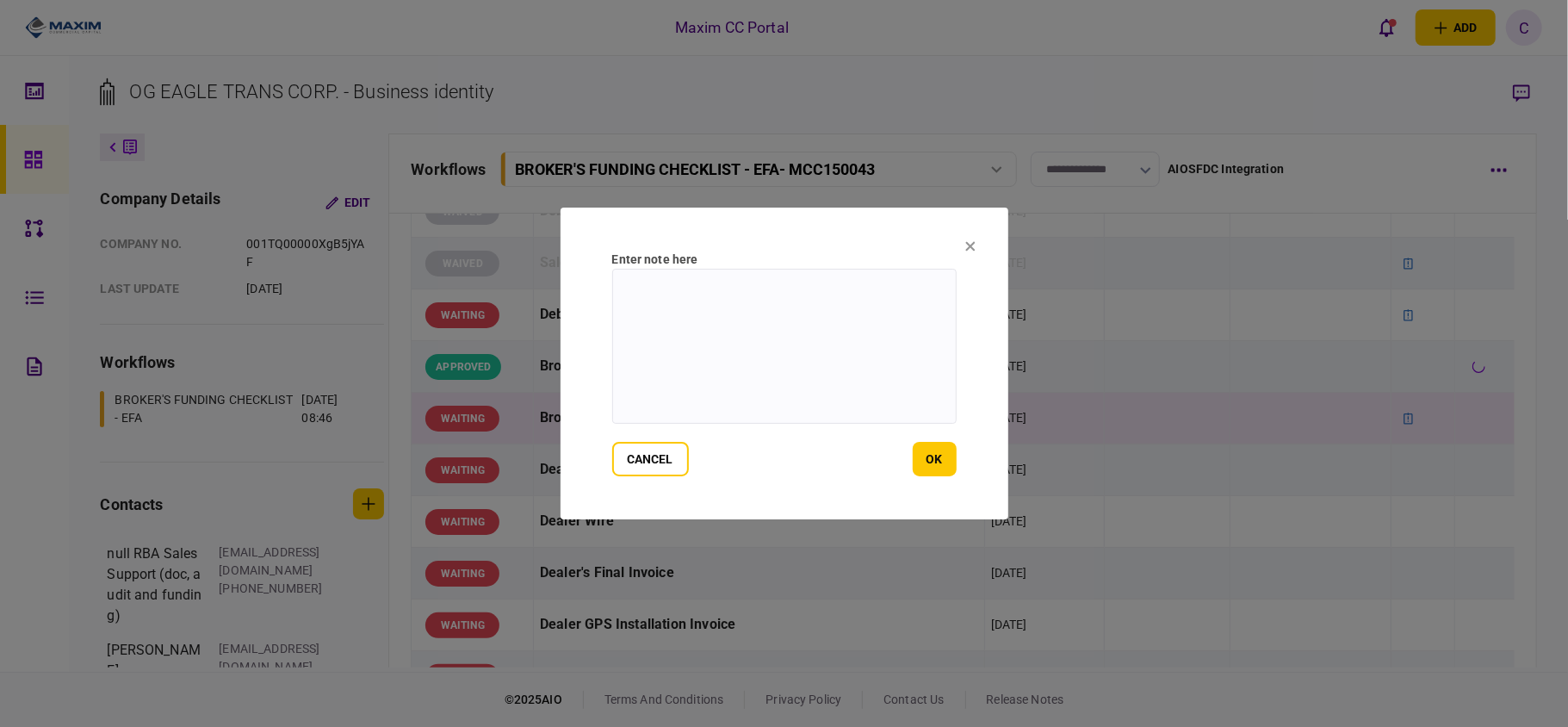
click at [785, 295] on textarea at bounding box center [784, 346] width 344 height 155
paste textarea "**********"
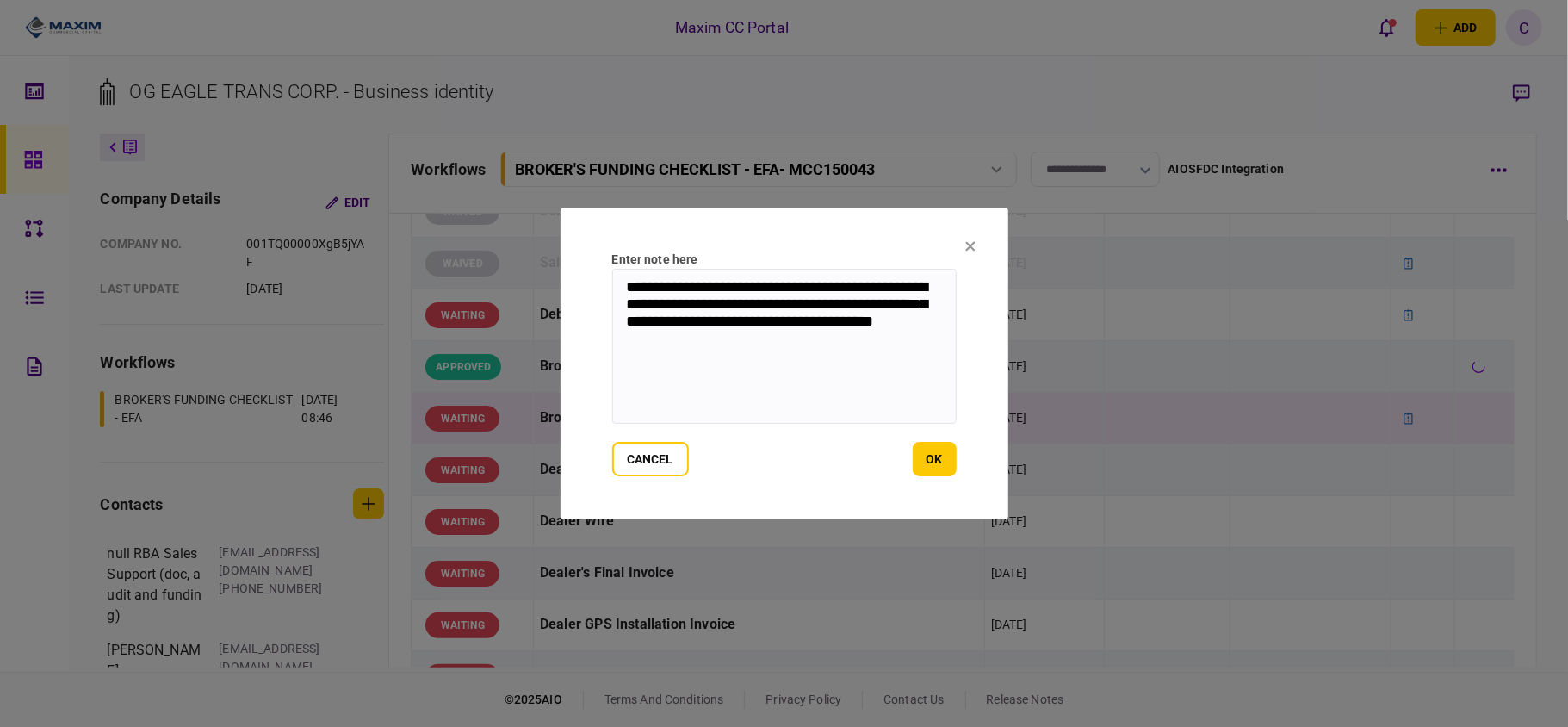
drag, startPoint x: 756, startPoint y: 344, endPoint x: 422, endPoint y: 197, distance: 364.9
click at [422, 197] on div "**********" at bounding box center [784, 364] width 1568 height 727
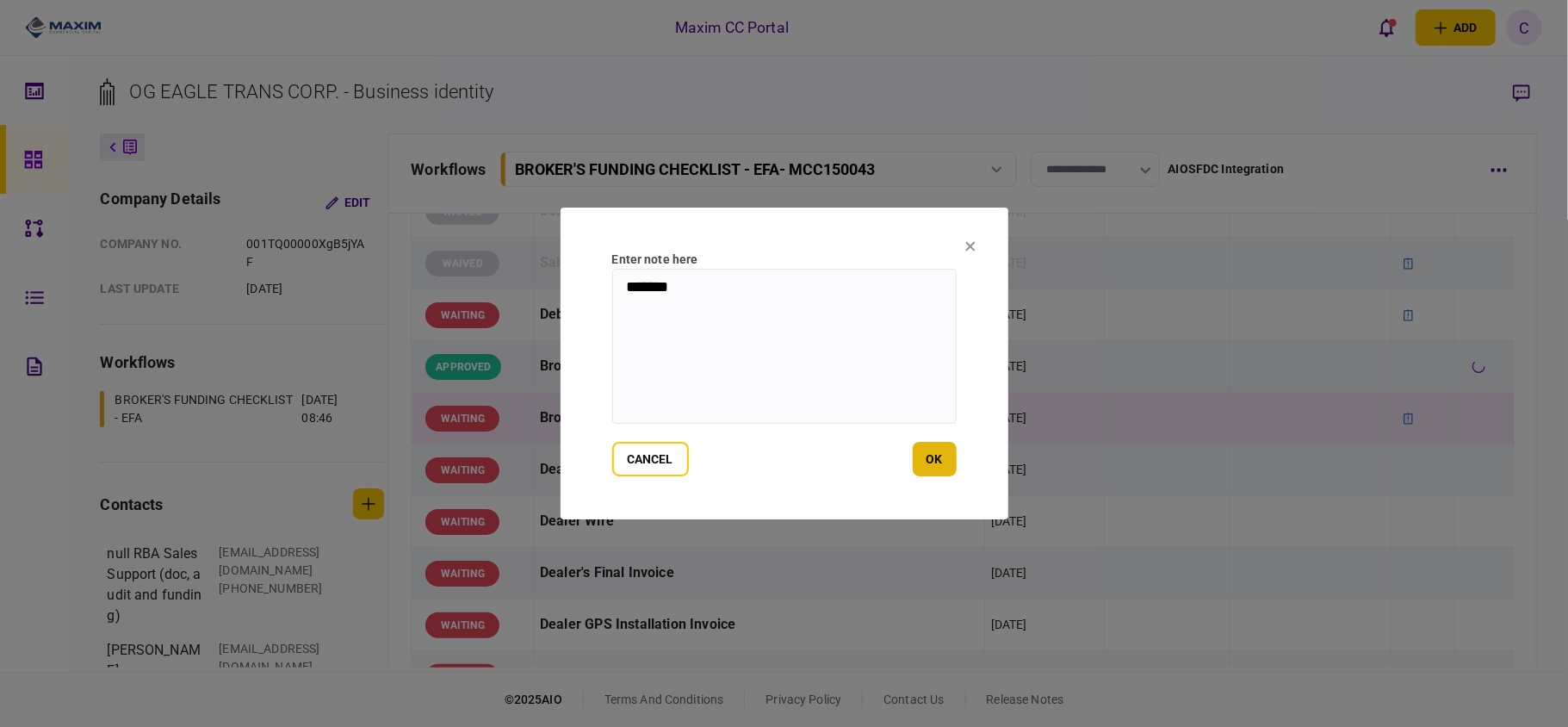
type textarea "*******"
click at [936, 458] on button "ok" at bounding box center [934, 459] width 44 height 35
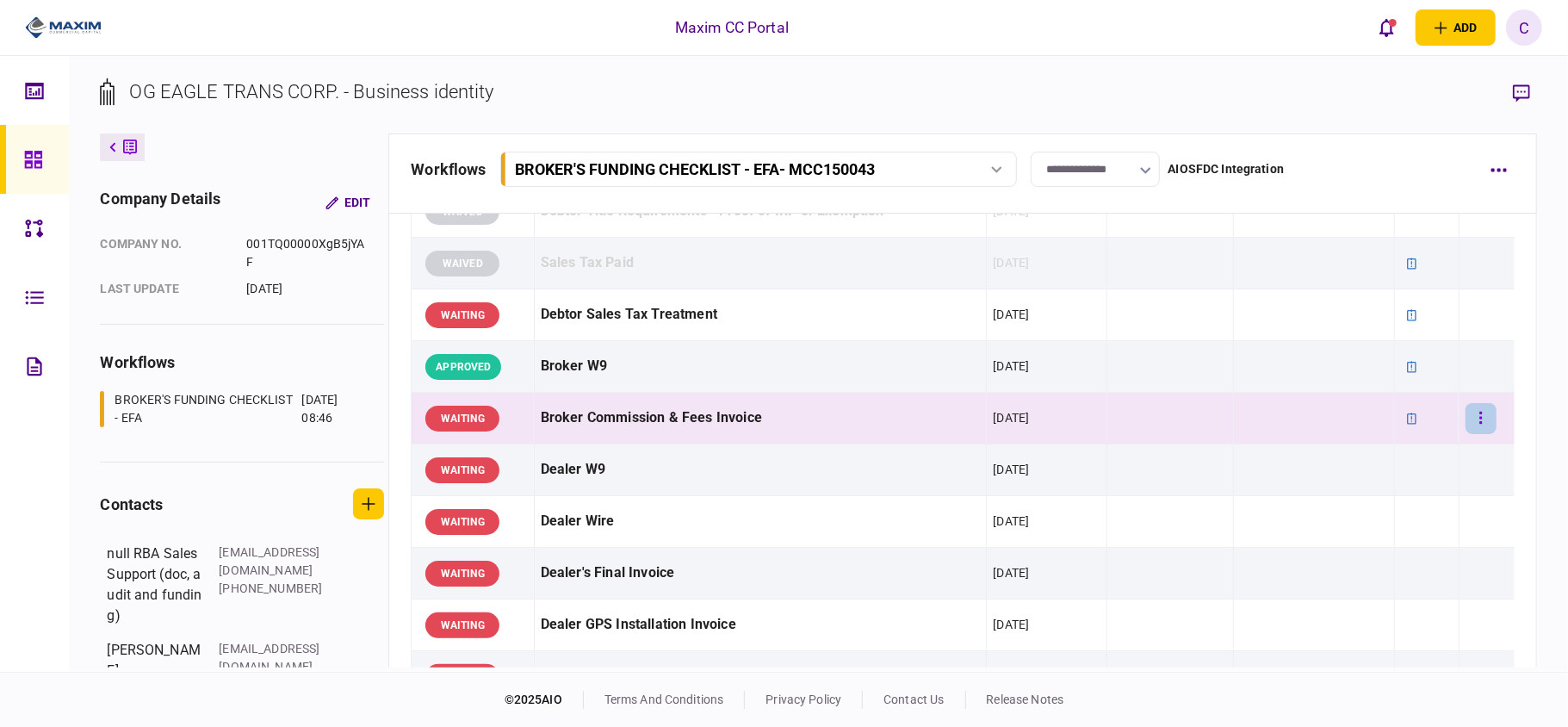
click at [1470, 427] on button "button" at bounding box center [1481, 419] width 31 height 31
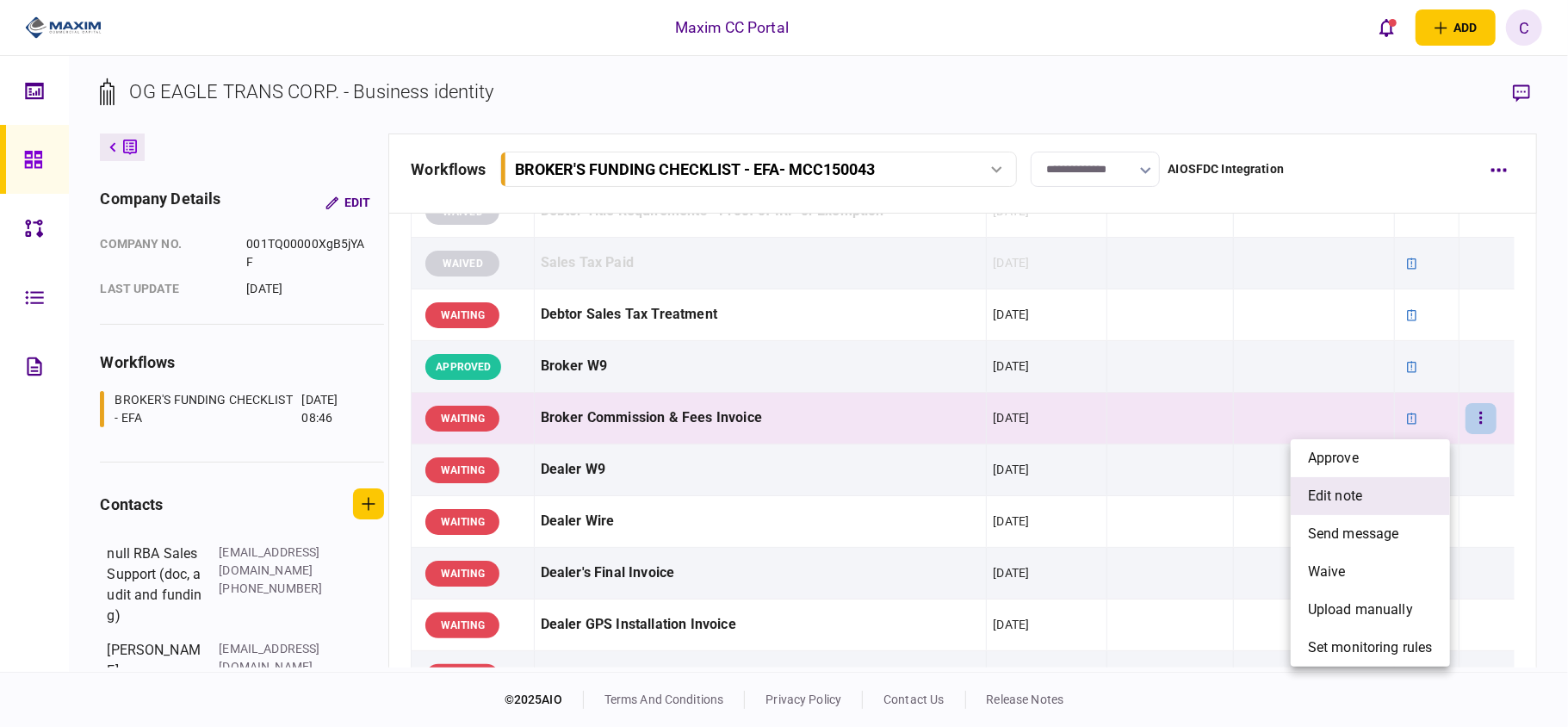
click at [1334, 490] on span "edit note" at bounding box center [1334, 495] width 54 height 20
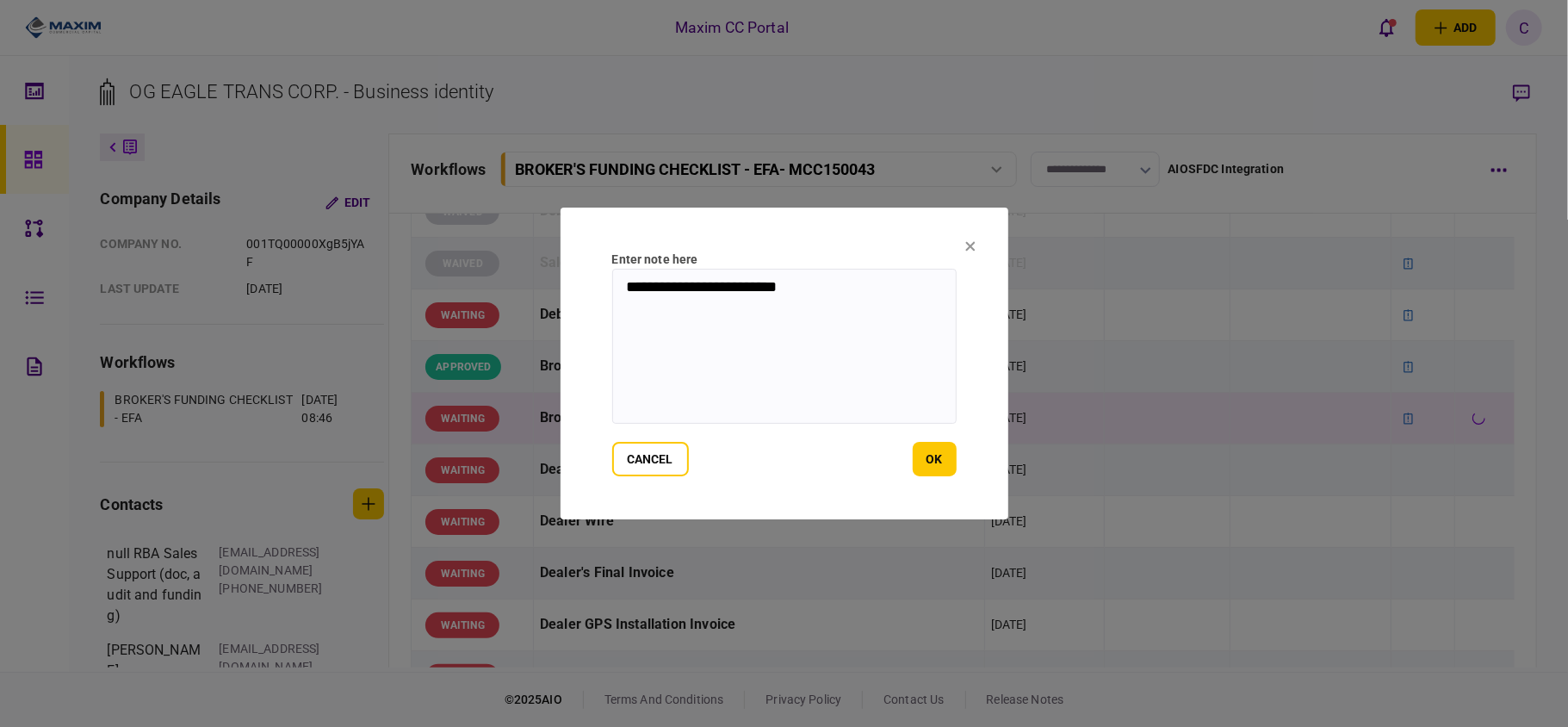
drag, startPoint x: 872, startPoint y: 295, endPoint x: 11, endPoint y: 146, distance: 873.8
click at [11, 146] on div "**********" at bounding box center [784, 364] width 1568 height 727
type textarea "**********"
click at [926, 458] on button "ok" at bounding box center [934, 459] width 44 height 35
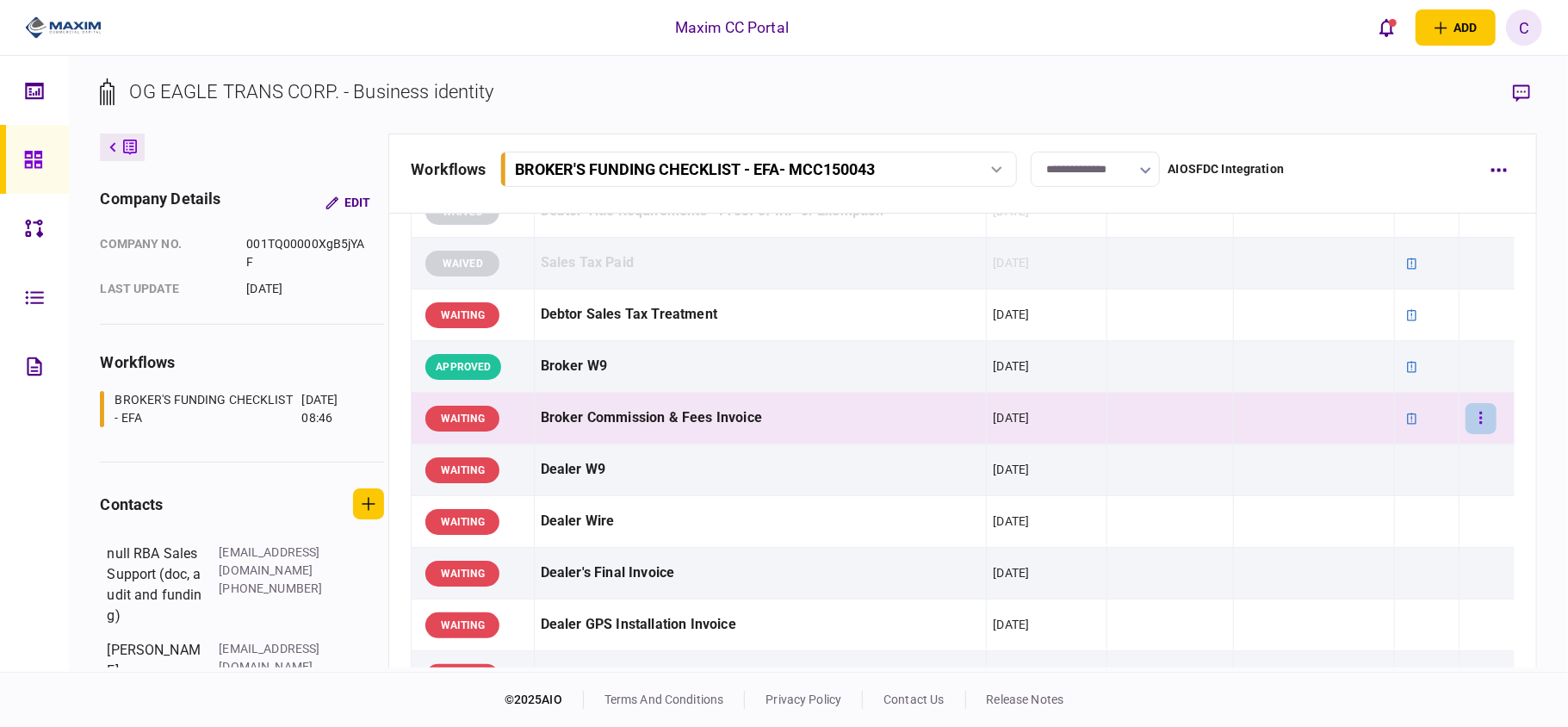
click at [1479, 427] on icon "button" at bounding box center [1481, 418] width 4 height 16
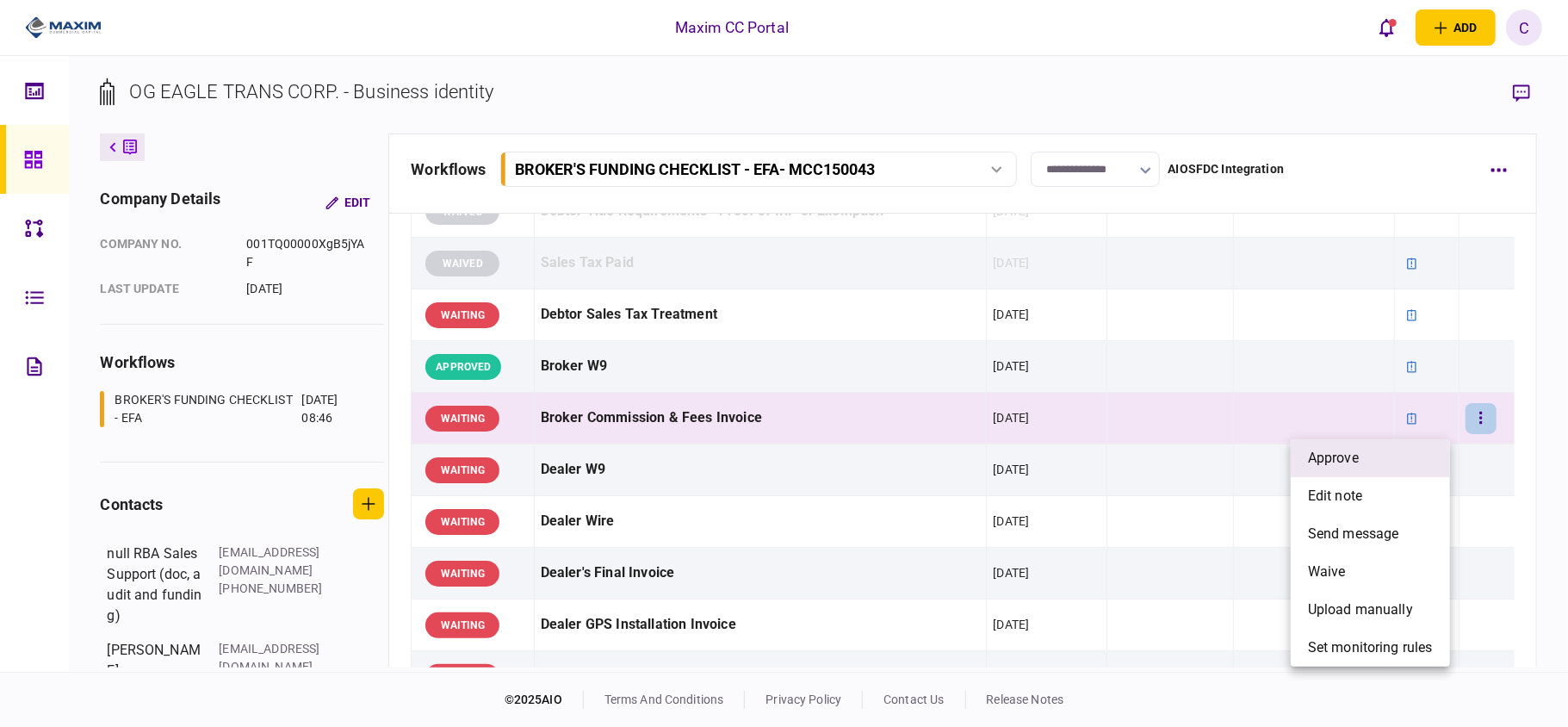
click at [1385, 461] on li "approve" at bounding box center [1370, 458] width 159 height 38
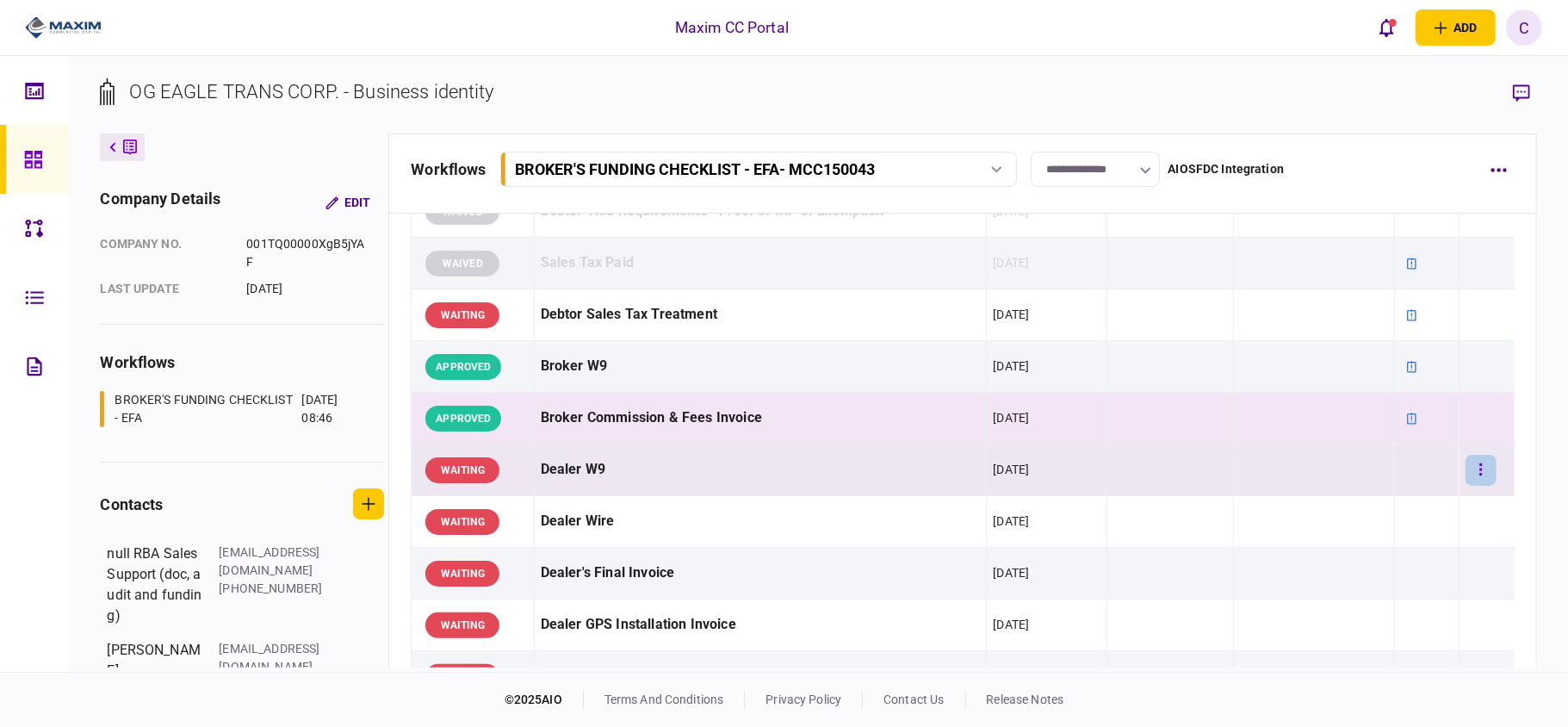
click at [1479, 473] on icon "button" at bounding box center [1481, 469] width 4 height 16
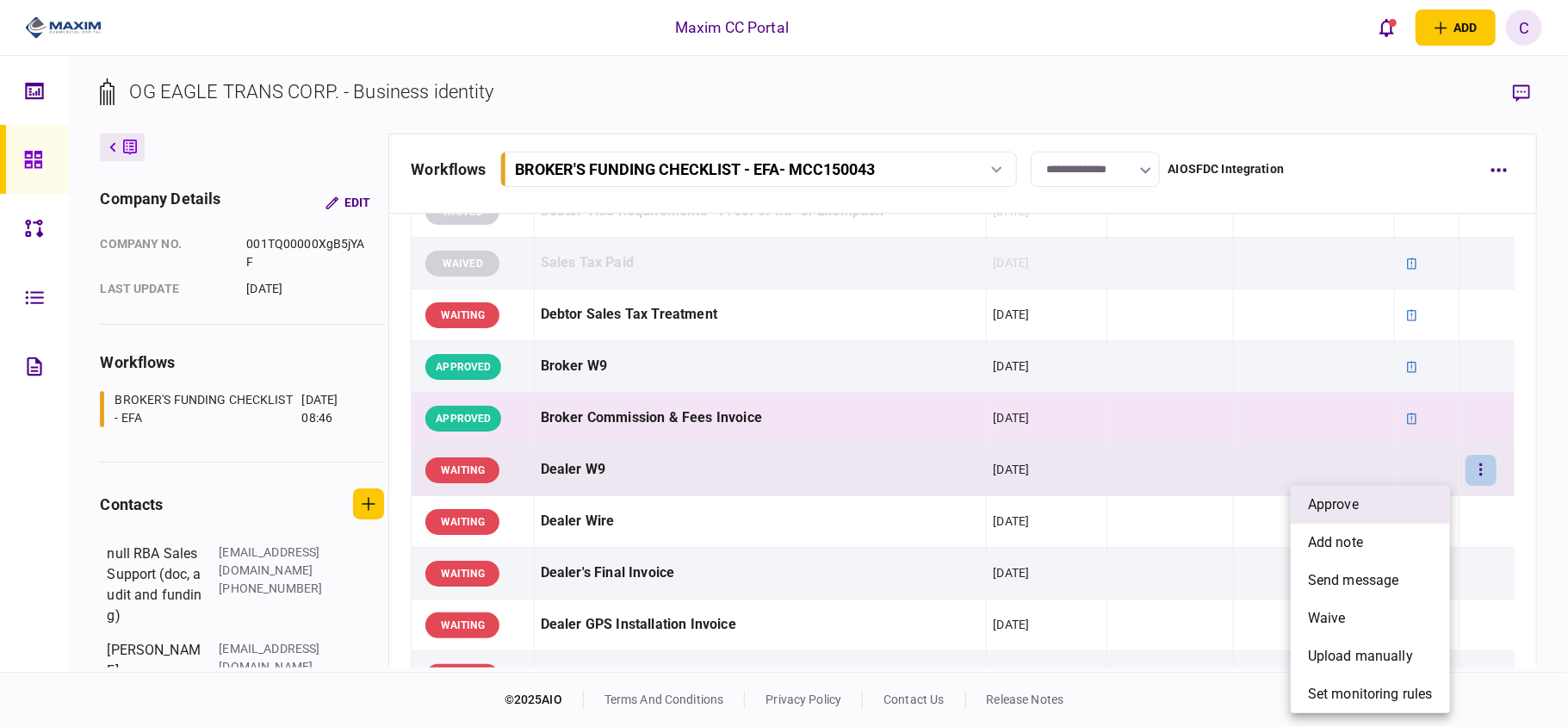
click at [1364, 497] on li "approve" at bounding box center [1370, 504] width 159 height 38
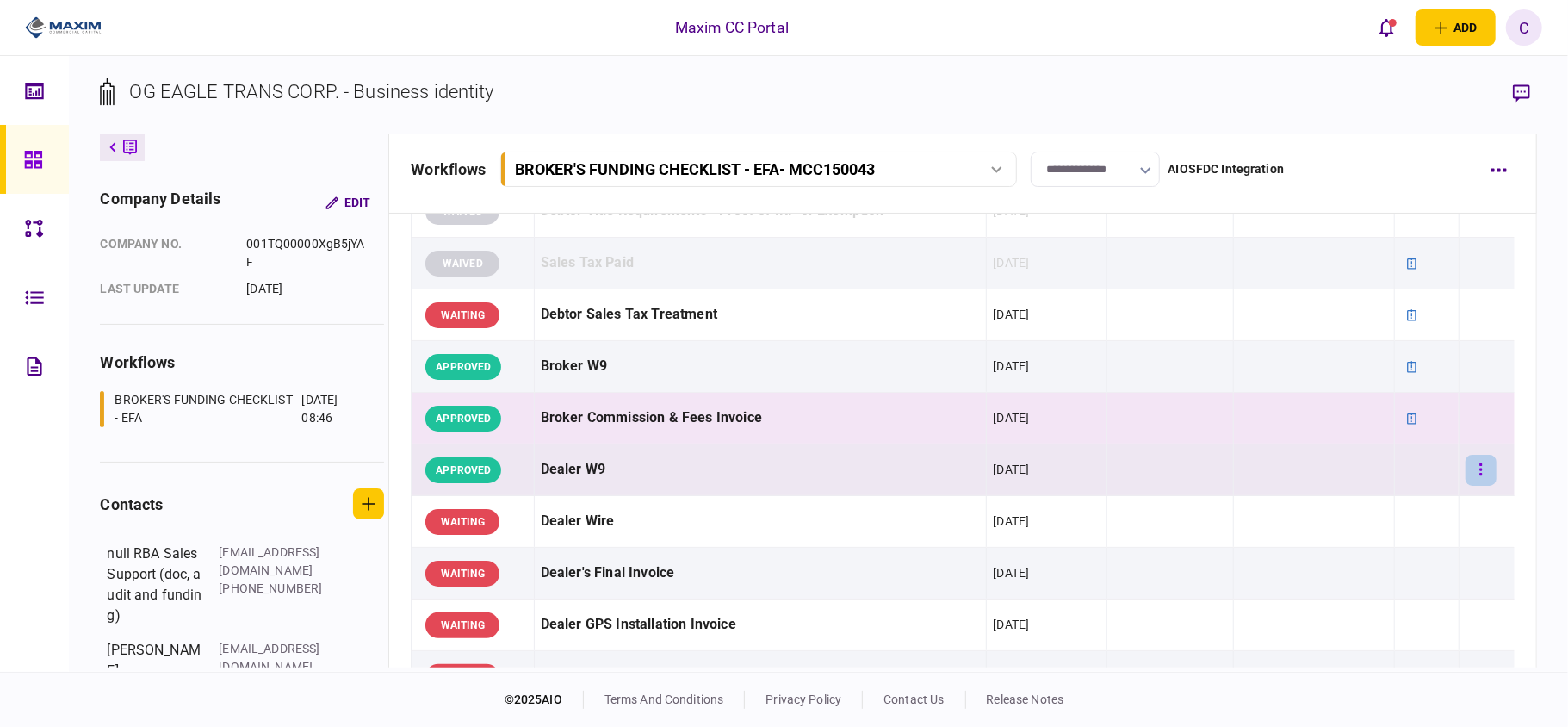
click at [1474, 470] on button "button" at bounding box center [1481, 470] width 31 height 31
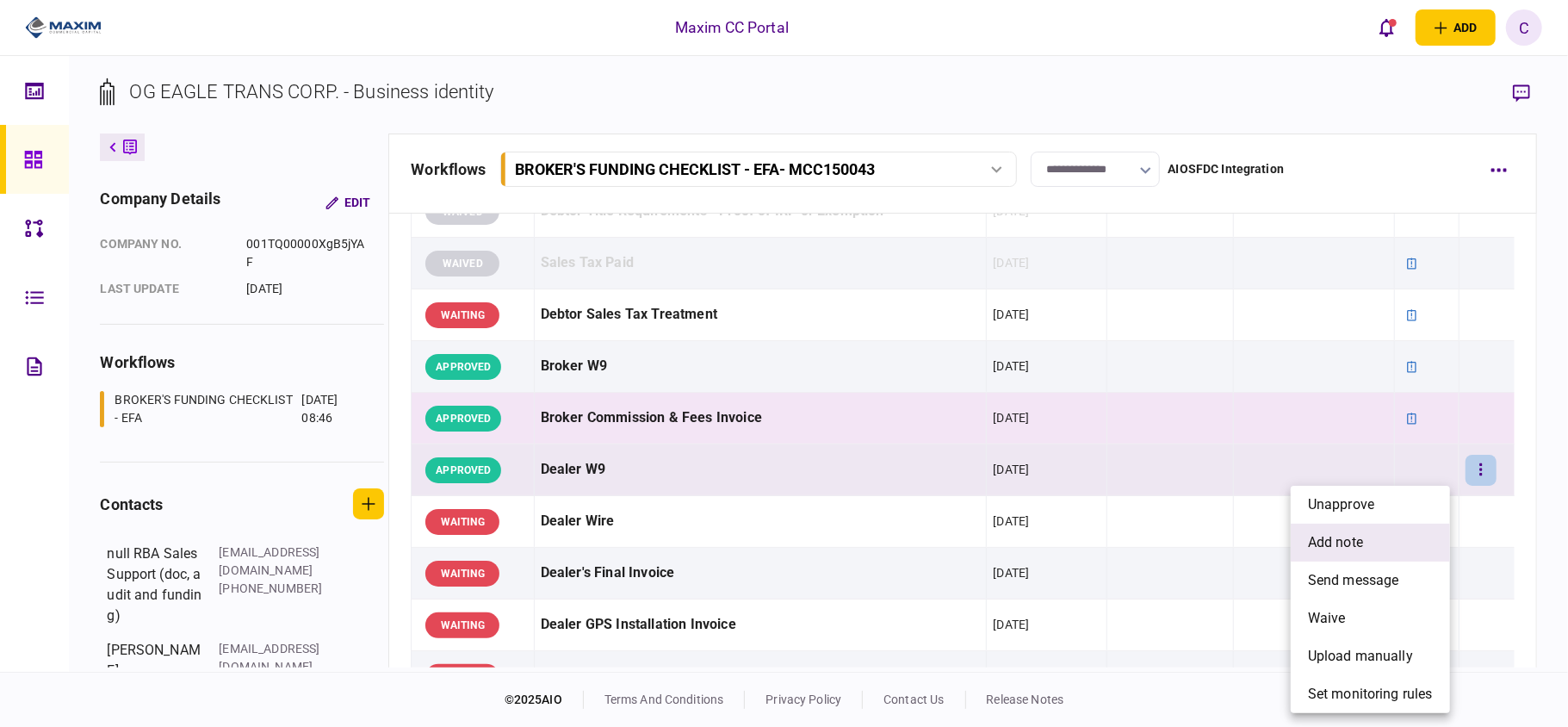
click at [1343, 538] on span "add note" at bounding box center [1334, 542] width 55 height 20
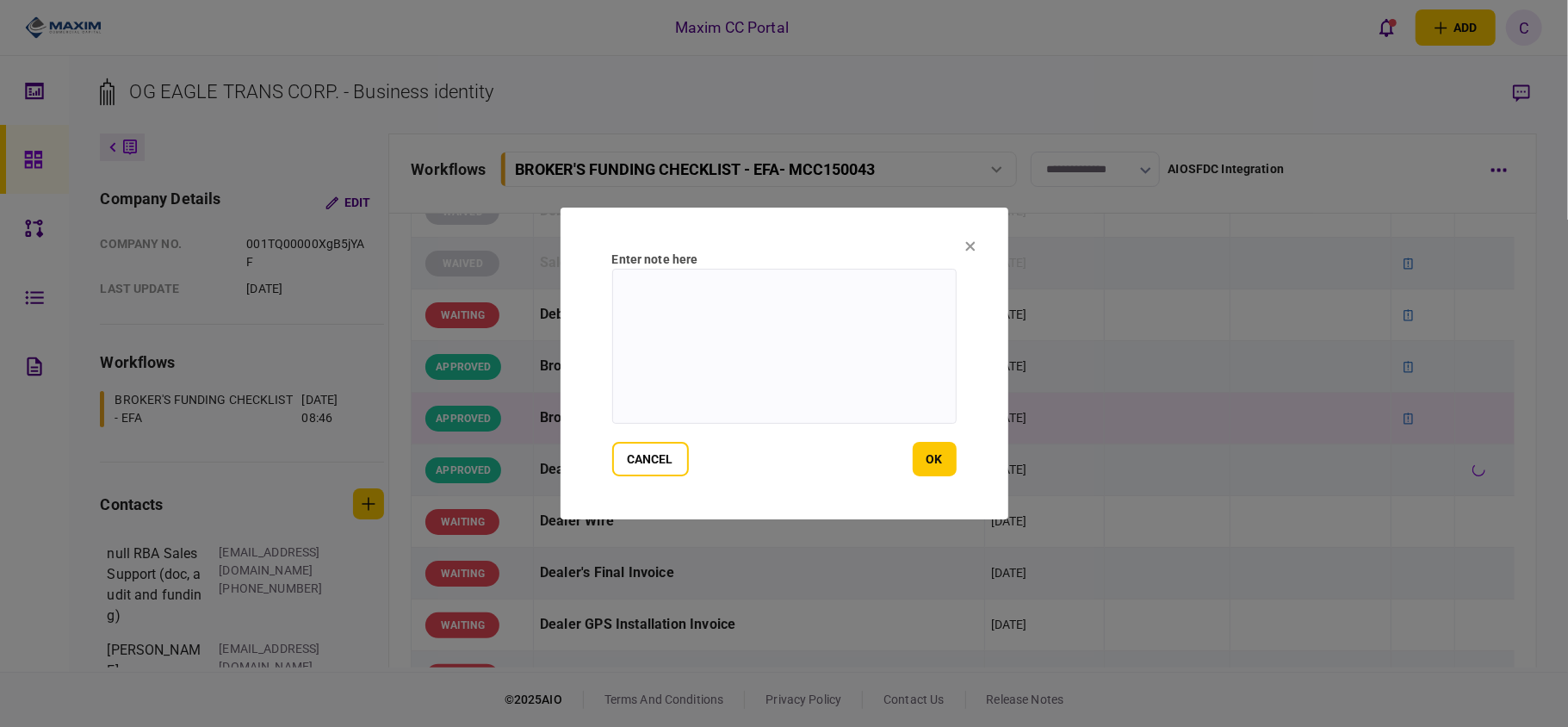
click at [837, 304] on textarea at bounding box center [784, 346] width 344 height 155
type textarea "*******"
click at [937, 466] on button "ok" at bounding box center [934, 459] width 44 height 35
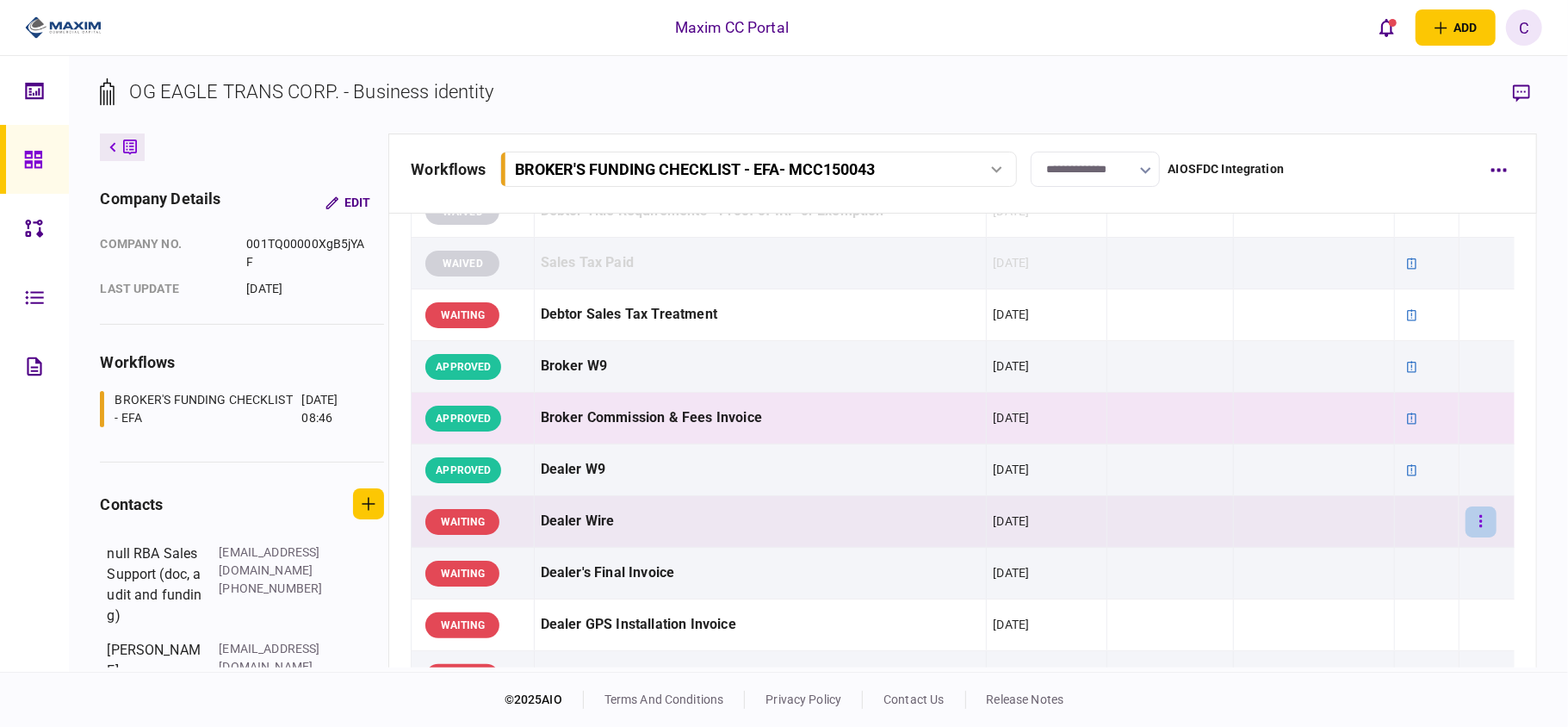
click at [1475, 519] on button "button" at bounding box center [1481, 522] width 31 height 31
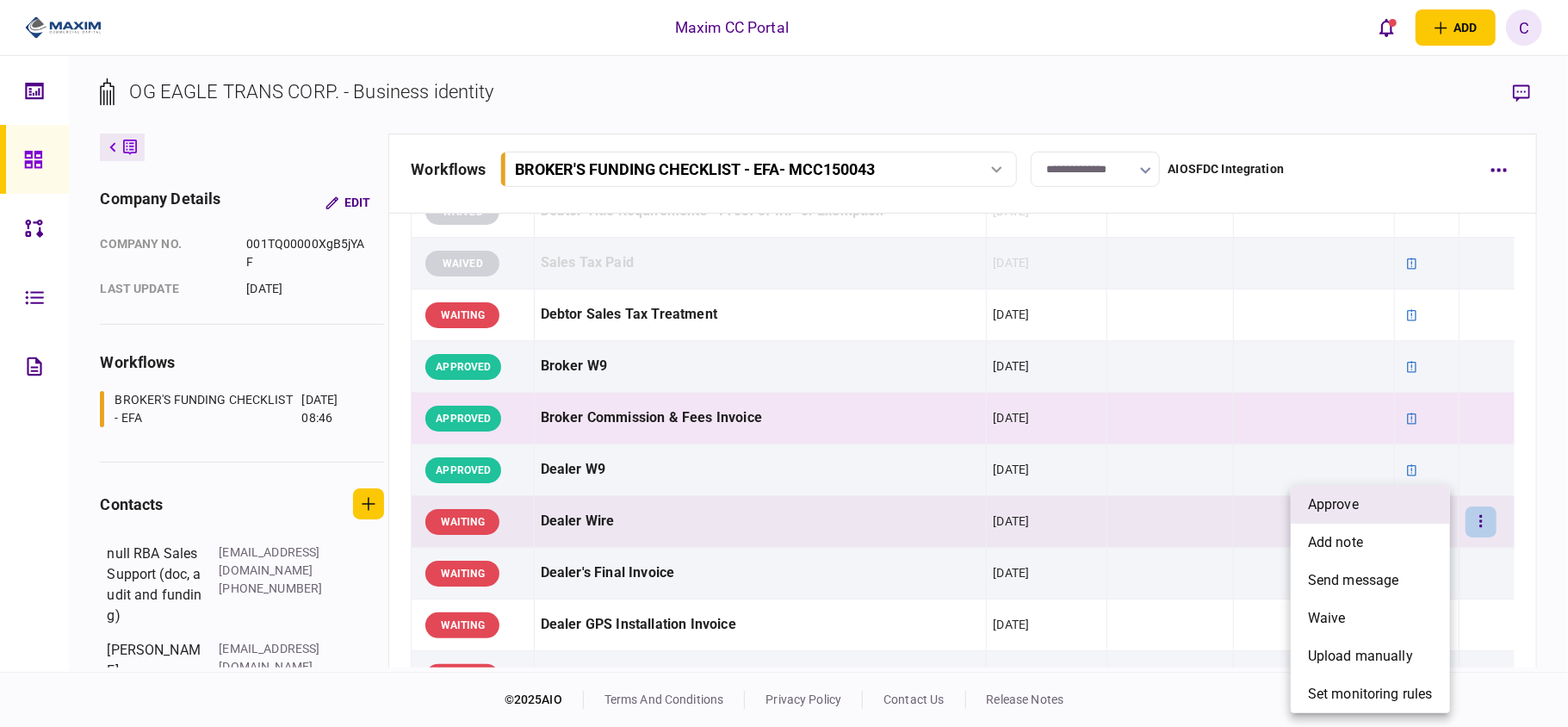
click at [1354, 514] on span "approve" at bounding box center [1333, 504] width 50 height 20
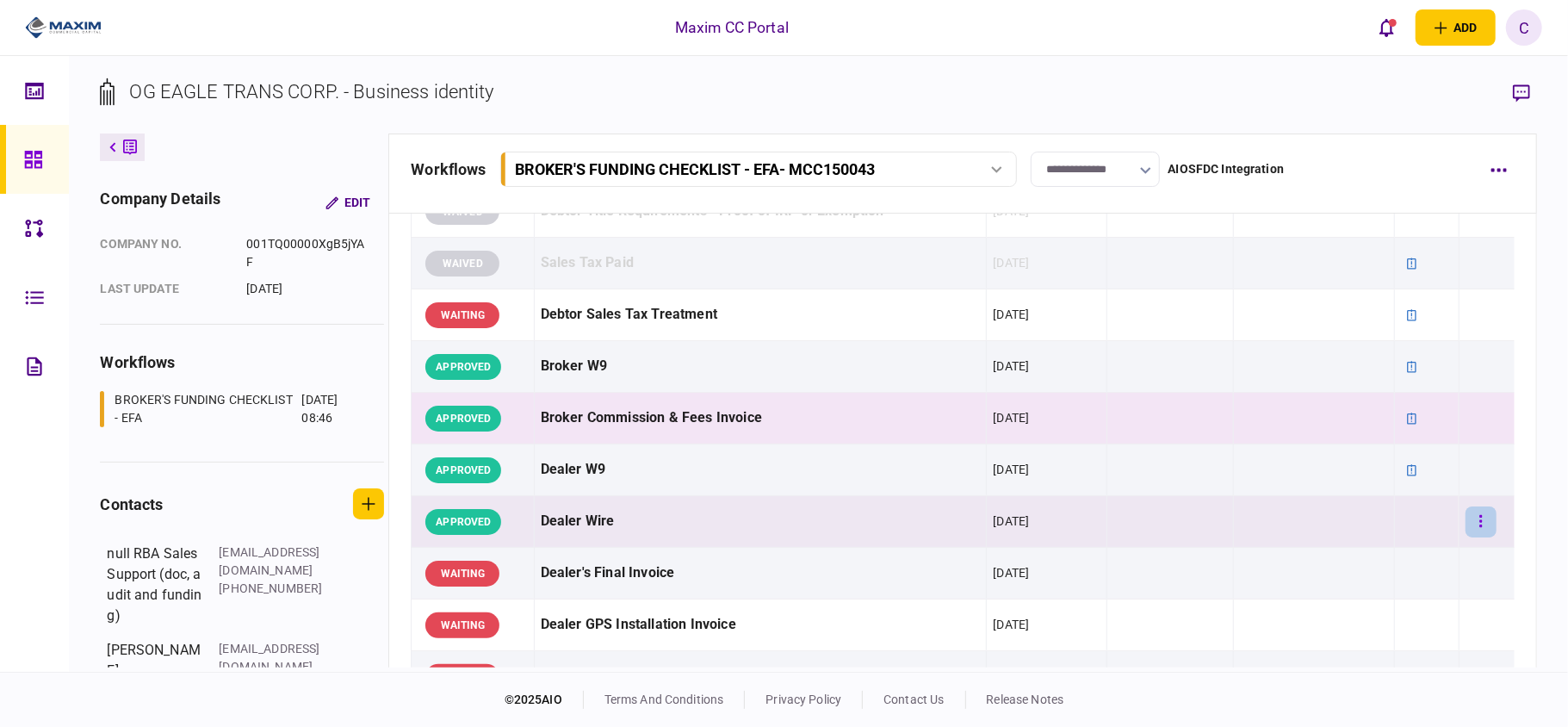
click at [1465, 517] on button "button" at bounding box center [1481, 522] width 31 height 31
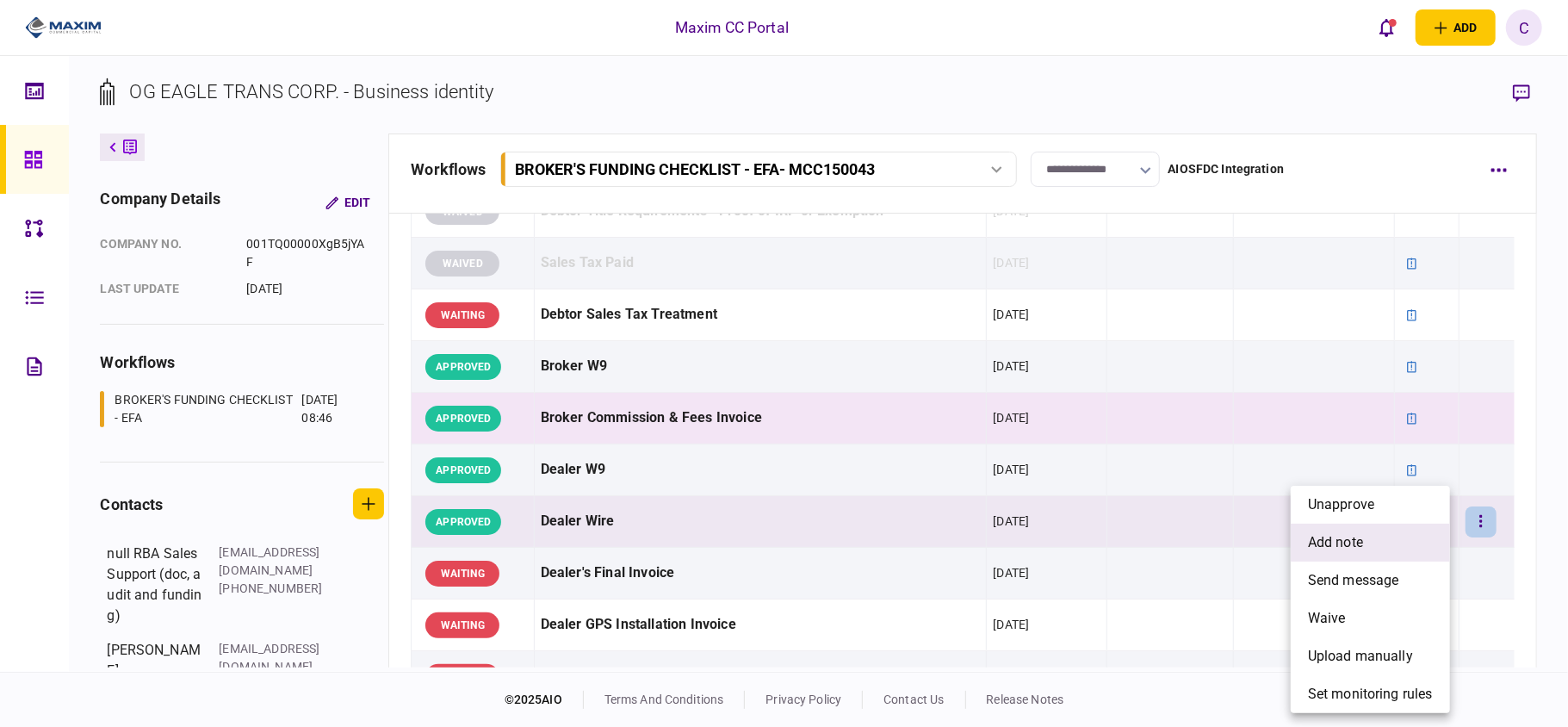
click at [1305, 536] on li "add note" at bounding box center [1370, 542] width 159 height 38
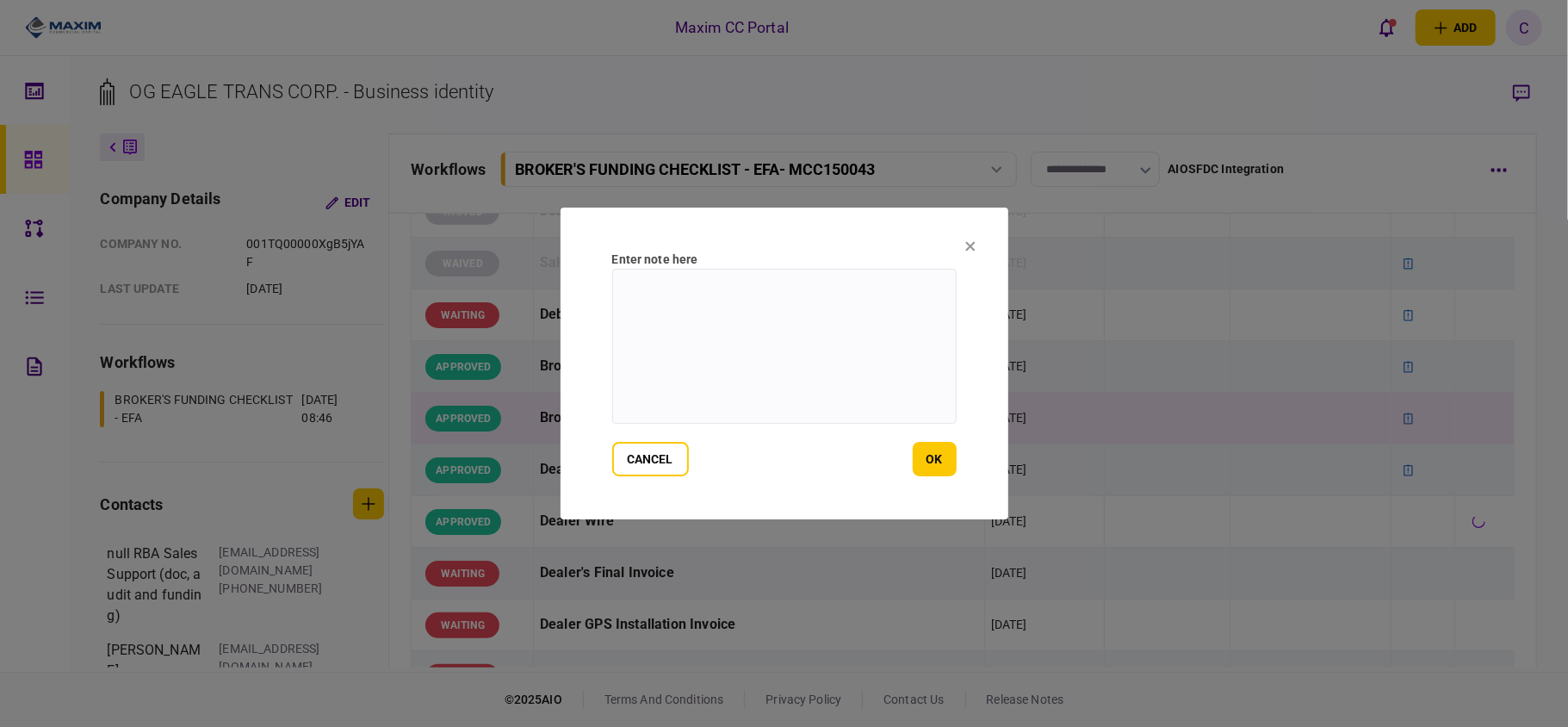
click at [827, 303] on textarea at bounding box center [784, 346] width 344 height 155
paste textarea "**********"
type textarea "**********"
click at [928, 461] on button "ok" at bounding box center [934, 459] width 44 height 35
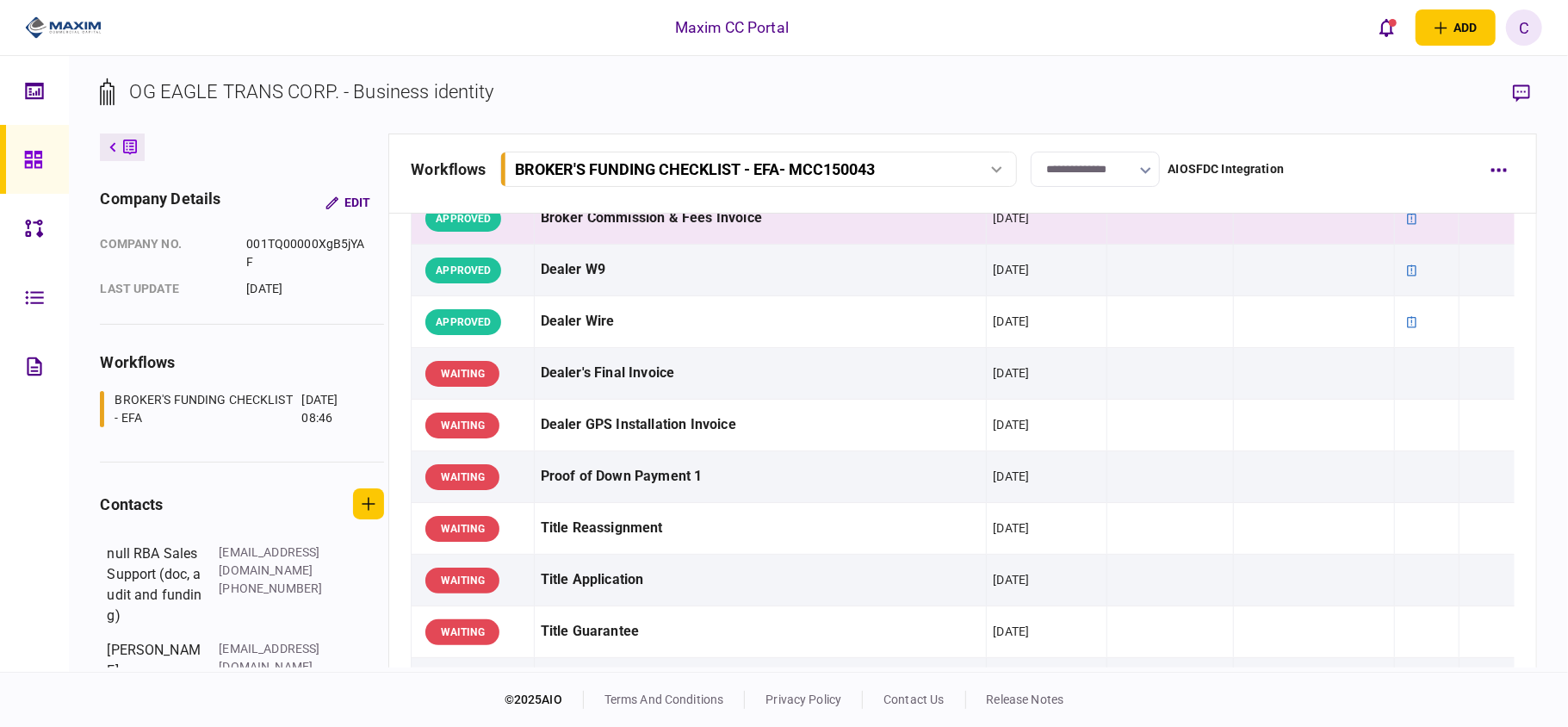
scroll to position [918, 0]
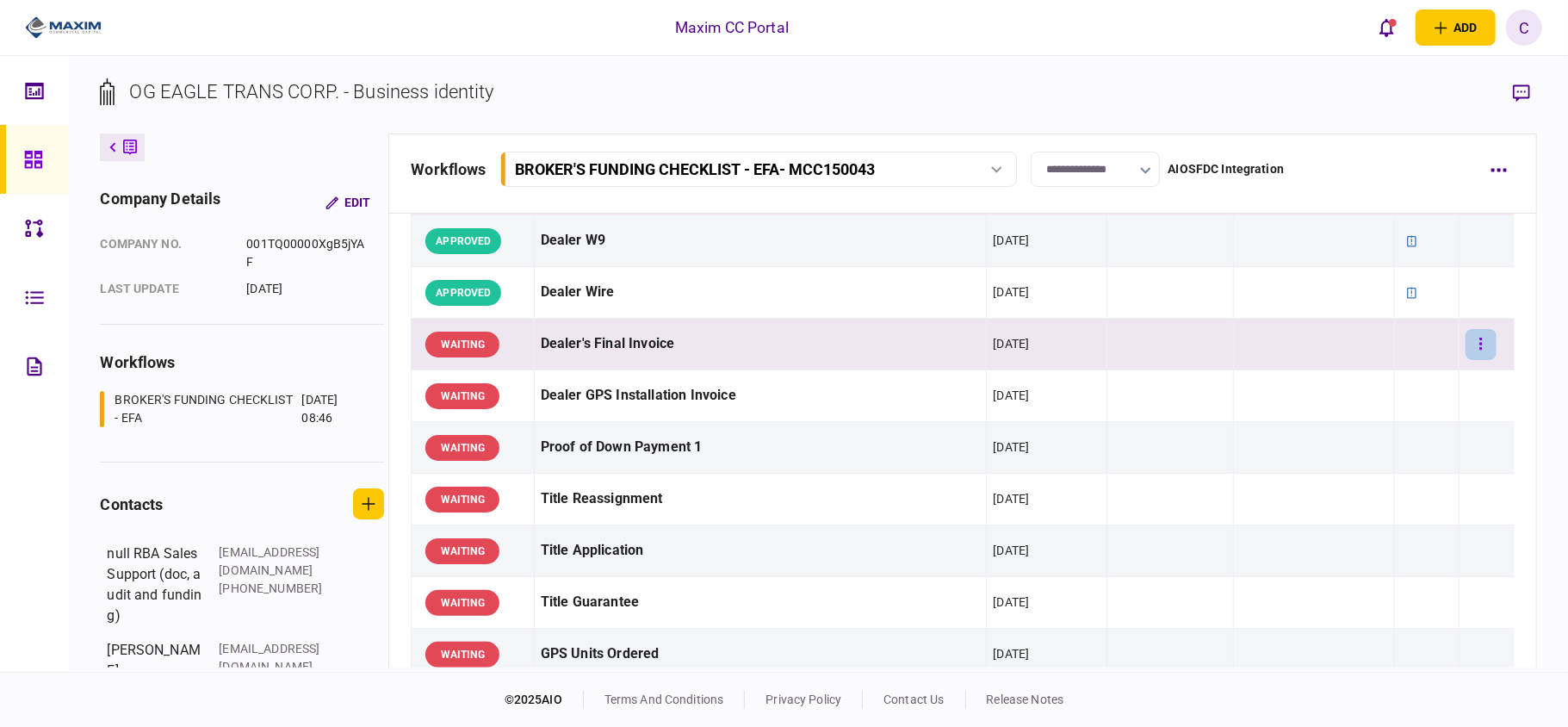
click at [1468, 337] on button "button" at bounding box center [1481, 344] width 31 height 31
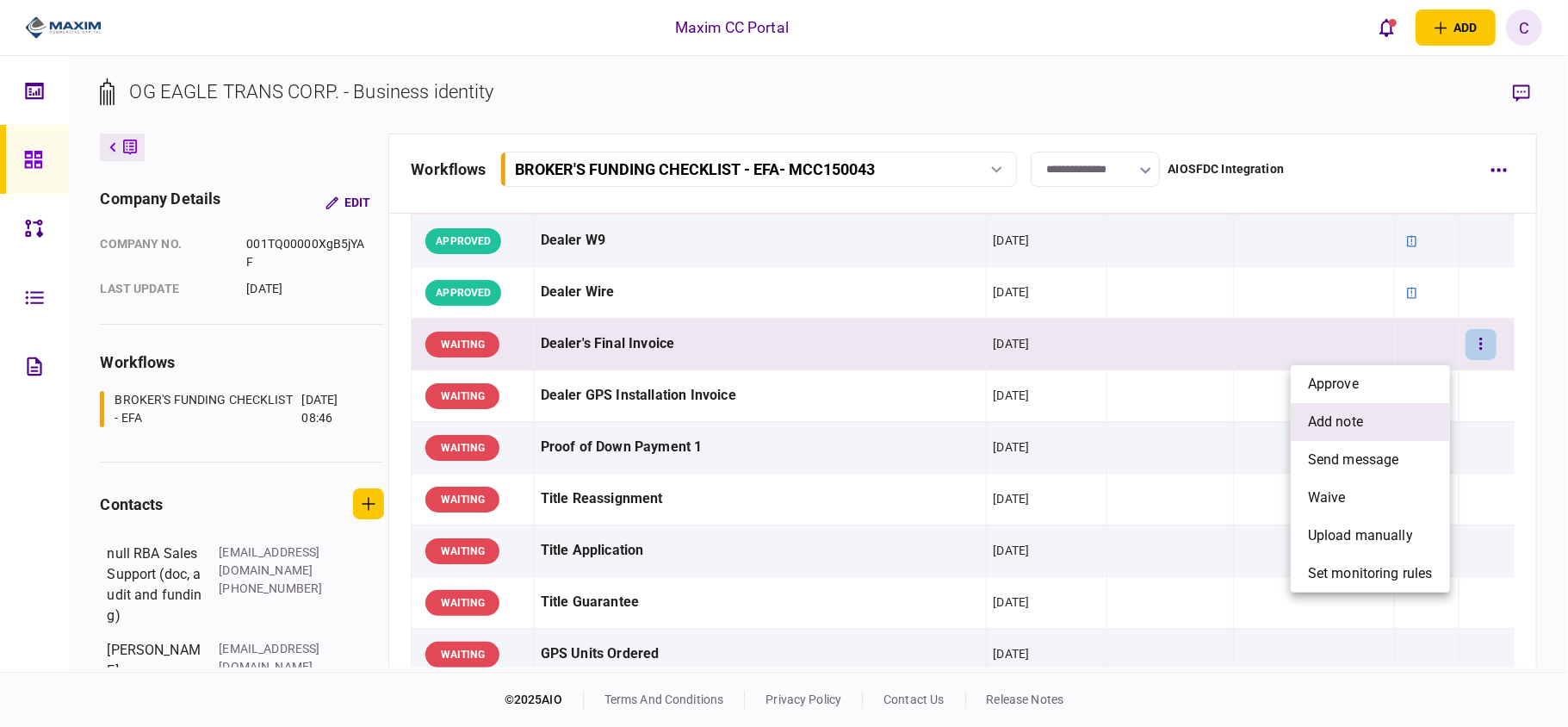
click at [1357, 413] on span "add note" at bounding box center [1334, 422] width 55 height 20
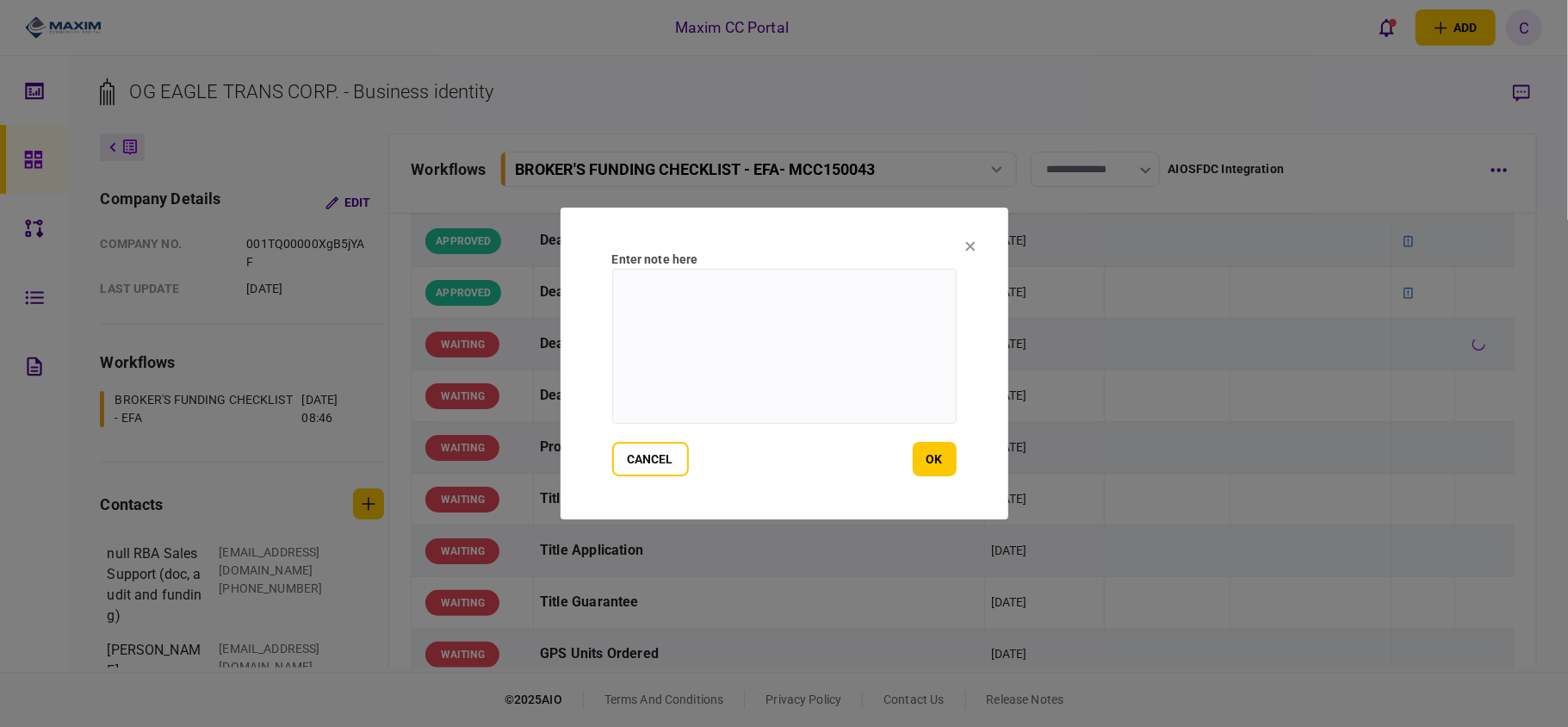
click at [821, 300] on textarea at bounding box center [784, 346] width 344 height 155
paste textarea "**********"
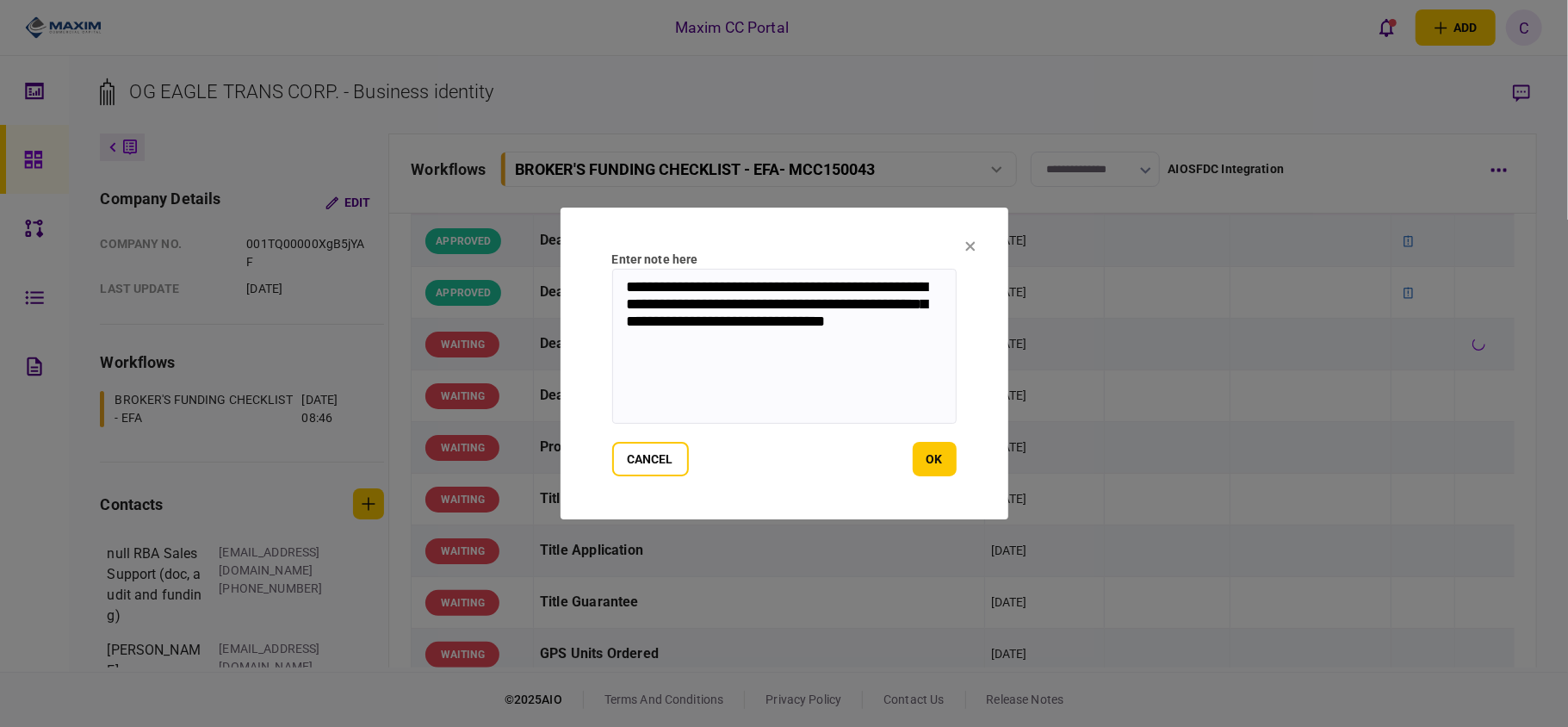
click at [807, 304] on textarea "**********" at bounding box center [784, 346] width 344 height 155
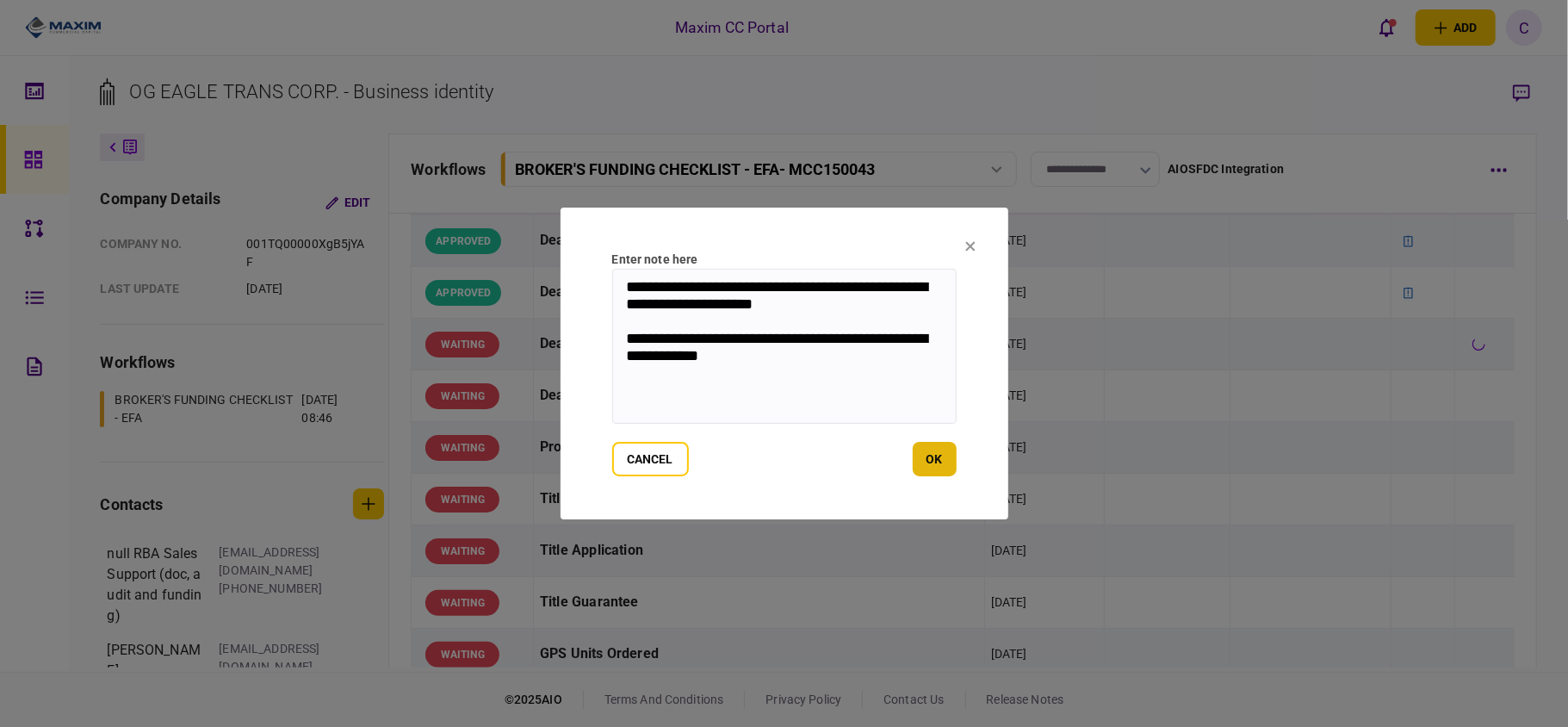
type textarea "**********"
click at [949, 455] on button "ok" at bounding box center [934, 459] width 44 height 35
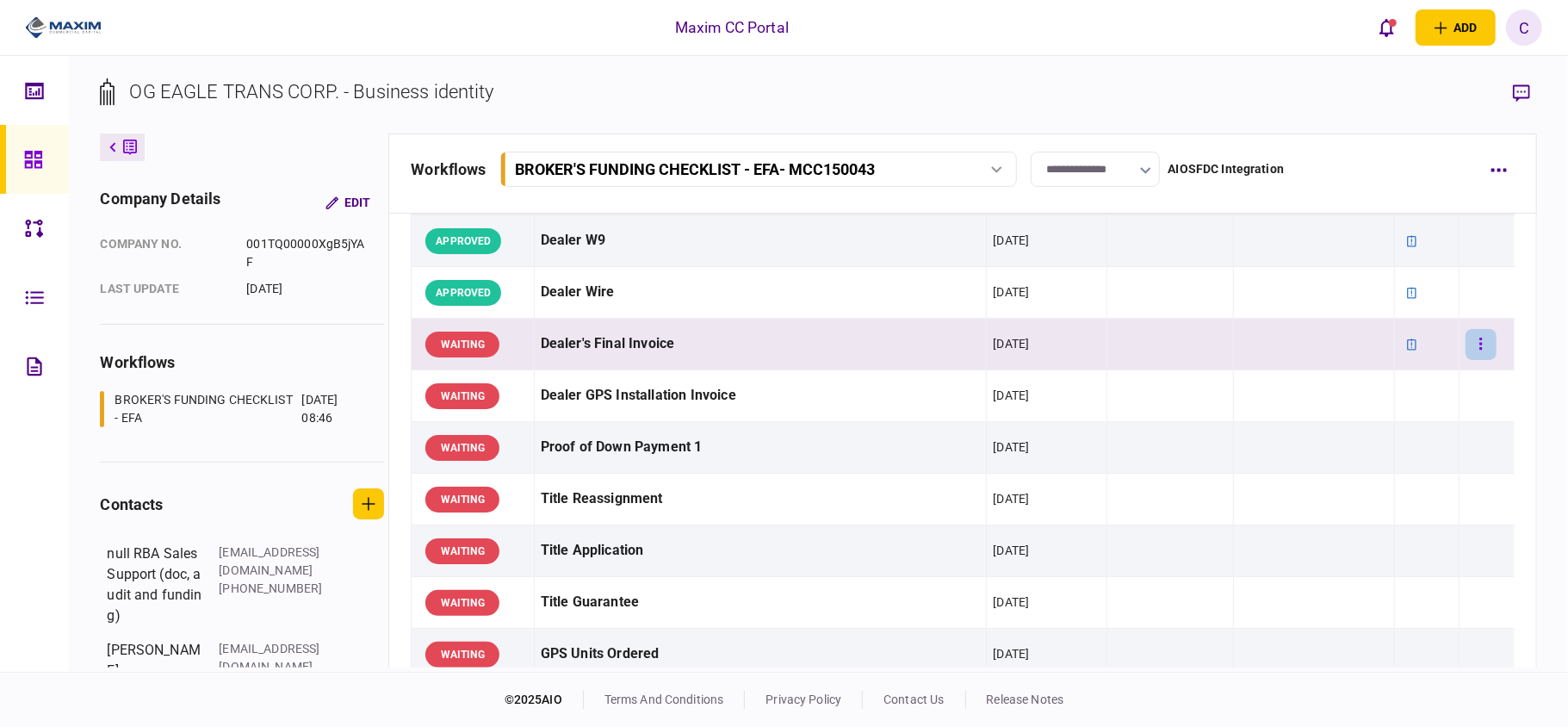
click at [1474, 355] on button "button" at bounding box center [1481, 344] width 31 height 31
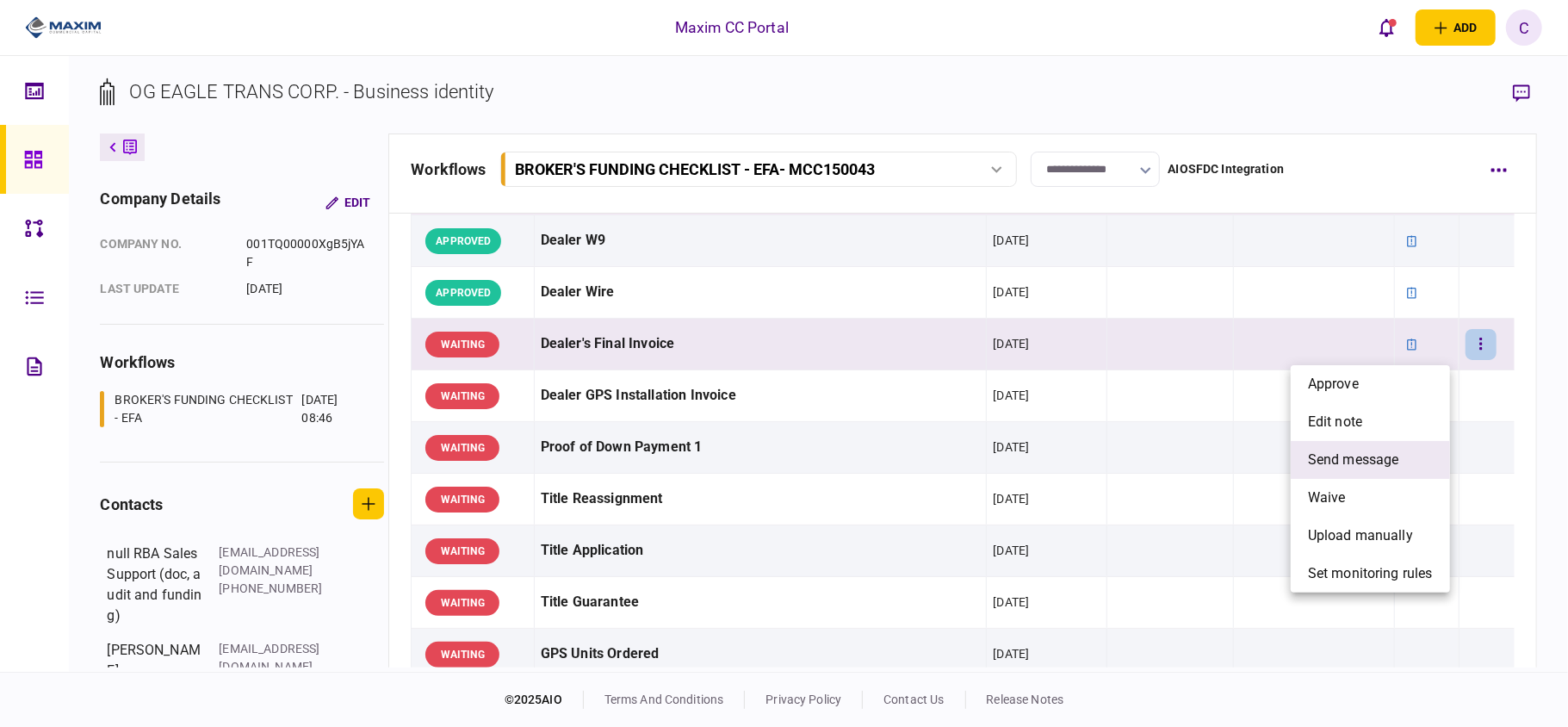
click at [1374, 469] on span "send message" at bounding box center [1353, 459] width 91 height 20
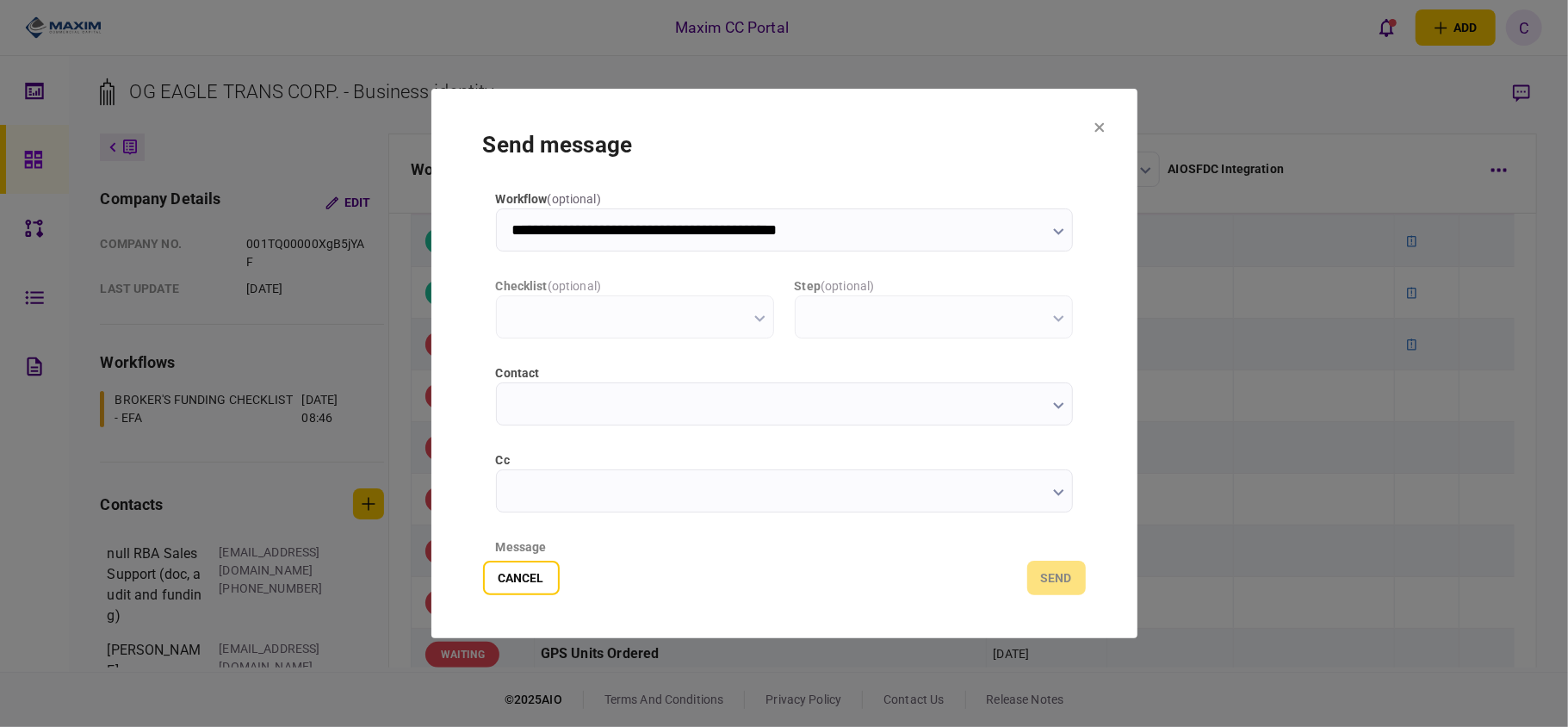
type input "**********"
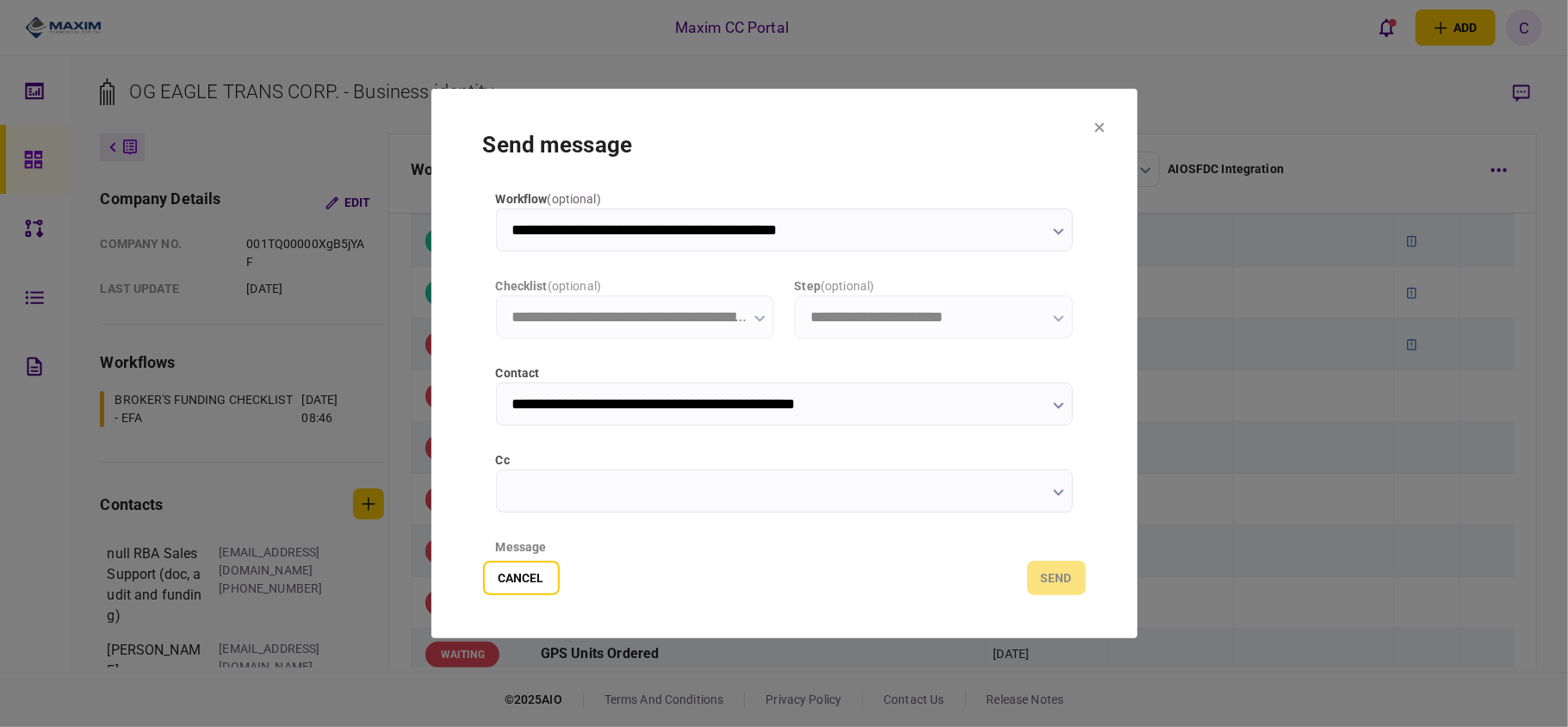
scroll to position [0, 0]
click at [537, 410] on input "**********" at bounding box center [784, 403] width 577 height 43
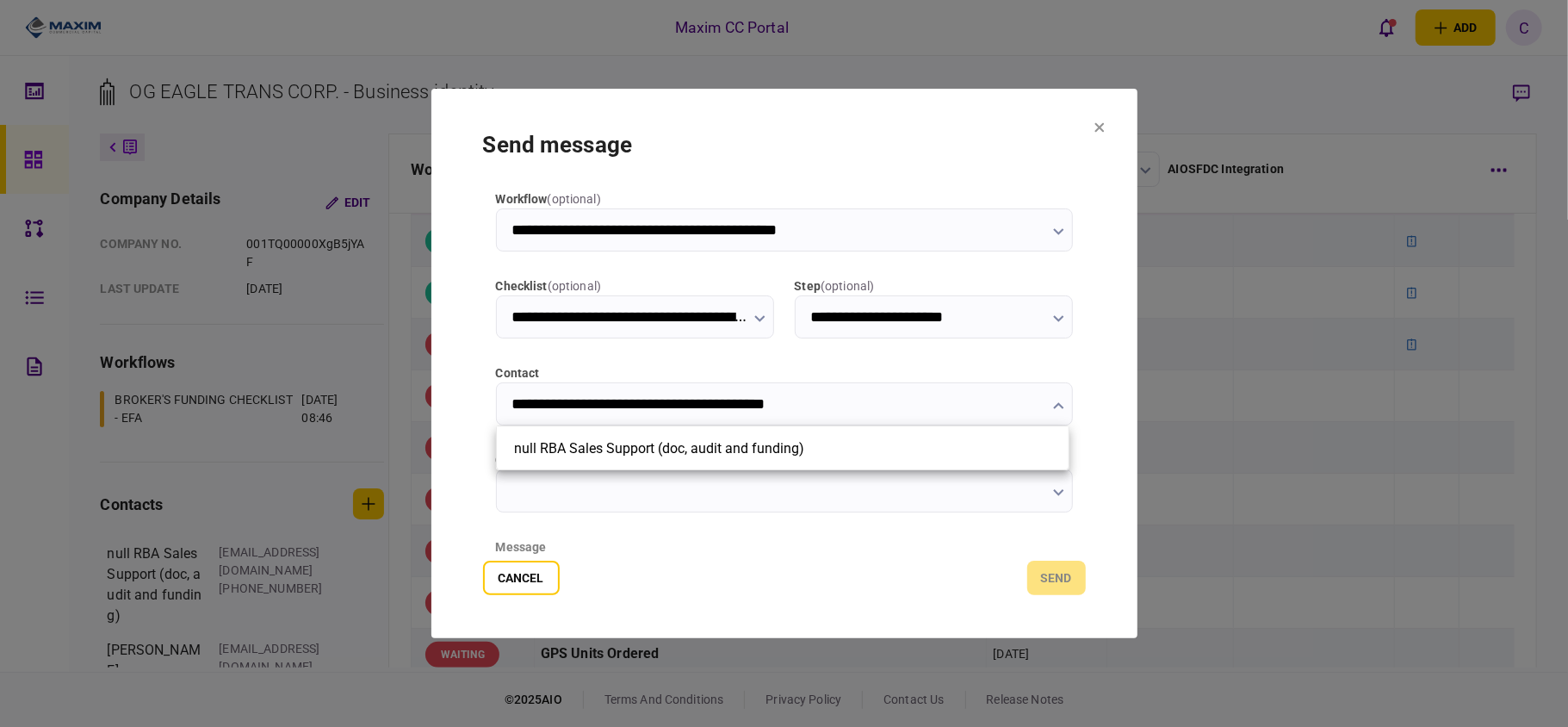
type input "**********"
click at [479, 343] on div at bounding box center [784, 364] width 1568 height 727
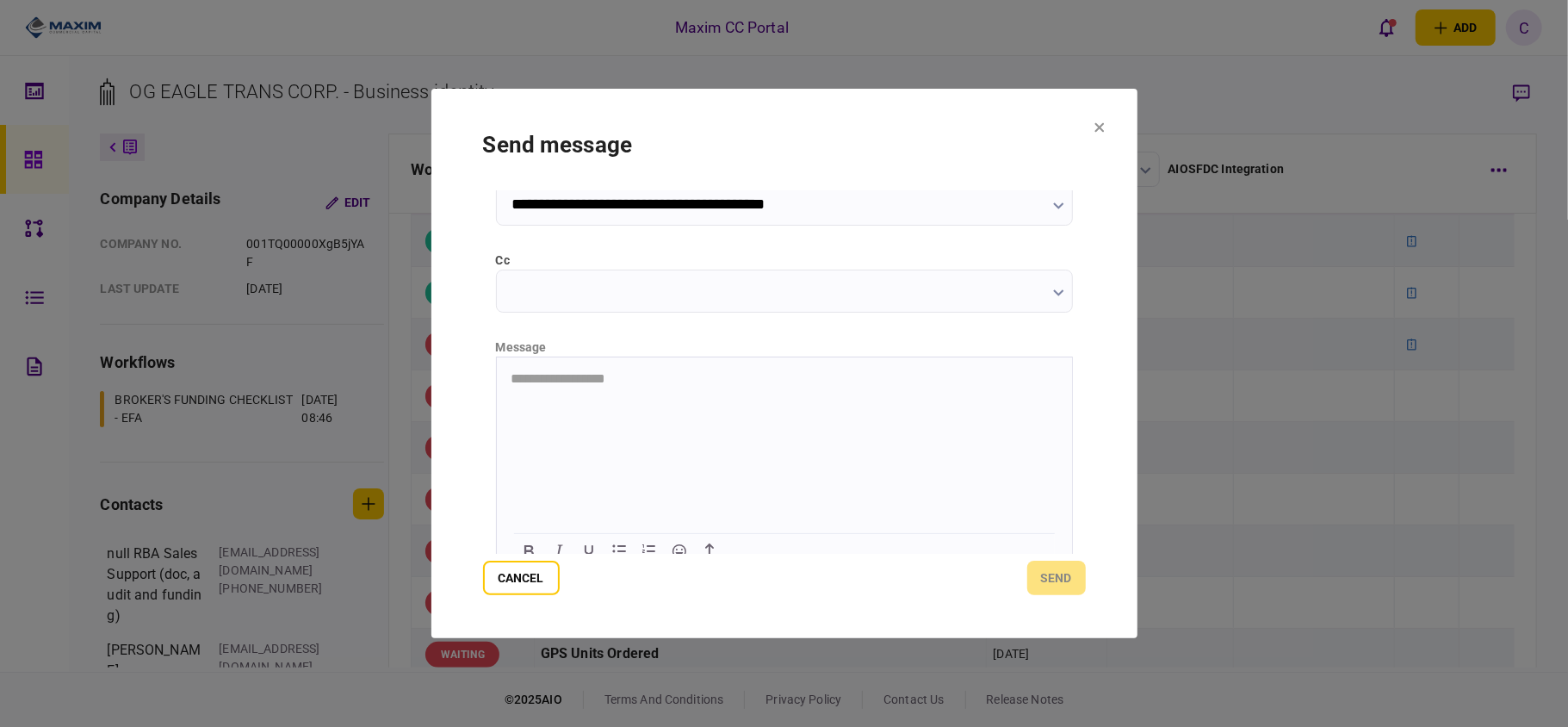
scroll to position [217, 0]
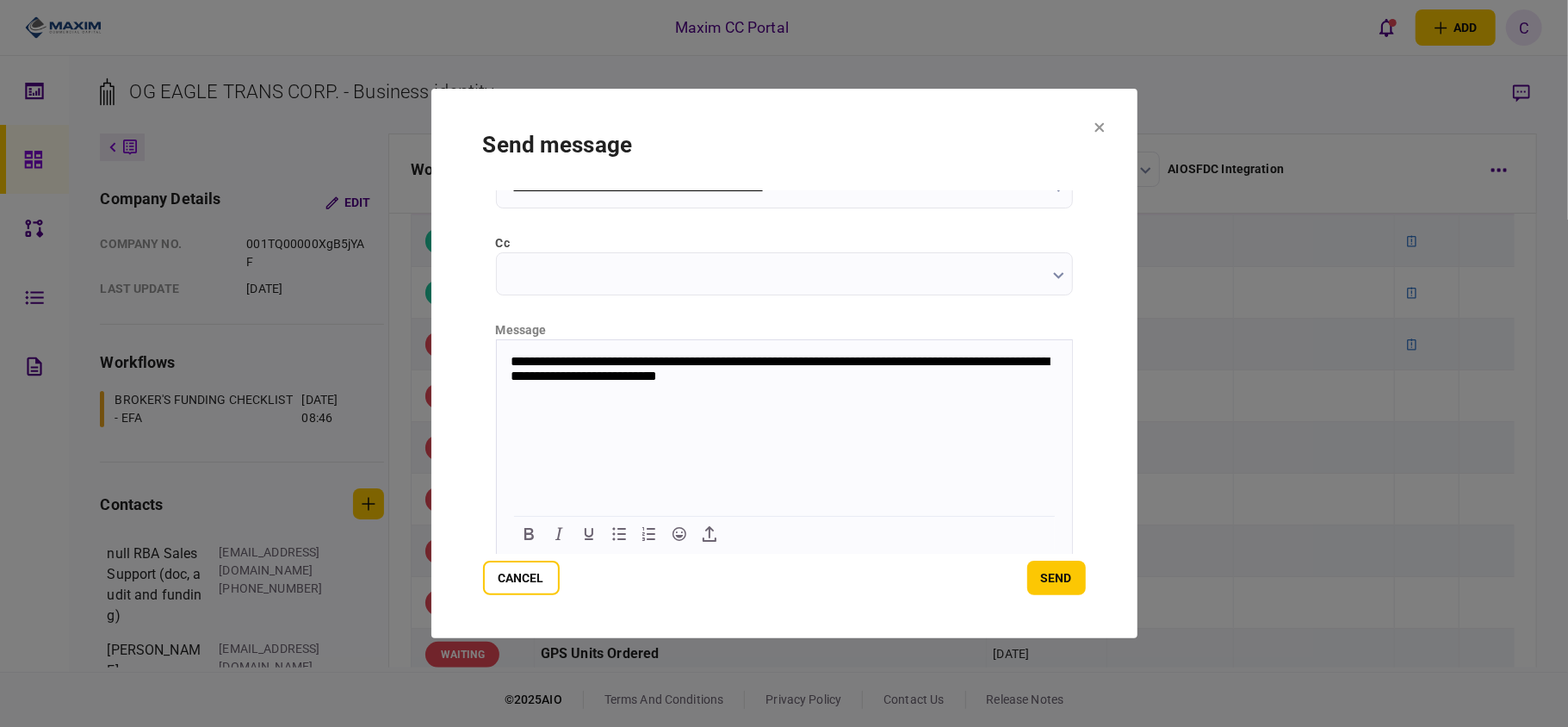
click at [950, 363] on p "**********" at bounding box center [781, 368] width 544 height 32
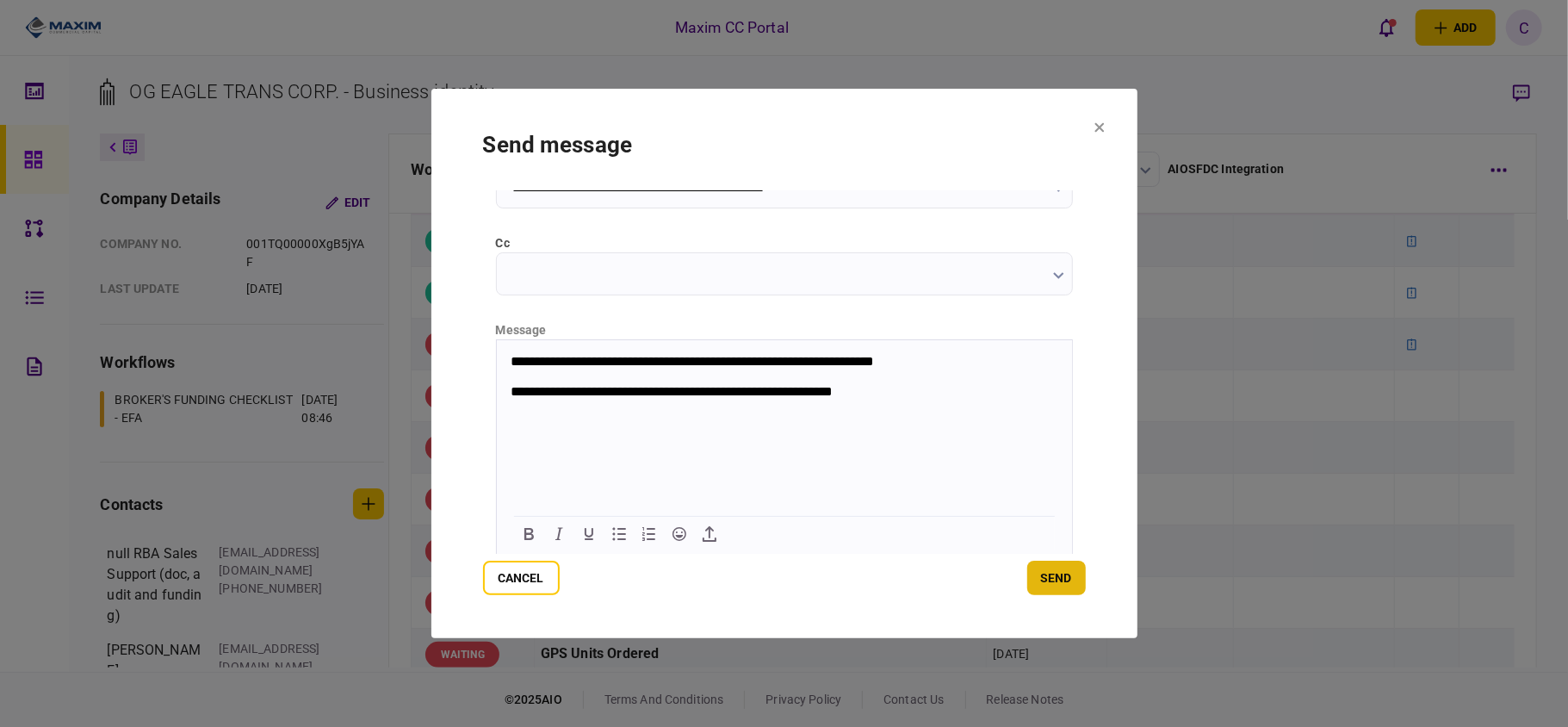
click at [1064, 577] on button "send" at bounding box center [1056, 578] width 58 height 35
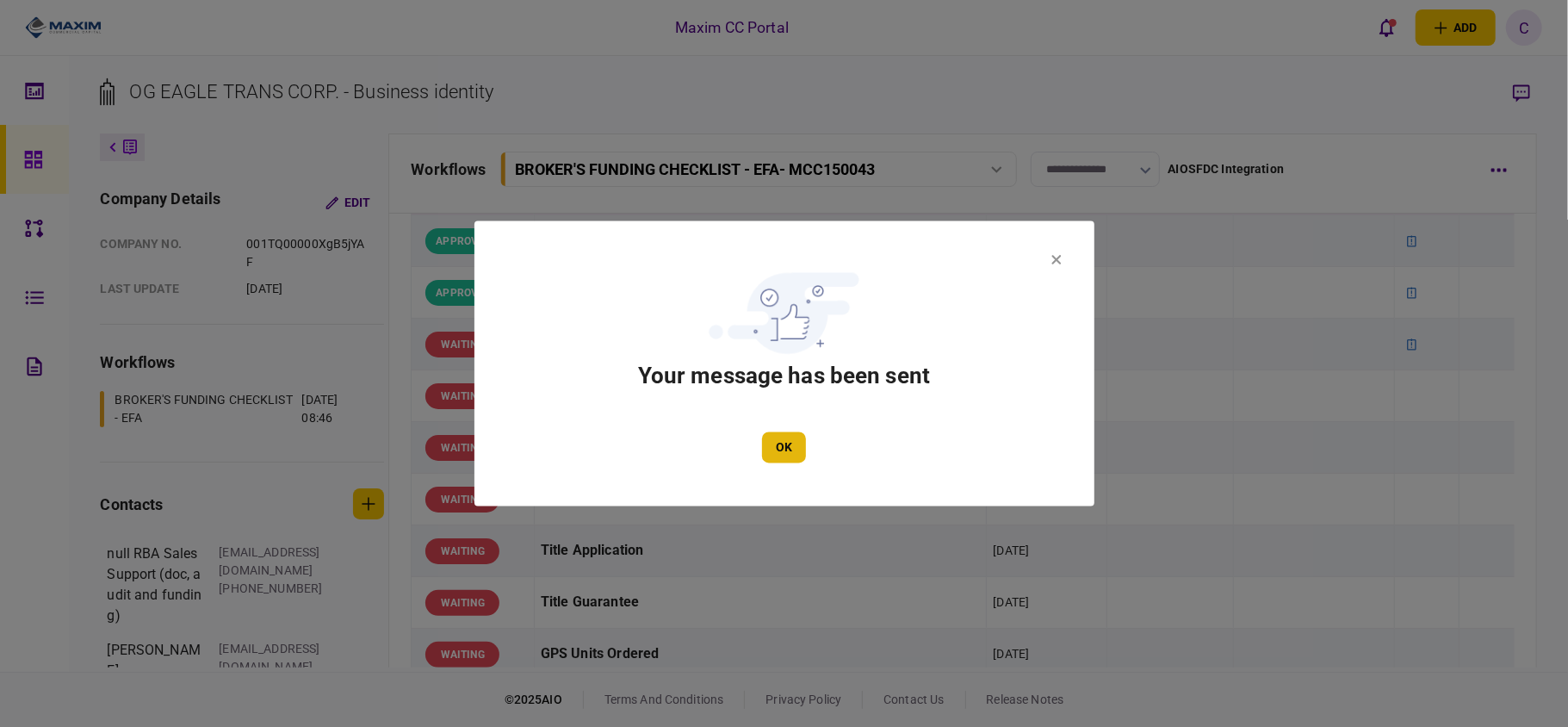
click at [773, 432] on button "OK" at bounding box center [783, 448] width 44 height 31
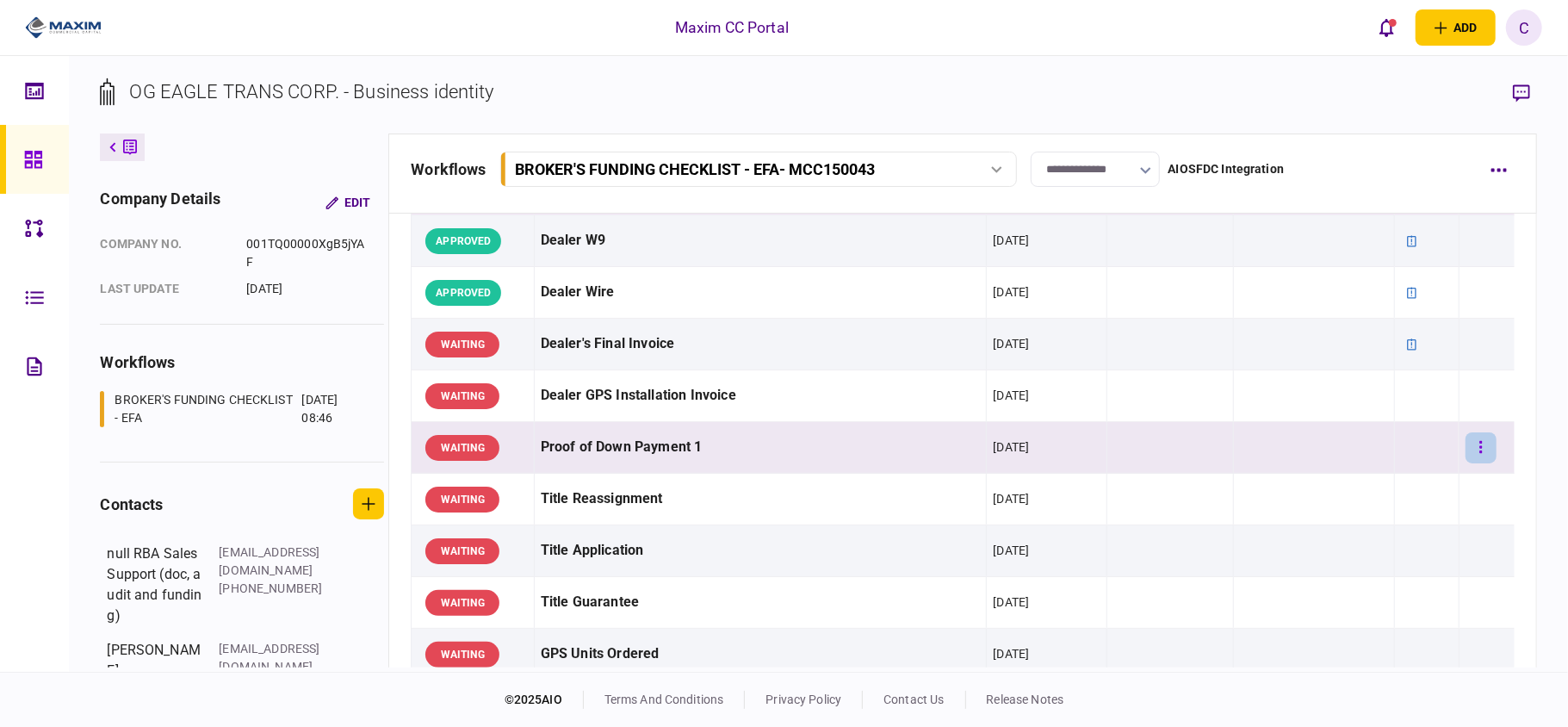
click at [1468, 450] on button "button" at bounding box center [1481, 448] width 31 height 31
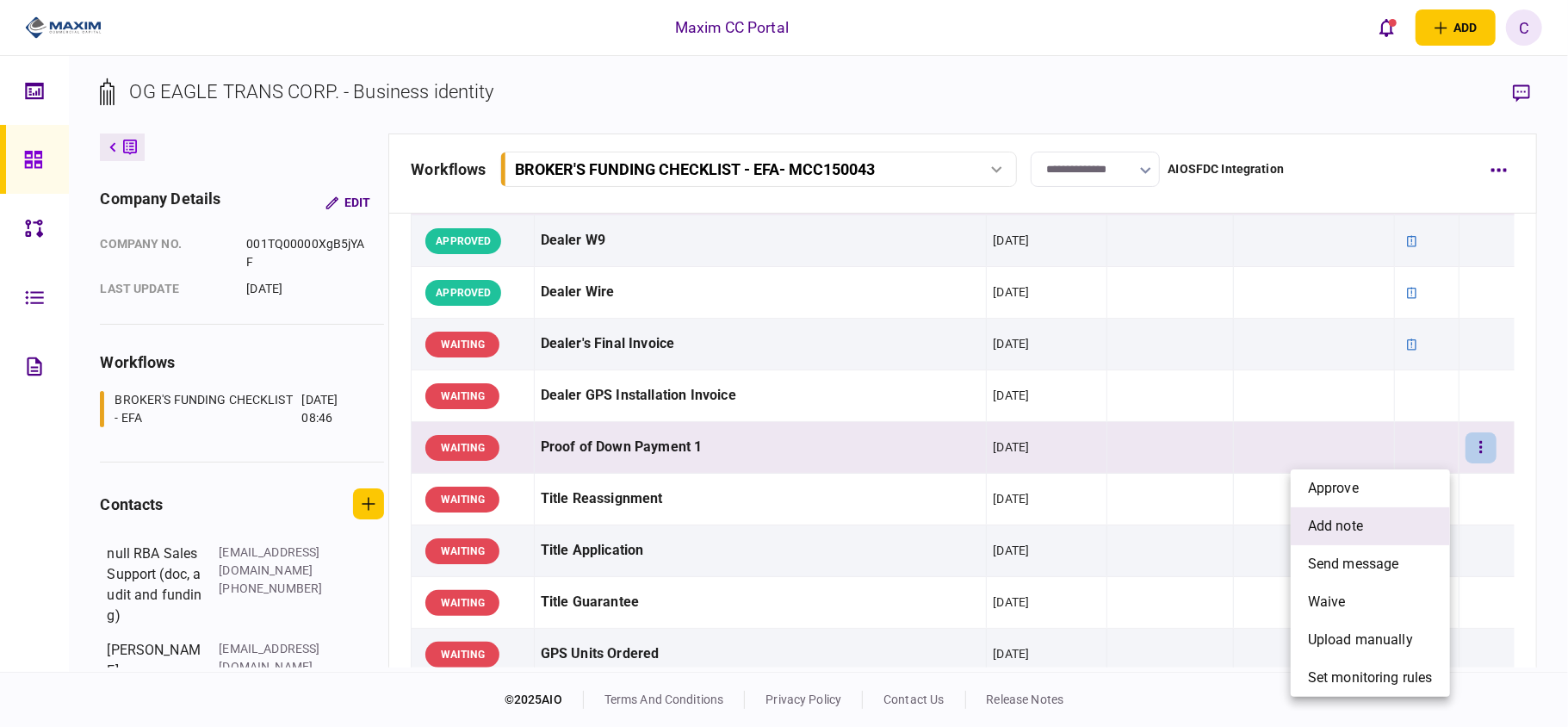
click at [1341, 525] on span "add note" at bounding box center [1334, 525] width 55 height 20
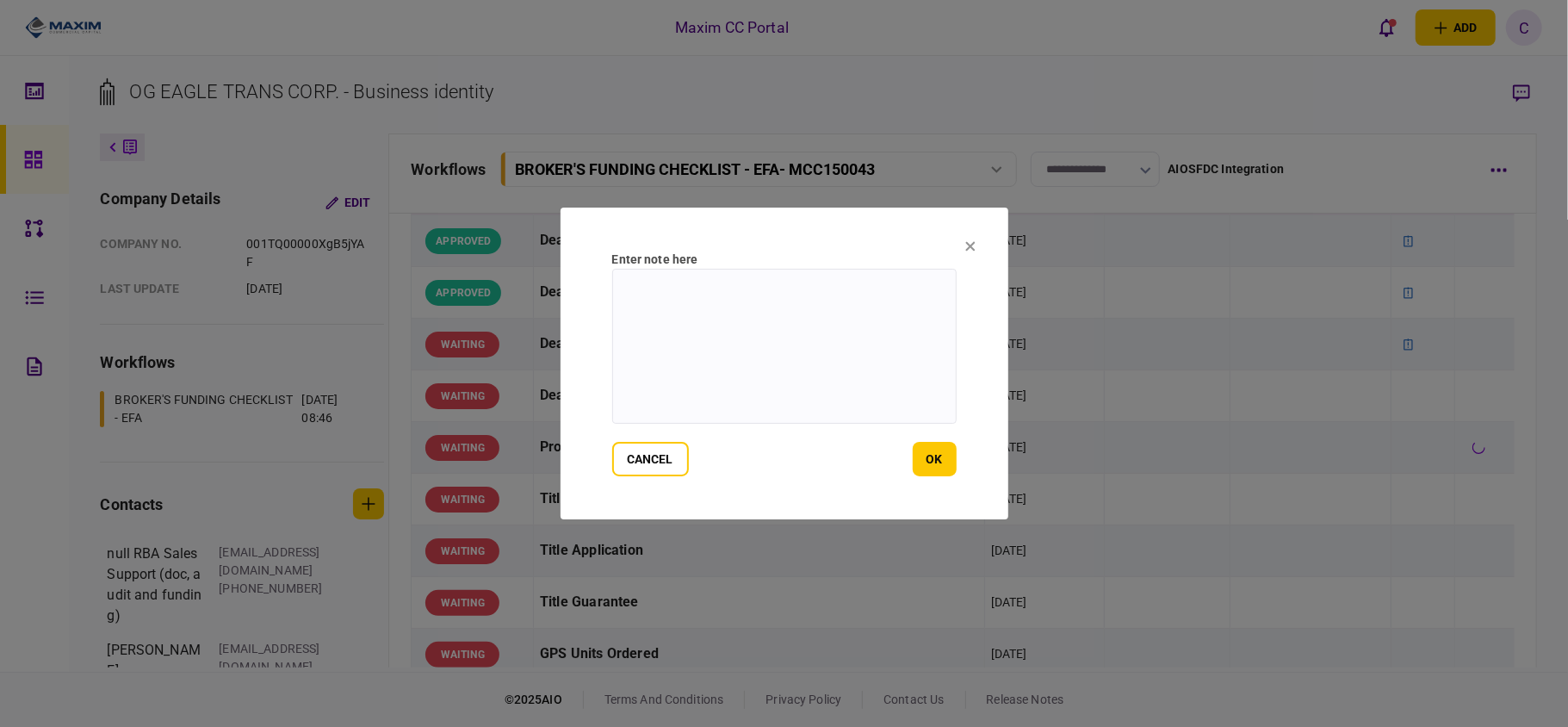
click at [809, 312] on textarea at bounding box center [784, 346] width 344 height 155
paste textarea "**********"
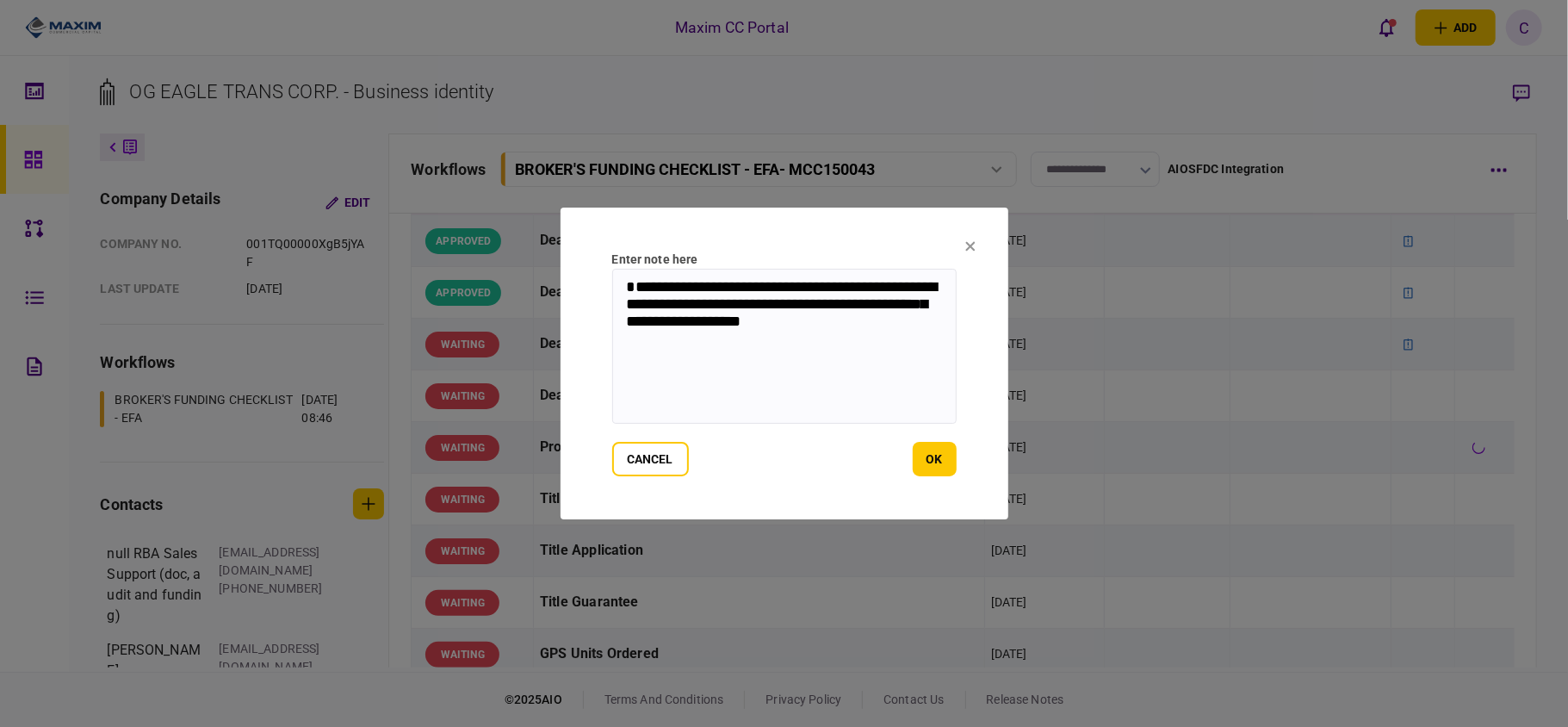
click at [662, 281] on textarea "**********" at bounding box center [784, 346] width 344 height 155
type textarea "**********"
click at [935, 456] on button "ok" at bounding box center [934, 459] width 44 height 35
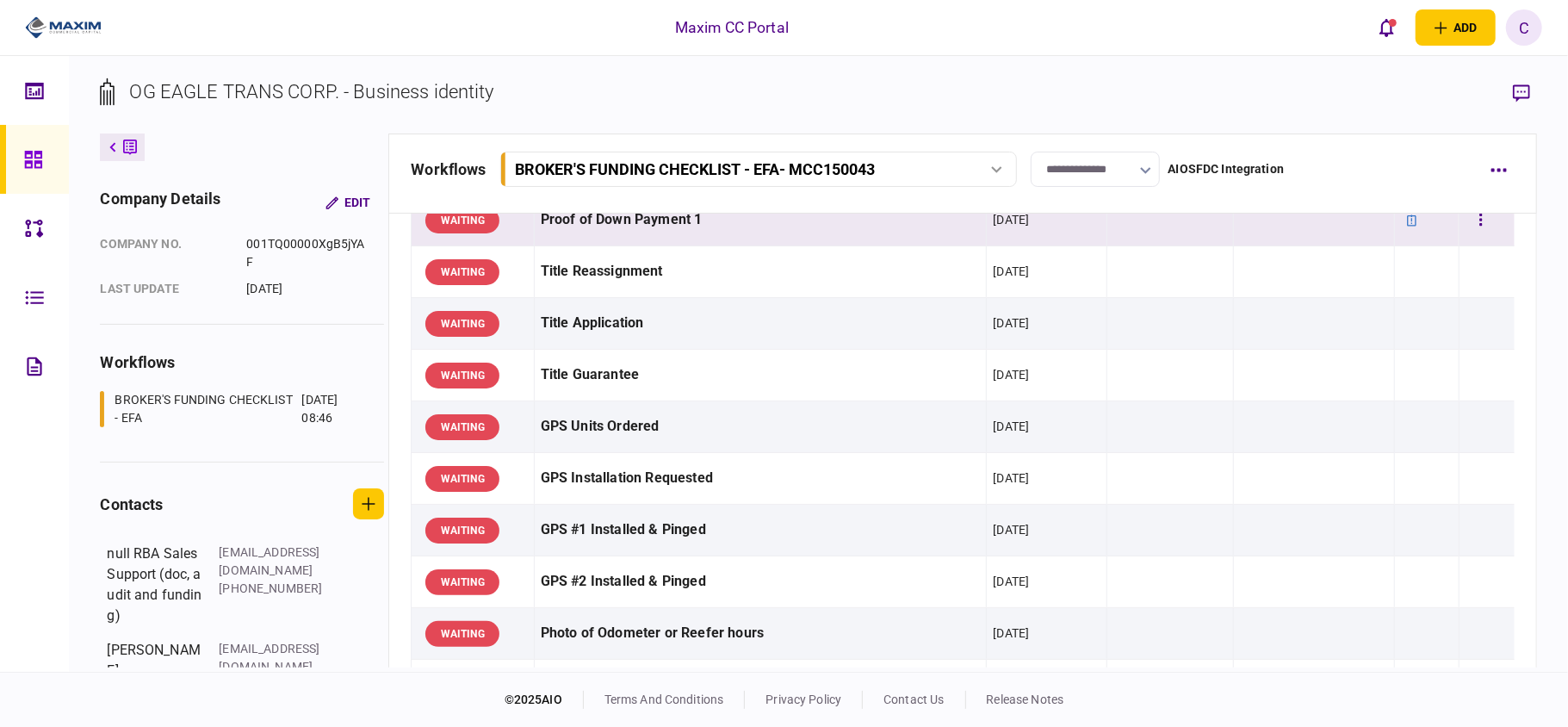
scroll to position [1148, 0]
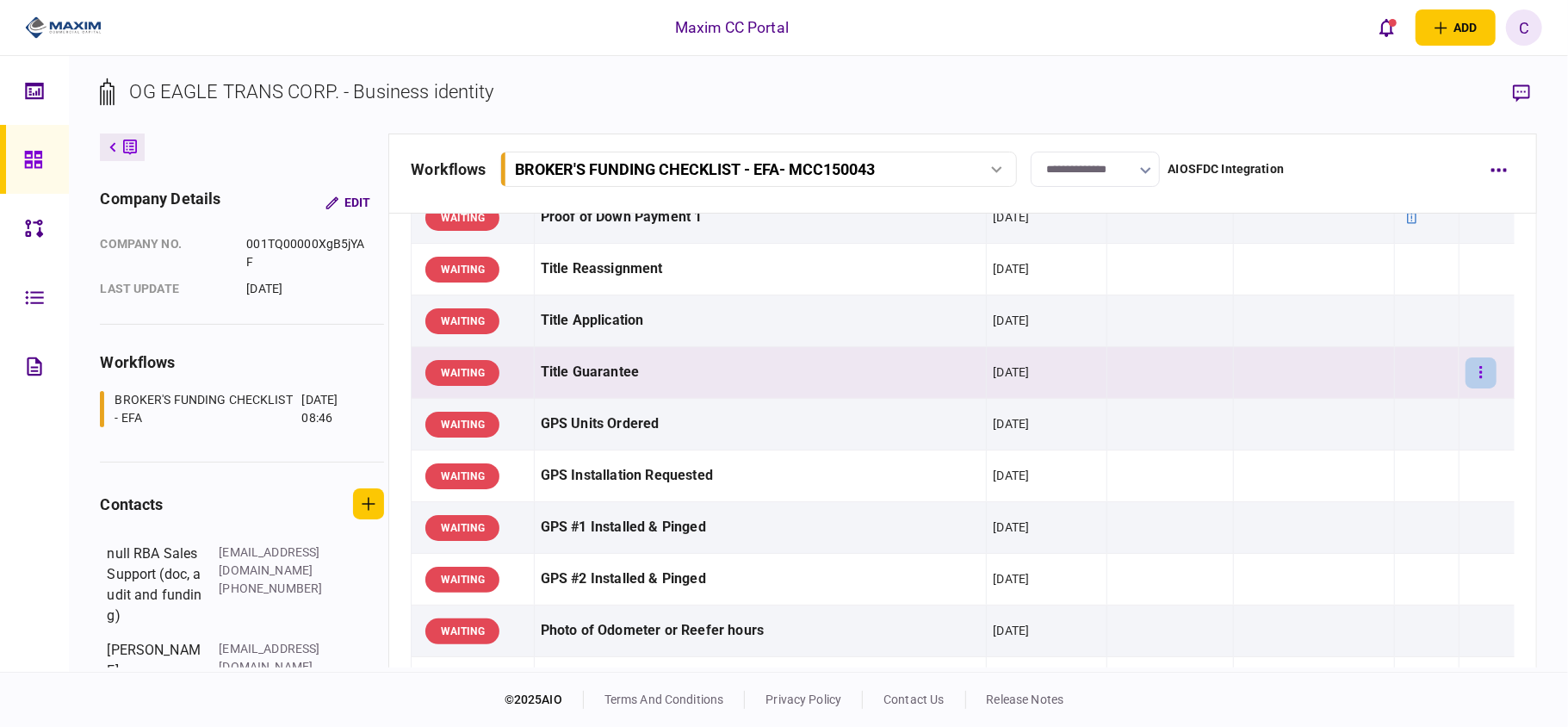
click at [1471, 379] on button "button" at bounding box center [1481, 373] width 31 height 31
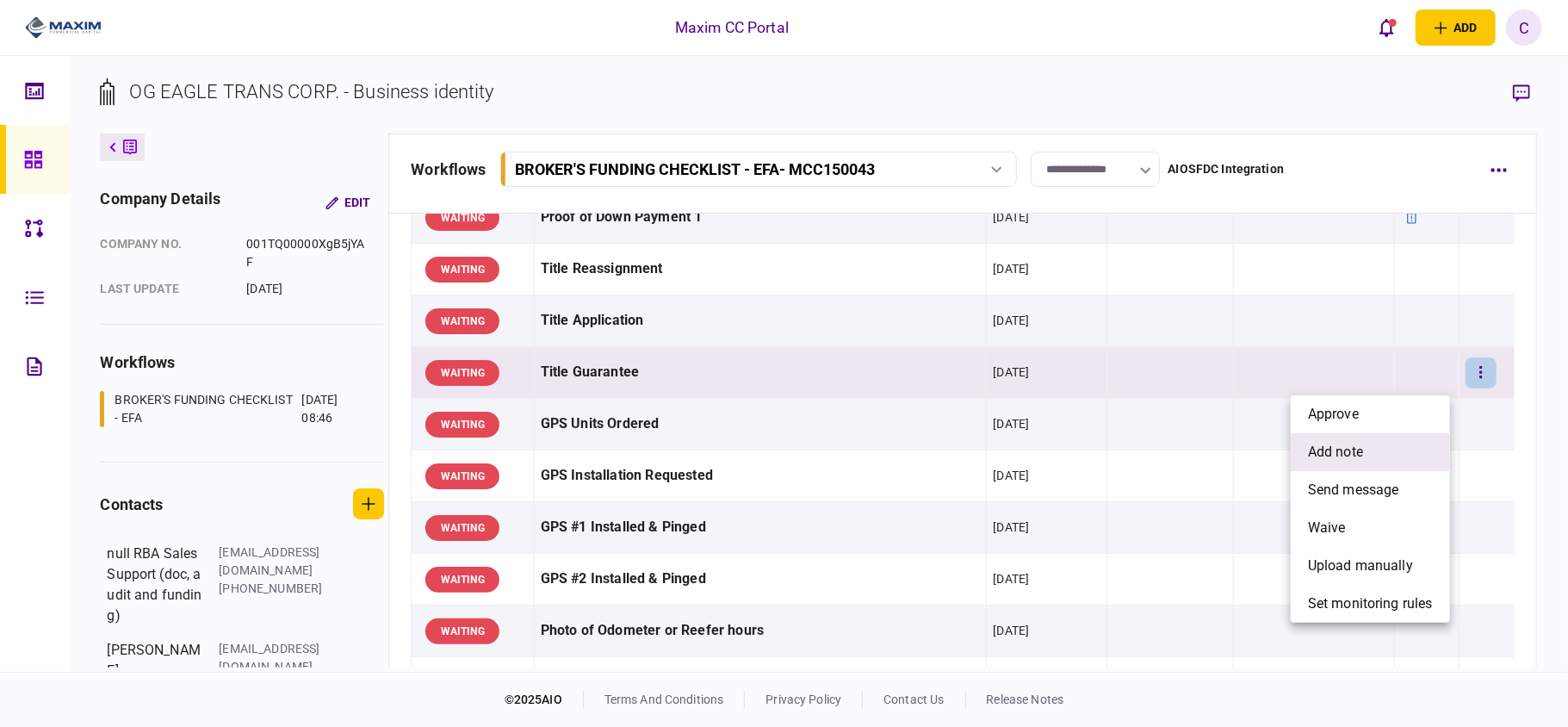
click at [1336, 448] on span "add note" at bounding box center [1334, 452] width 55 height 20
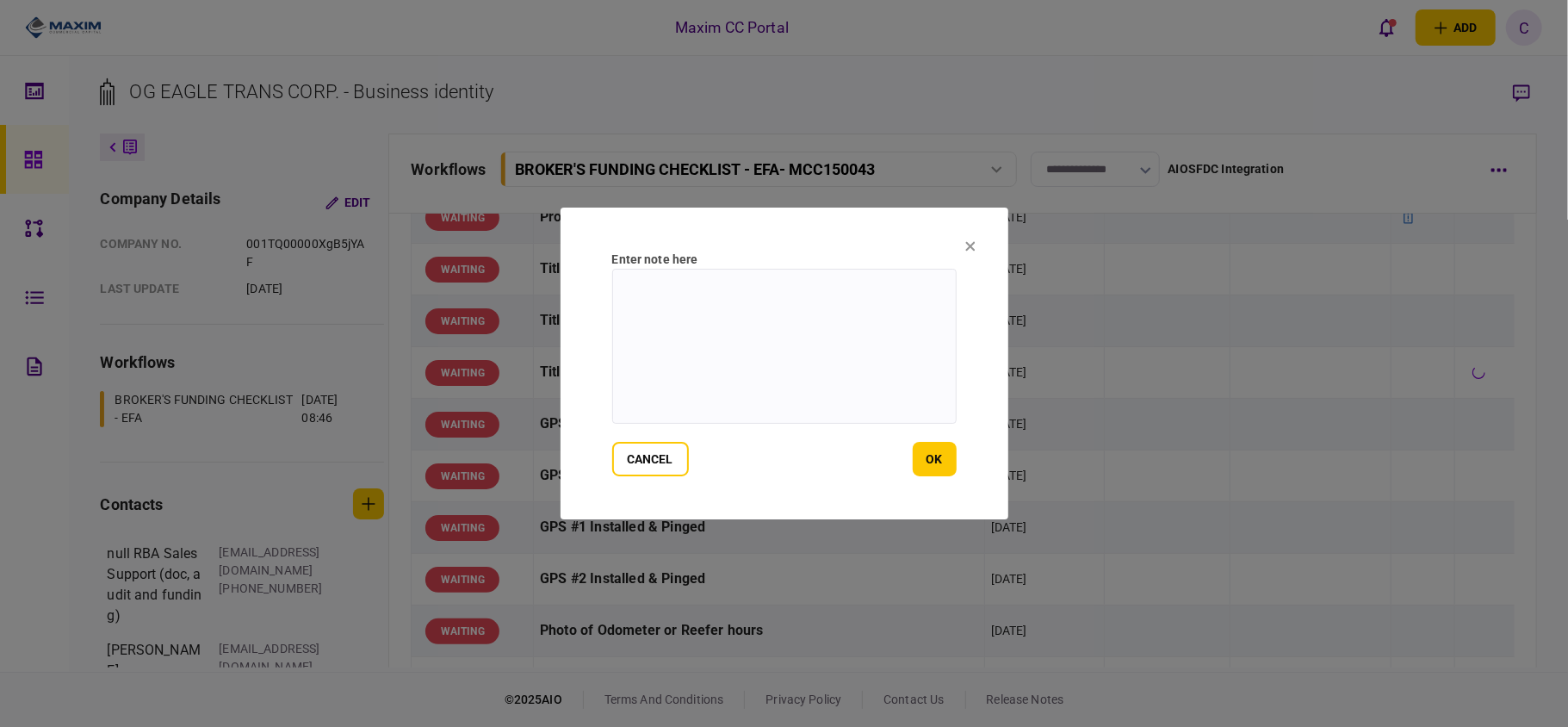
click at [714, 289] on textarea at bounding box center [784, 346] width 344 height 155
type textarea "**********"
click at [928, 455] on button "ok" at bounding box center [934, 459] width 44 height 35
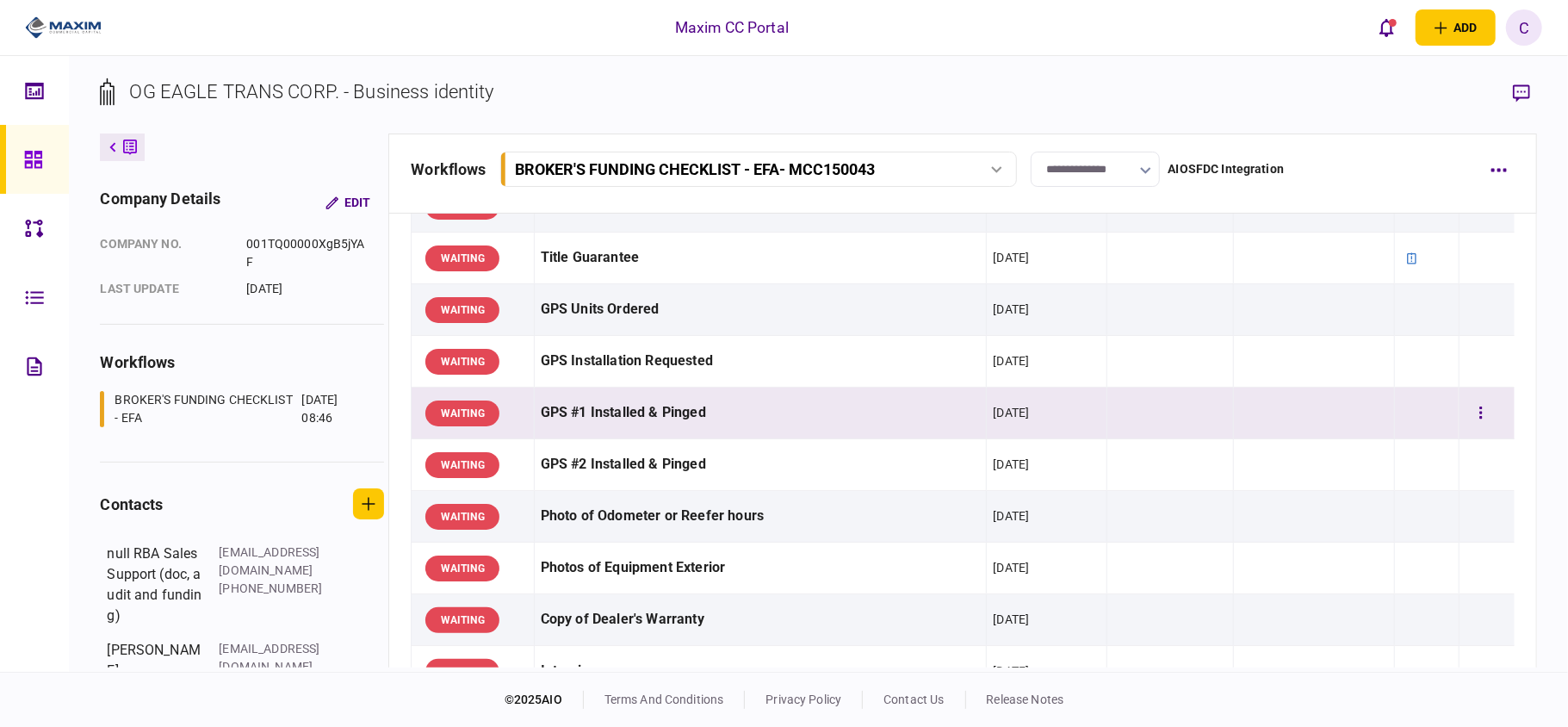
scroll to position [1377, 0]
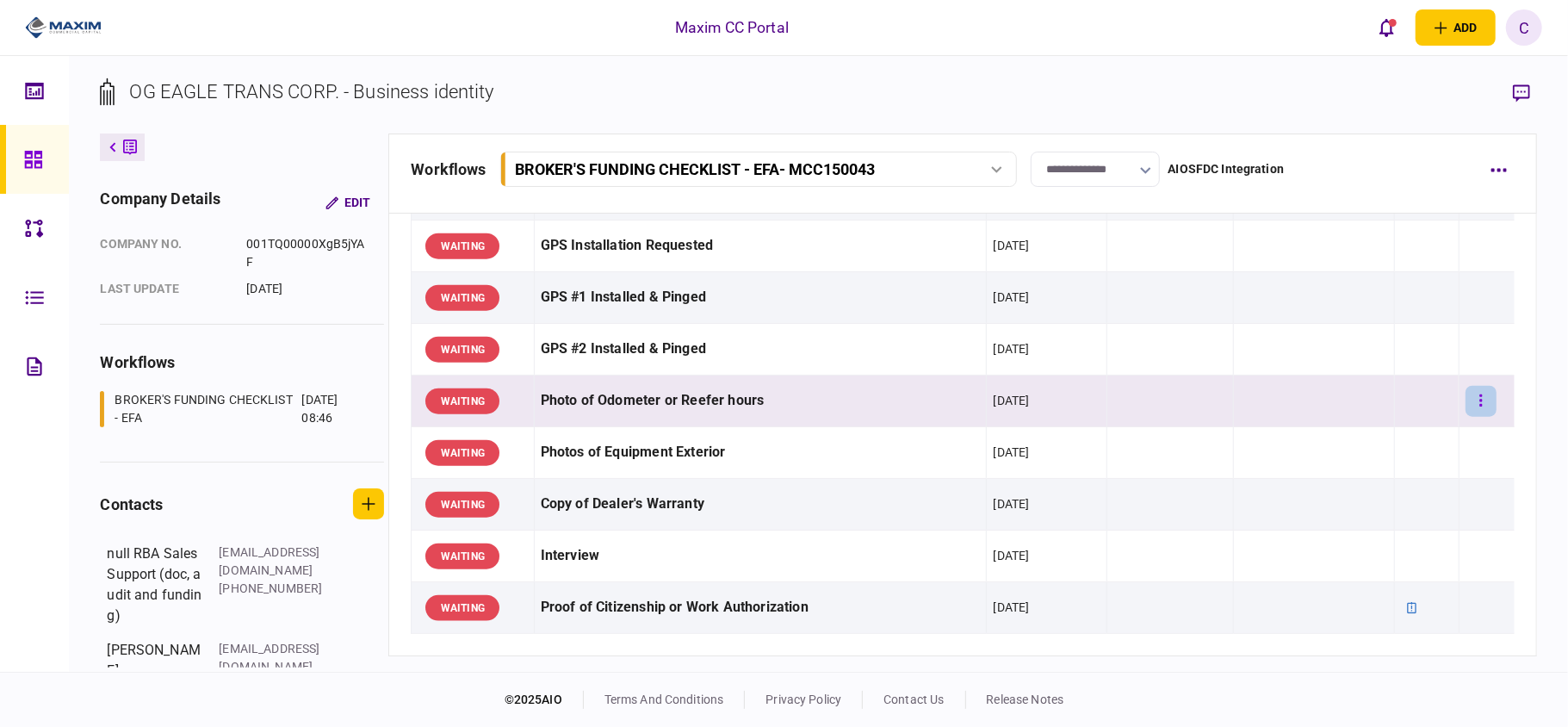
click at [1472, 417] on button "button" at bounding box center [1481, 401] width 31 height 31
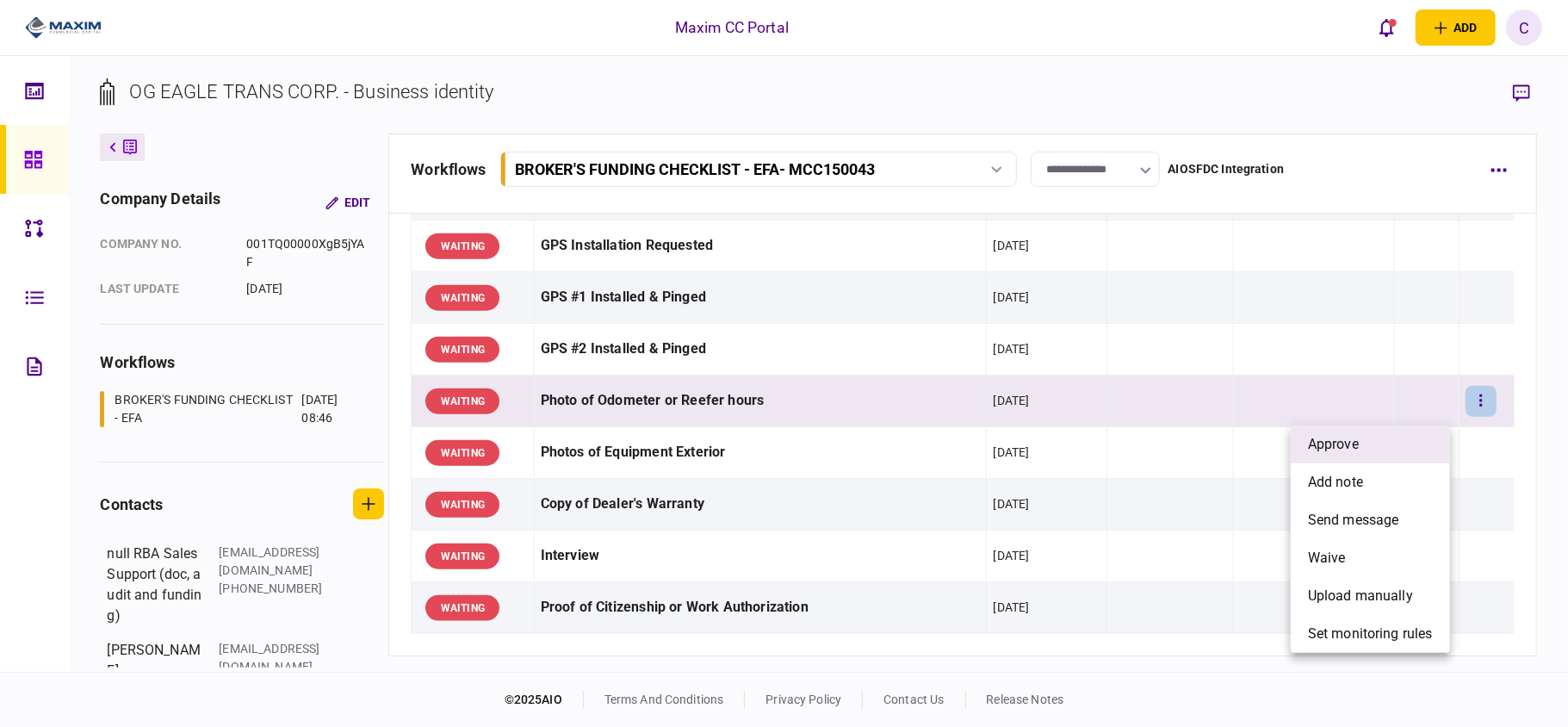
click at [1419, 449] on li "approve" at bounding box center [1370, 444] width 159 height 38
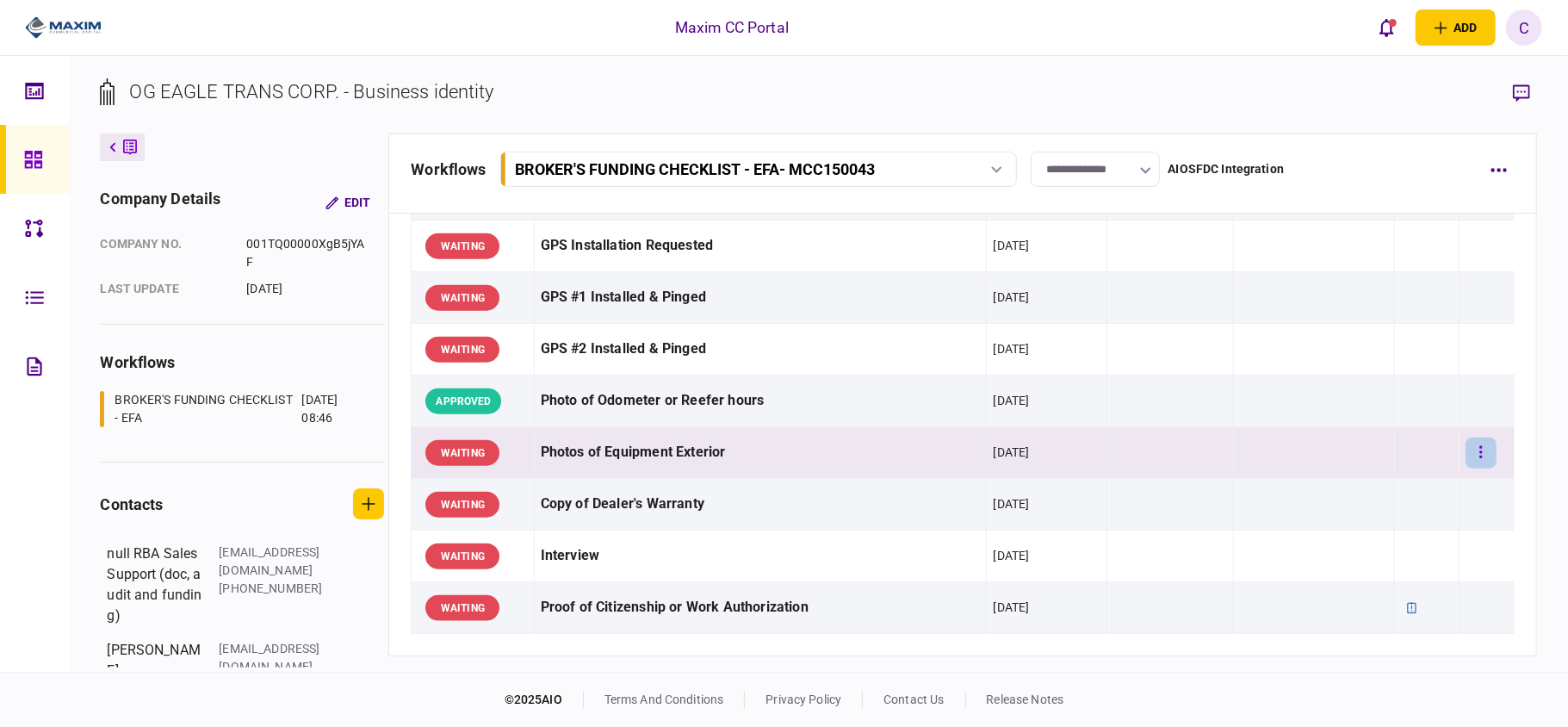
click at [1475, 456] on button "button" at bounding box center [1481, 453] width 31 height 31
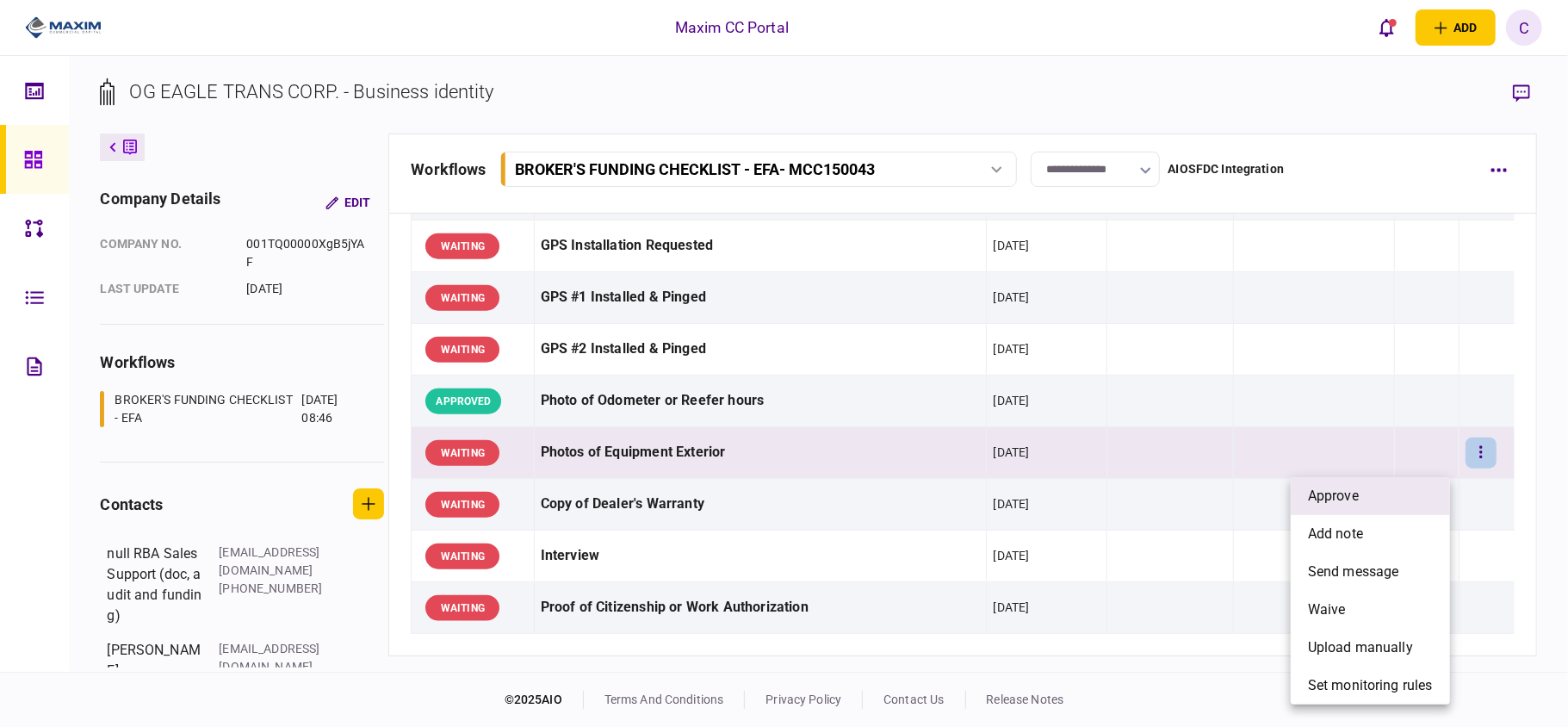
click at [1384, 490] on li "approve" at bounding box center [1370, 495] width 159 height 38
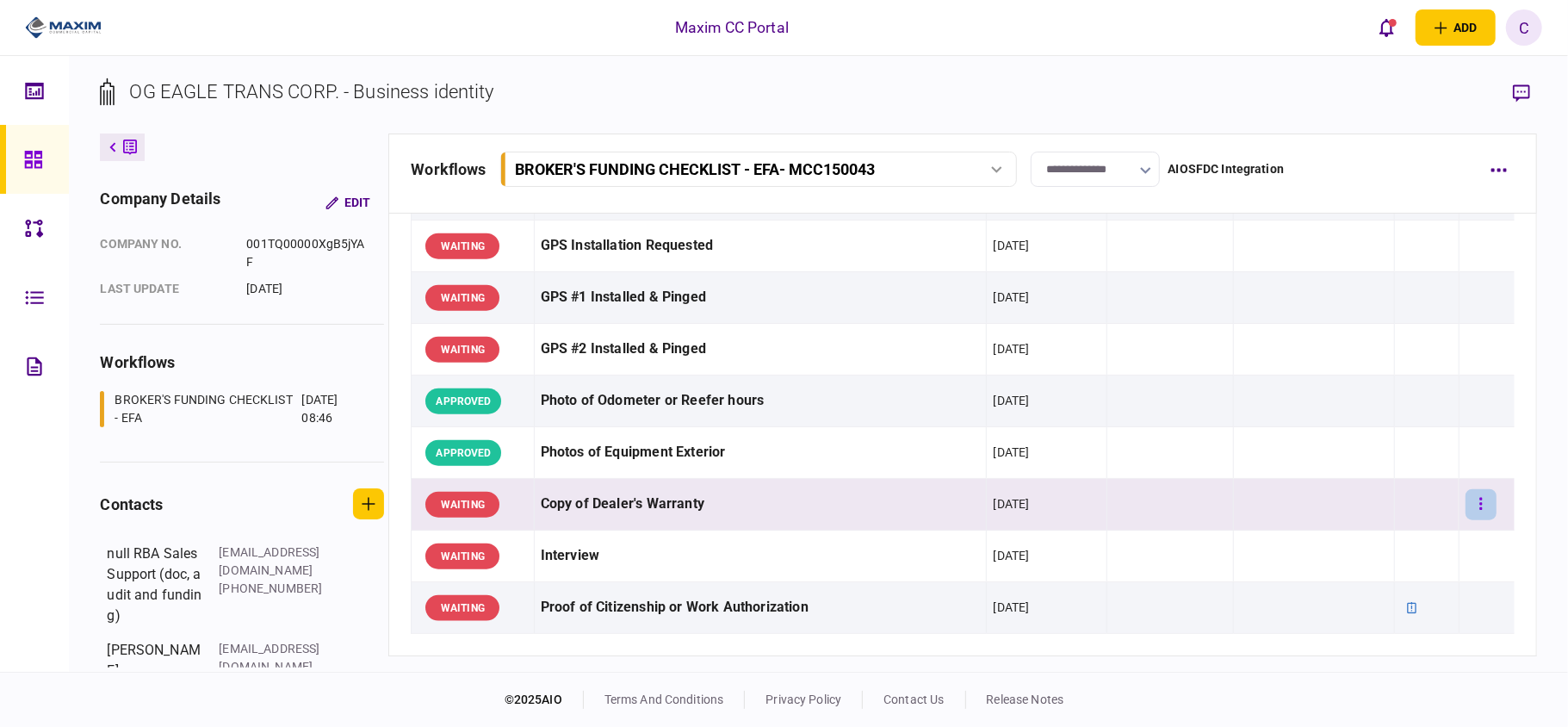
click at [1468, 501] on button "button" at bounding box center [1481, 505] width 31 height 31
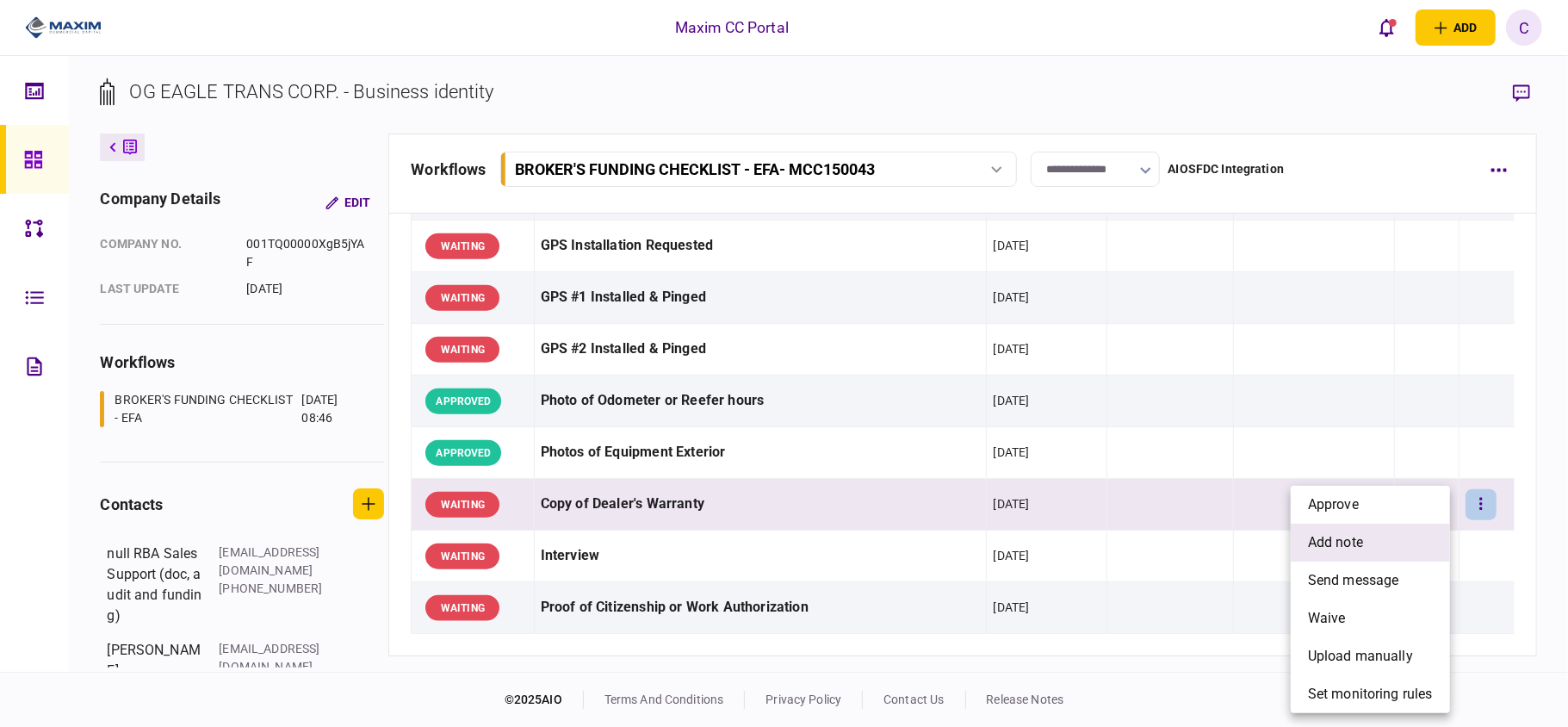
click at [1337, 536] on span "add note" at bounding box center [1334, 542] width 55 height 20
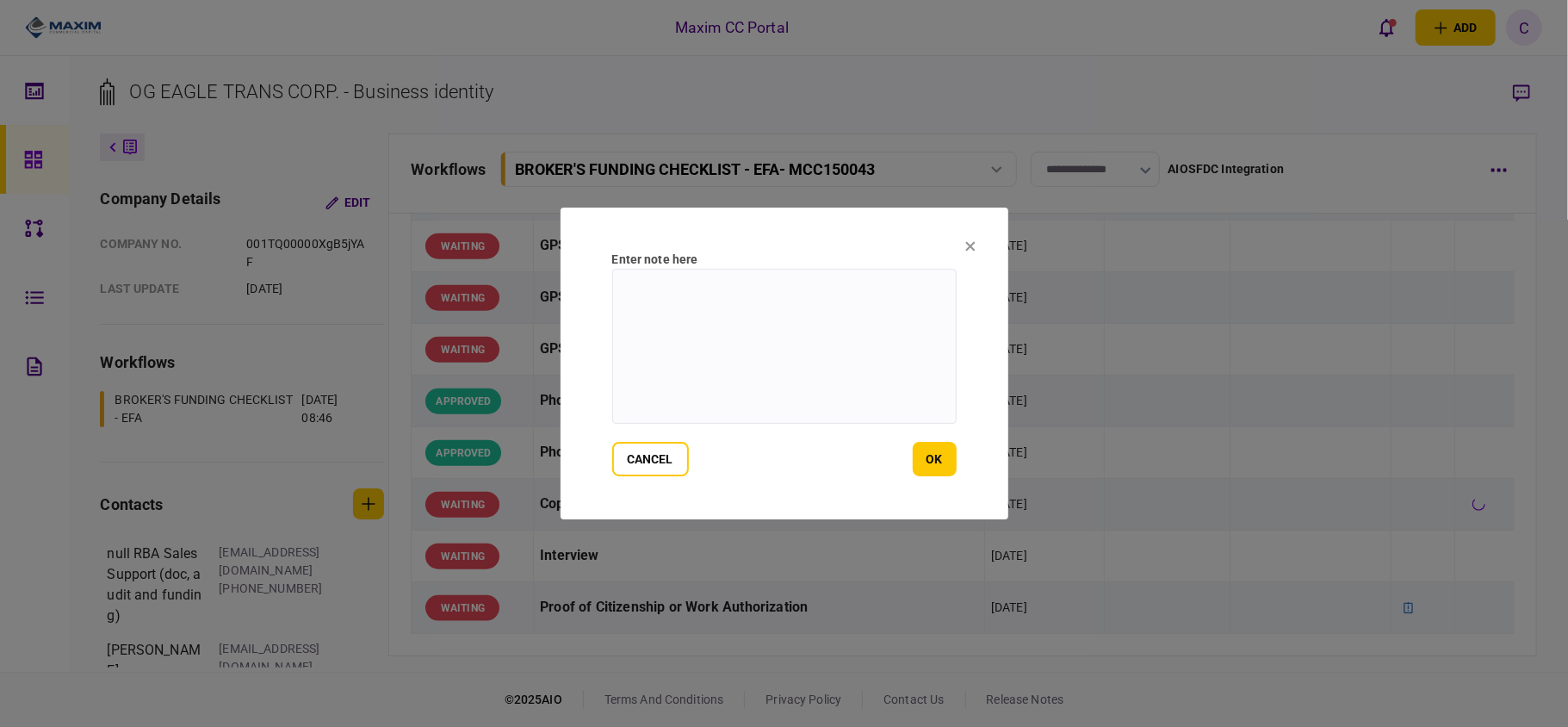
click at [841, 294] on textarea at bounding box center [784, 346] width 344 height 155
paste textarea "**********"
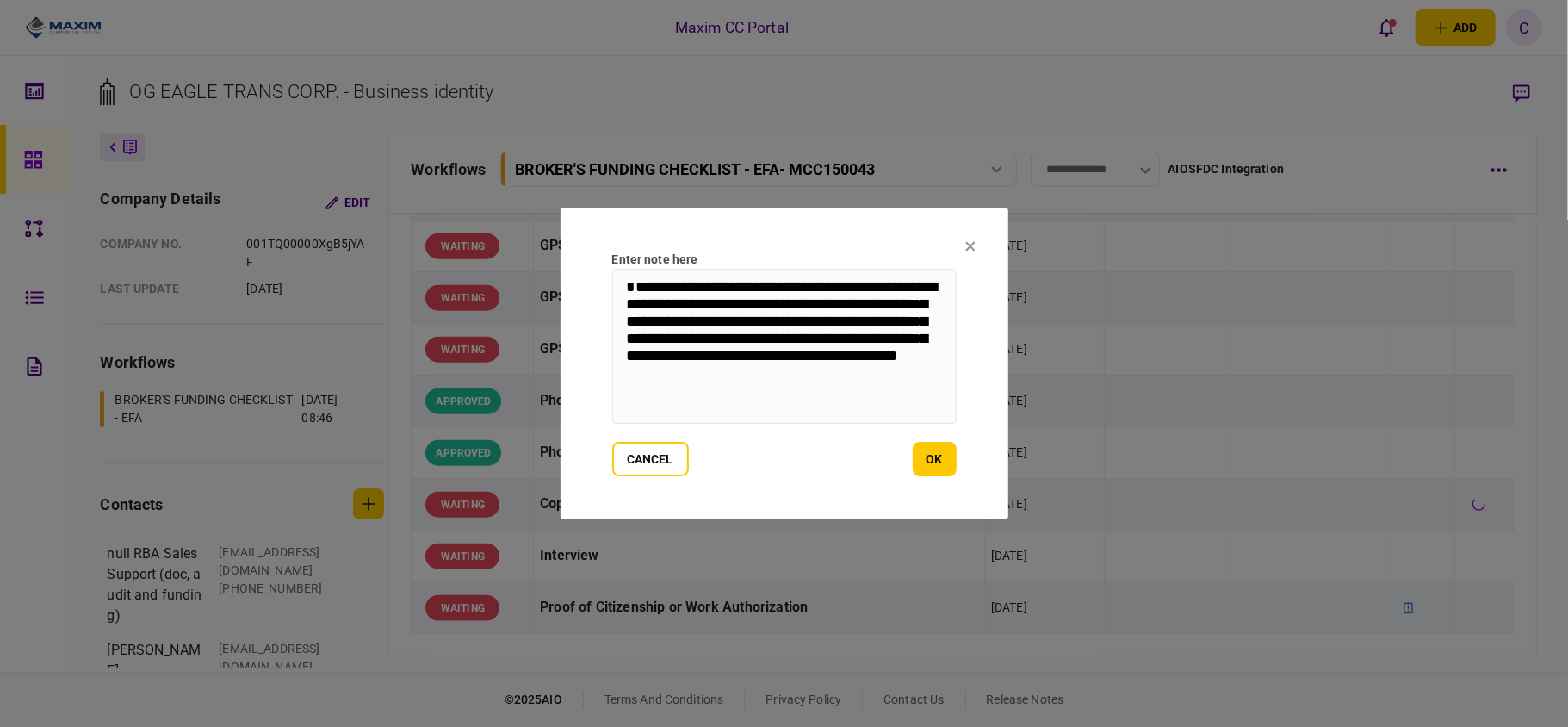
click at [656, 276] on textarea "**********" at bounding box center [784, 346] width 344 height 155
click at [625, 344] on textarea "**********" at bounding box center [784, 346] width 344 height 155
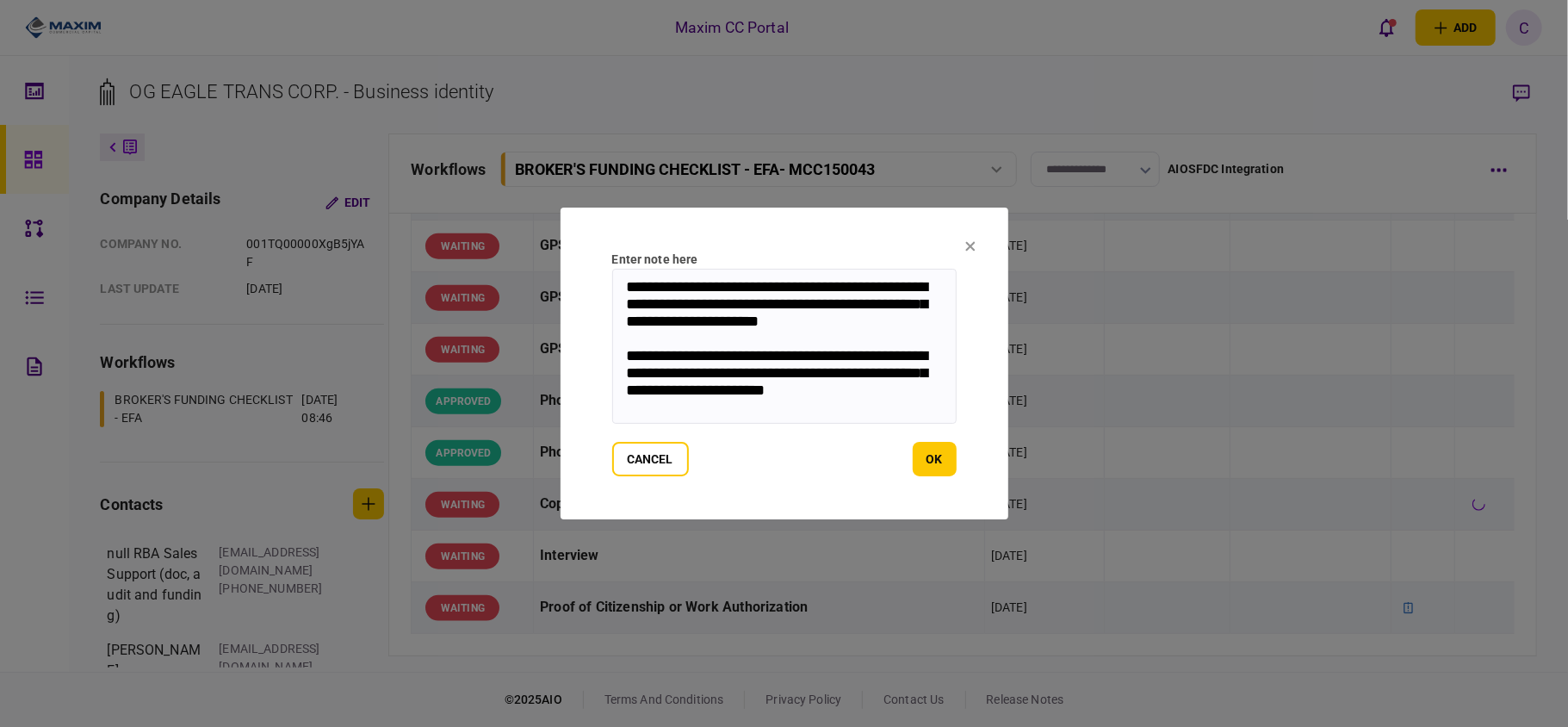
scroll to position [0, 0]
drag, startPoint x: 721, startPoint y: 406, endPoint x: 582, endPoint y: 264, distance: 198.7
click at [582, 264] on section "**********" at bounding box center [784, 364] width 448 height 312
type textarea "**********"
click at [940, 461] on button "ok" at bounding box center [934, 459] width 44 height 35
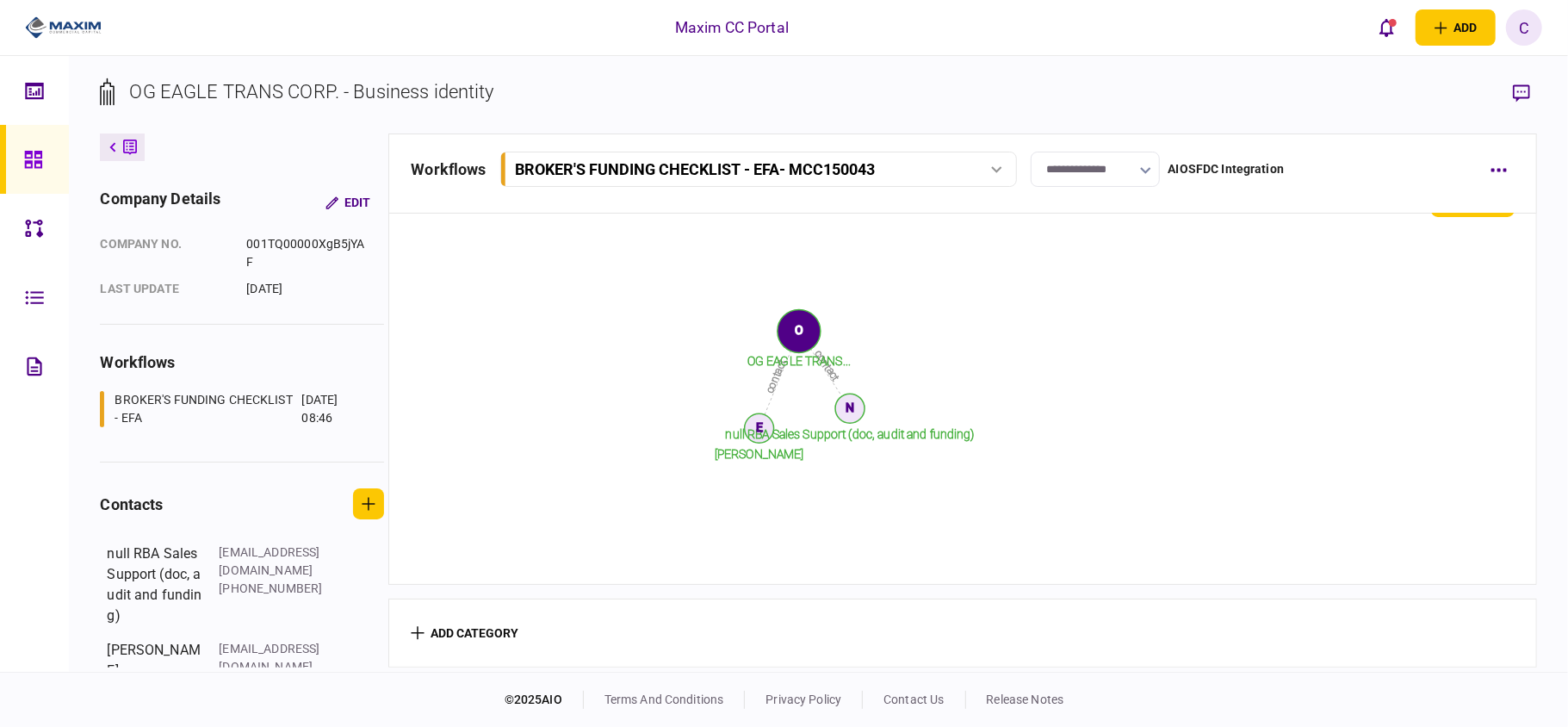
scroll to position [1377, 0]
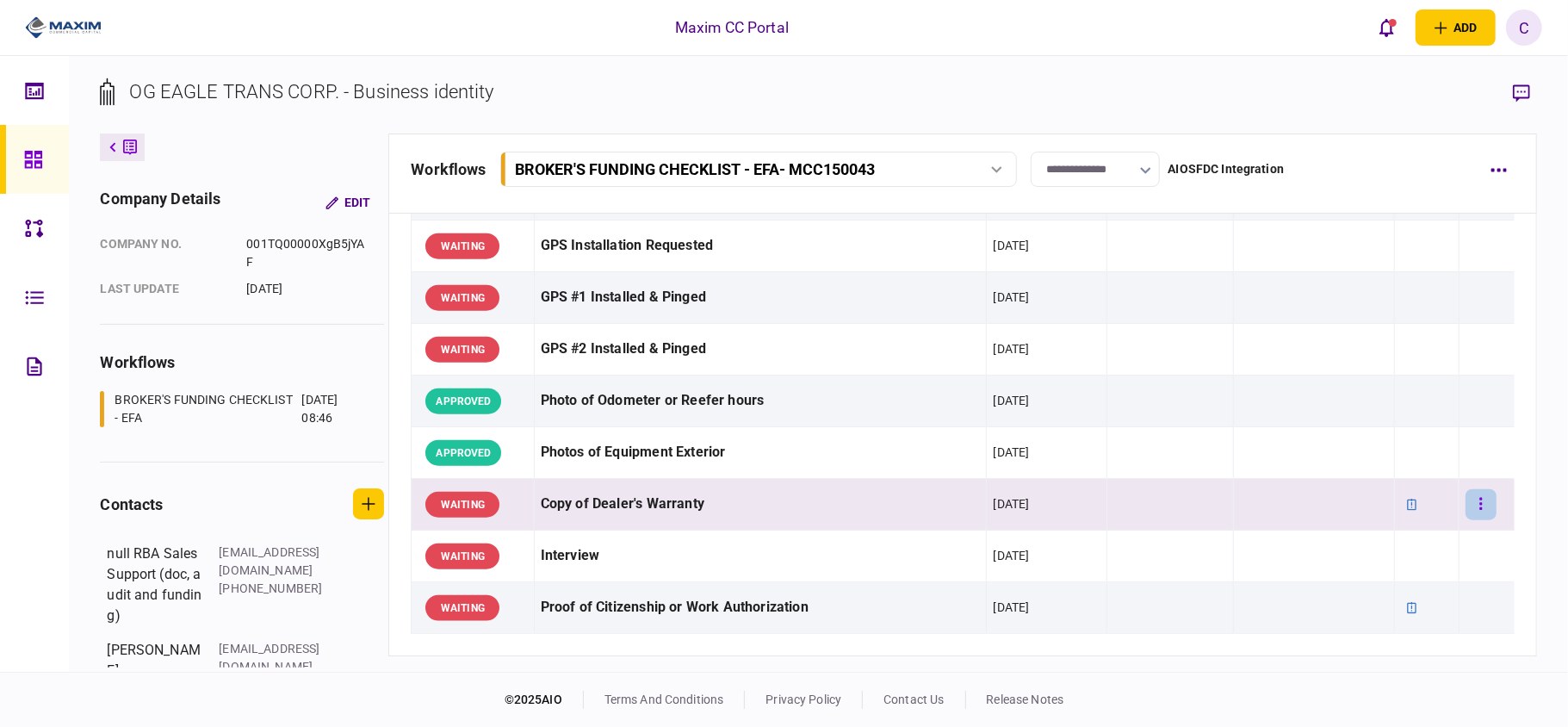
click at [1474, 512] on button "button" at bounding box center [1481, 505] width 31 height 31
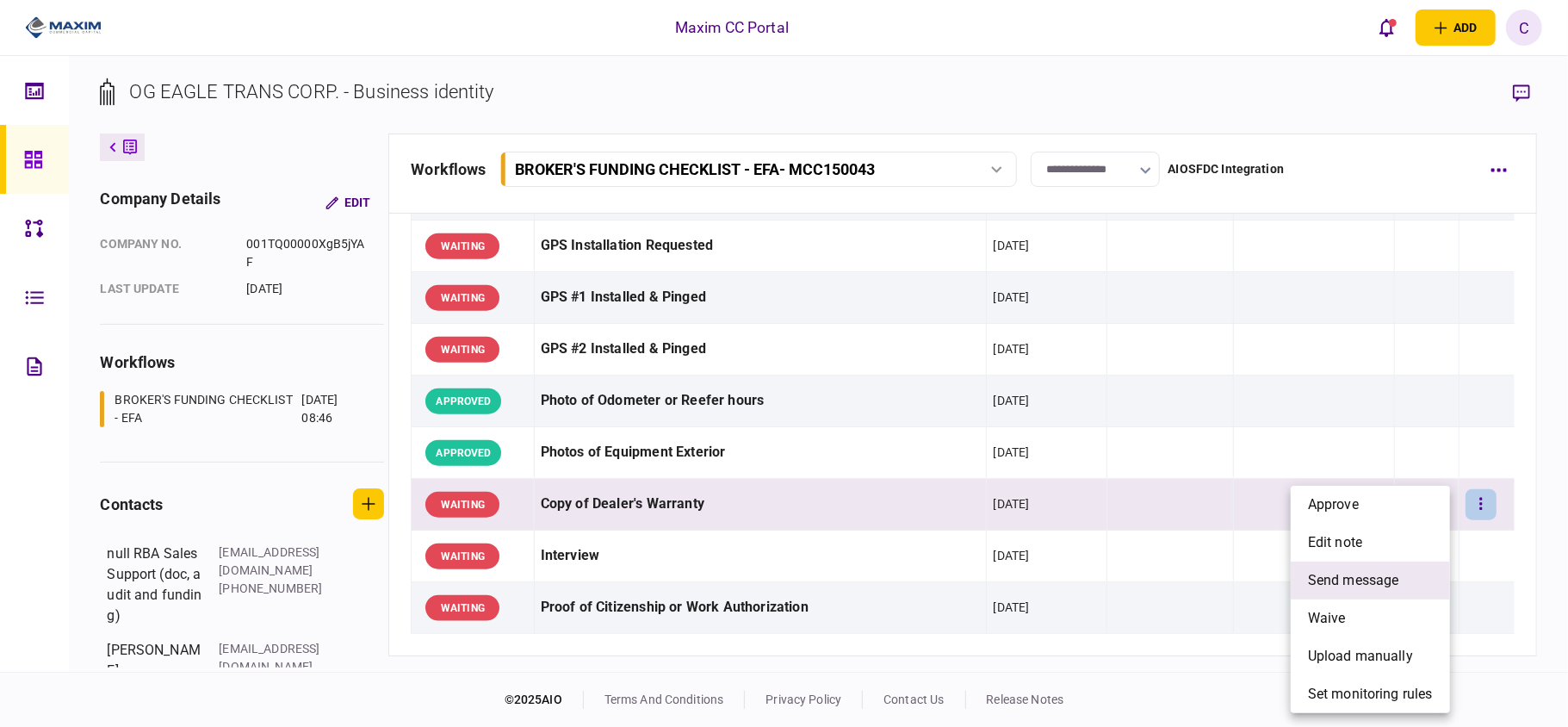
click at [1333, 589] on span "send message" at bounding box center [1353, 580] width 91 height 20
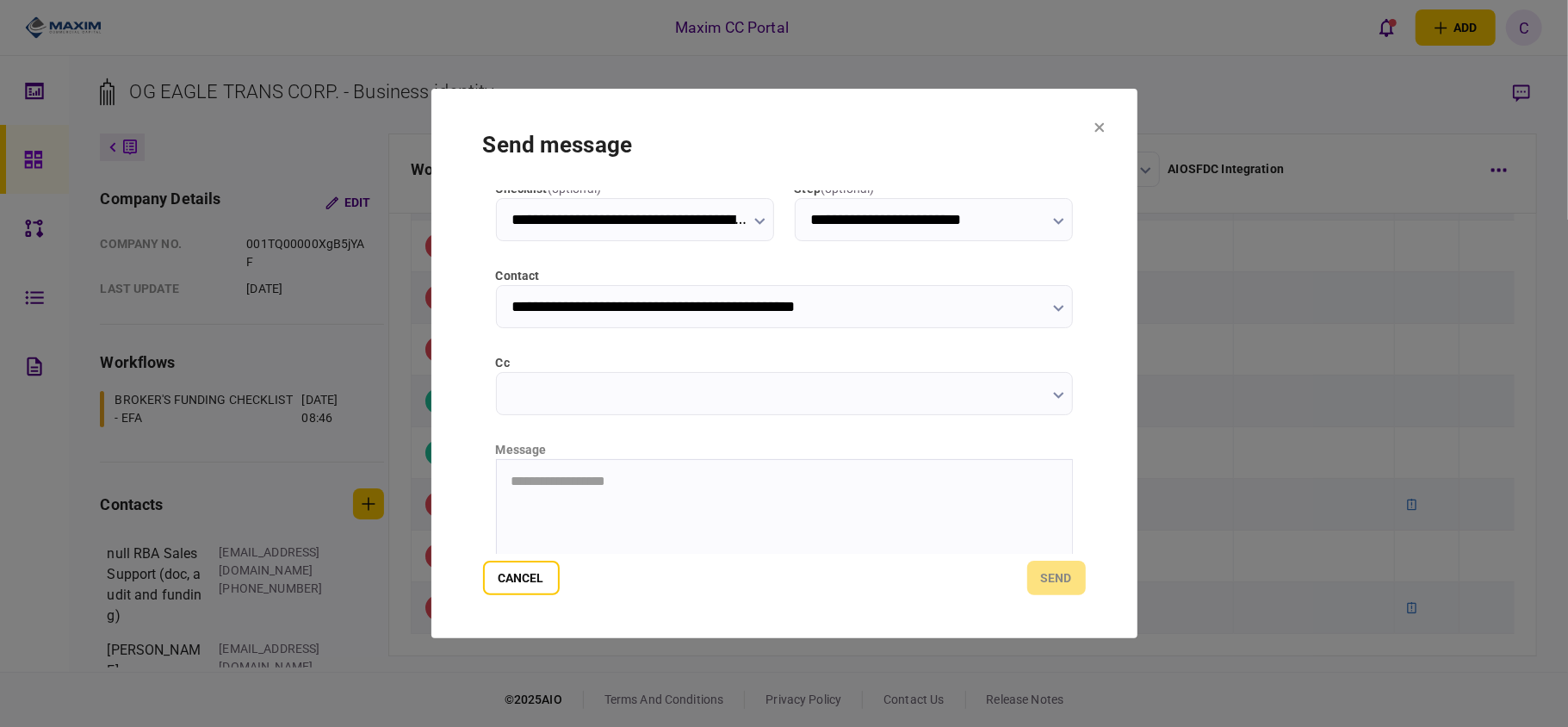
scroll to position [217, 0]
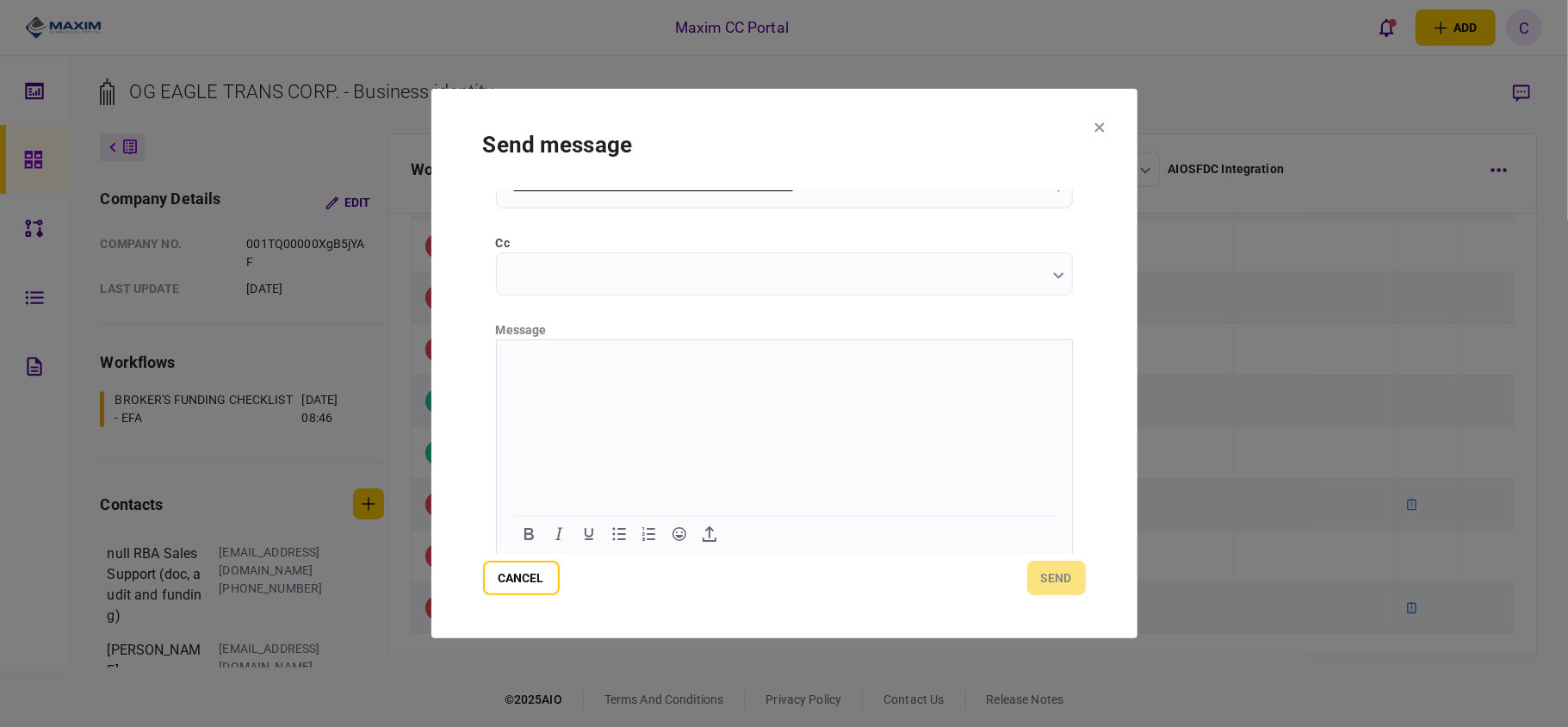
paste body "Rich Text Area. Press ALT-0 for help."
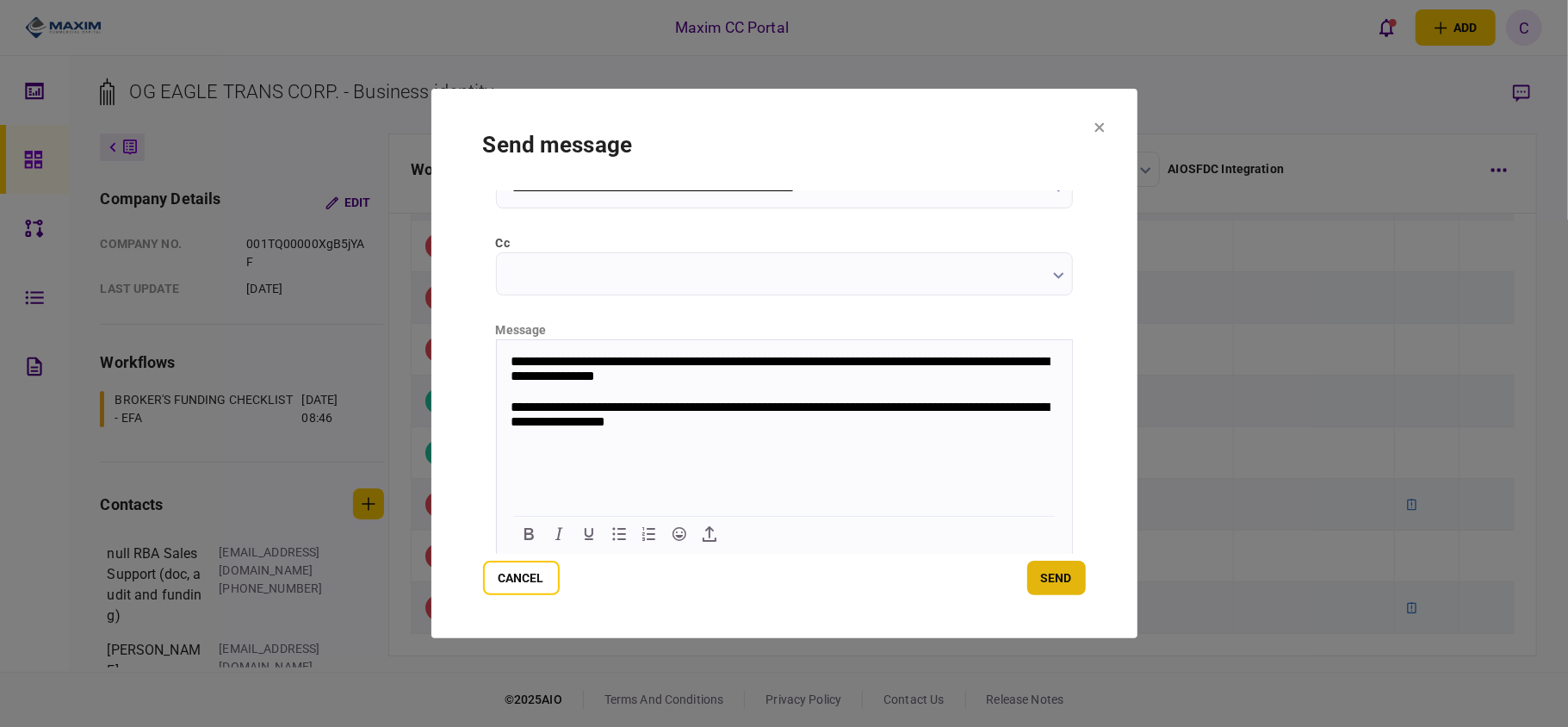
click at [1060, 575] on button "send" at bounding box center [1056, 578] width 58 height 35
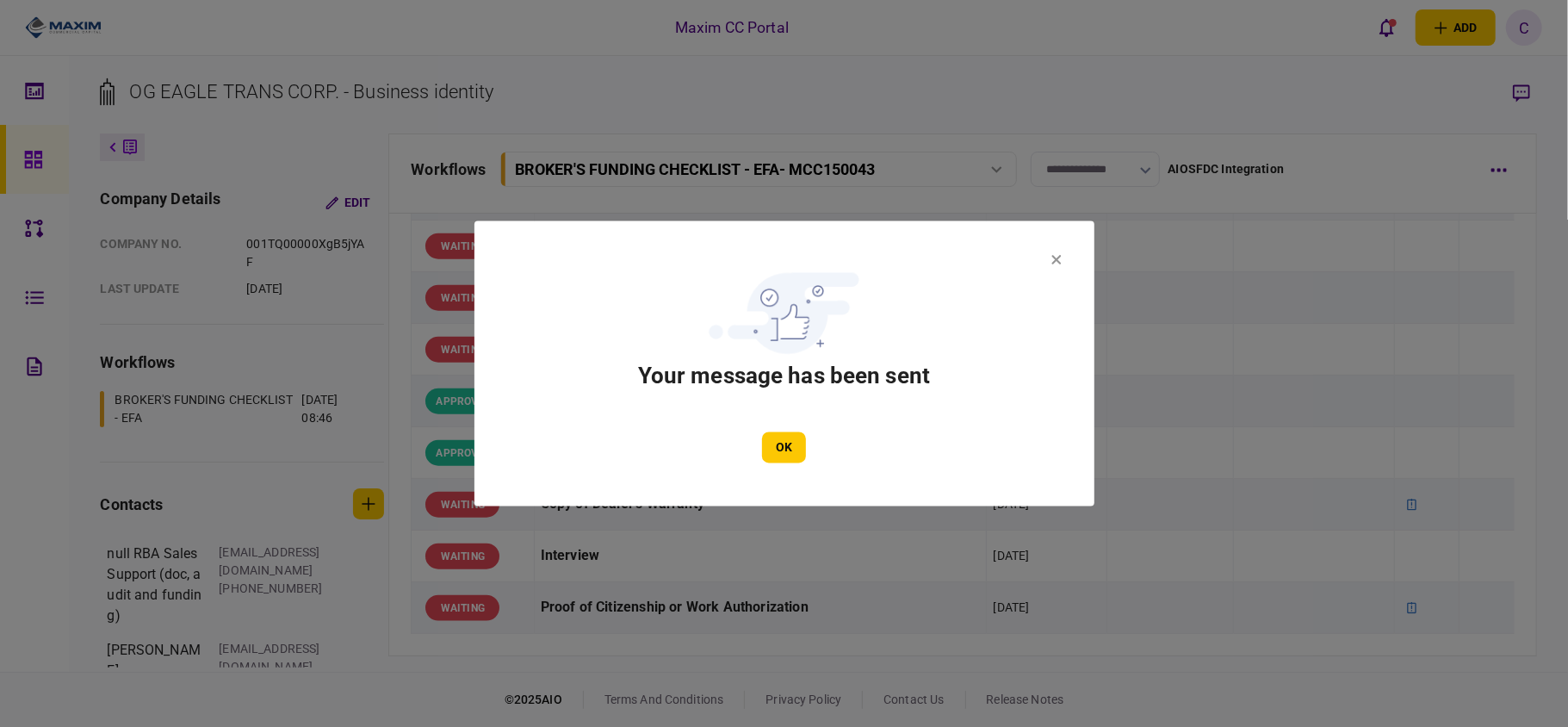
click at [809, 439] on div "OK" at bounding box center [784, 448] width 517 height 31
click at [787, 437] on button "OK" at bounding box center [783, 448] width 44 height 31
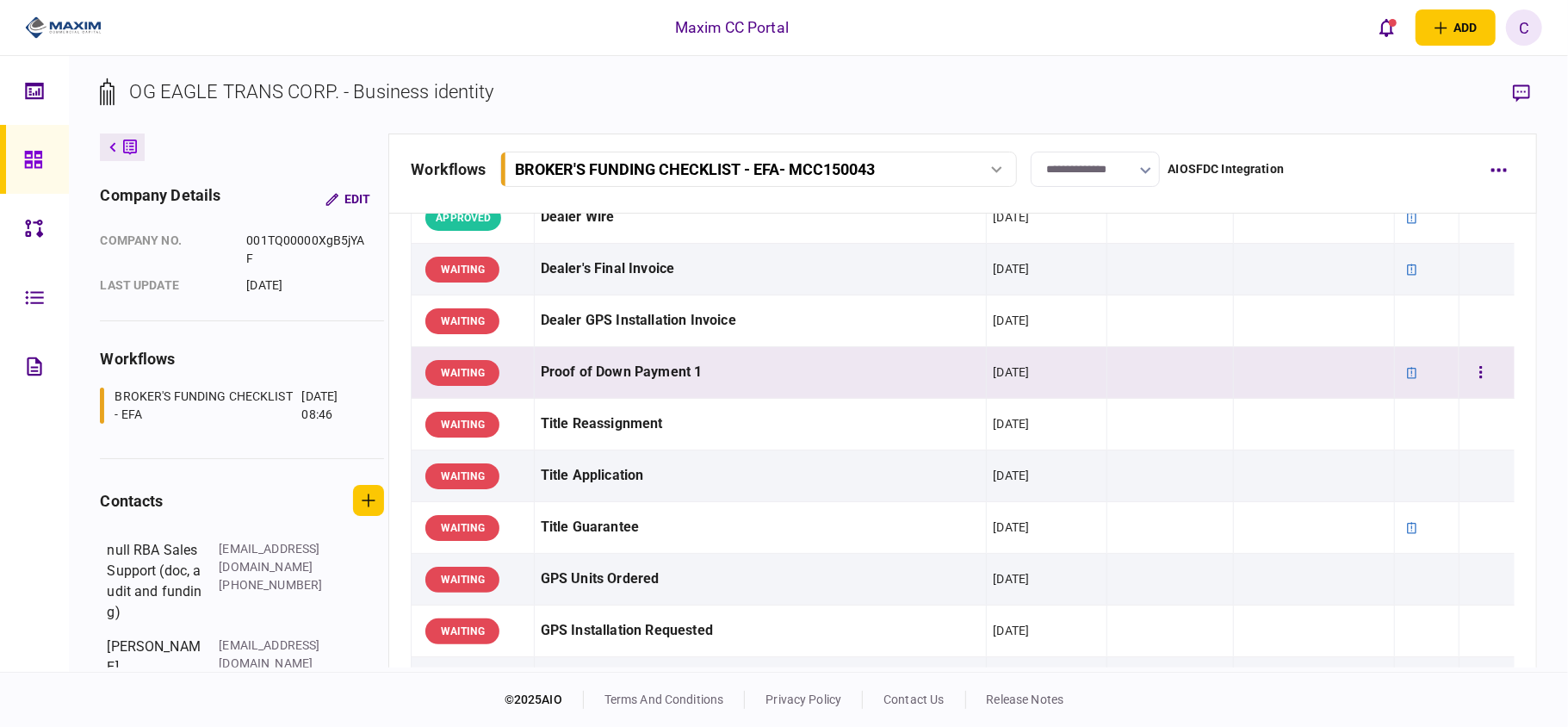
scroll to position [1033, 0]
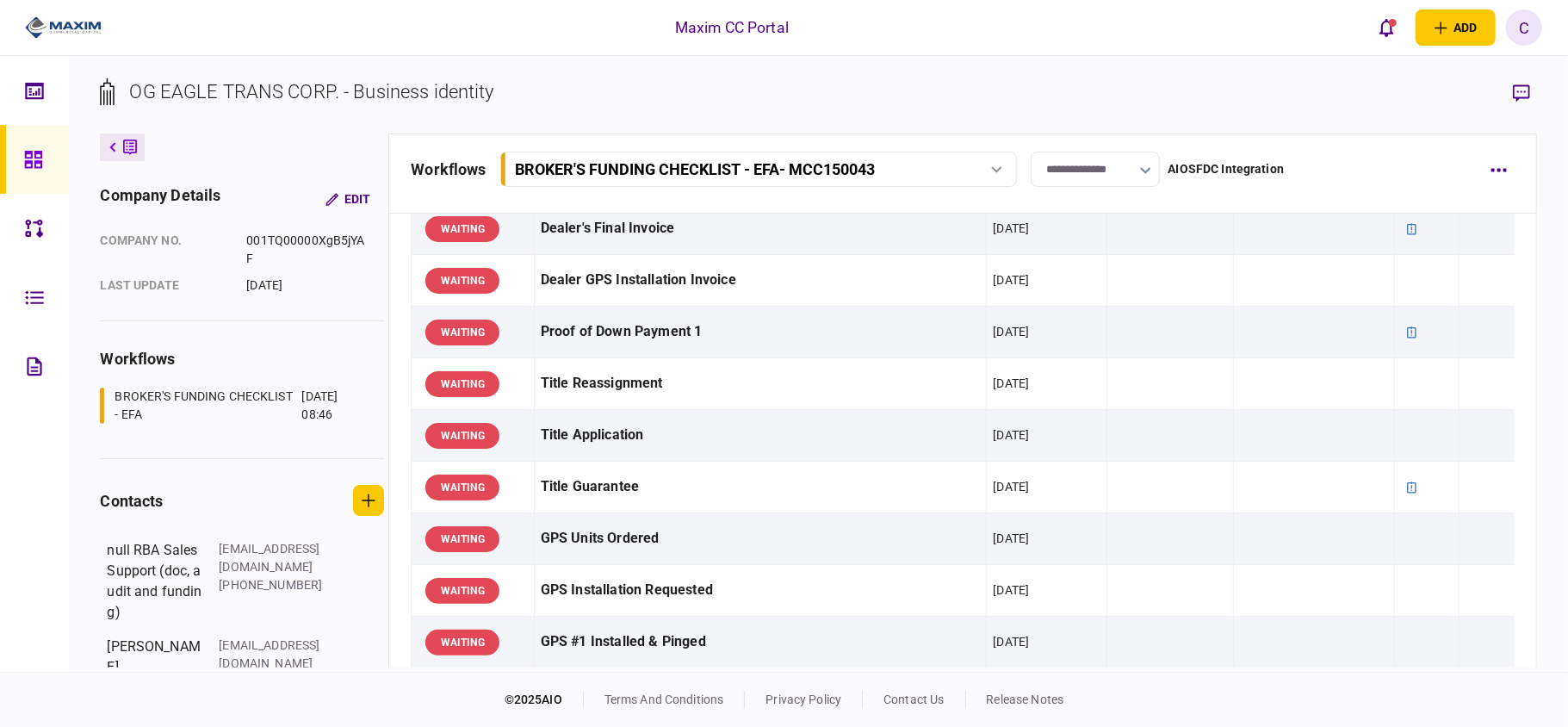
click at [1059, 173] on input "**********" at bounding box center [1094, 169] width 129 height 35
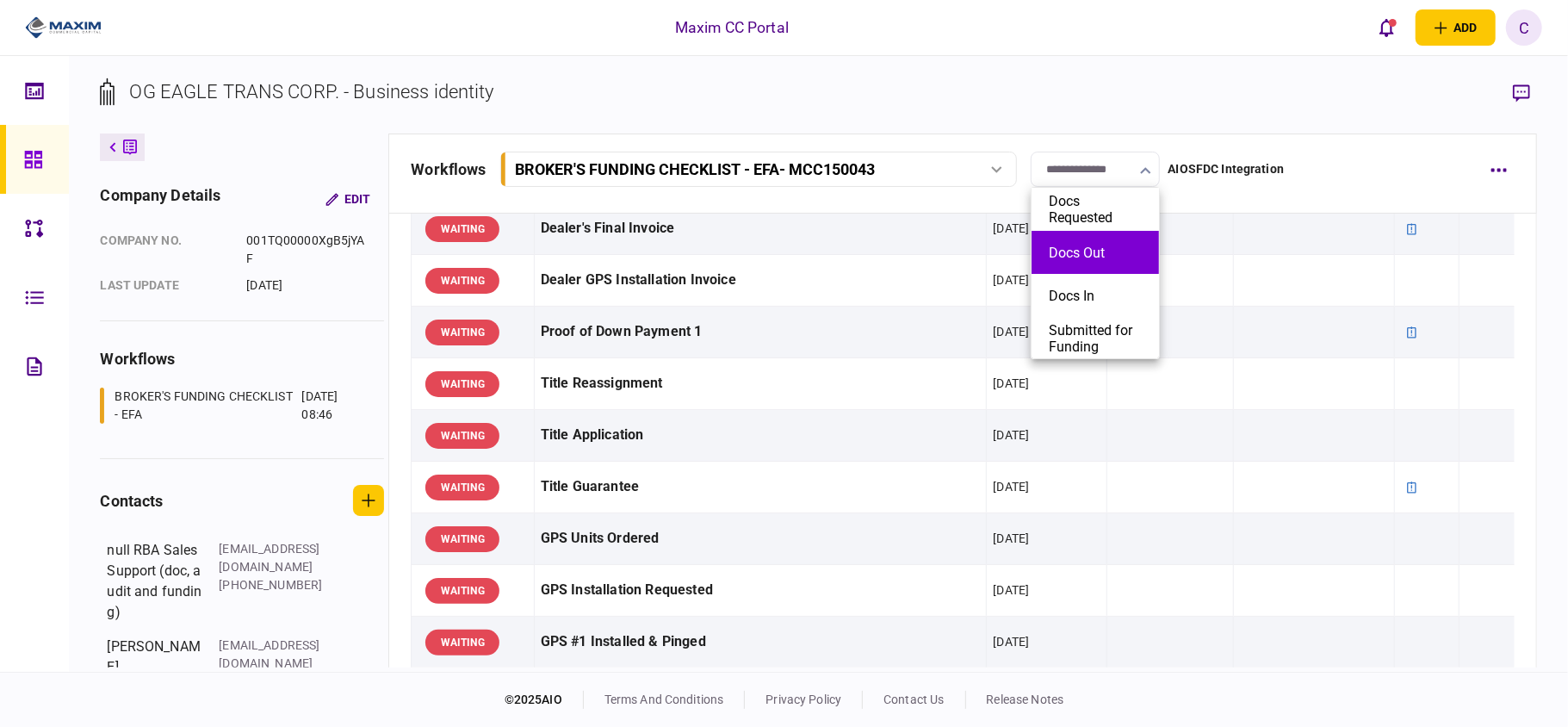
click at [1064, 251] on button "Docs Out" at bounding box center [1095, 252] width 93 height 16
type input "********"
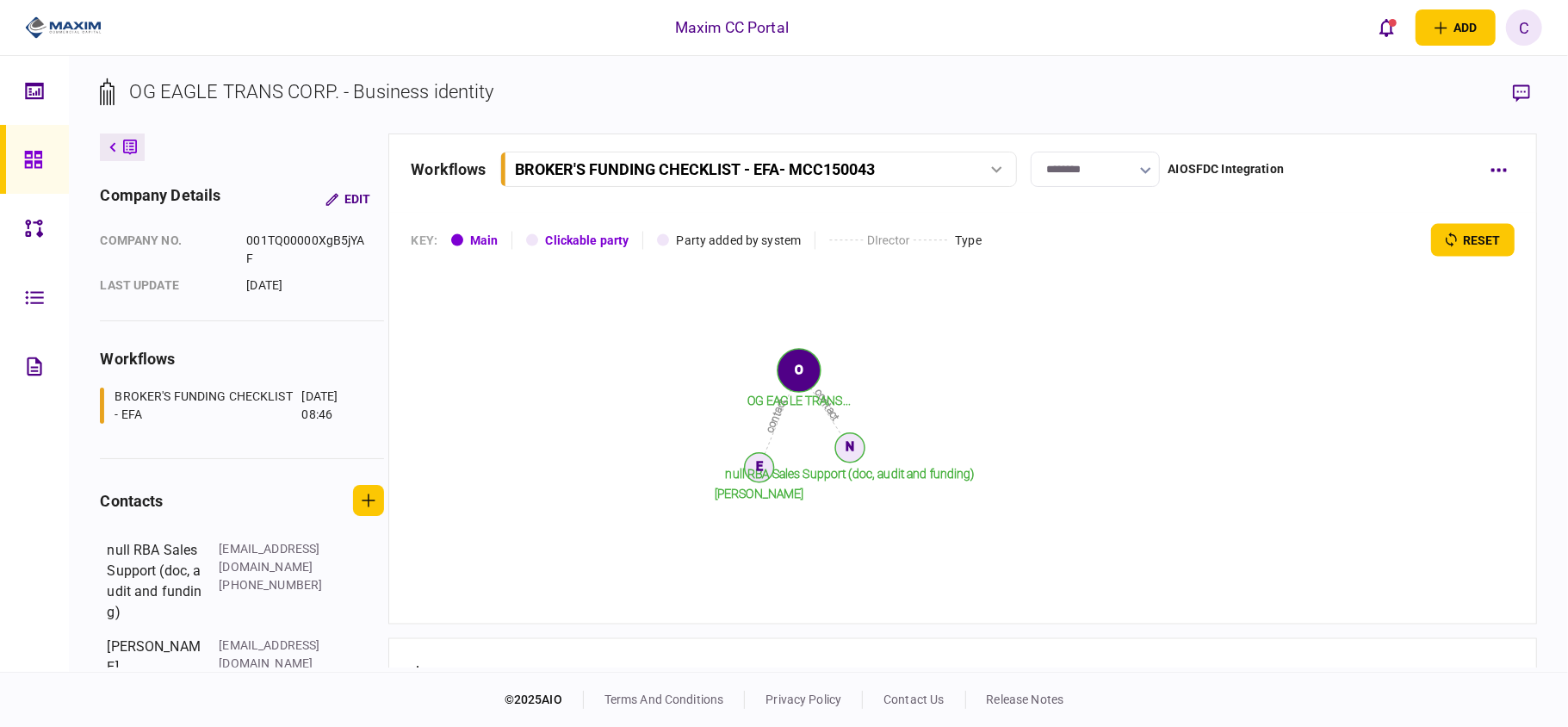
scroll to position [1953, 0]
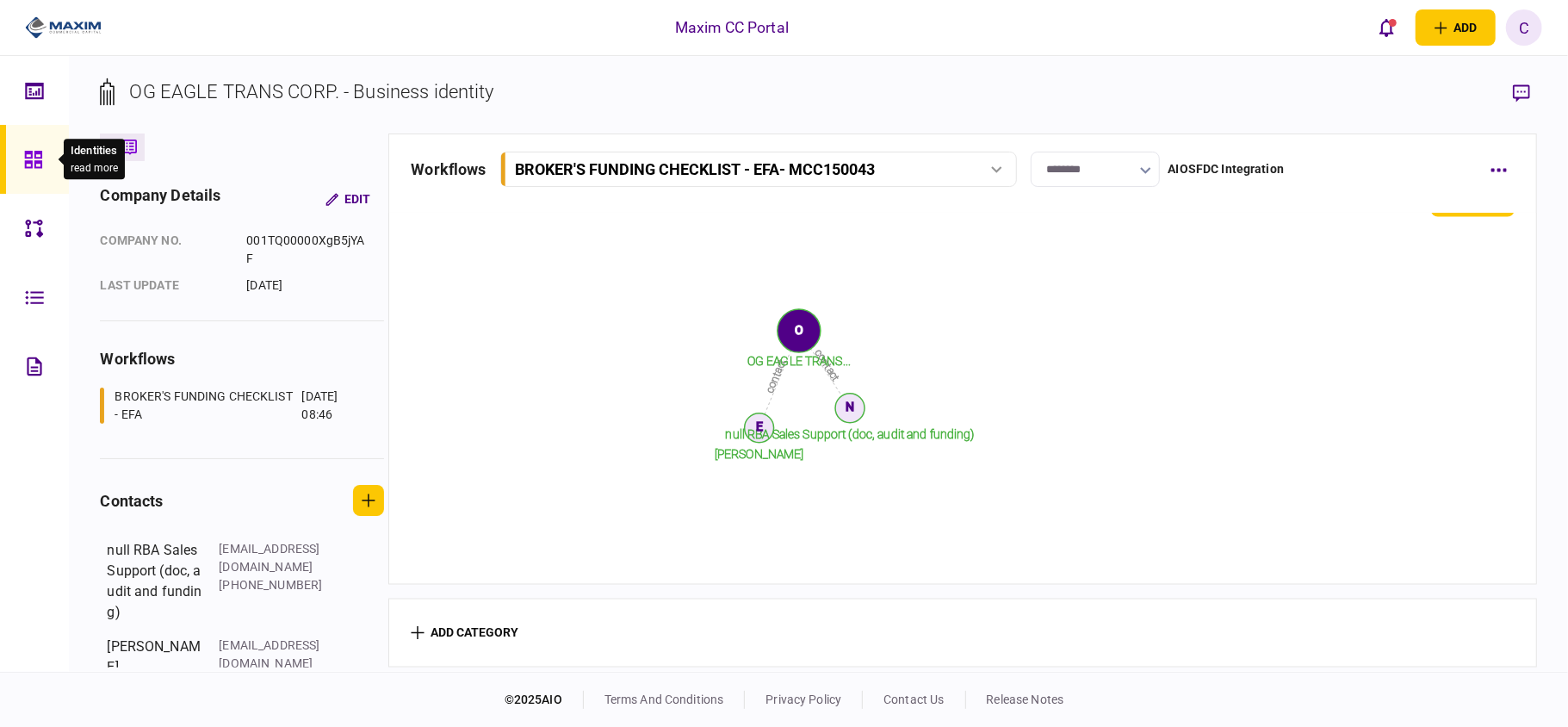
click at [26, 163] on icon at bounding box center [33, 159] width 17 height 17
